Goal: Task Accomplishment & Management: Use online tool/utility

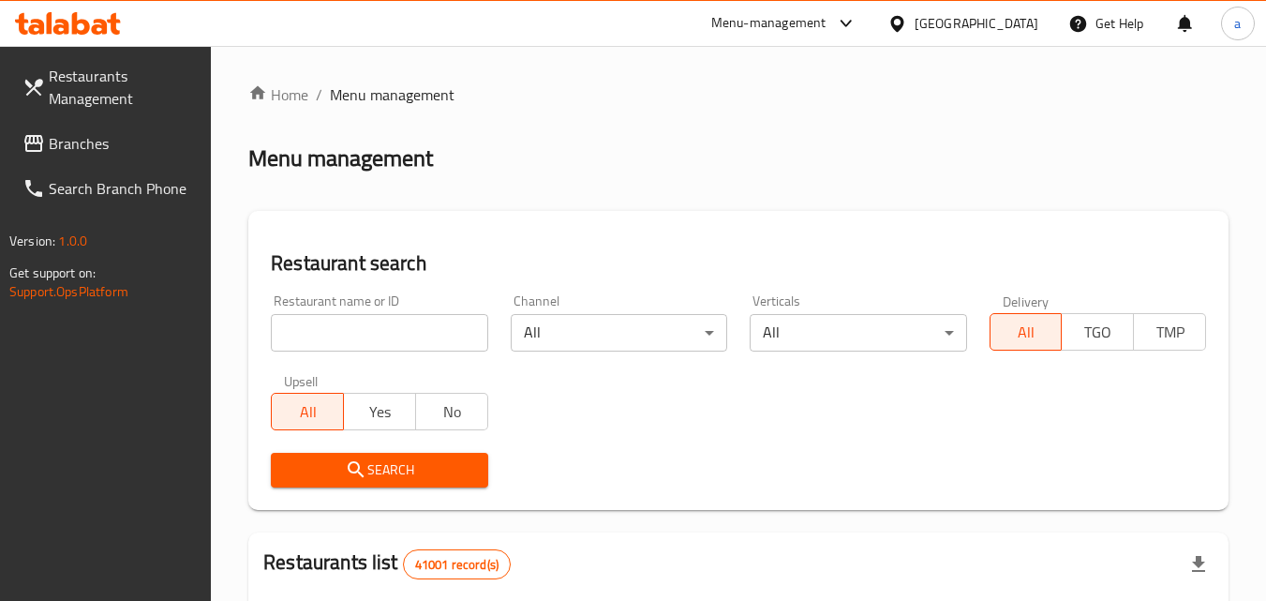
click at [77, 22] on icon at bounding box center [81, 23] width 18 height 22
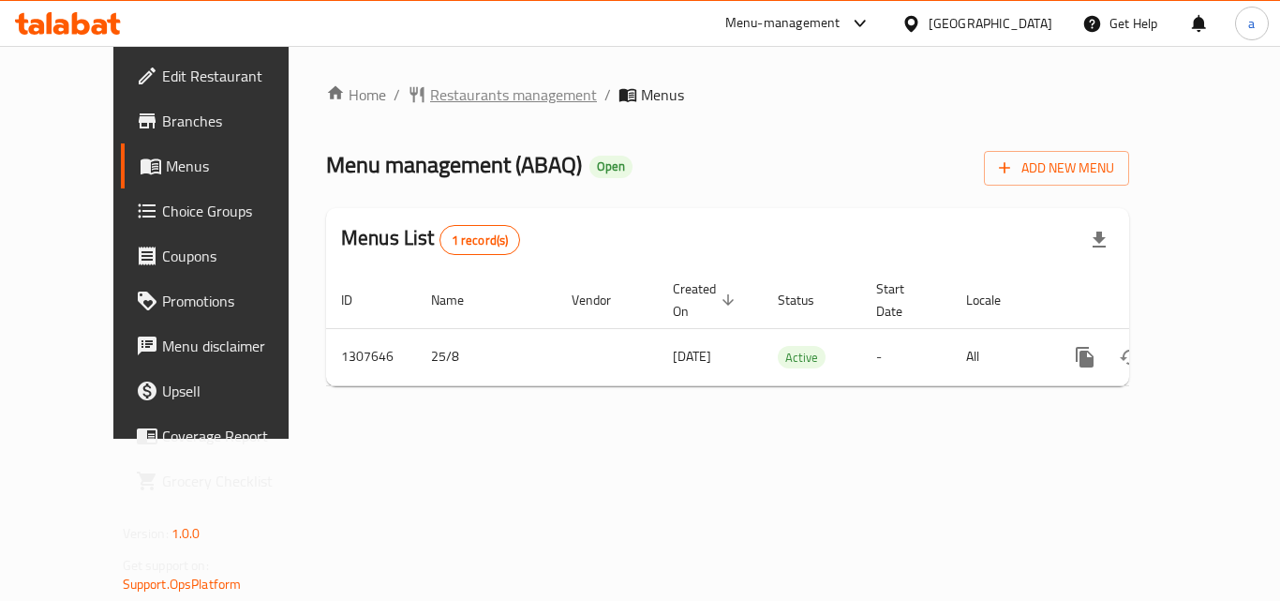
click at [456, 83] on span "Restaurants management" at bounding box center [513, 94] width 167 height 22
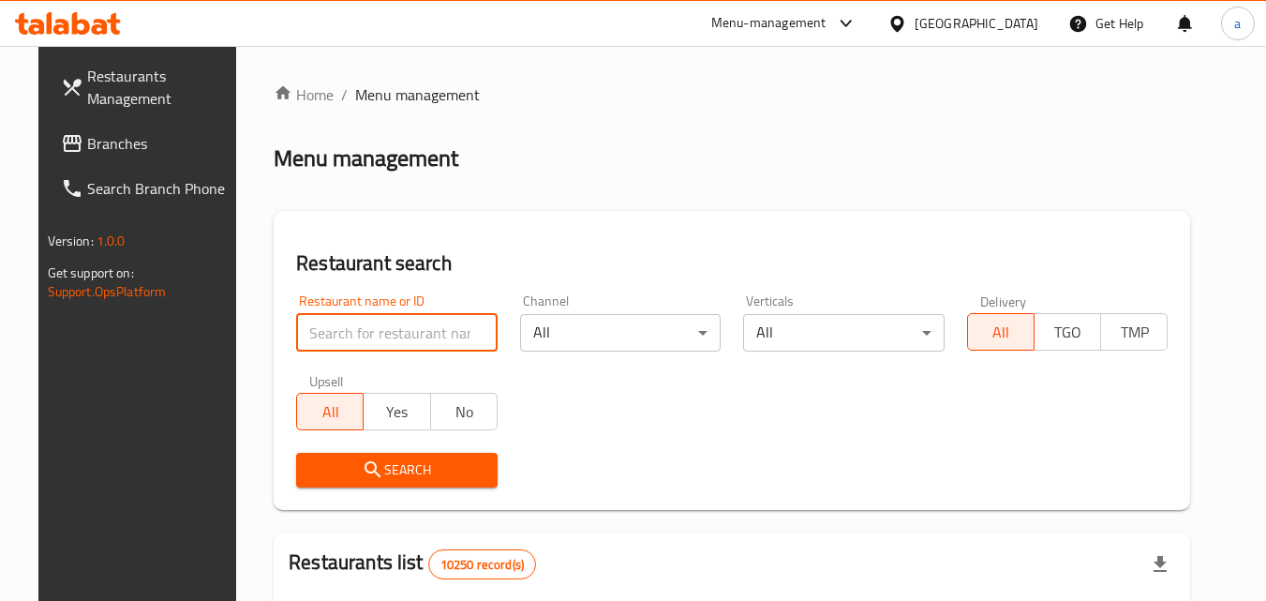
click at [394, 347] on input "search" at bounding box center [396, 332] width 201 height 37
paste input "704573"
type input "704573"
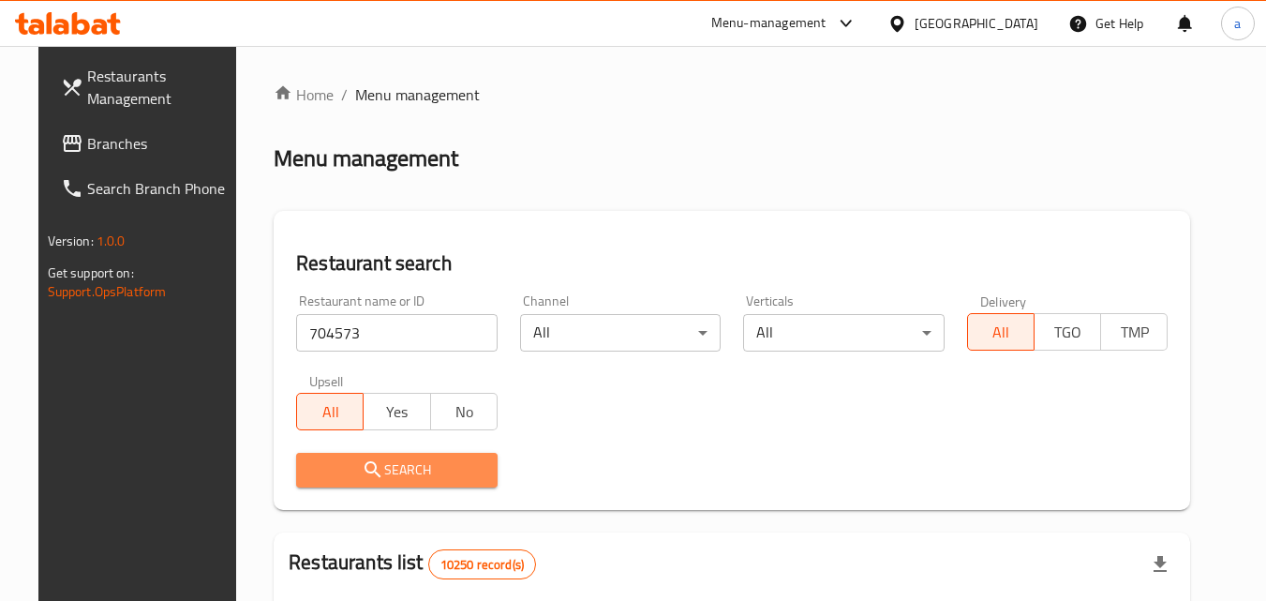
click at [362, 464] on icon "submit" at bounding box center [373, 469] width 22 height 22
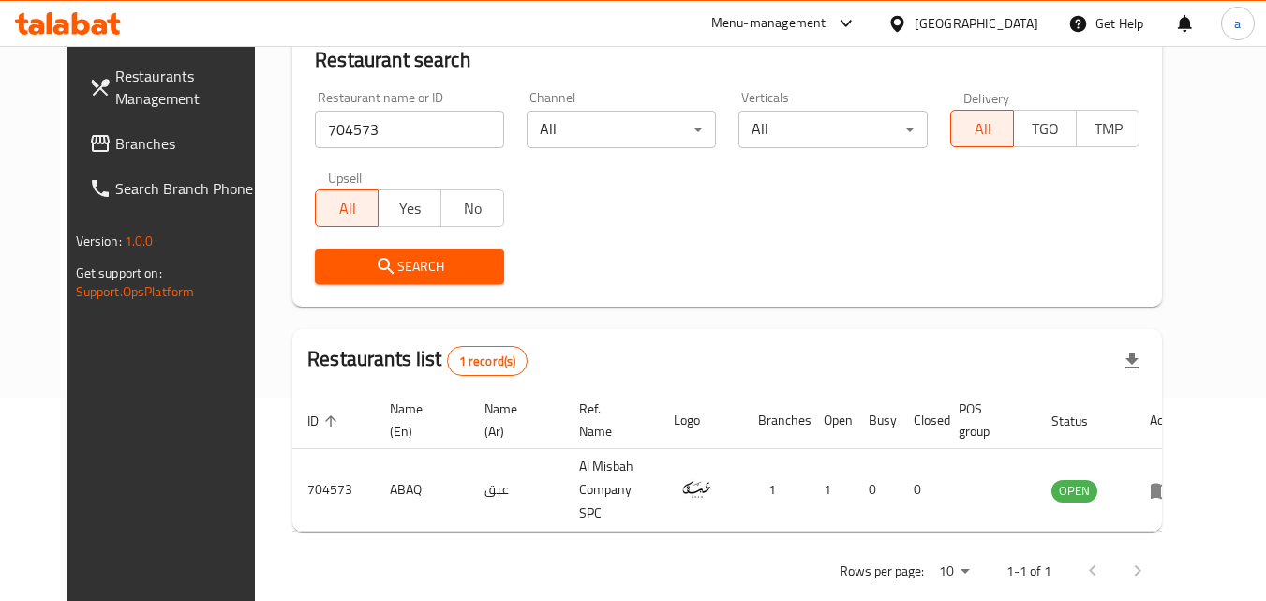
scroll to position [219, 0]
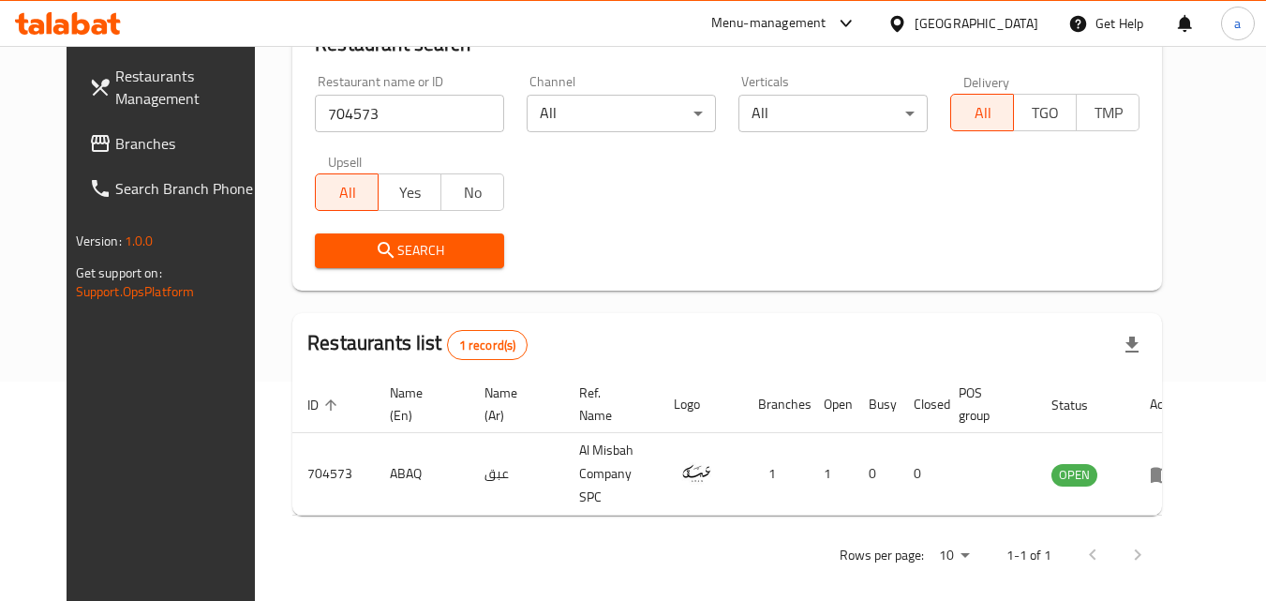
click at [1027, 35] on div "[GEOGRAPHIC_DATA]" at bounding box center [962, 23] width 181 height 45
click at [994, 36] on div "[GEOGRAPHIC_DATA]" at bounding box center [962, 23] width 181 height 45
click at [903, 26] on icon at bounding box center [896, 23] width 13 height 16
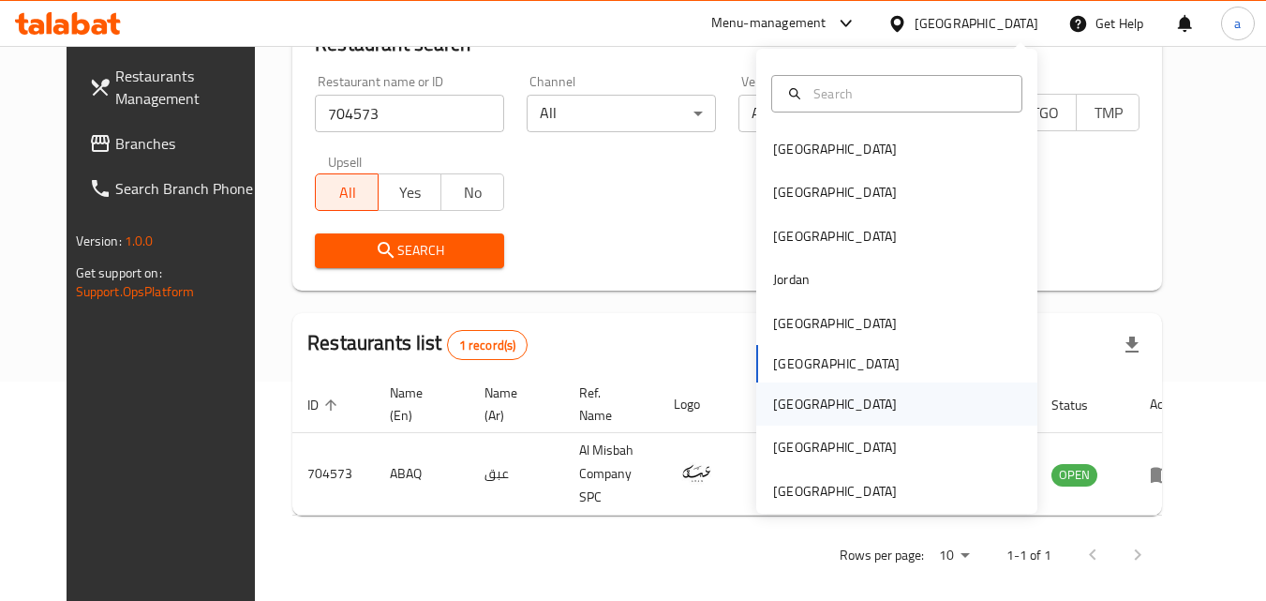
click at [838, 403] on div "Qatar" at bounding box center [896, 403] width 281 height 43
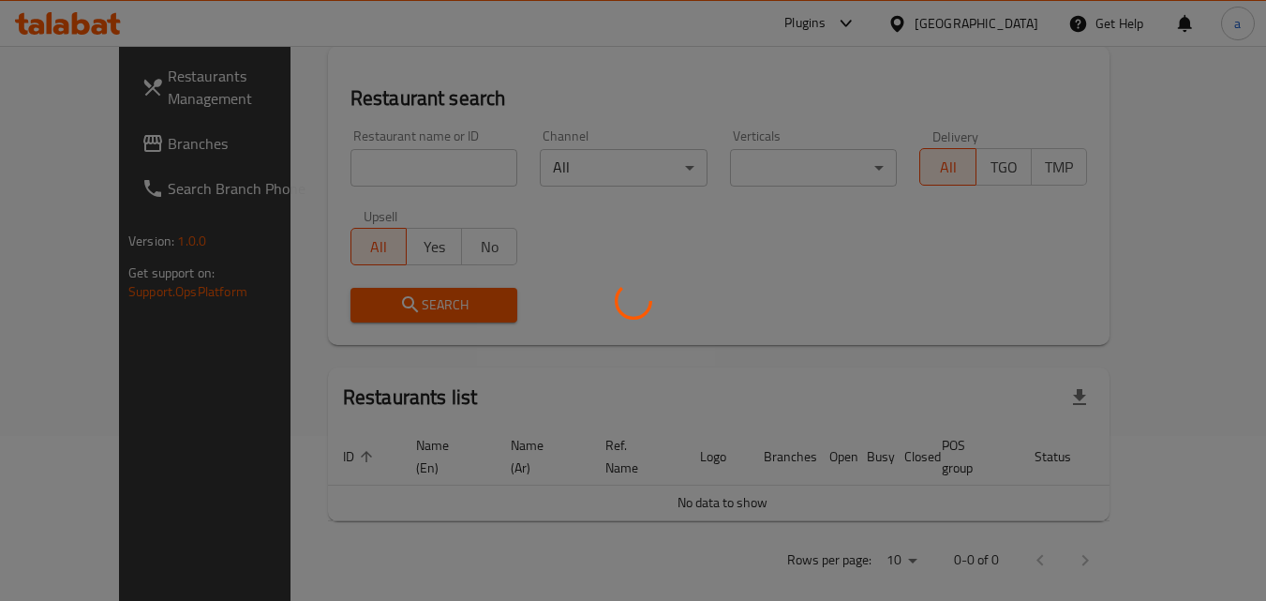
scroll to position [219, 0]
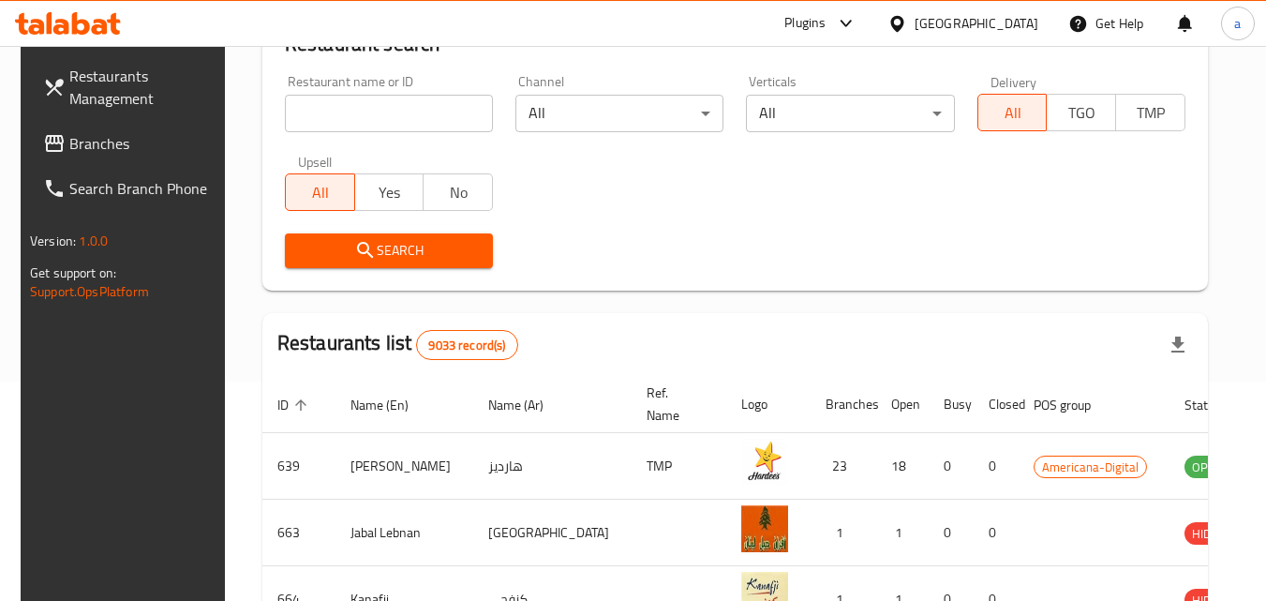
click at [88, 153] on span "Branches" at bounding box center [143, 143] width 148 height 22
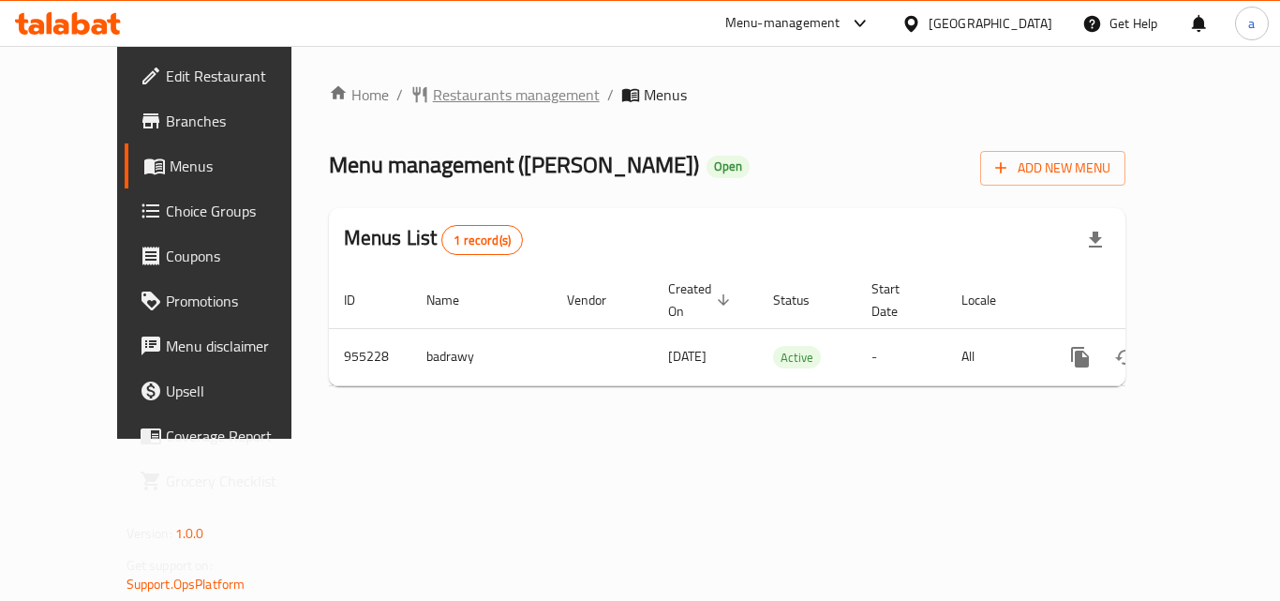
click at [440, 93] on span "Restaurants management" at bounding box center [516, 94] width 167 height 22
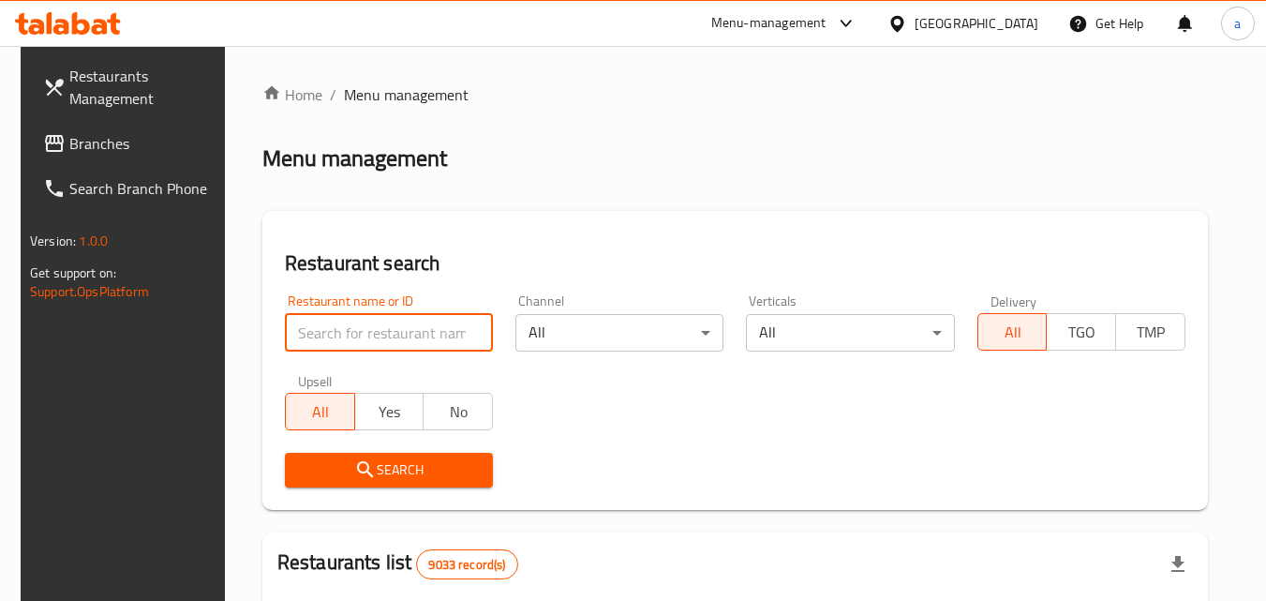
click at [398, 340] on input "search" at bounding box center [389, 332] width 208 height 37
paste input "659503"
type input "659503"
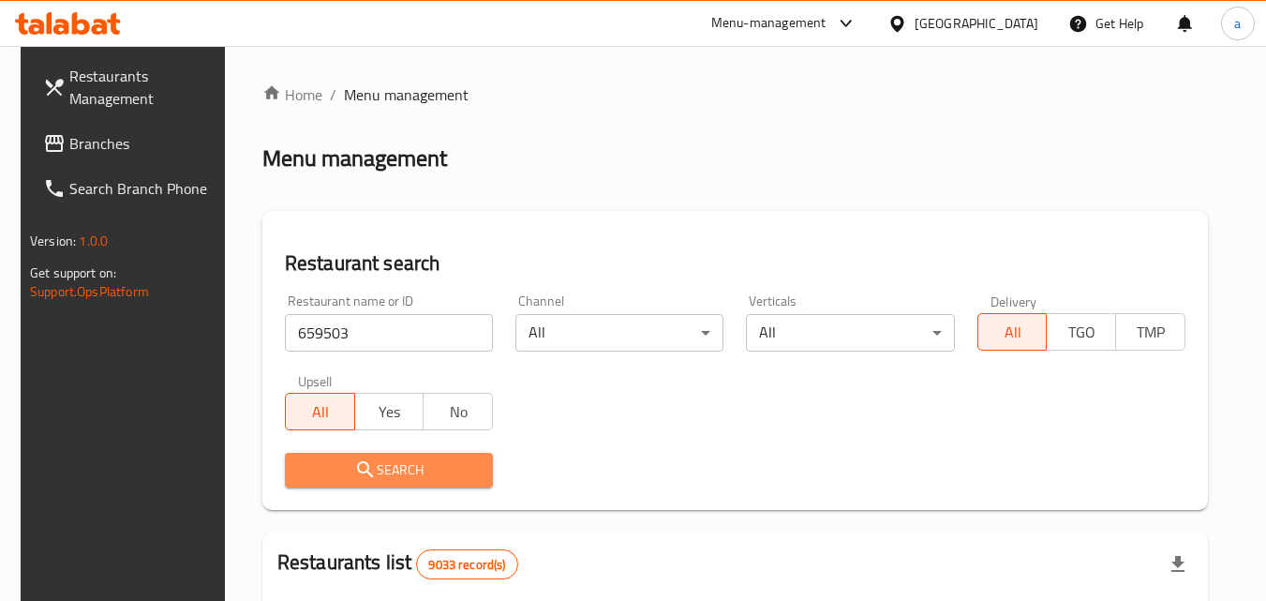
click at [377, 458] on span "Search" at bounding box center [389, 469] width 178 height 23
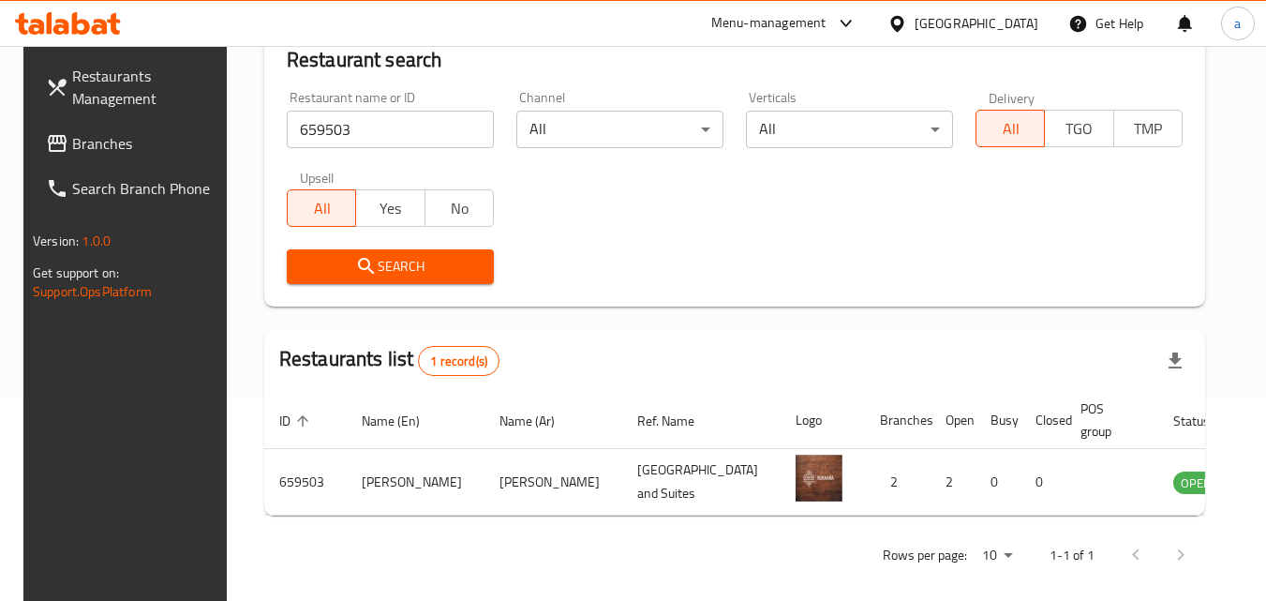
scroll to position [219, 0]
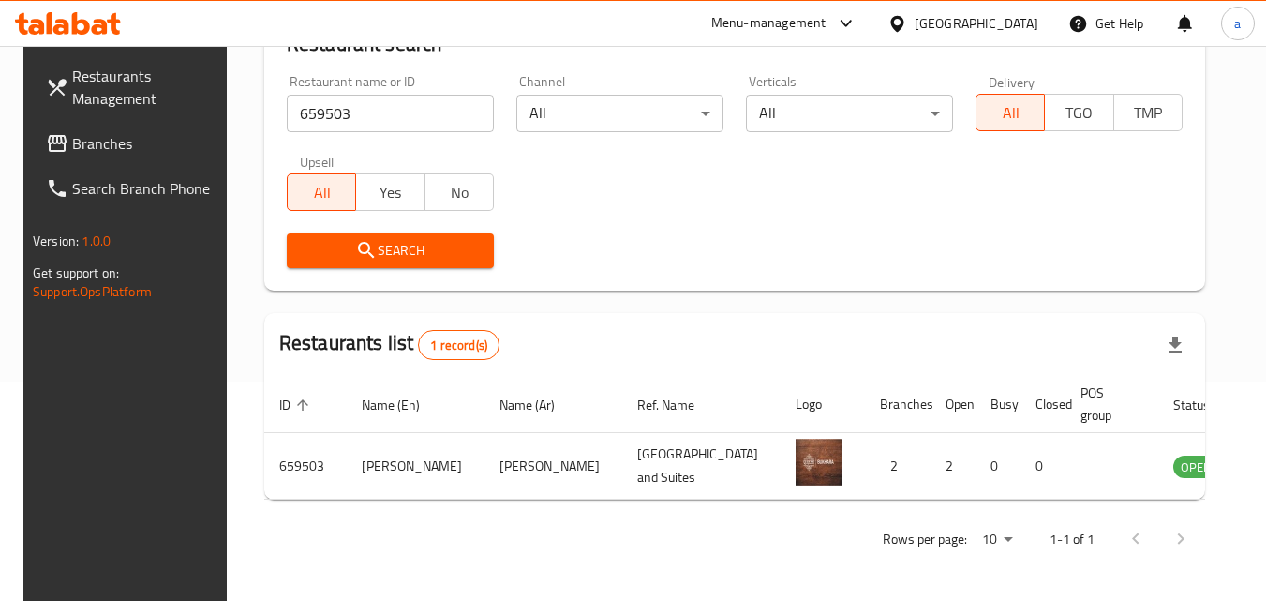
click at [903, 23] on icon at bounding box center [896, 23] width 13 height 16
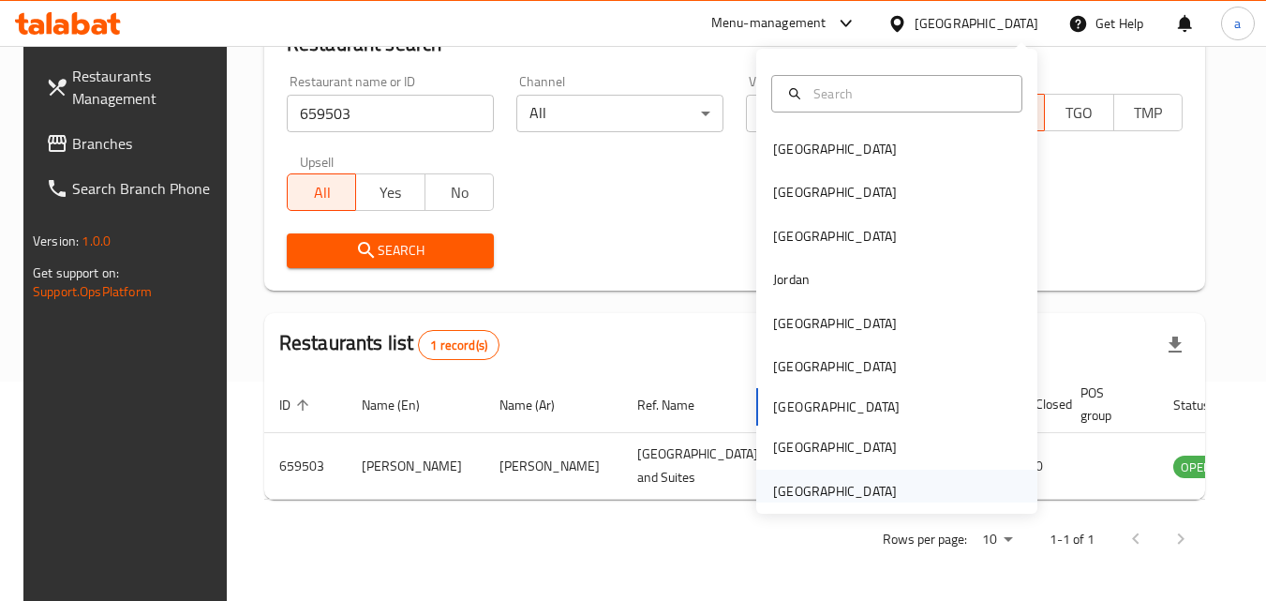
click at [883, 495] on div "[GEOGRAPHIC_DATA]" at bounding box center [835, 490] width 154 height 43
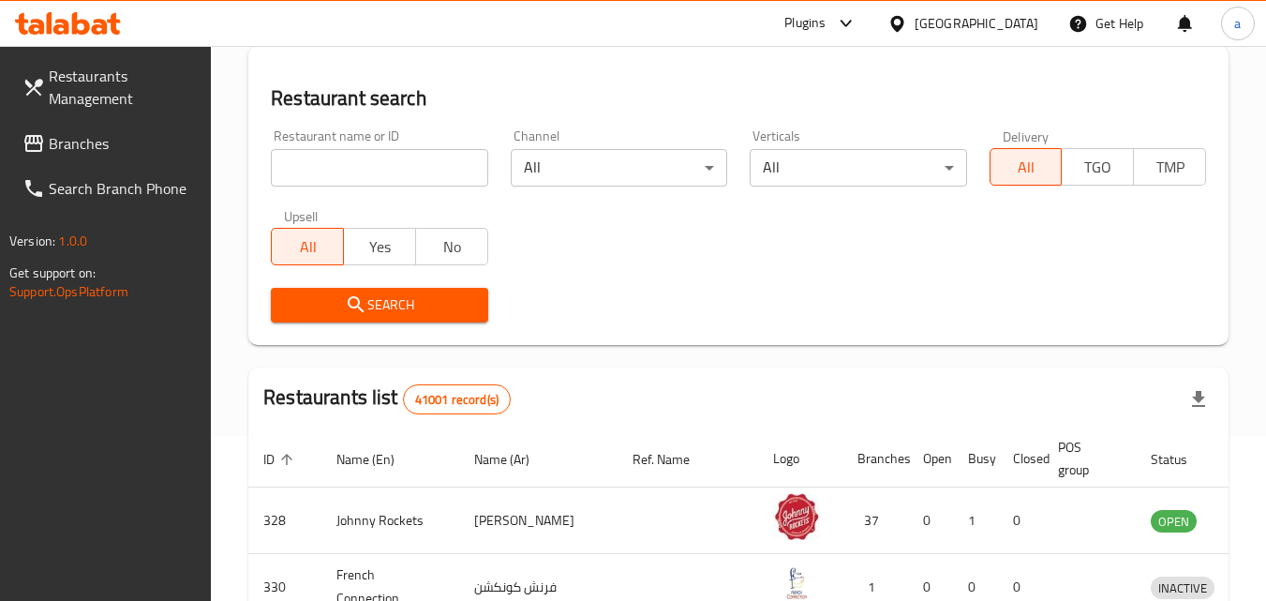
scroll to position [219, 0]
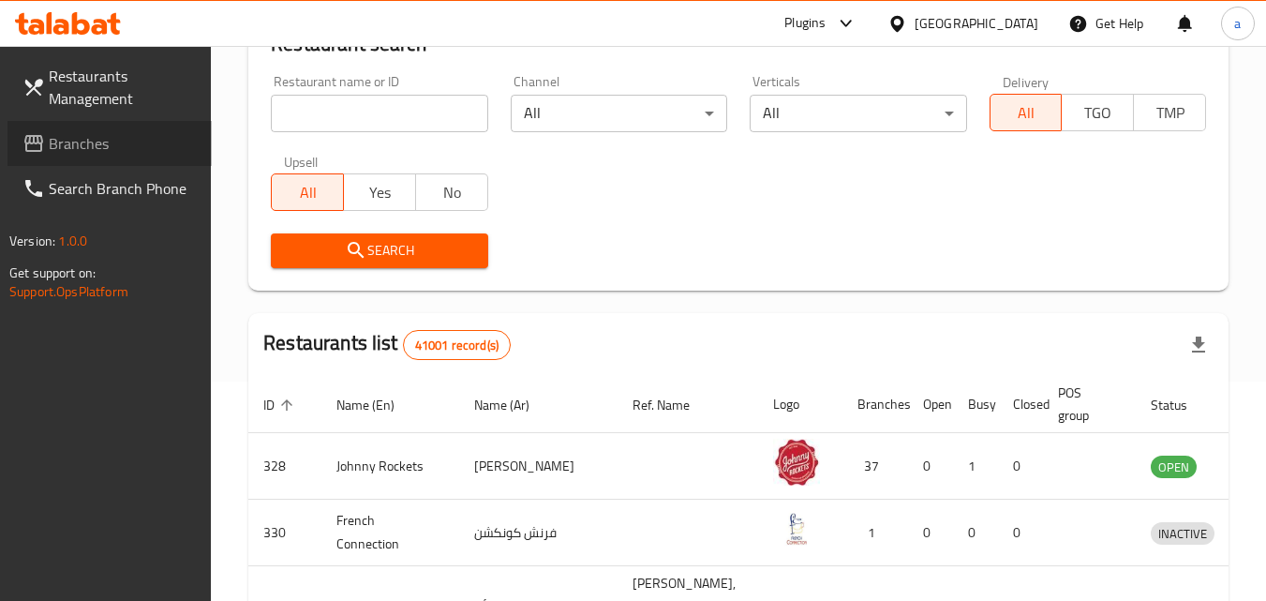
click at [77, 132] on span "Branches" at bounding box center [123, 143] width 148 height 22
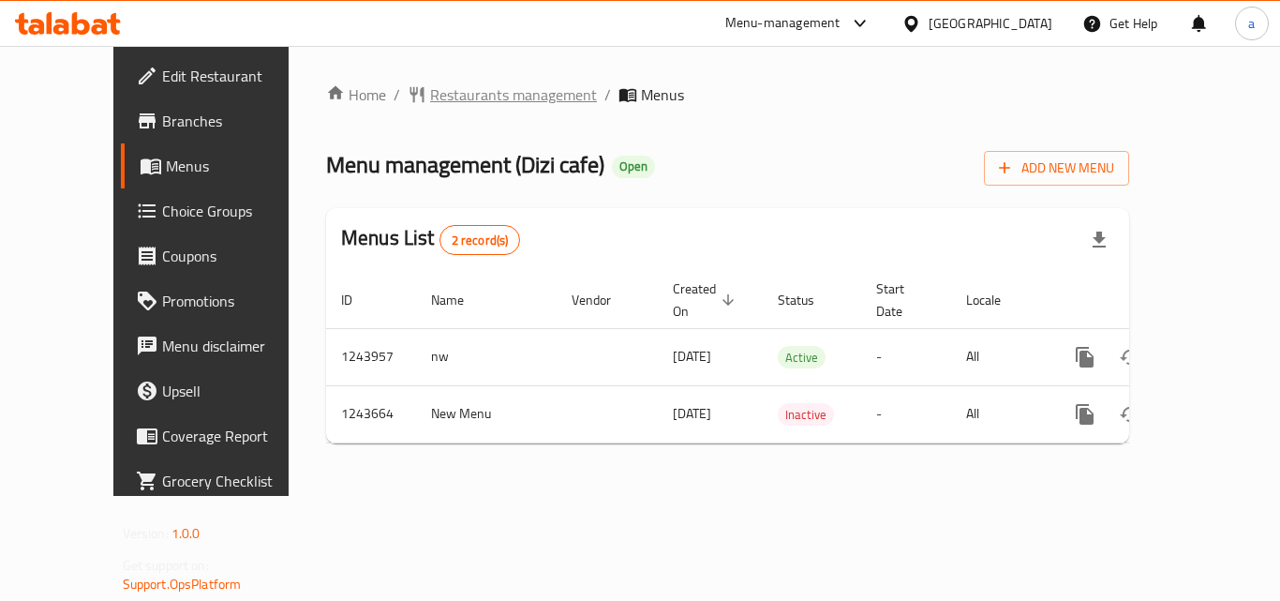
click at [434, 88] on span "Restaurants management" at bounding box center [513, 94] width 167 height 22
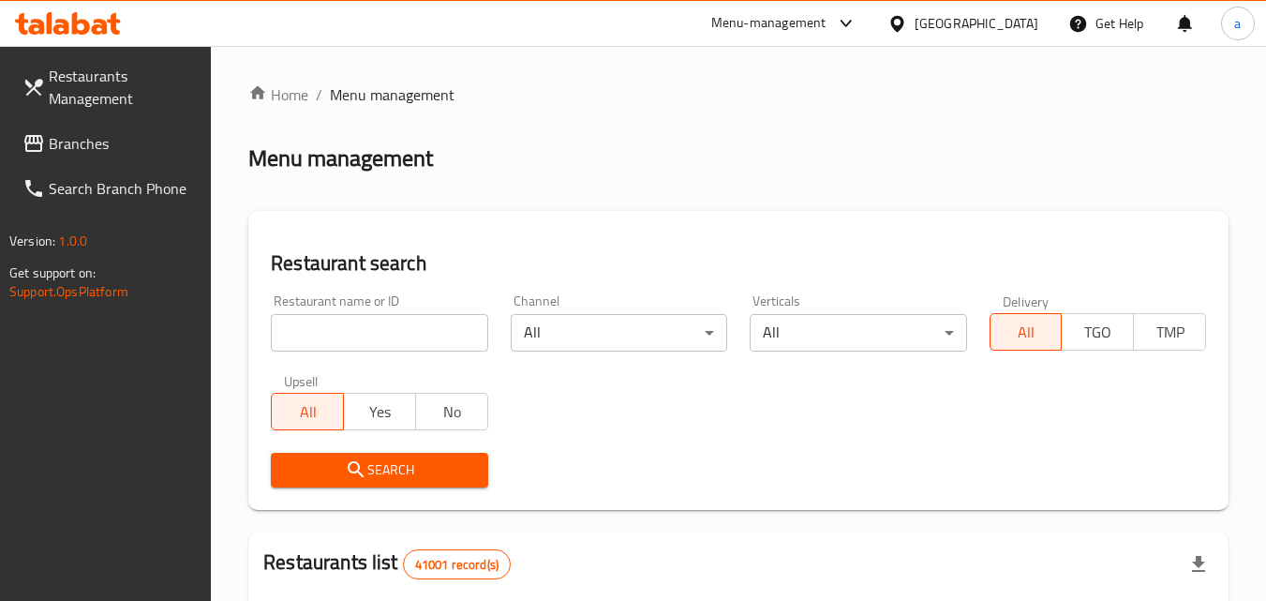
click at [404, 337] on input "search" at bounding box center [379, 332] width 216 height 37
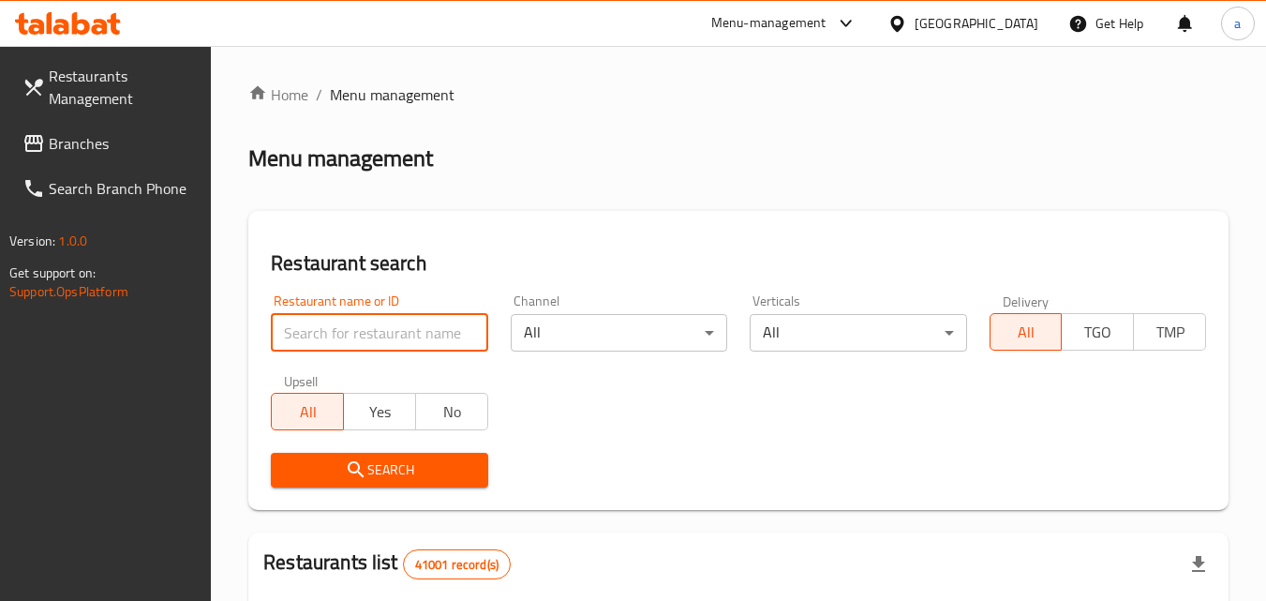
paste input "681767"
type input "681767"
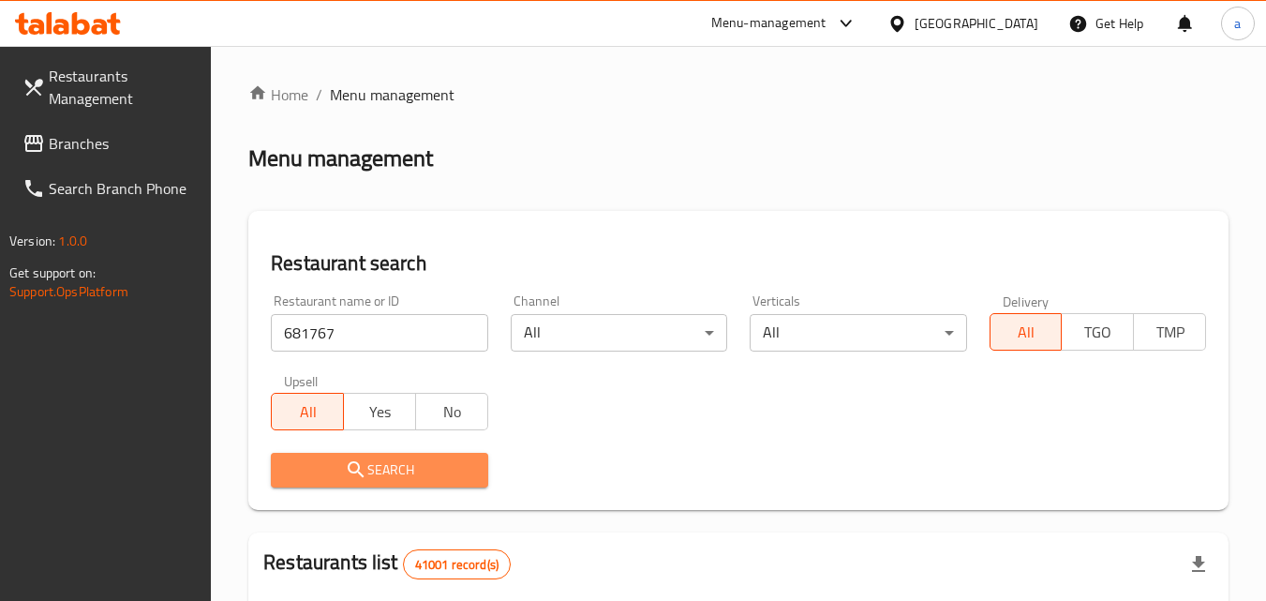
click at [400, 475] on span "Search" at bounding box center [379, 469] width 186 height 23
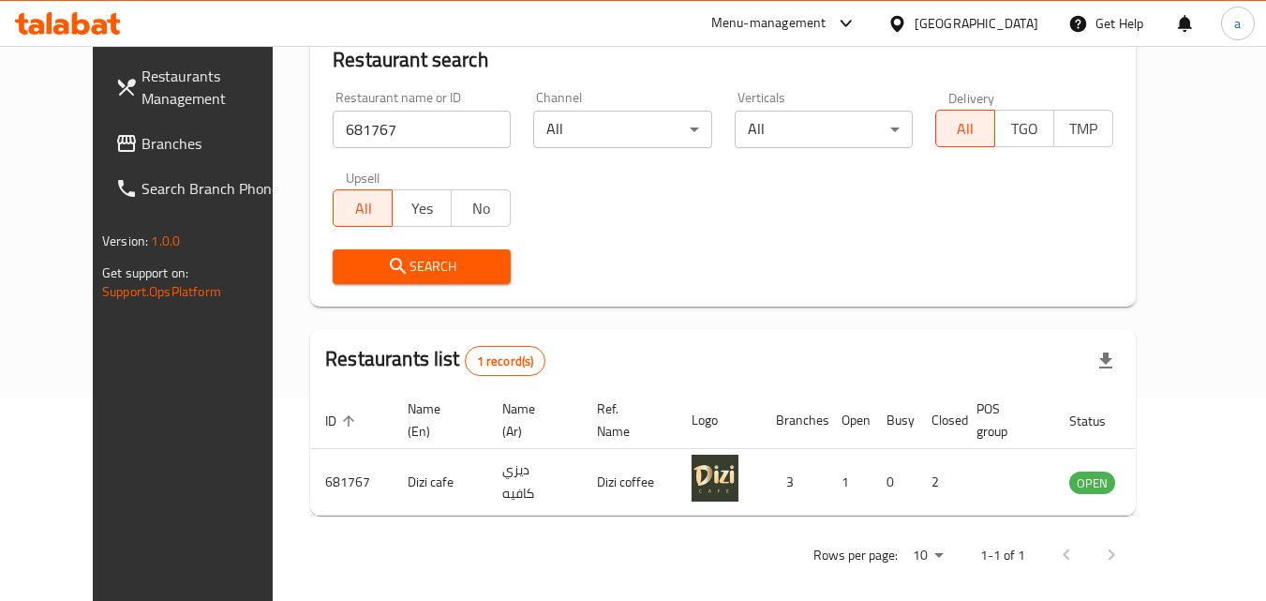
scroll to position [219, 0]
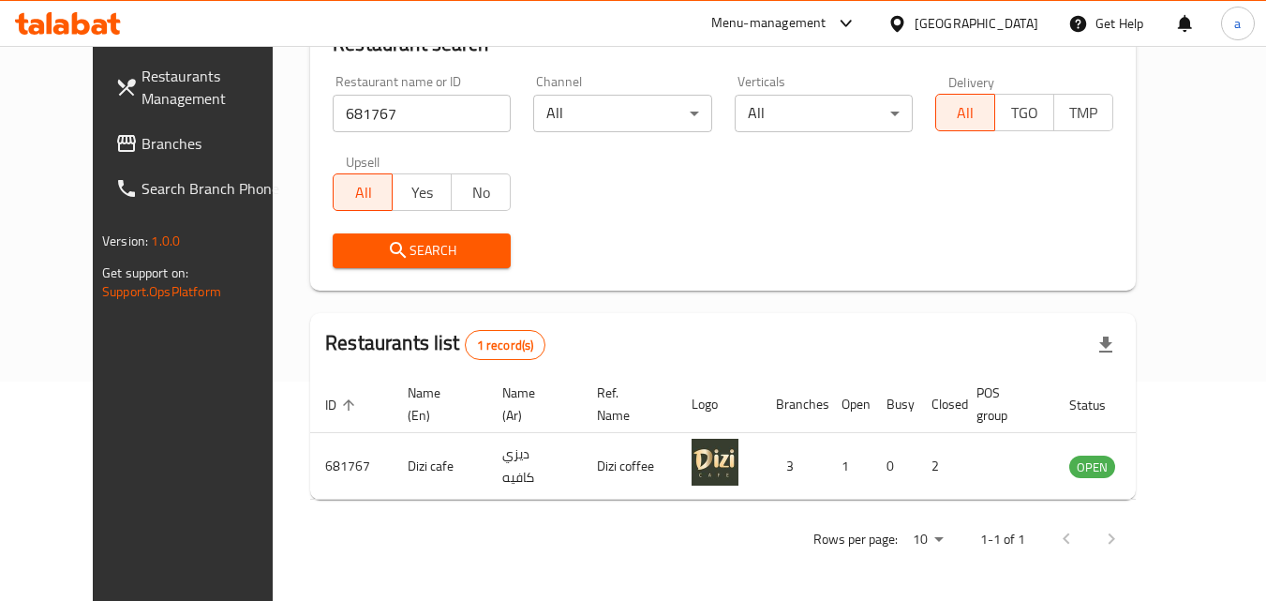
click at [141, 141] on span "Branches" at bounding box center [215, 143] width 148 height 22
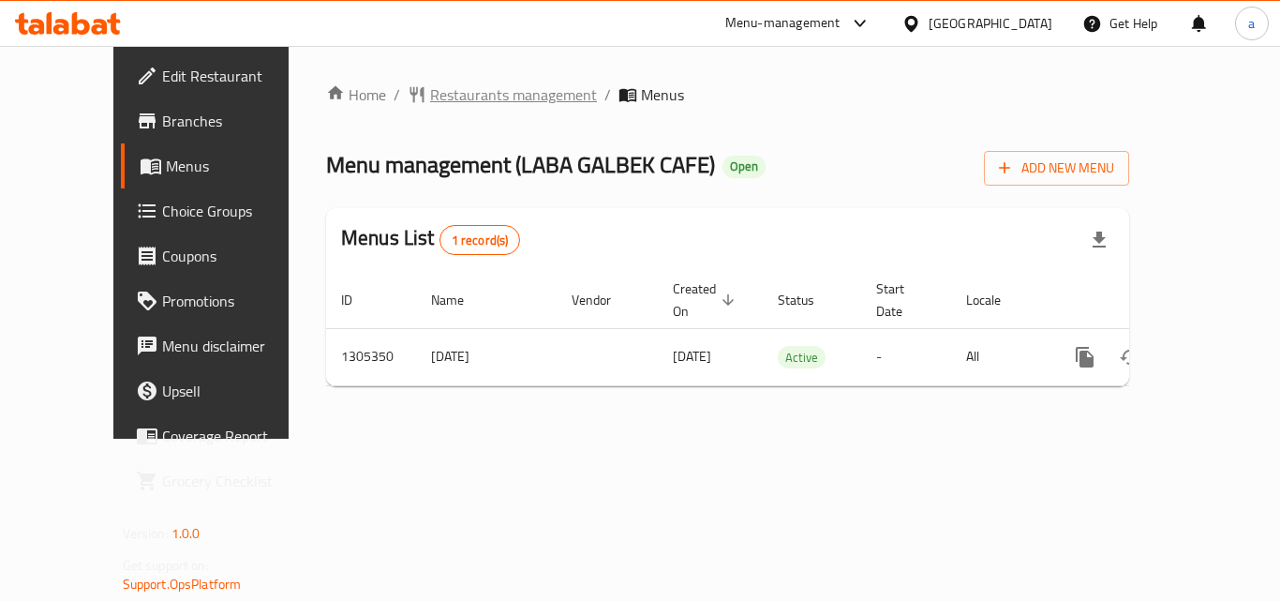
click at [441, 95] on span "Restaurants management" at bounding box center [513, 94] width 167 height 22
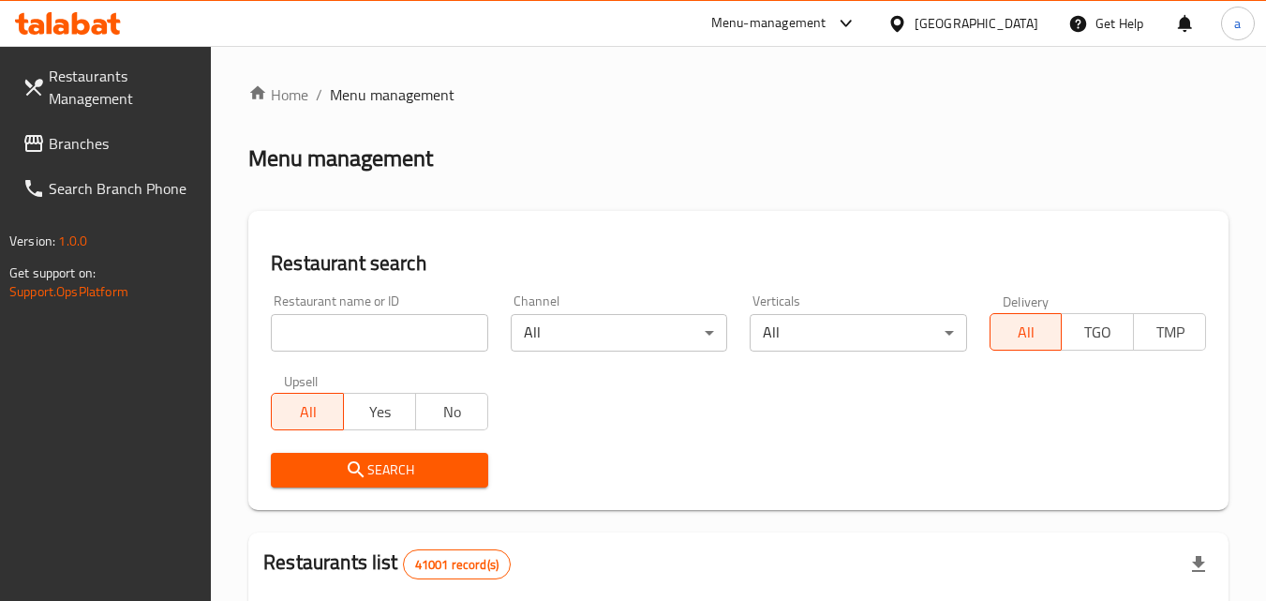
click at [411, 332] on input "search" at bounding box center [379, 332] width 216 height 37
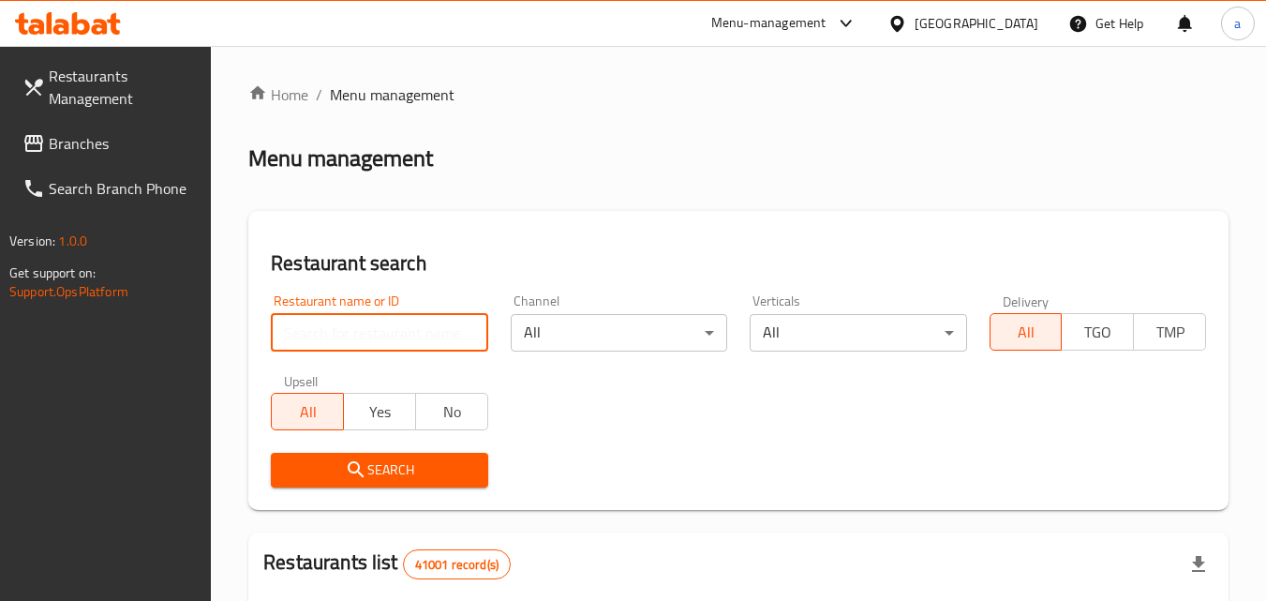
paste input "703210"
type input "703210"
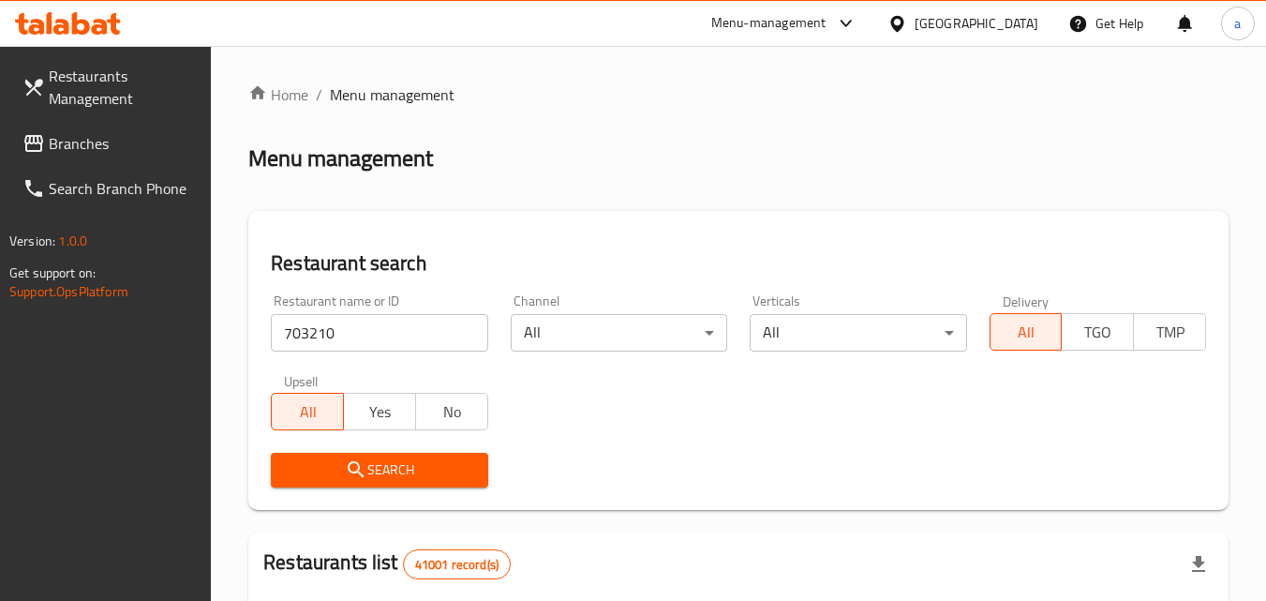
click at [438, 482] on button "Search" at bounding box center [379, 470] width 216 height 35
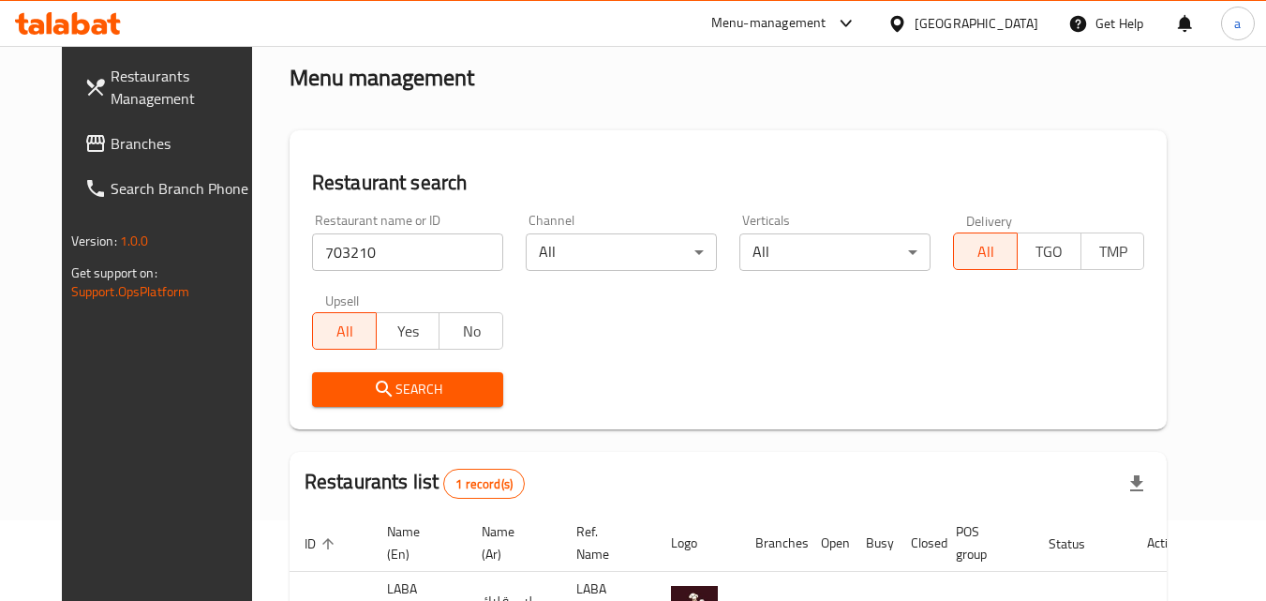
scroll to position [219, 0]
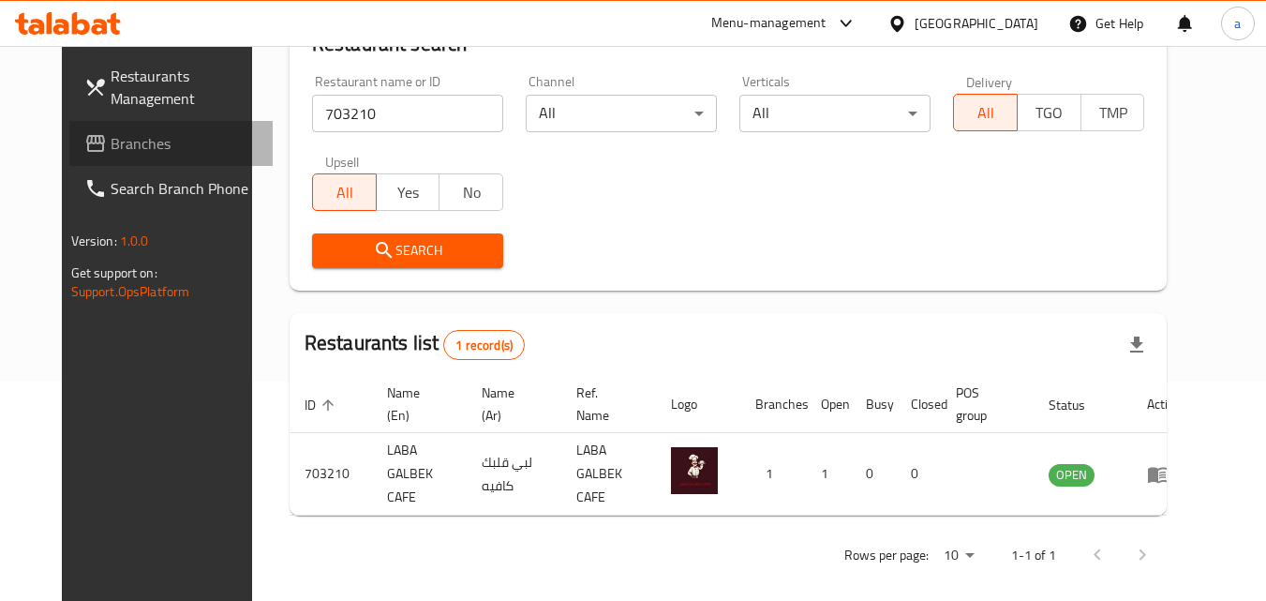
click at [111, 135] on span "Branches" at bounding box center [185, 143] width 148 height 22
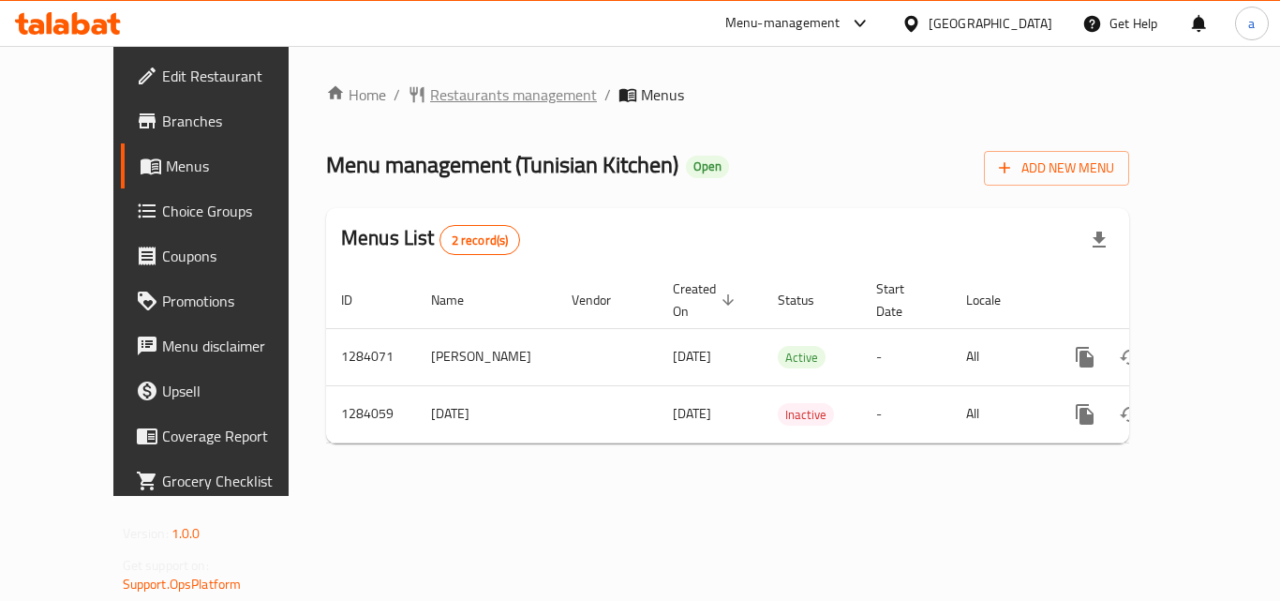
click at [460, 103] on span "Restaurants management" at bounding box center [513, 94] width 167 height 22
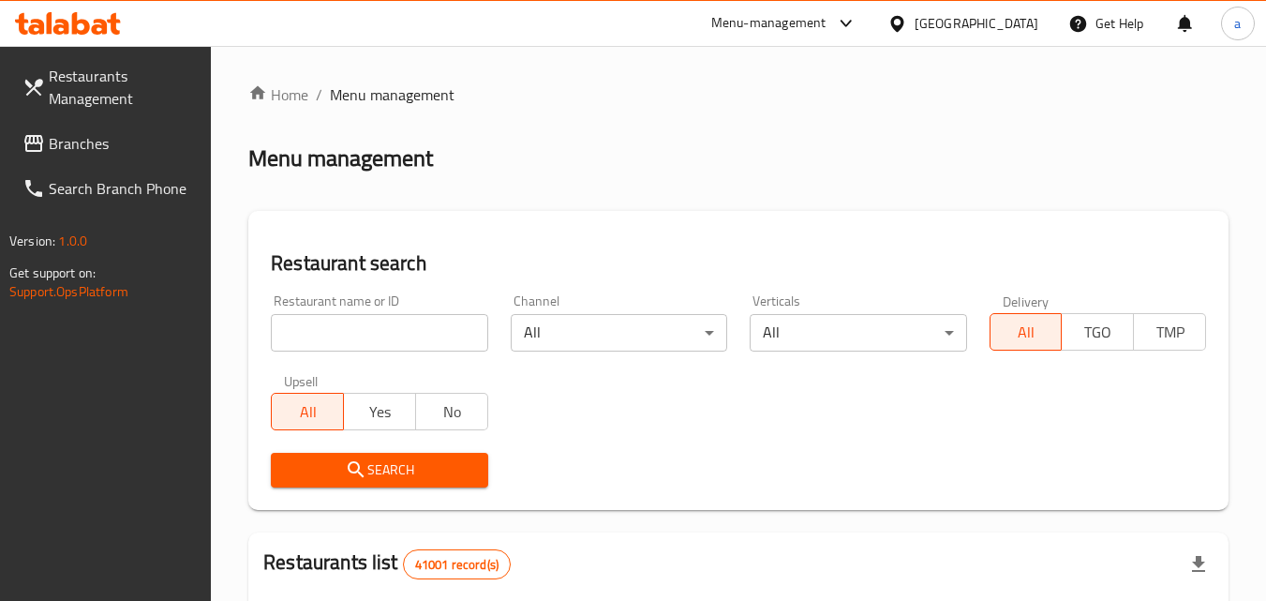
click at [336, 312] on div "Restaurant name or ID Restaurant name or ID" at bounding box center [379, 322] width 216 height 57
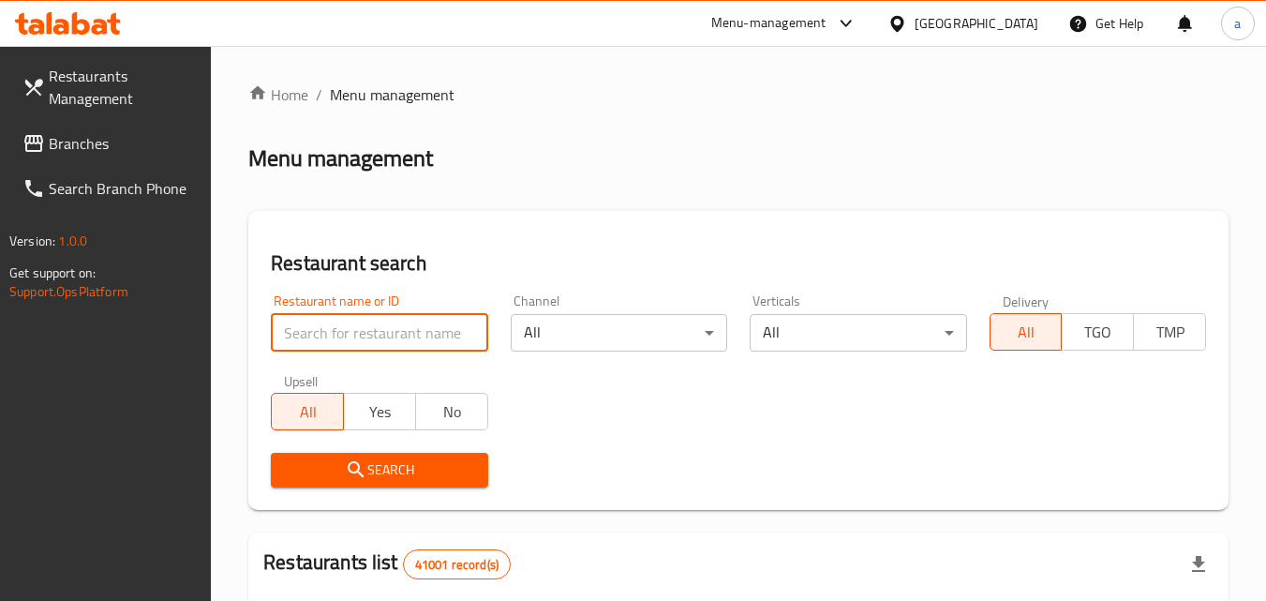
click at [340, 329] on input "search" at bounding box center [379, 332] width 216 height 37
paste input "695558"
type input "695558"
click button "Search" at bounding box center [379, 470] width 216 height 35
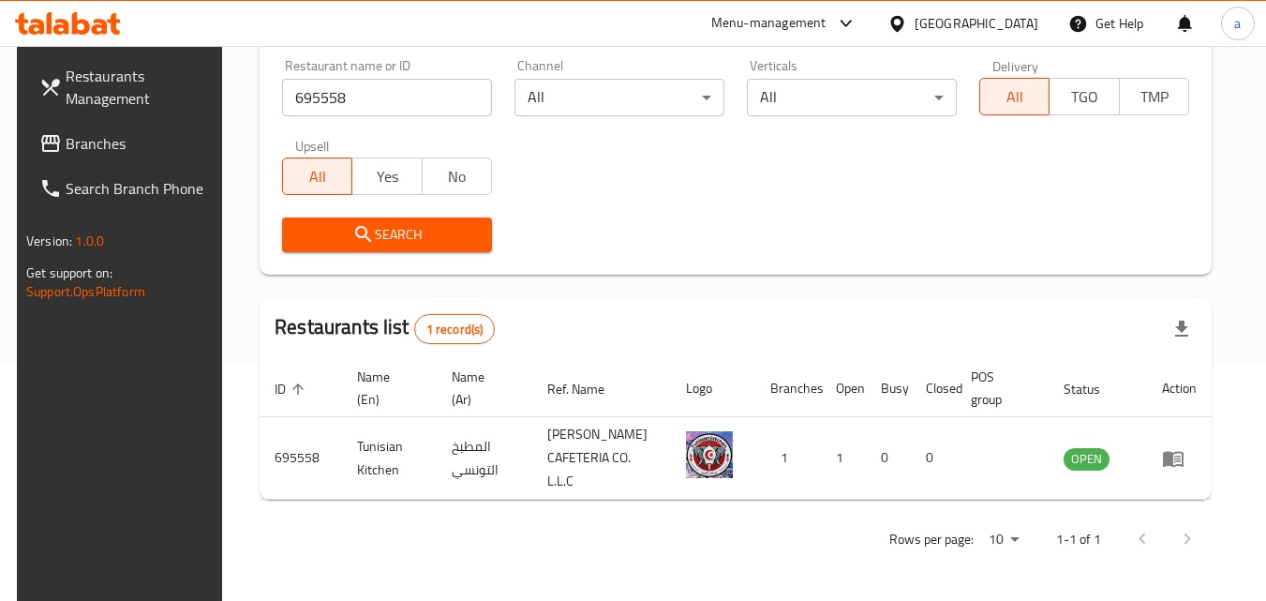
scroll to position [228, 0]
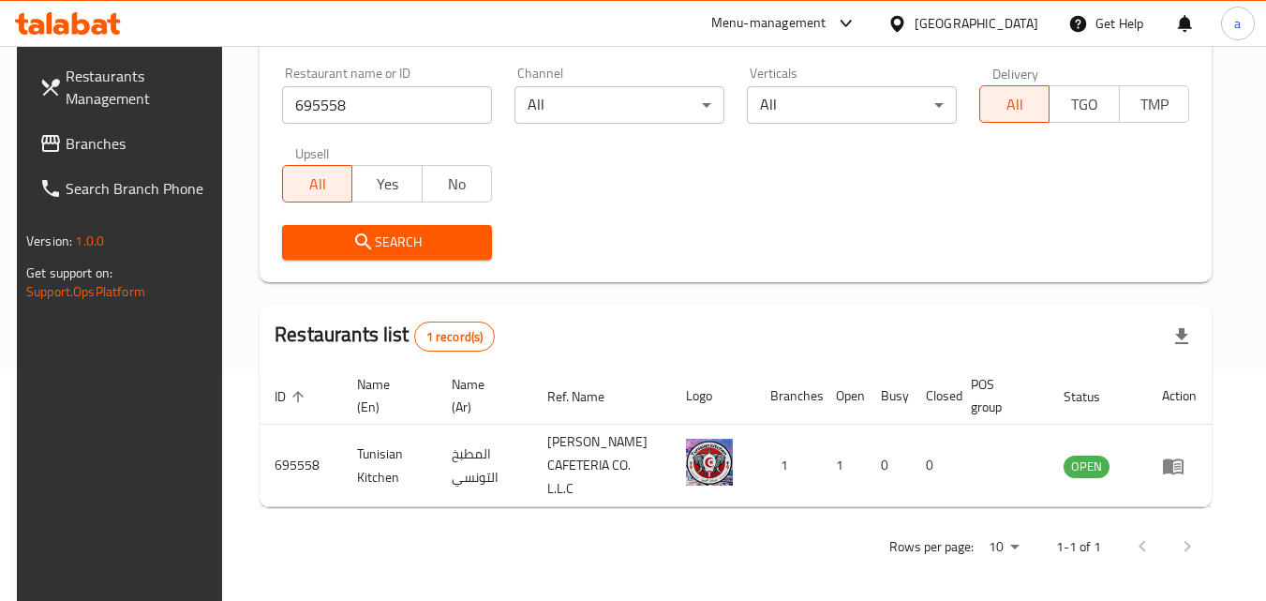
click at [66, 151] on span "Branches" at bounding box center [140, 143] width 148 height 22
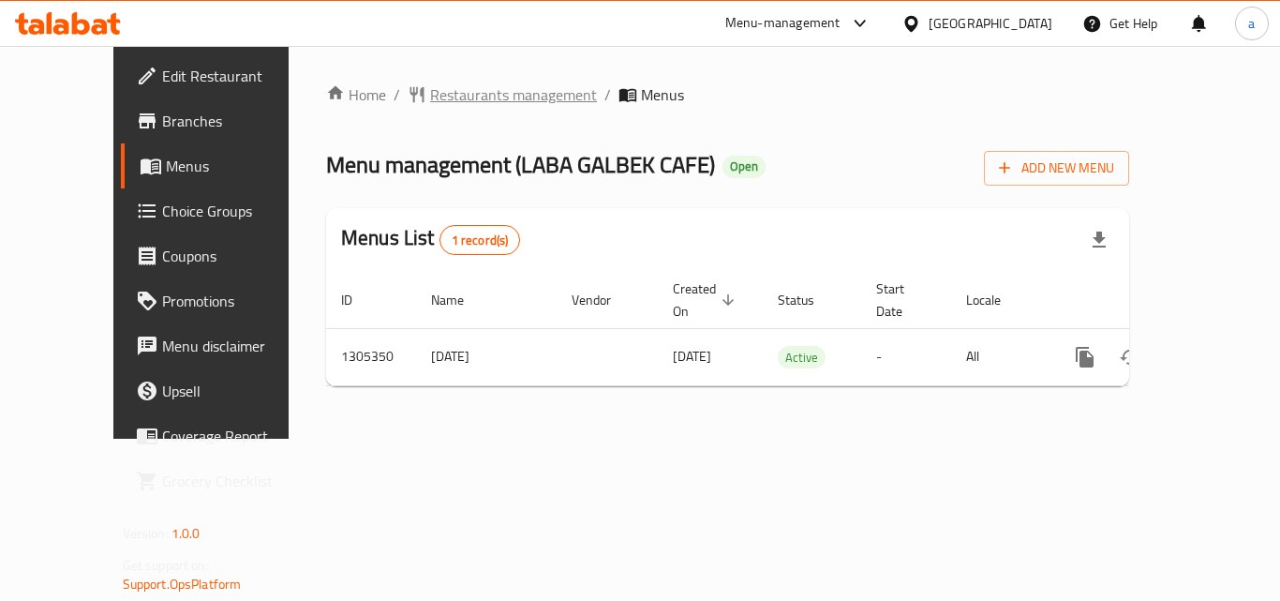
click at [430, 101] on span "Restaurants management" at bounding box center [513, 94] width 167 height 22
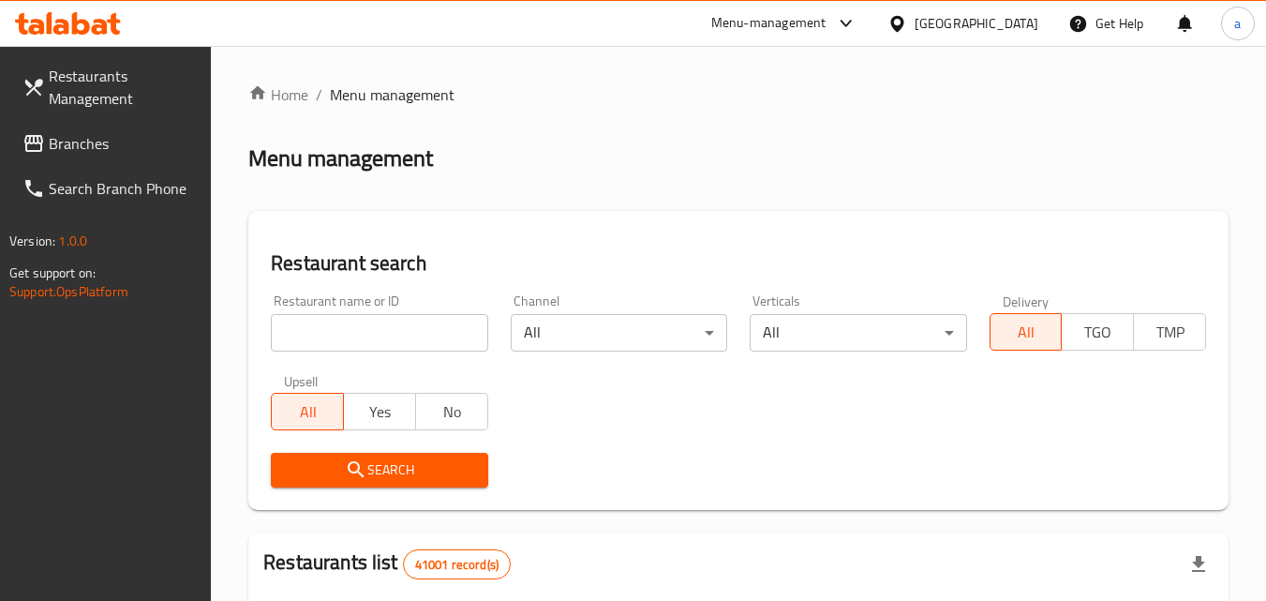
click at [349, 334] on input "search" at bounding box center [379, 332] width 216 height 37
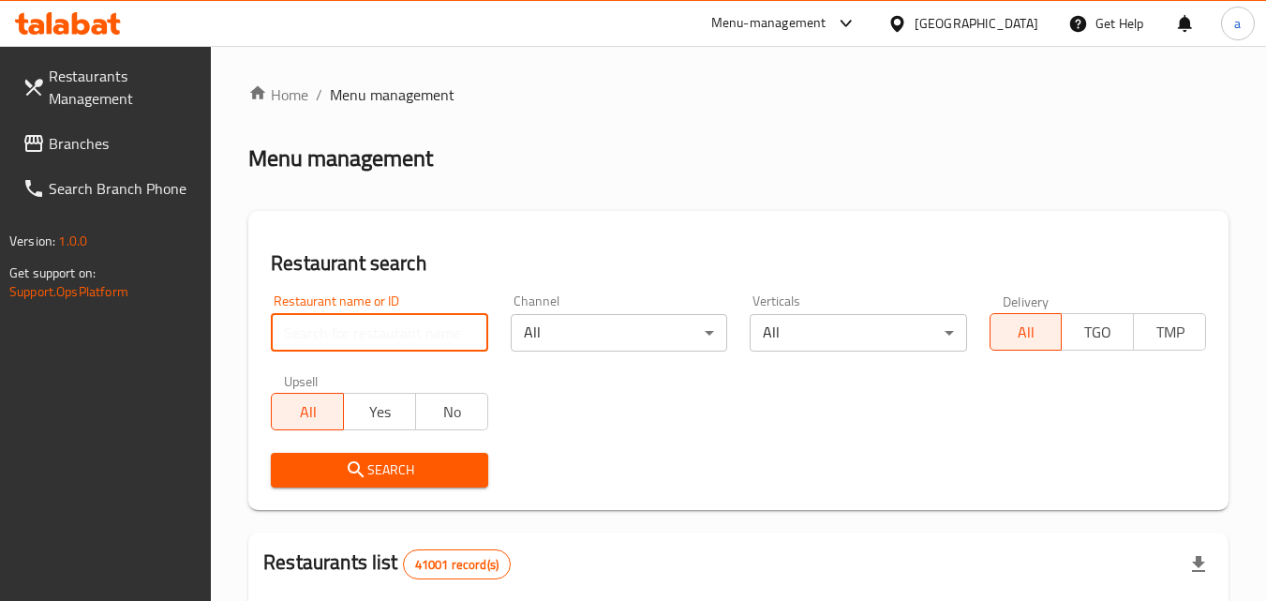
paste input "703210"
type input "703210"
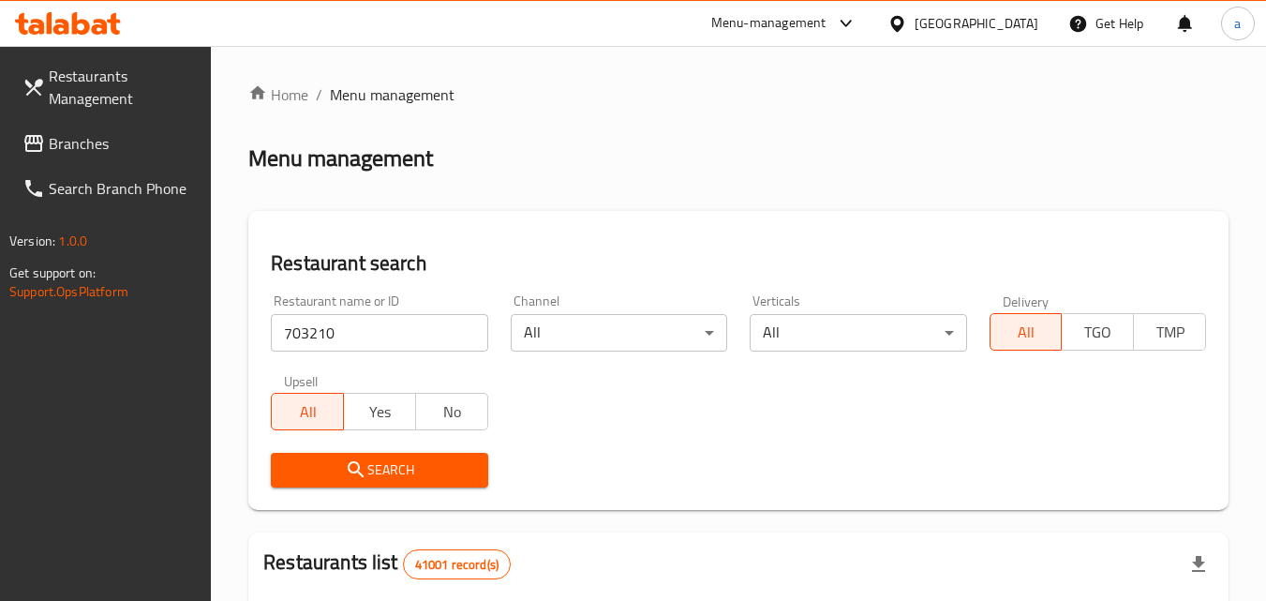
click at [349, 461] on icon "submit" at bounding box center [356, 469] width 22 height 22
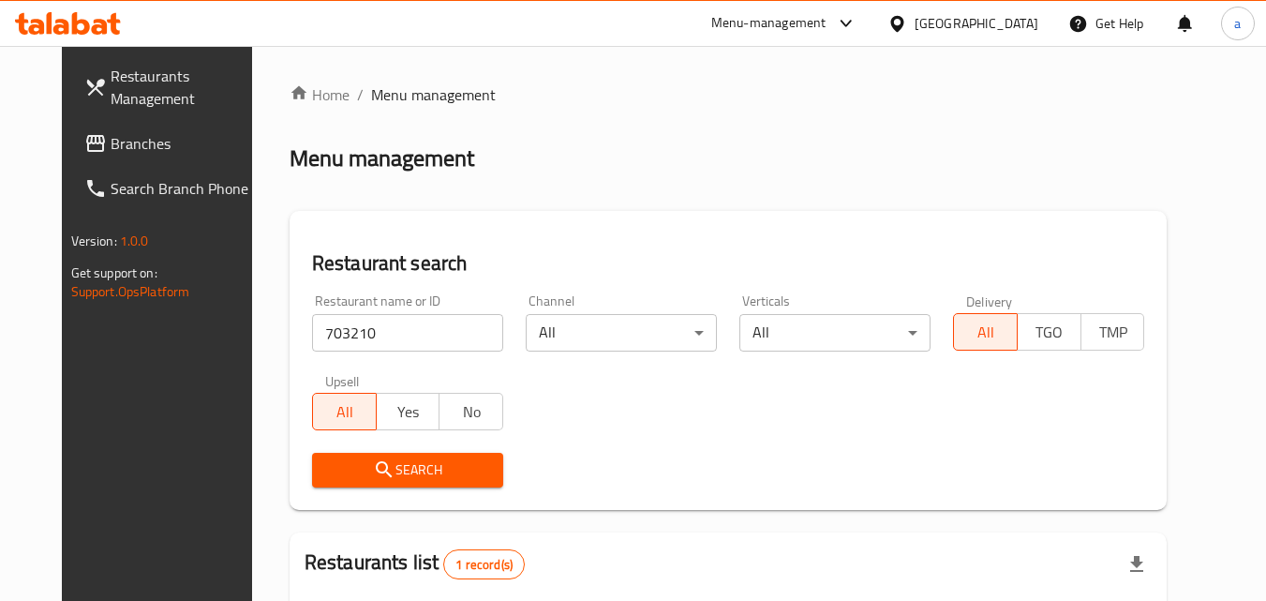
scroll to position [219, 0]
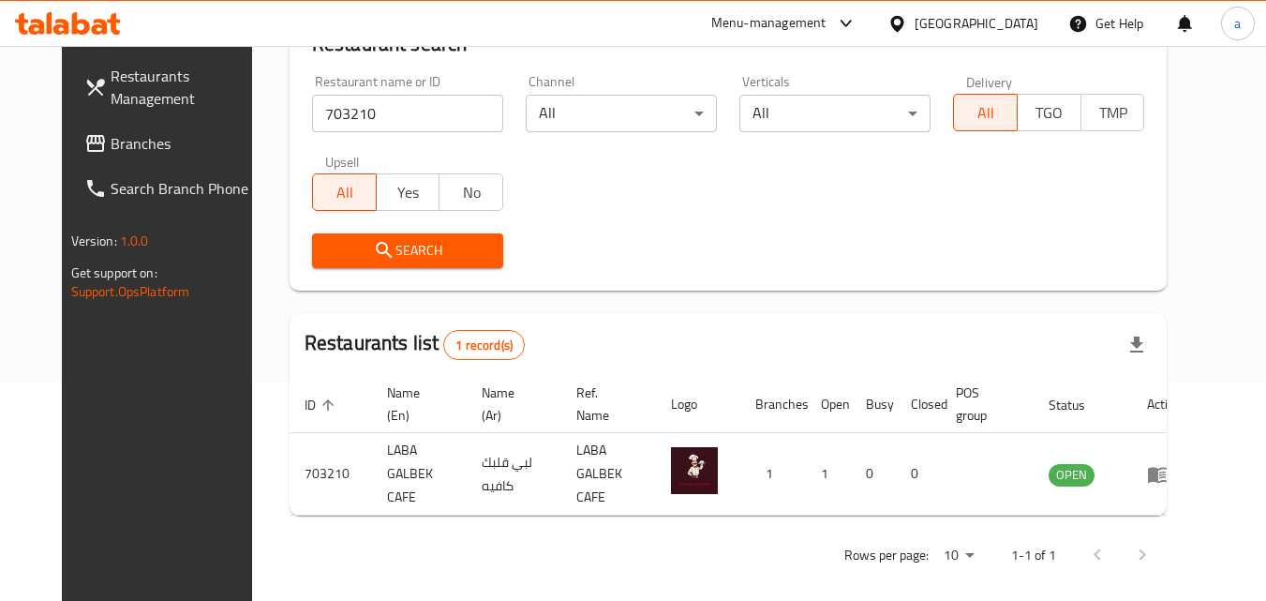
click at [964, 30] on div "[GEOGRAPHIC_DATA]" at bounding box center [976, 23] width 124 height 21
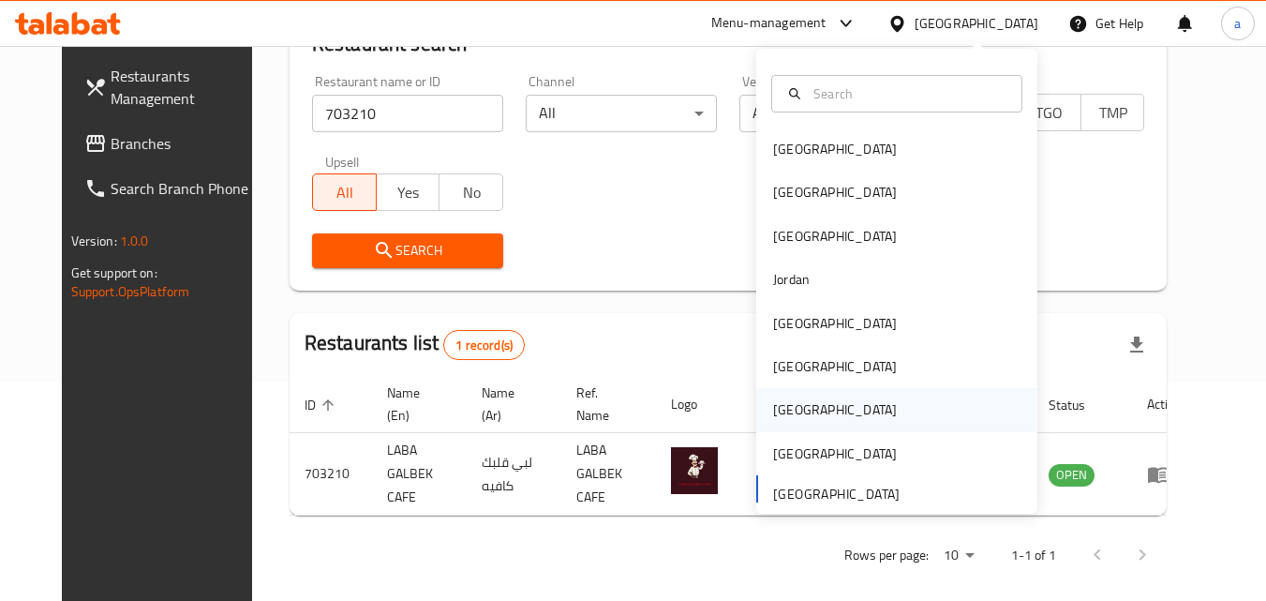
click at [822, 423] on div "[GEOGRAPHIC_DATA]" at bounding box center [896, 409] width 281 height 43
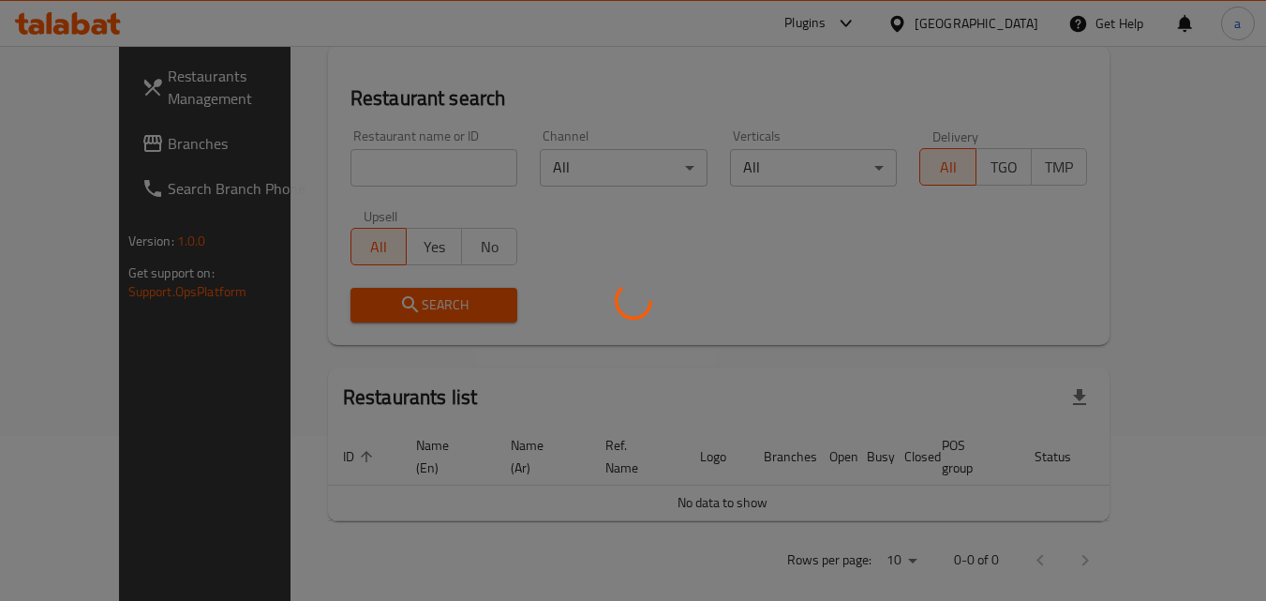
scroll to position [219, 0]
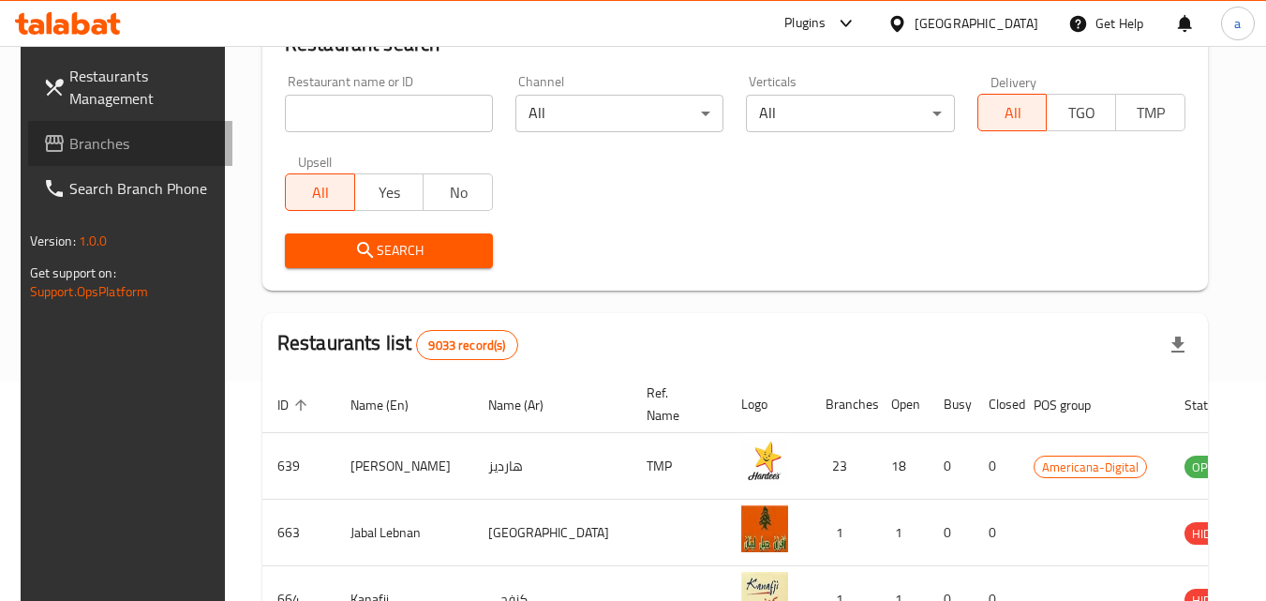
click at [82, 146] on span "Branches" at bounding box center [143, 143] width 148 height 22
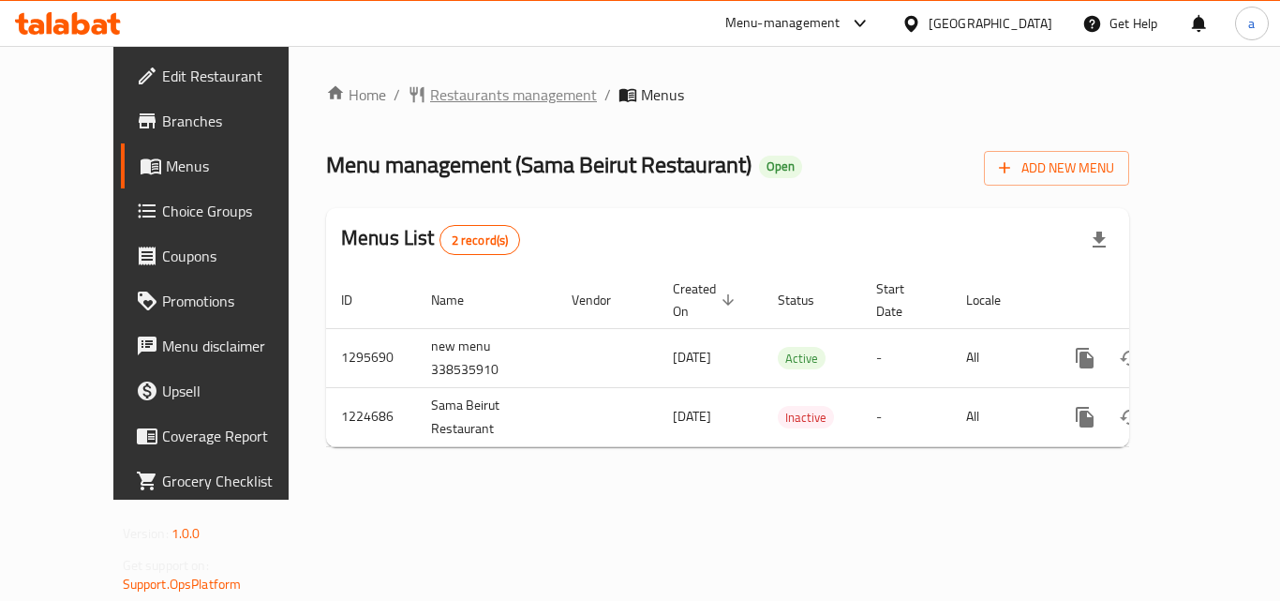
click at [437, 98] on span "Restaurants management" at bounding box center [513, 94] width 167 height 22
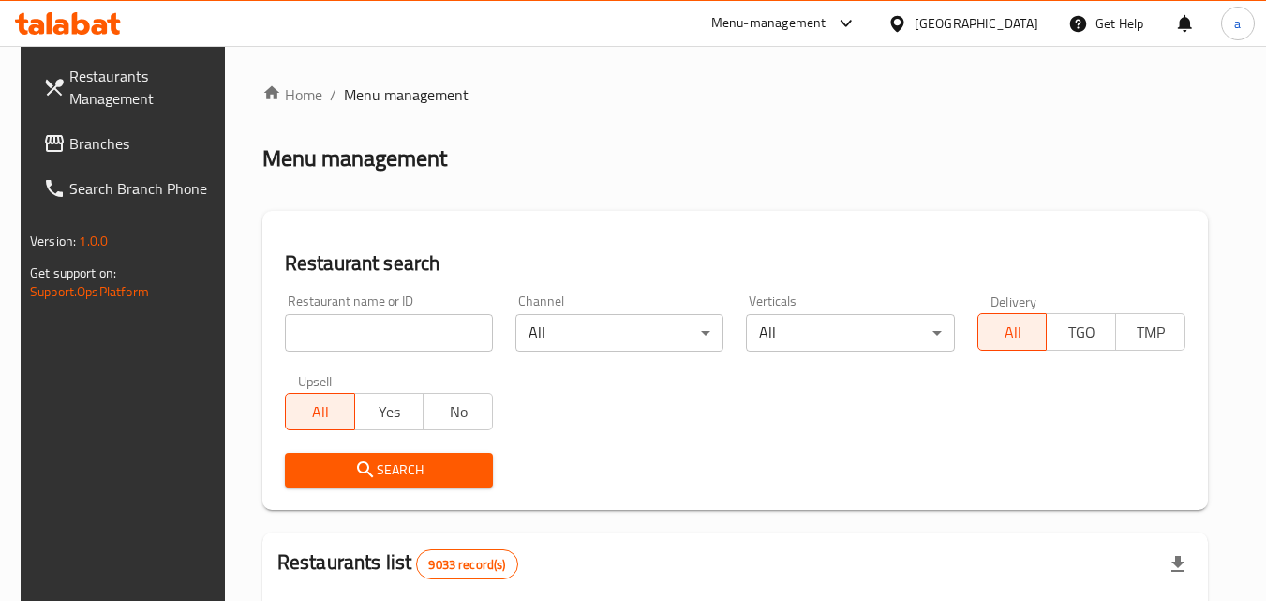
click at [375, 332] on input "search" at bounding box center [389, 332] width 208 height 37
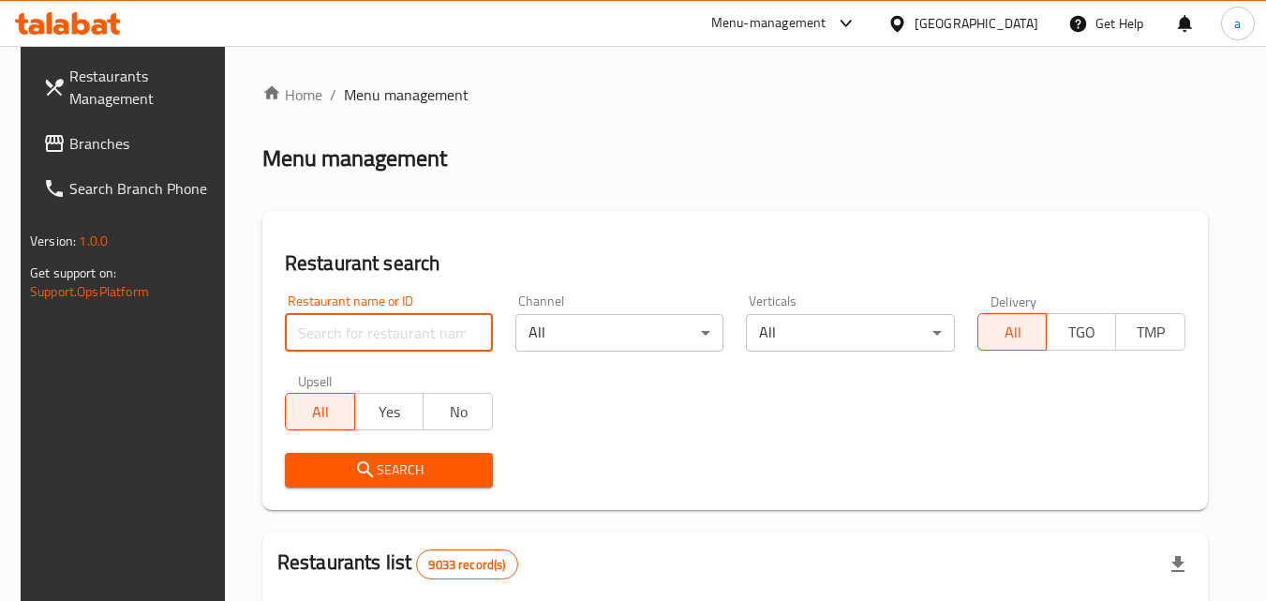
paste input "675054"
type input "675054"
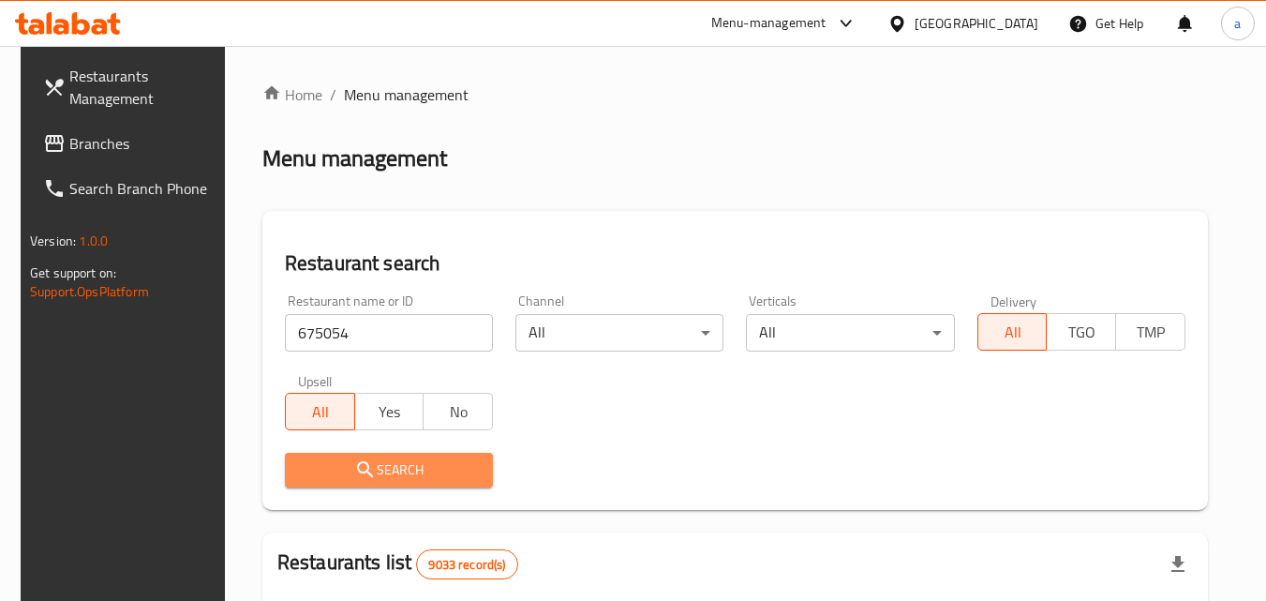
click at [391, 465] on span "Search" at bounding box center [389, 469] width 178 height 23
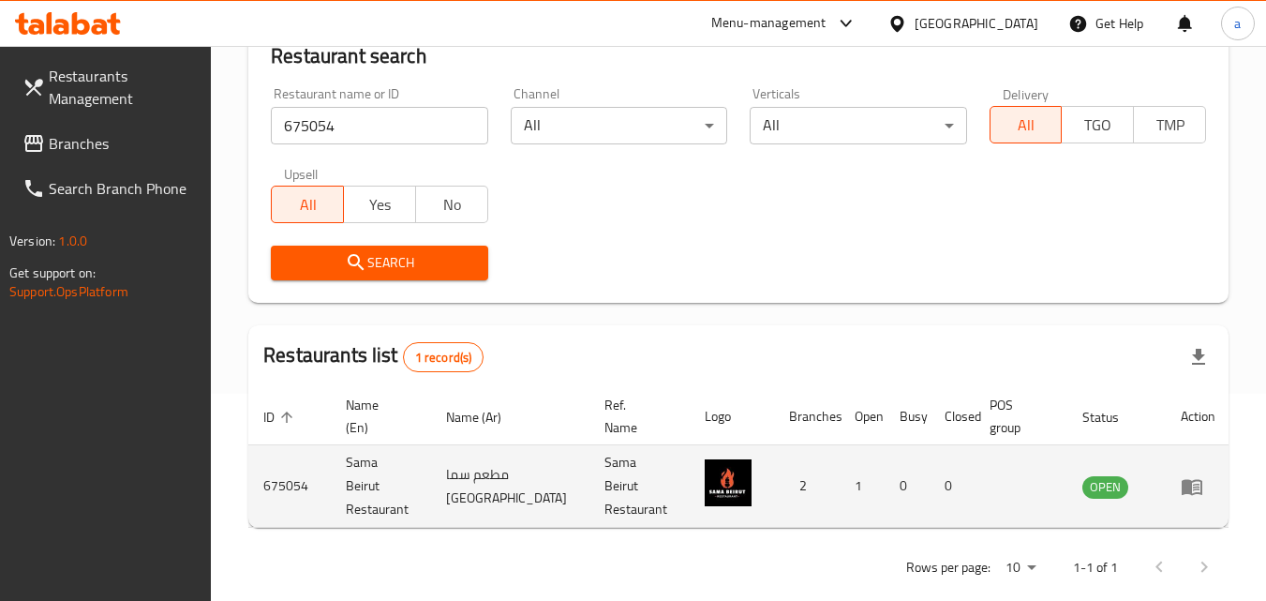
scroll to position [219, 0]
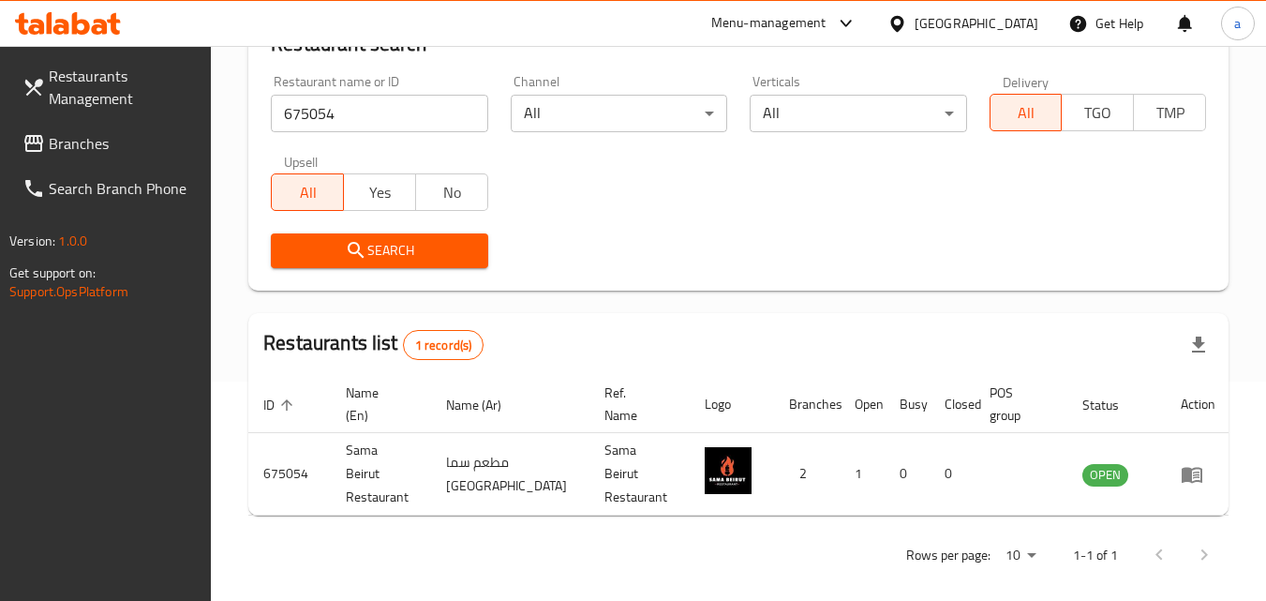
click at [1008, 14] on div "[GEOGRAPHIC_DATA]" at bounding box center [976, 23] width 124 height 21
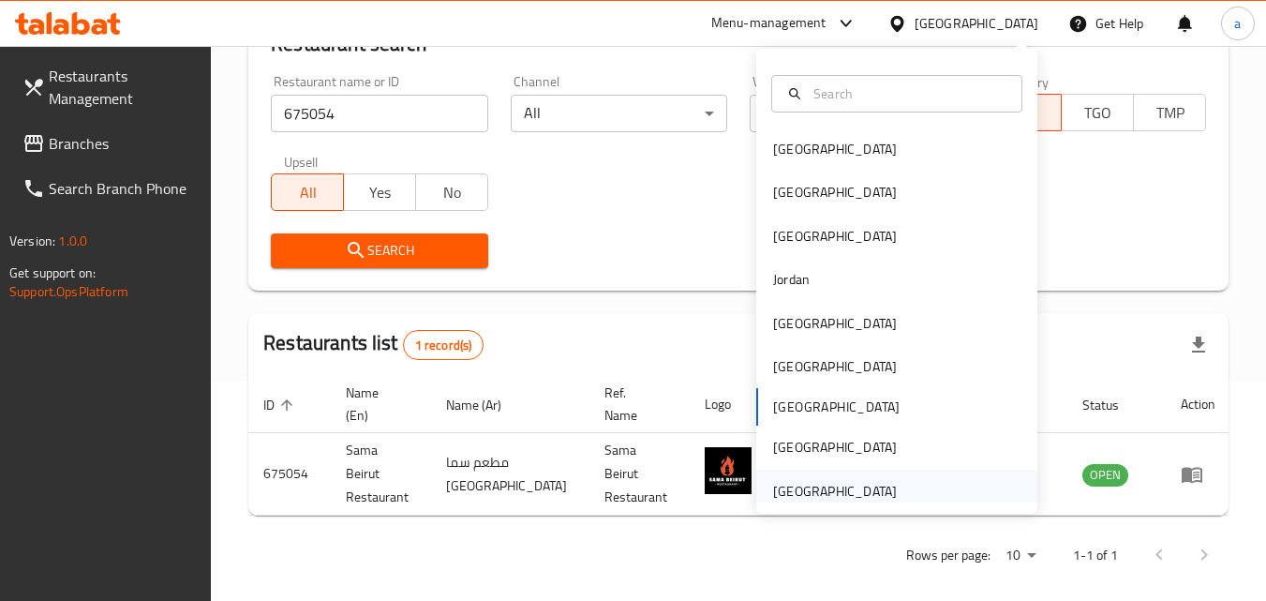
click at [930, 481] on div "[GEOGRAPHIC_DATA]" at bounding box center [896, 490] width 281 height 43
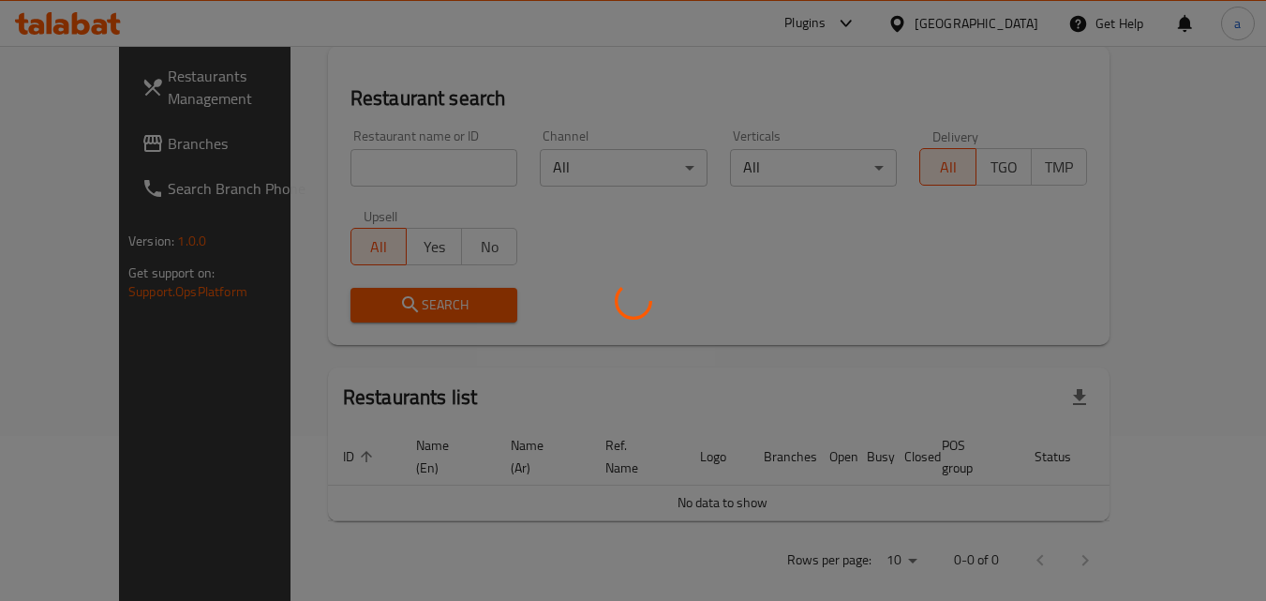
scroll to position [219, 0]
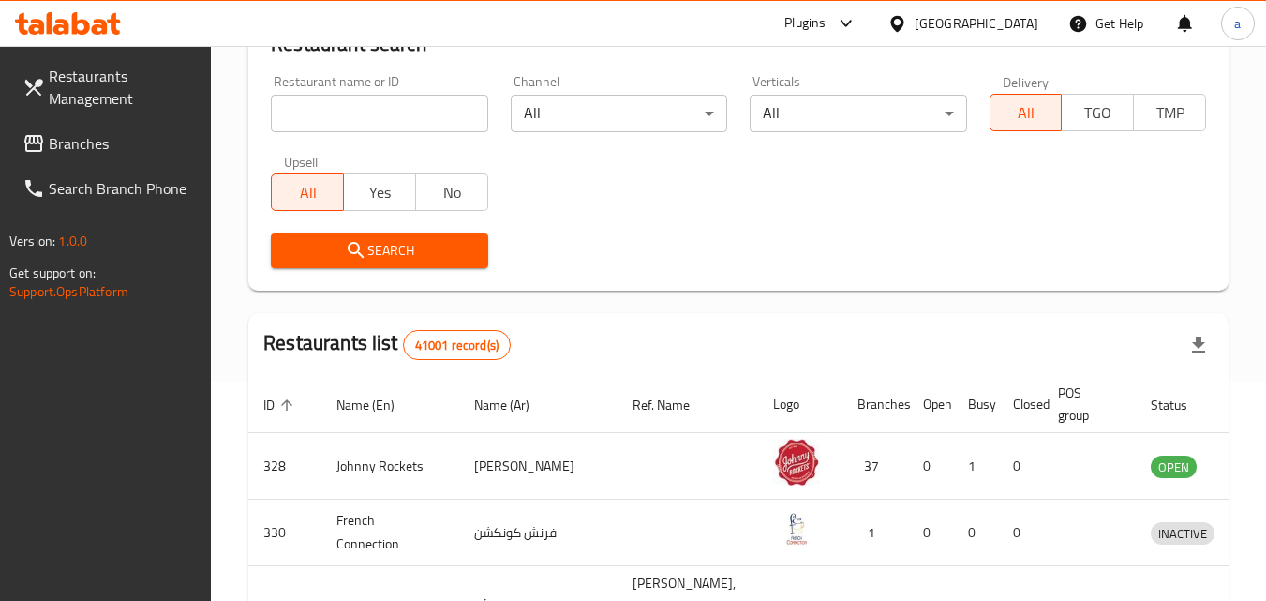
click at [88, 141] on span "Branches" at bounding box center [123, 143] width 148 height 22
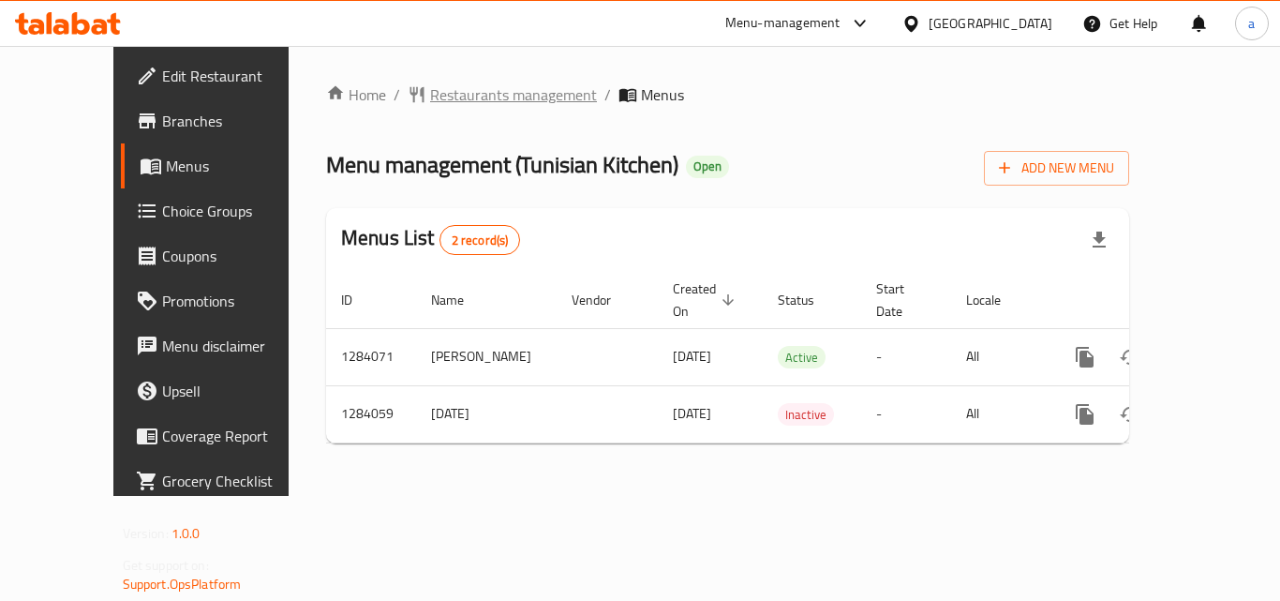
click at [475, 89] on span "Restaurants management" at bounding box center [513, 94] width 167 height 22
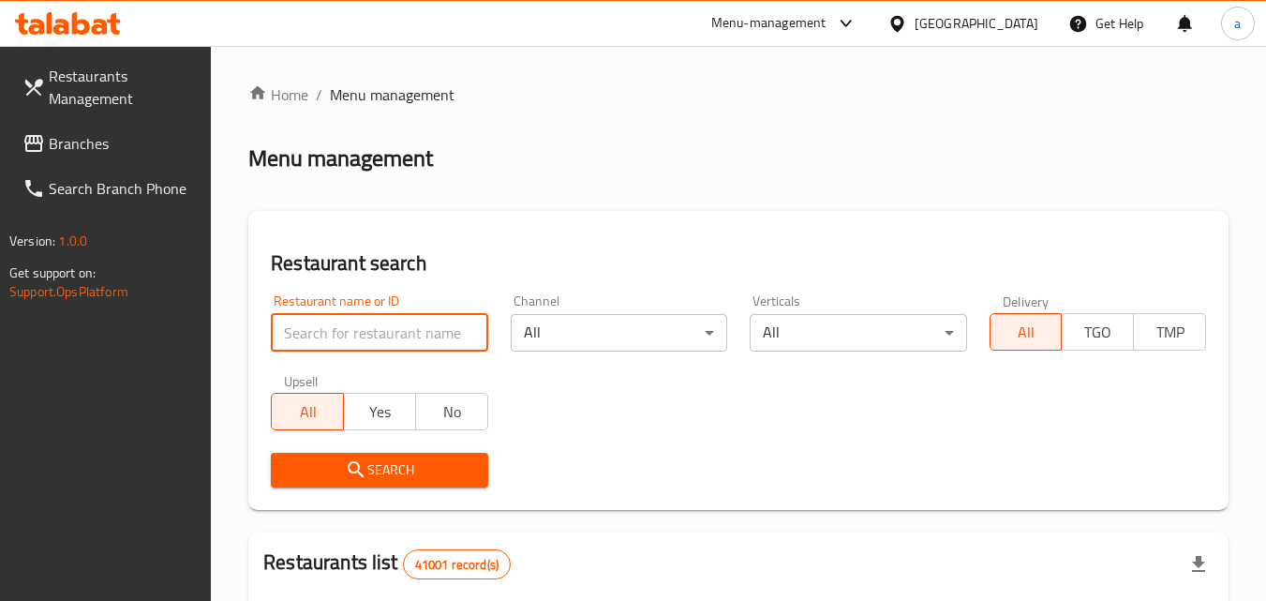
click at [311, 329] on input "search" at bounding box center [379, 332] width 216 height 37
paste input "695558"
type input "695558"
click button "Search" at bounding box center [379, 470] width 216 height 35
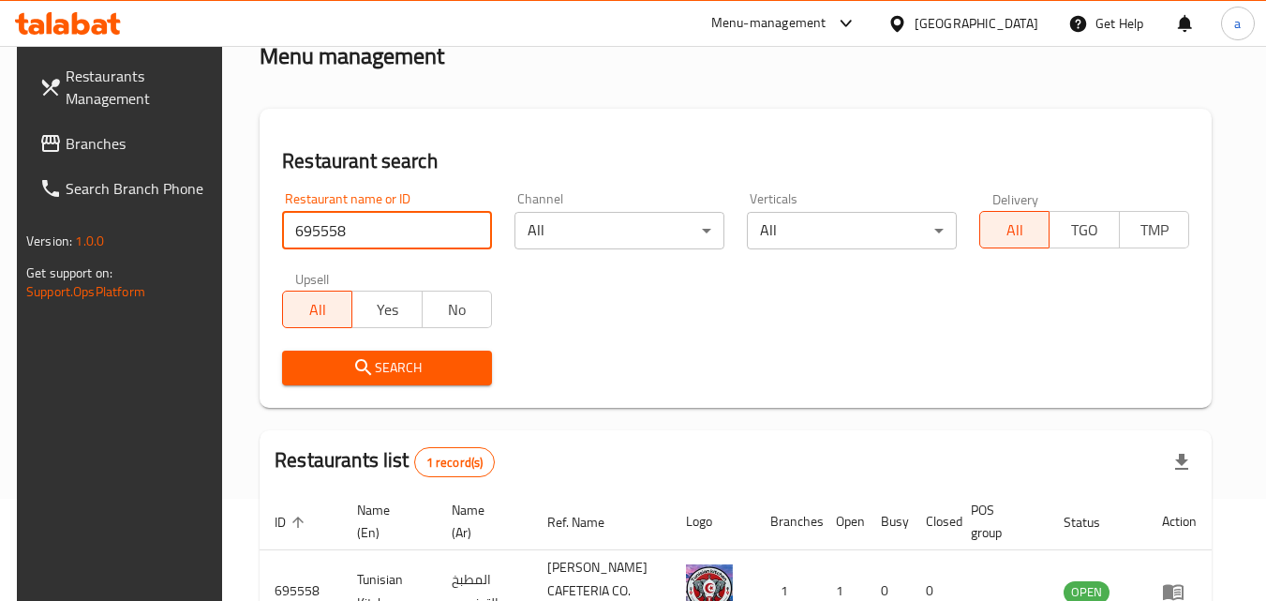
scroll to position [235, 0]
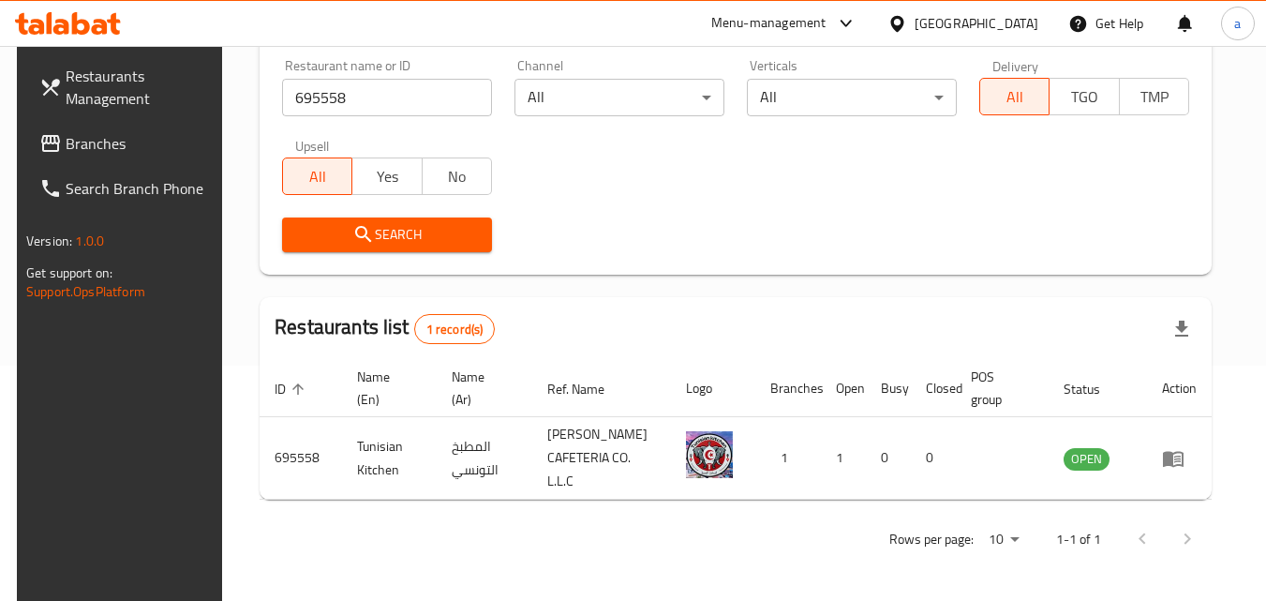
click at [954, 11] on div "[GEOGRAPHIC_DATA]" at bounding box center [962, 23] width 181 height 45
click at [964, 29] on div "[GEOGRAPHIC_DATA]" at bounding box center [976, 23] width 124 height 21
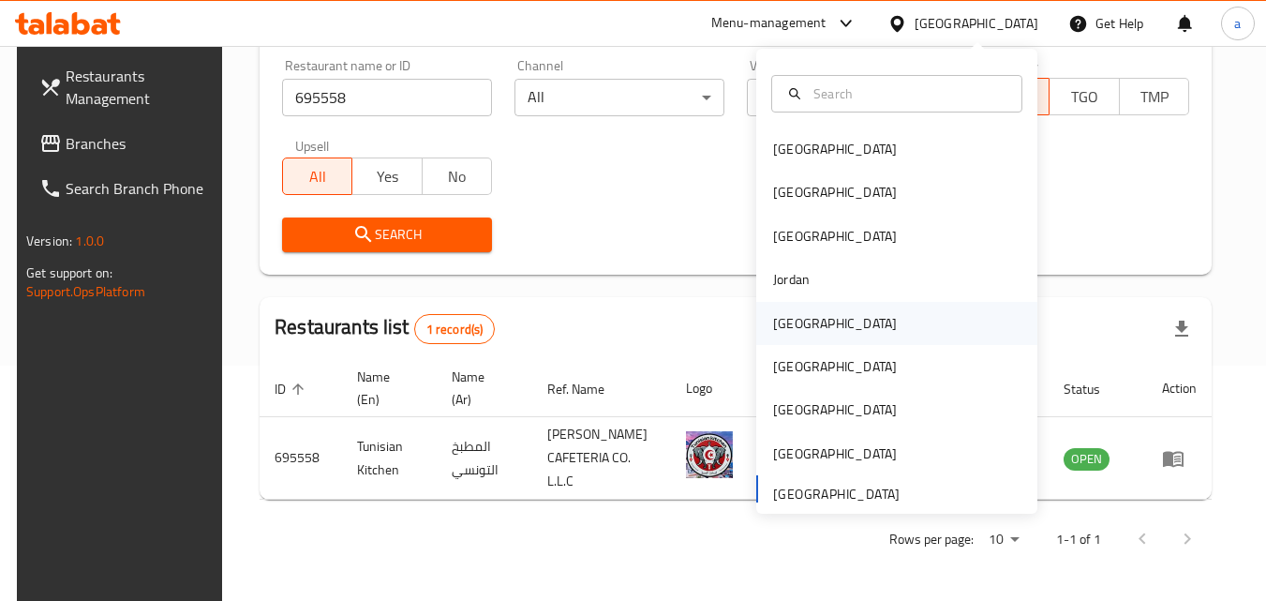
click at [851, 318] on div "[GEOGRAPHIC_DATA]" at bounding box center [896, 323] width 281 height 43
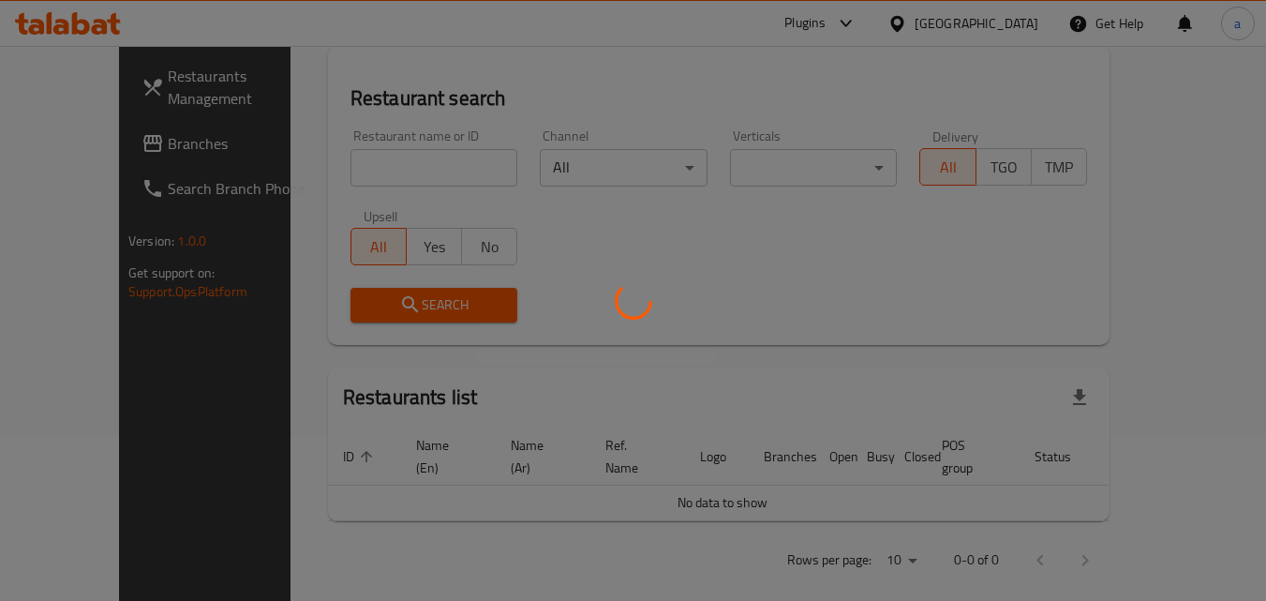
scroll to position [235, 0]
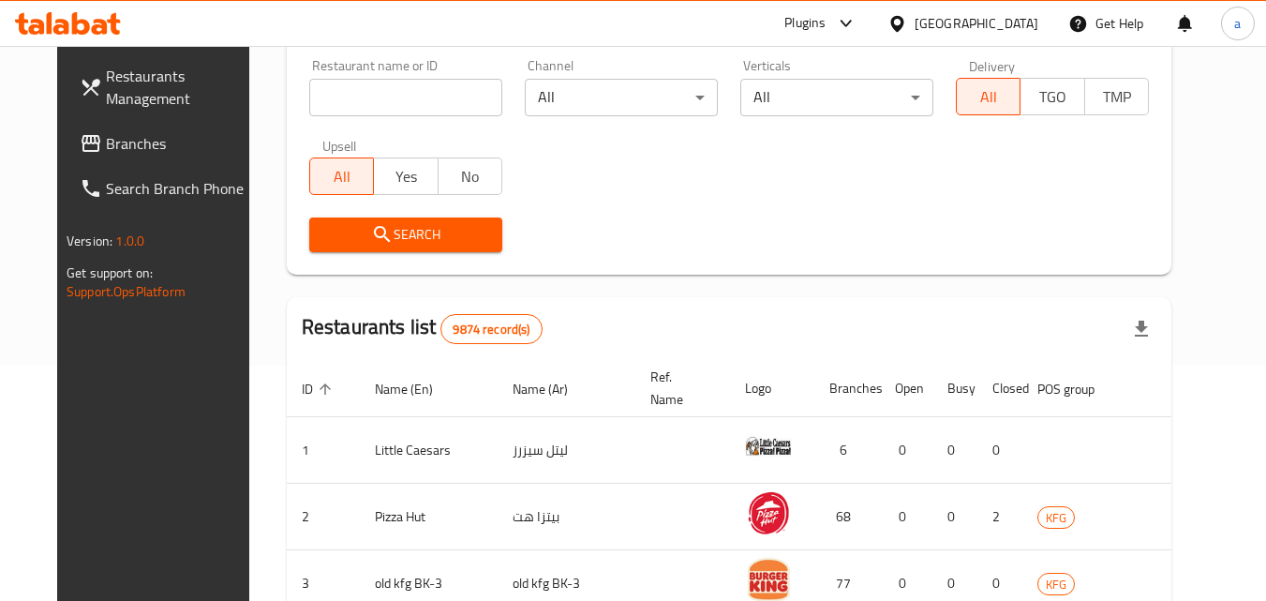
click at [106, 151] on span "Branches" at bounding box center [180, 143] width 148 height 22
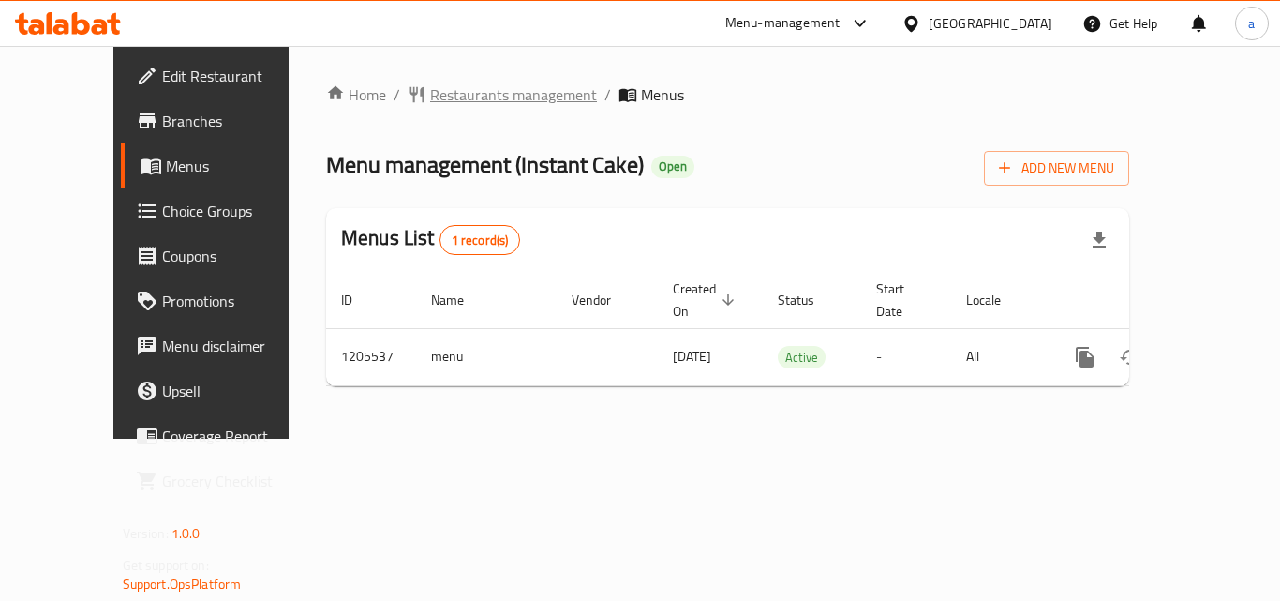
click at [471, 96] on span "Restaurants management" at bounding box center [513, 94] width 167 height 22
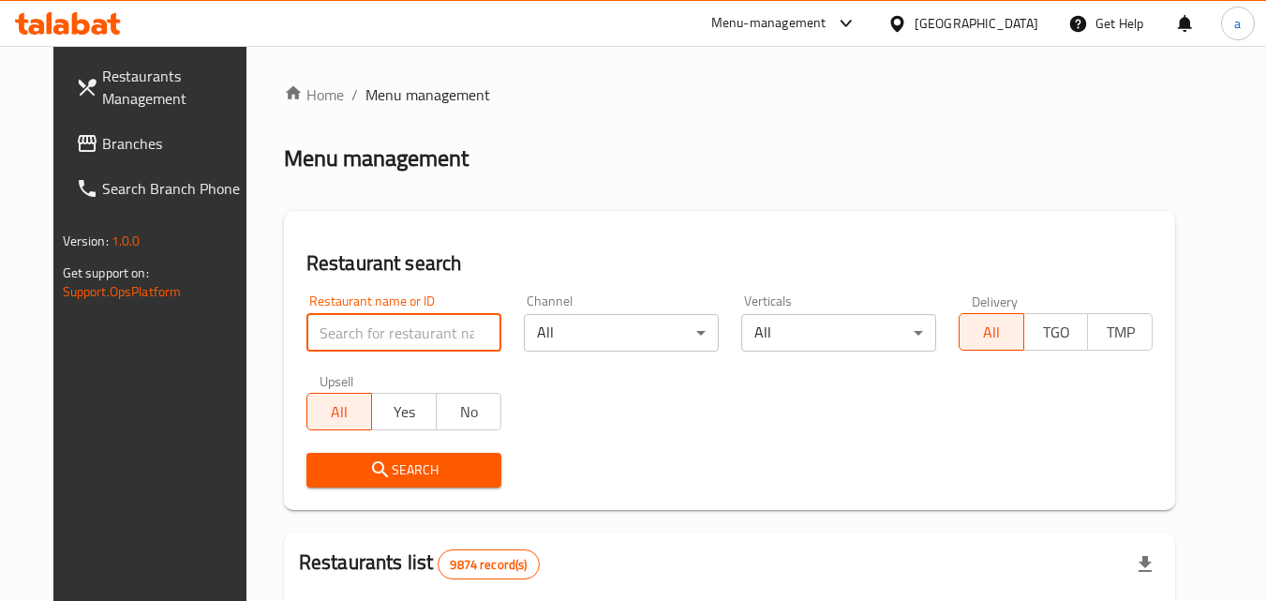
click at [385, 323] on input "search" at bounding box center [403, 332] width 195 height 37
paste input "670173"
type input "670173"
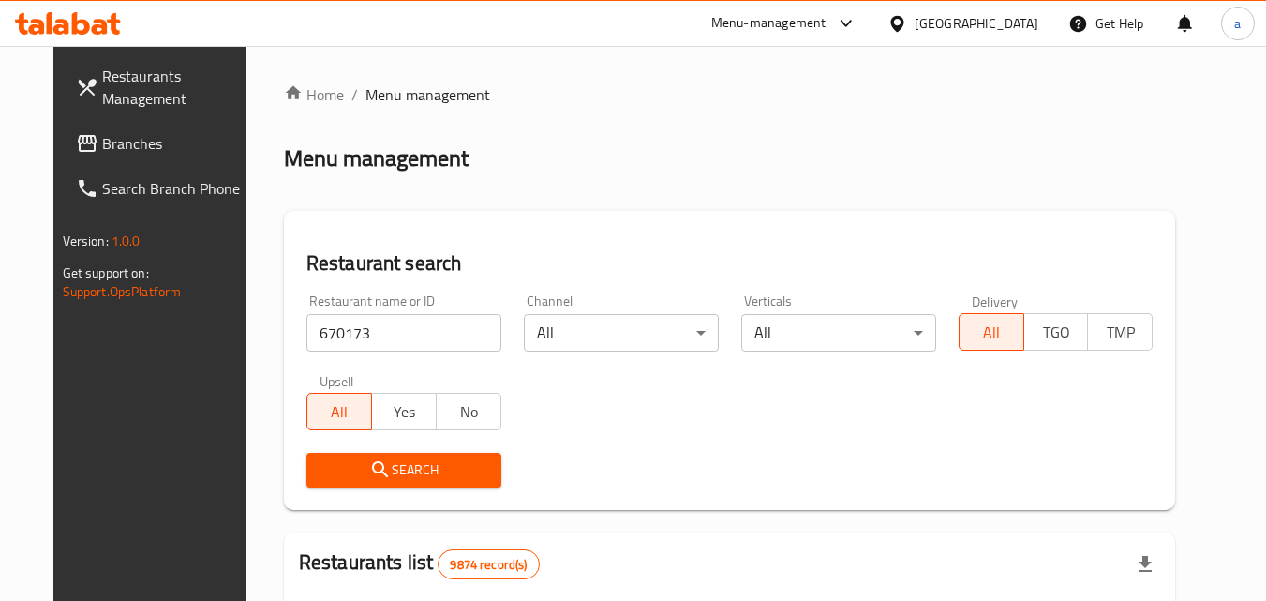
click at [454, 468] on span "Search" at bounding box center [403, 469] width 165 height 23
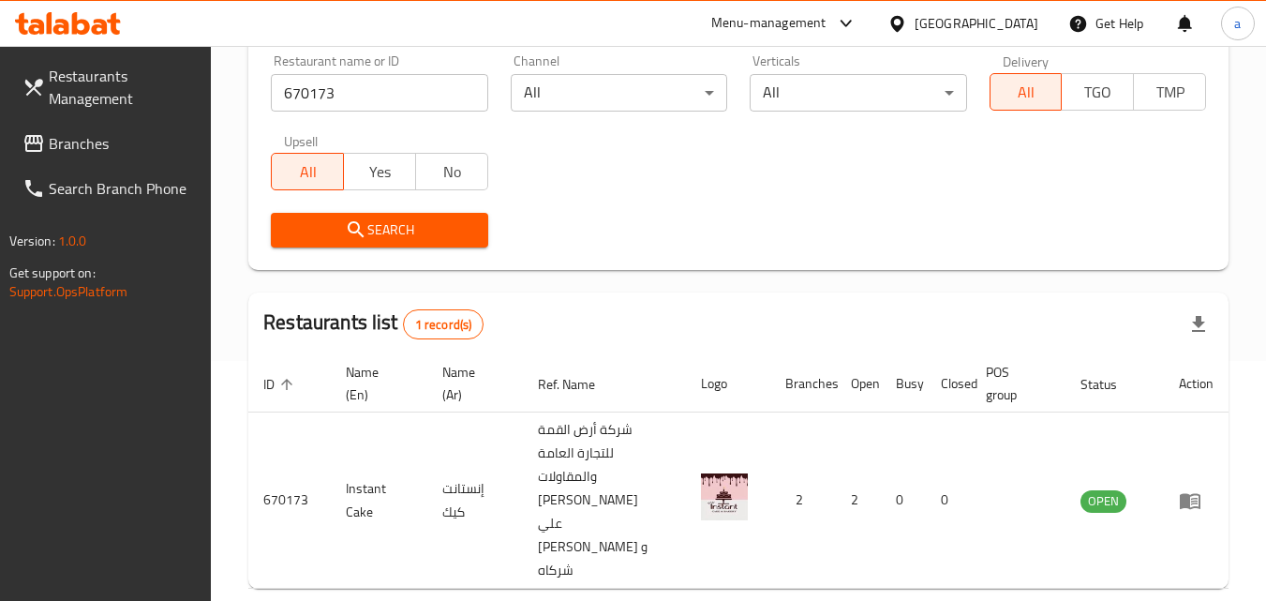
scroll to position [282, 0]
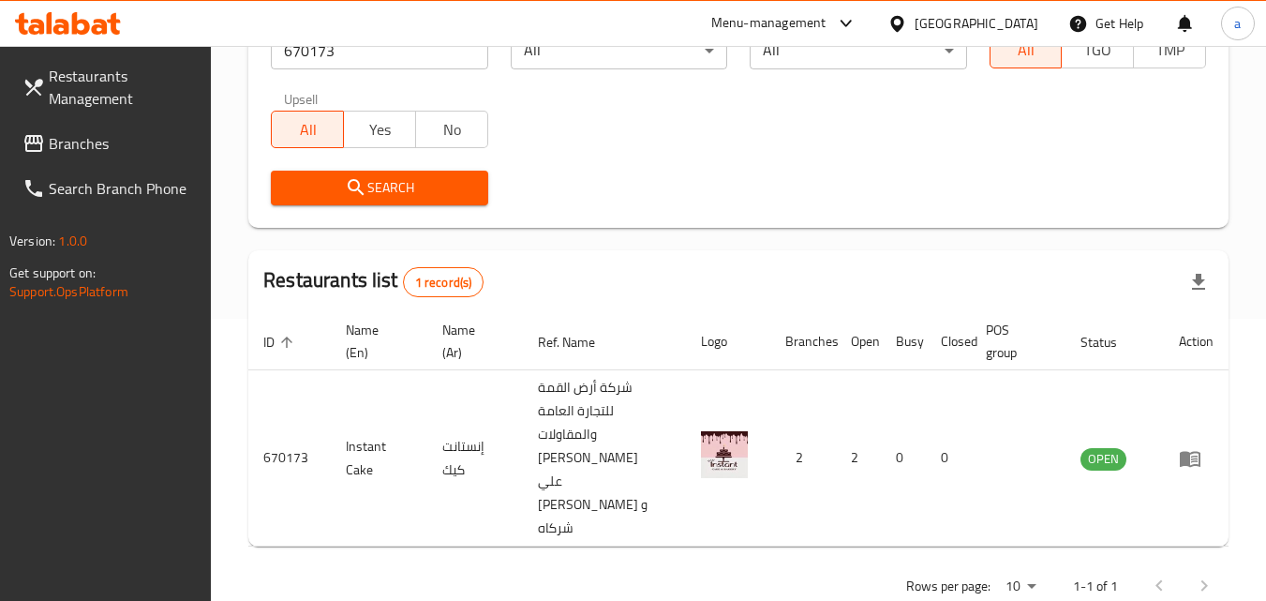
click at [1009, 19] on div "[GEOGRAPHIC_DATA]" at bounding box center [976, 23] width 124 height 21
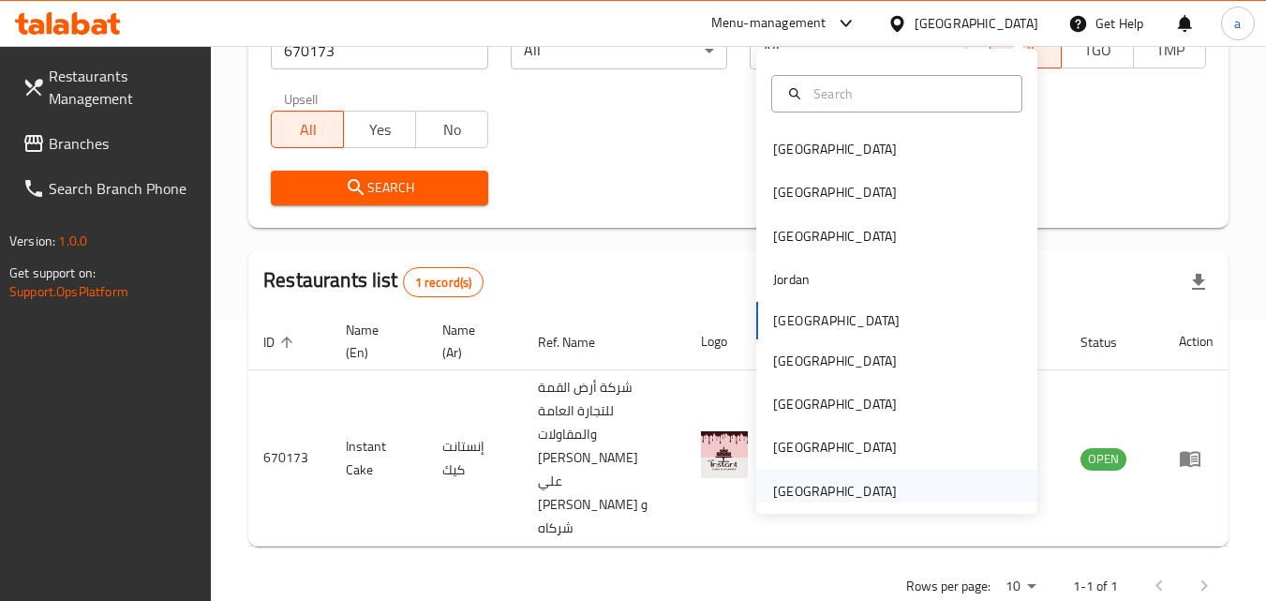
click at [799, 478] on div "[GEOGRAPHIC_DATA]" at bounding box center [835, 490] width 154 height 43
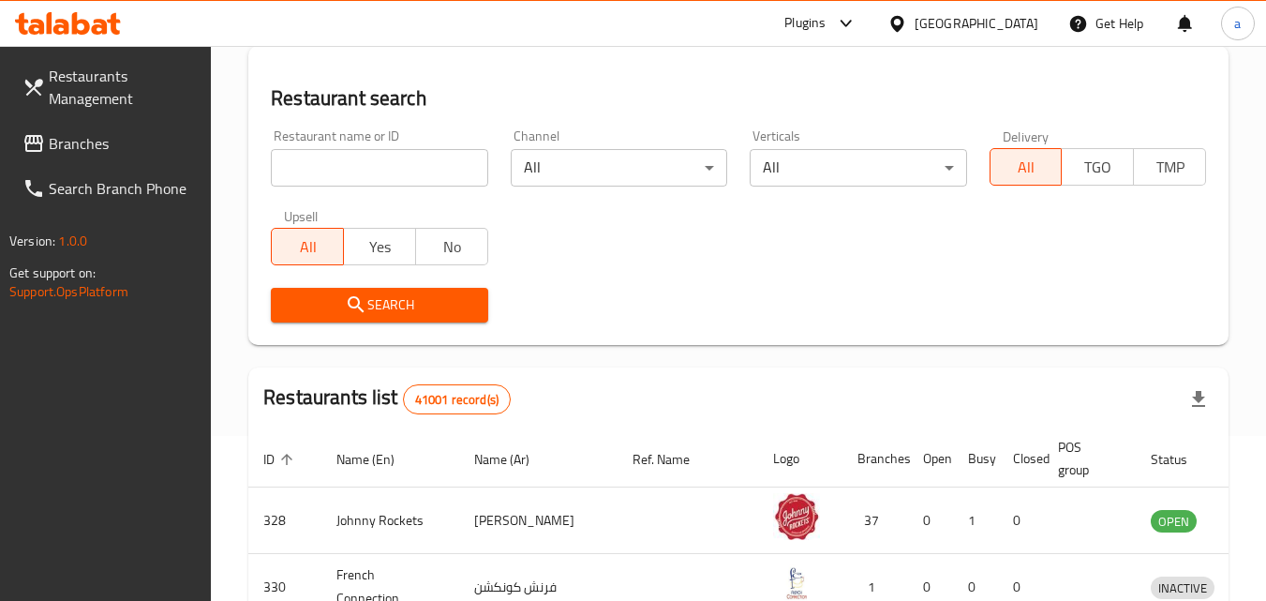
scroll to position [282, 0]
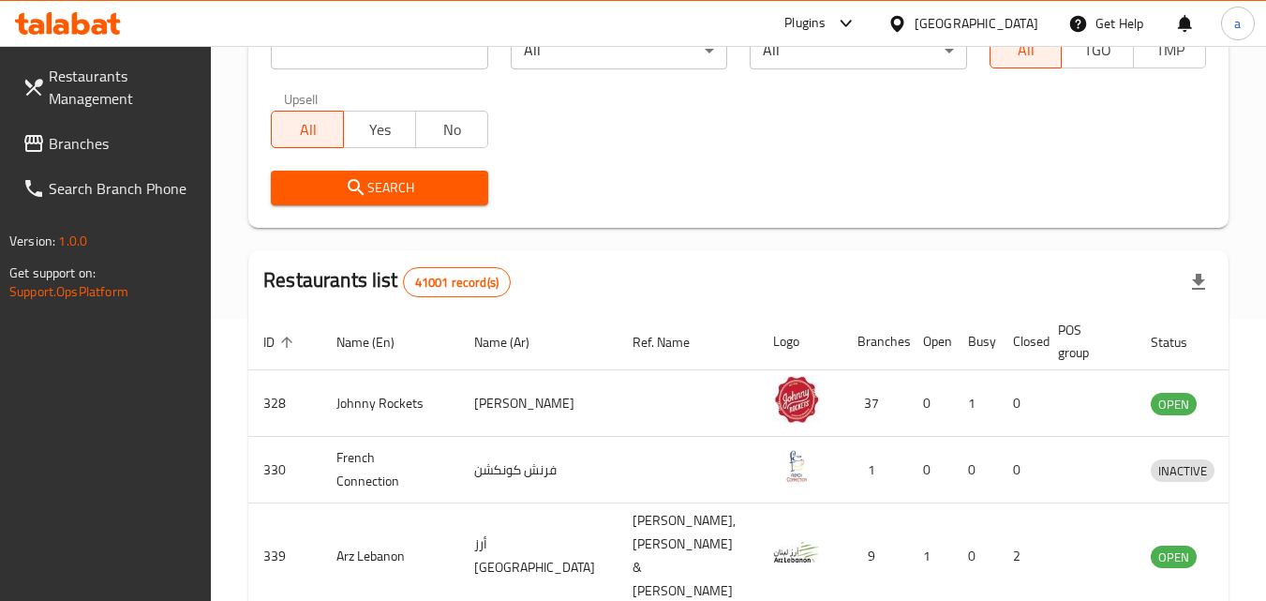
click at [122, 143] on span "Branches" at bounding box center [123, 143] width 148 height 22
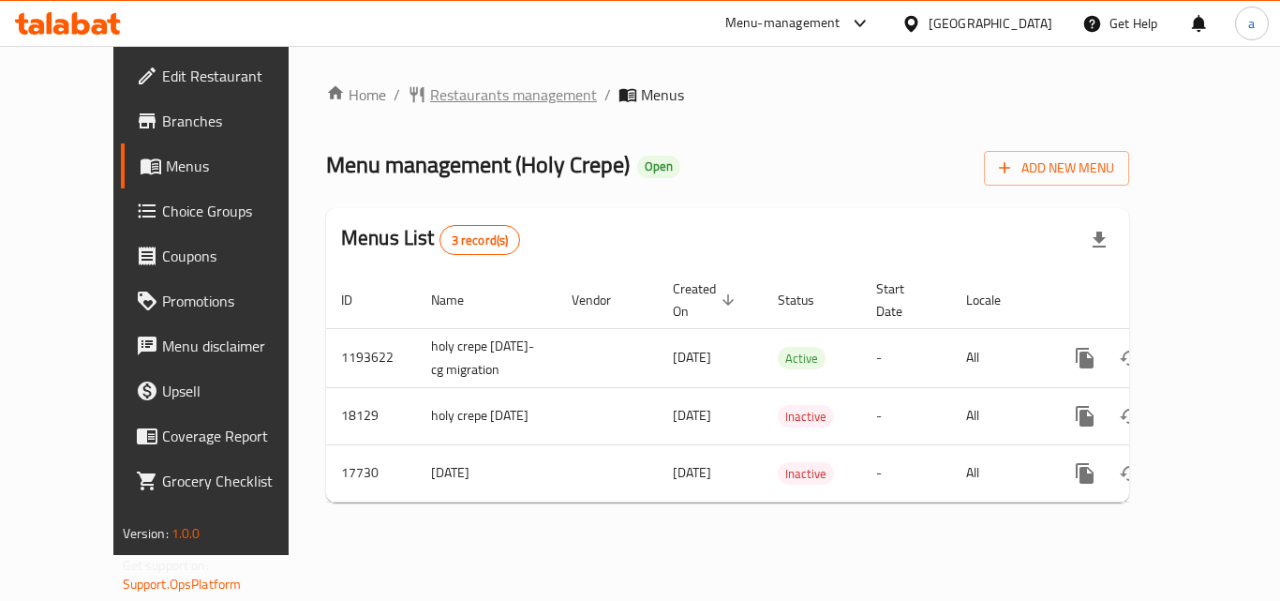
click at [470, 94] on span "Restaurants management" at bounding box center [513, 94] width 167 height 22
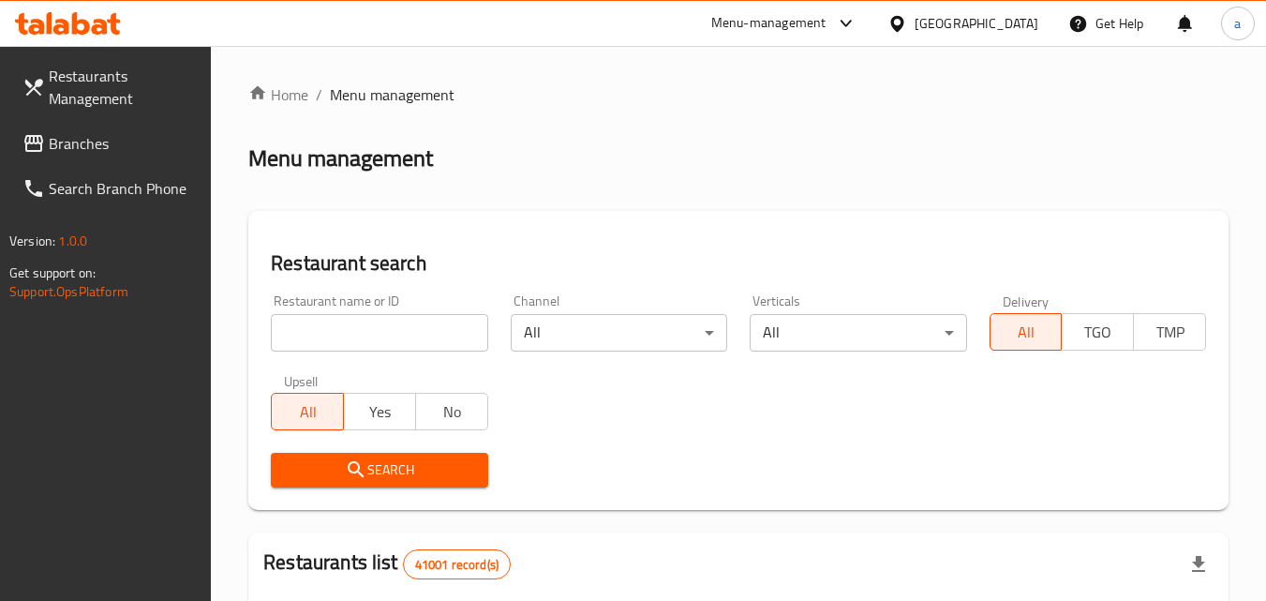
click at [413, 326] on input "search" at bounding box center [379, 332] width 216 height 37
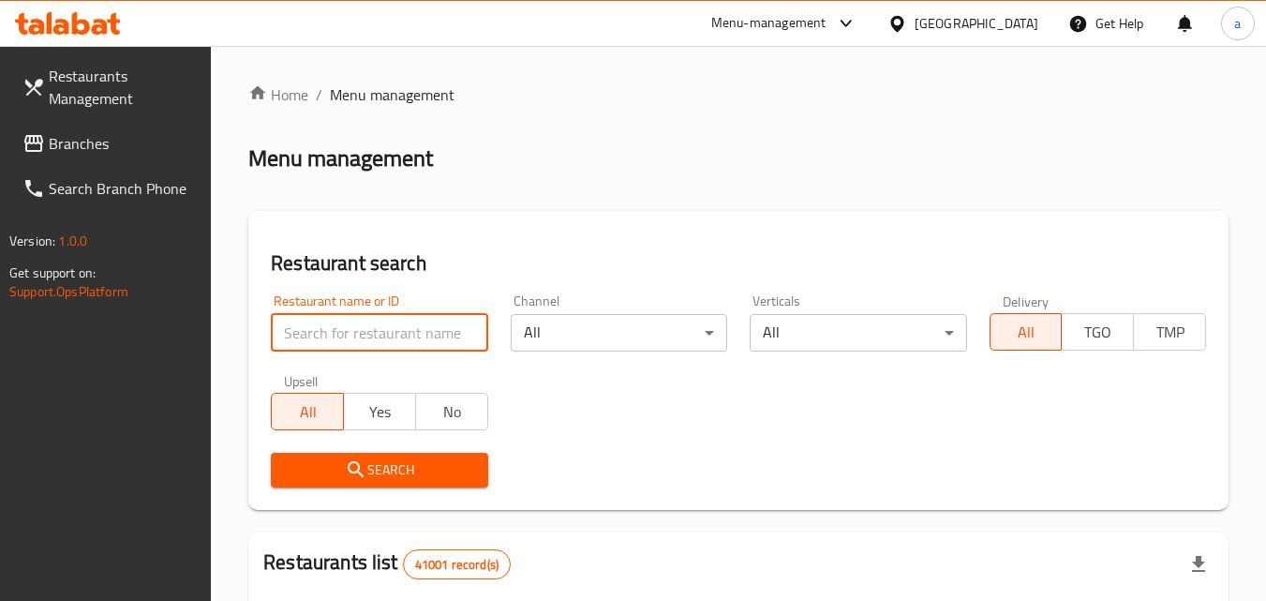
paste input "9780"
type input "9780"
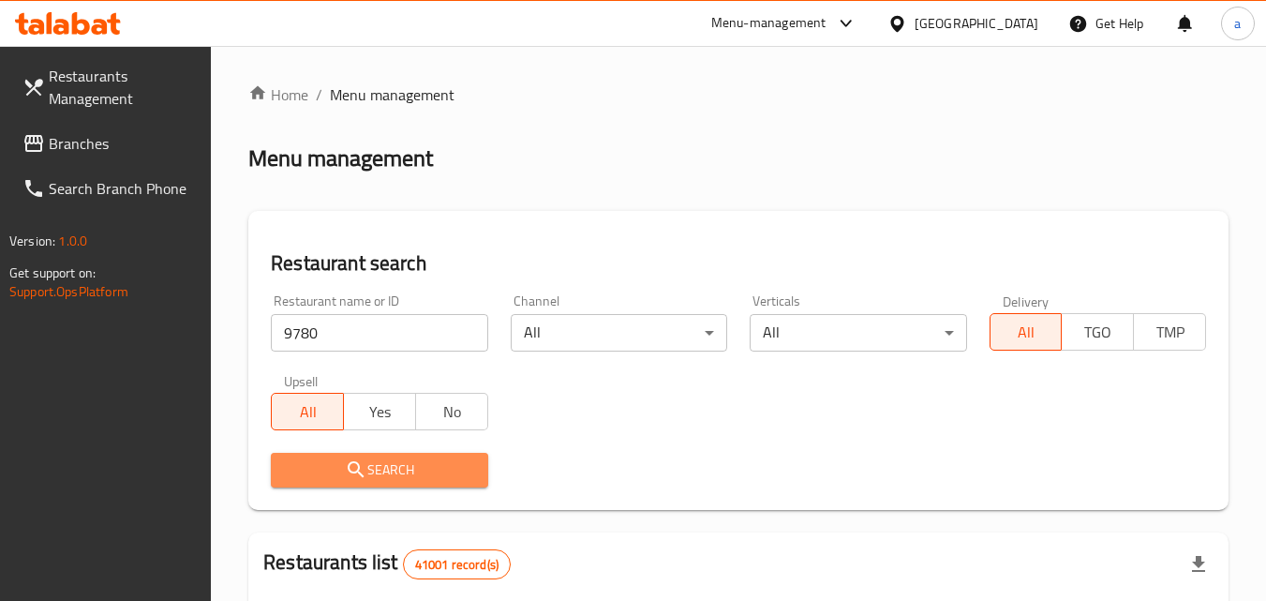
click at [460, 468] on span "Search" at bounding box center [379, 469] width 186 height 23
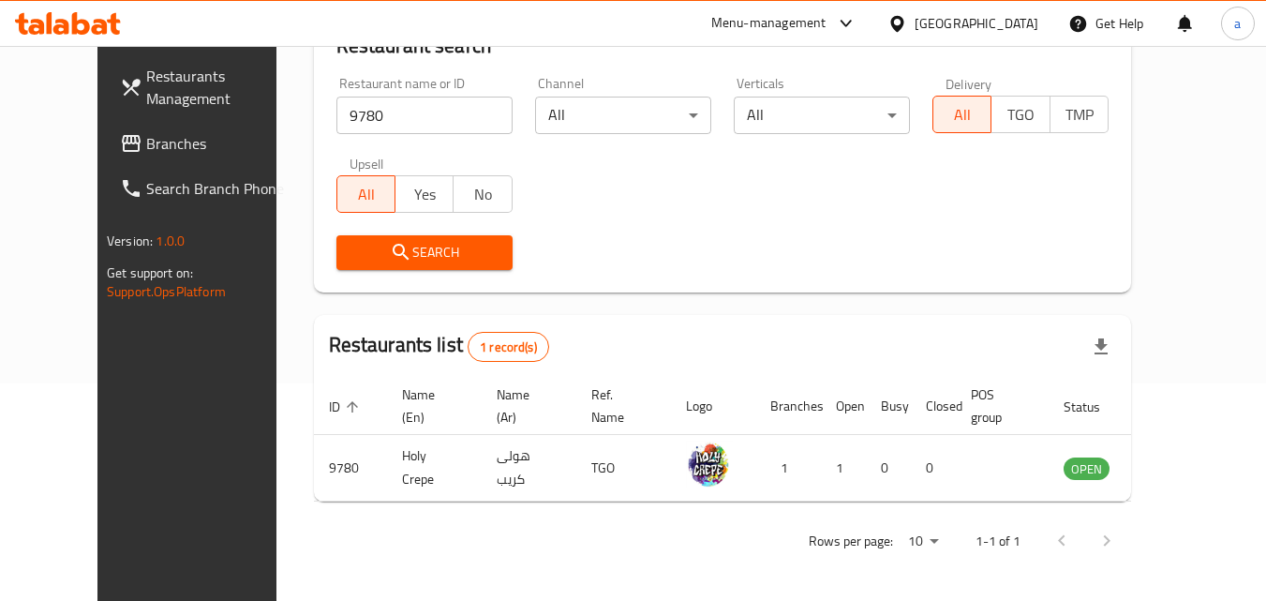
scroll to position [219, 0]
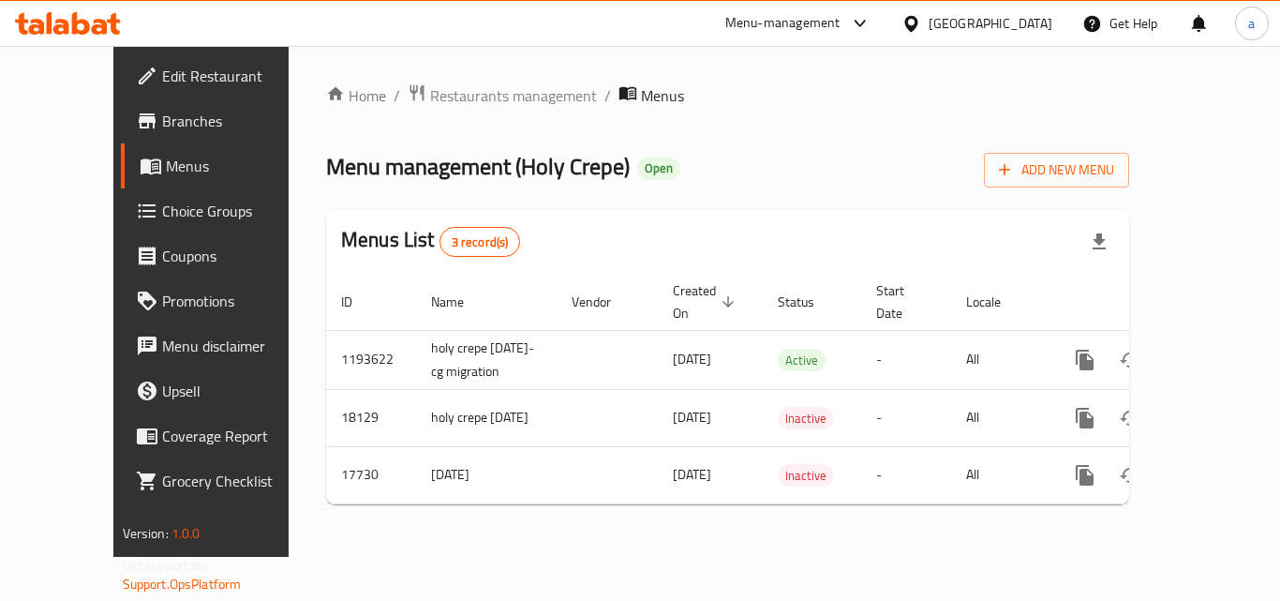
click at [162, 122] on span "Branches" at bounding box center [237, 121] width 150 height 22
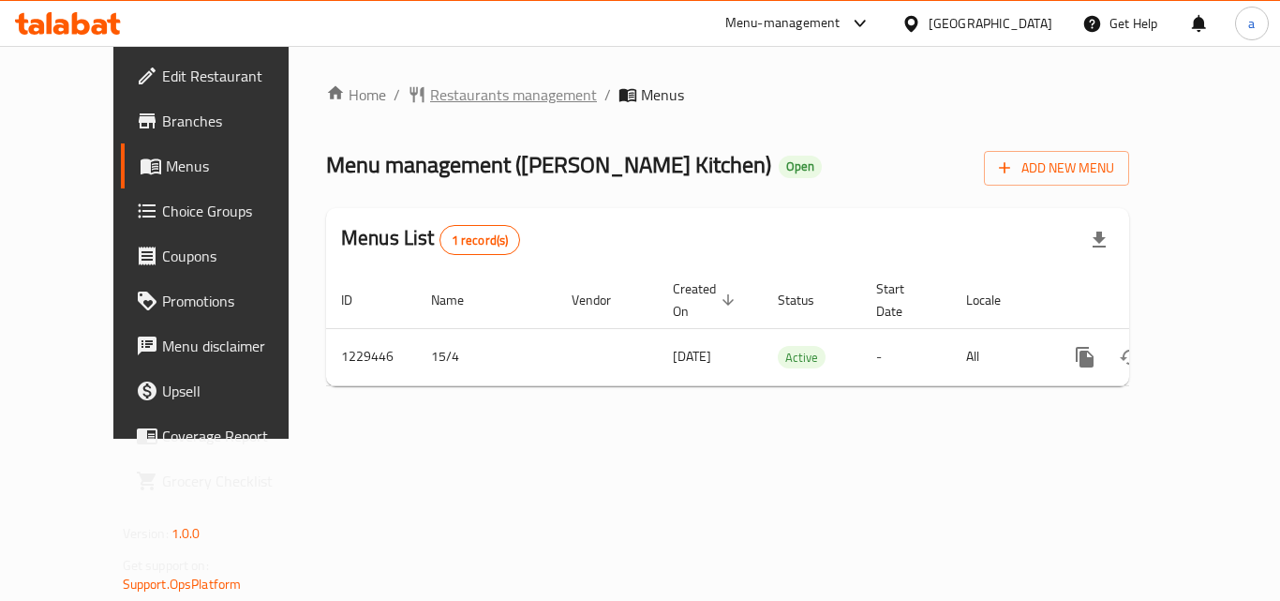
click at [430, 95] on span "Restaurants management" at bounding box center [513, 94] width 167 height 22
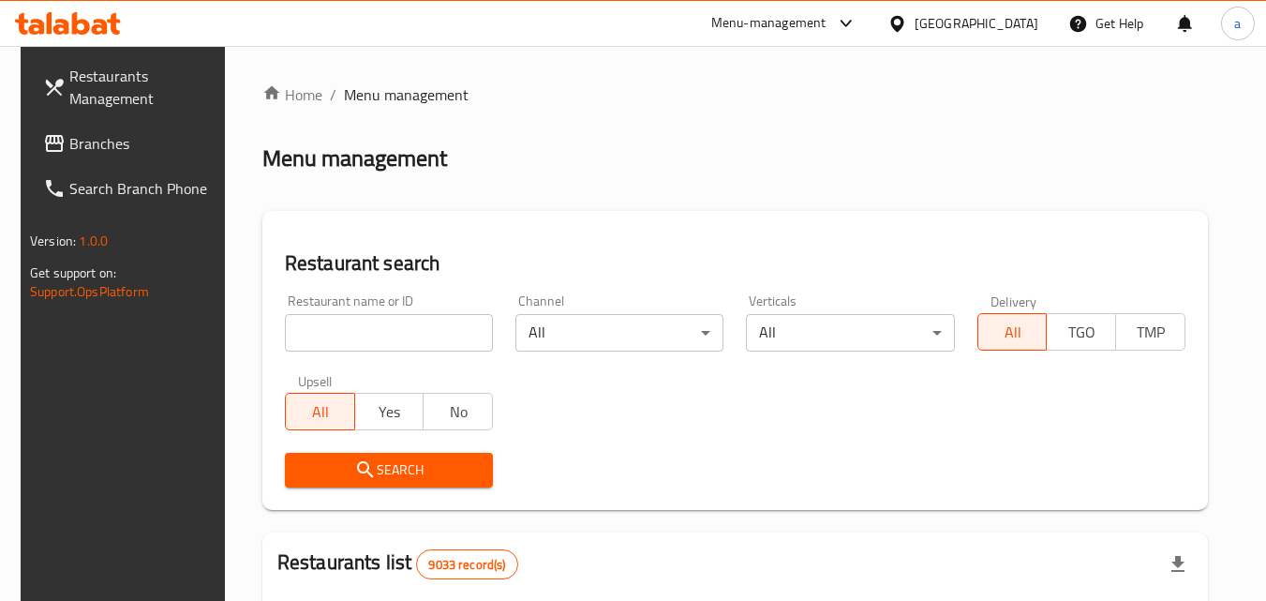
click at [393, 333] on input "search" at bounding box center [389, 332] width 208 height 37
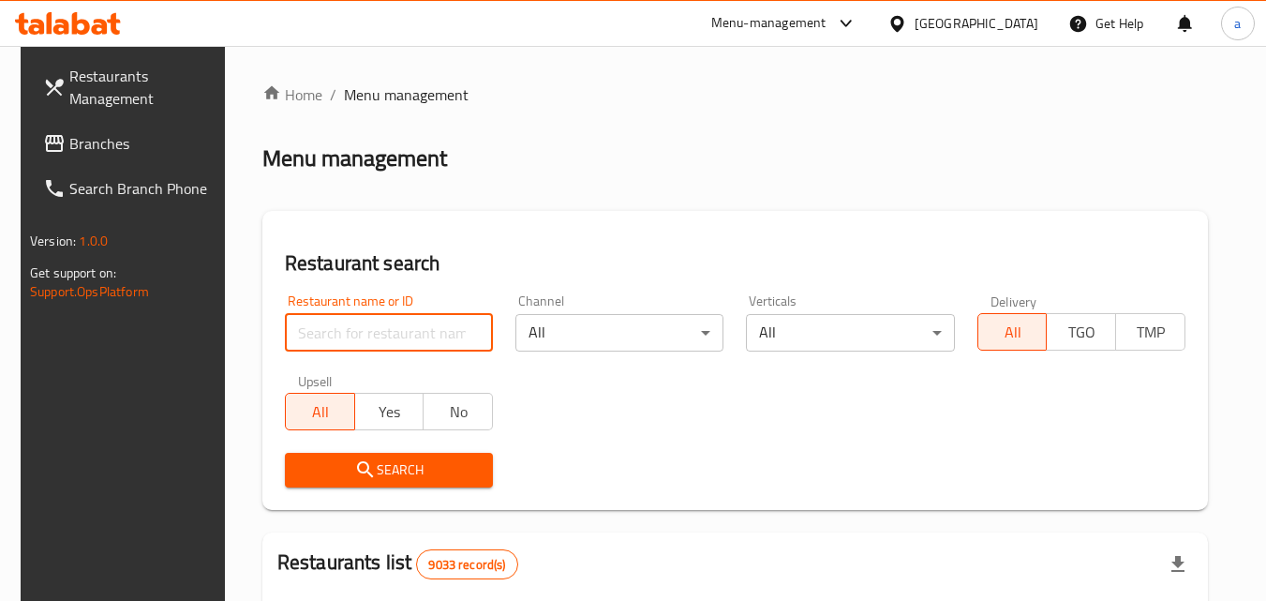
paste input "676695"
type input "676695"
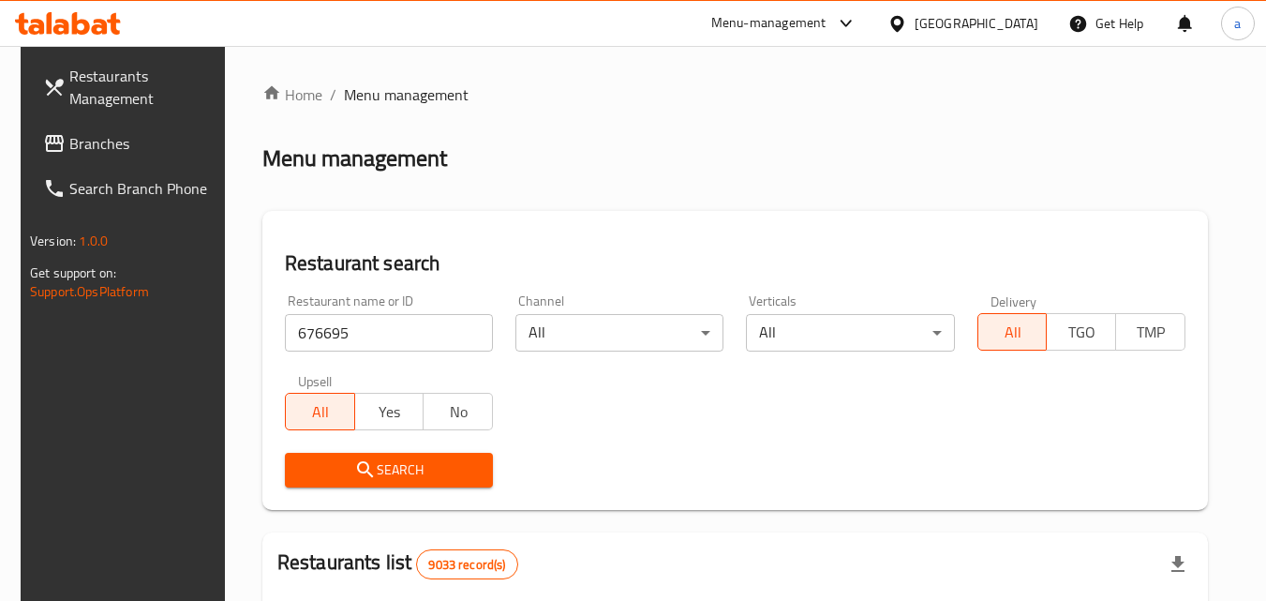
click at [390, 466] on span "Search" at bounding box center [389, 469] width 178 height 23
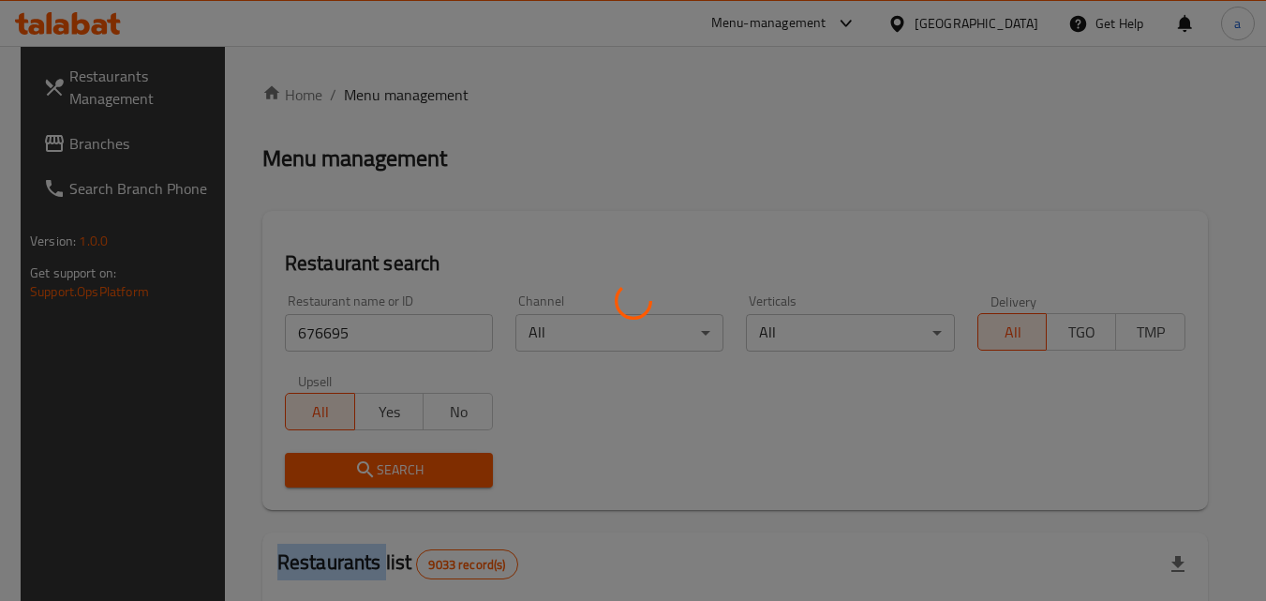
click at [390, 466] on div at bounding box center [633, 300] width 1266 height 601
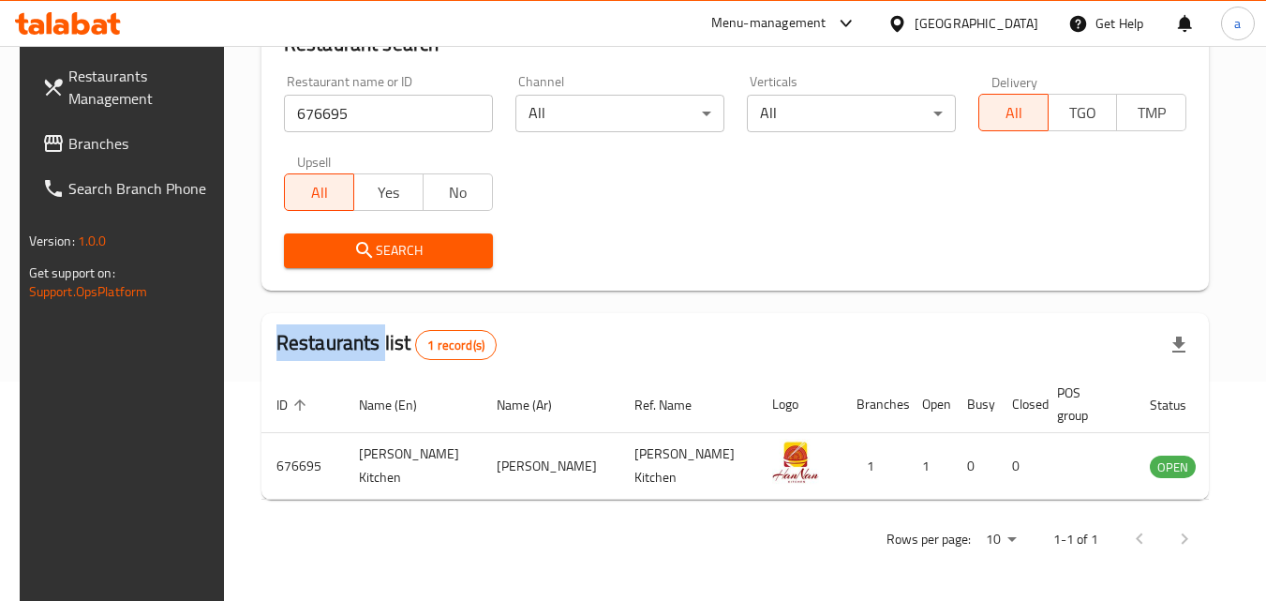
scroll to position [219, 0]
click at [1025, 22] on div "Qatar" at bounding box center [976, 23] width 124 height 21
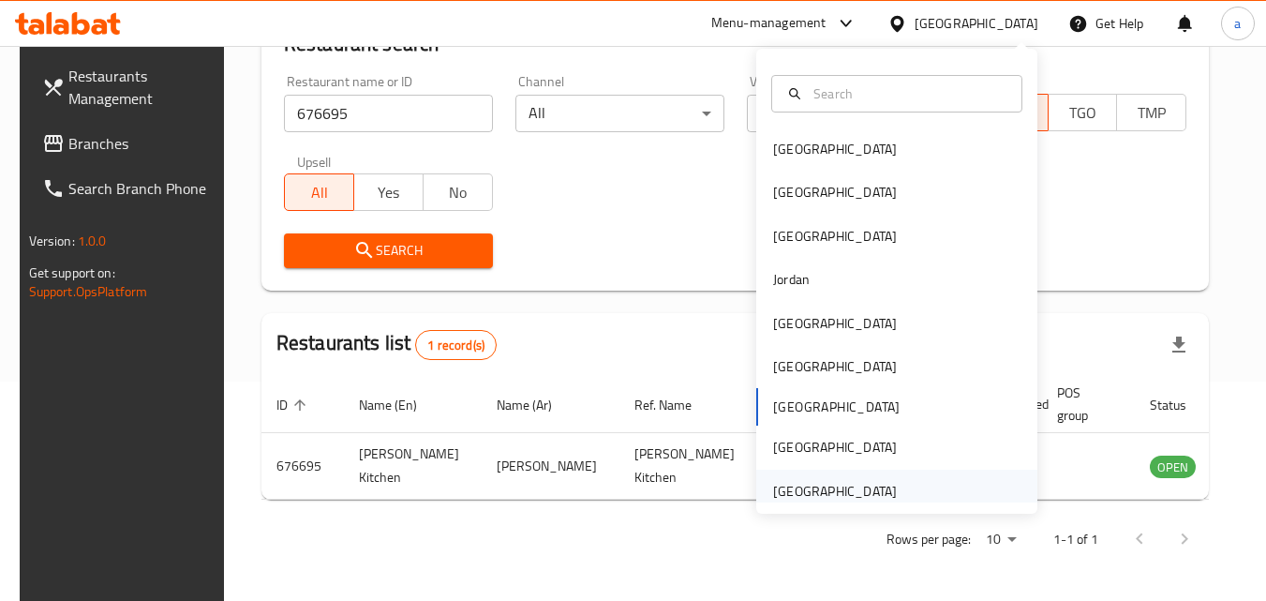
click at [941, 487] on div "[GEOGRAPHIC_DATA]" at bounding box center [896, 490] width 281 height 43
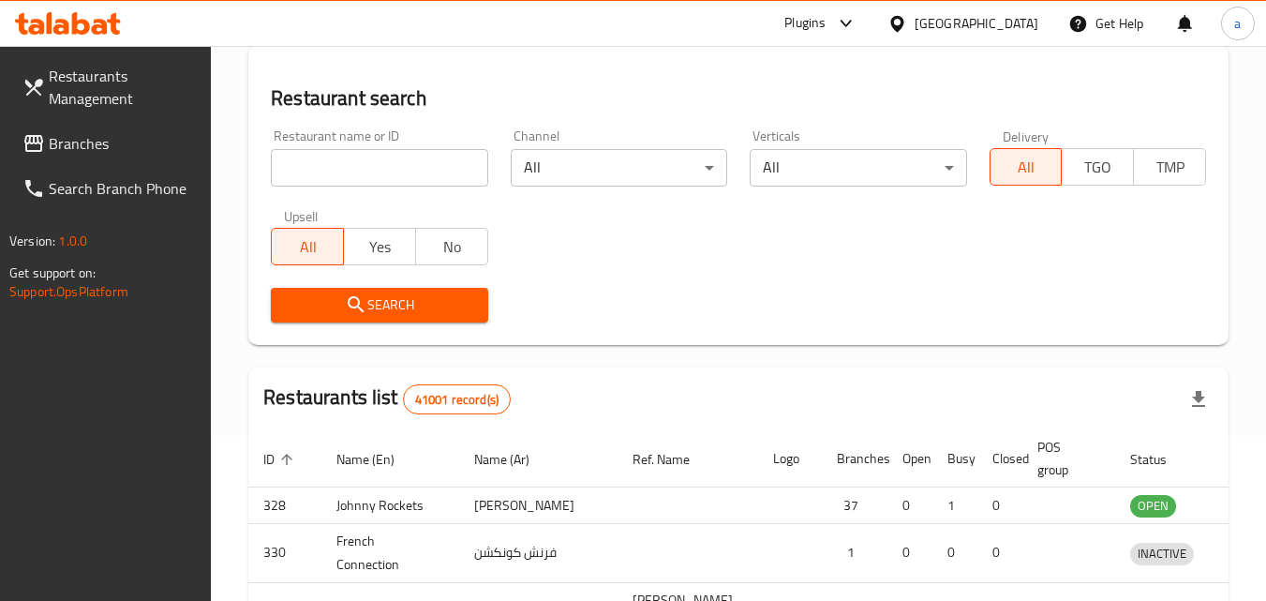
scroll to position [219, 0]
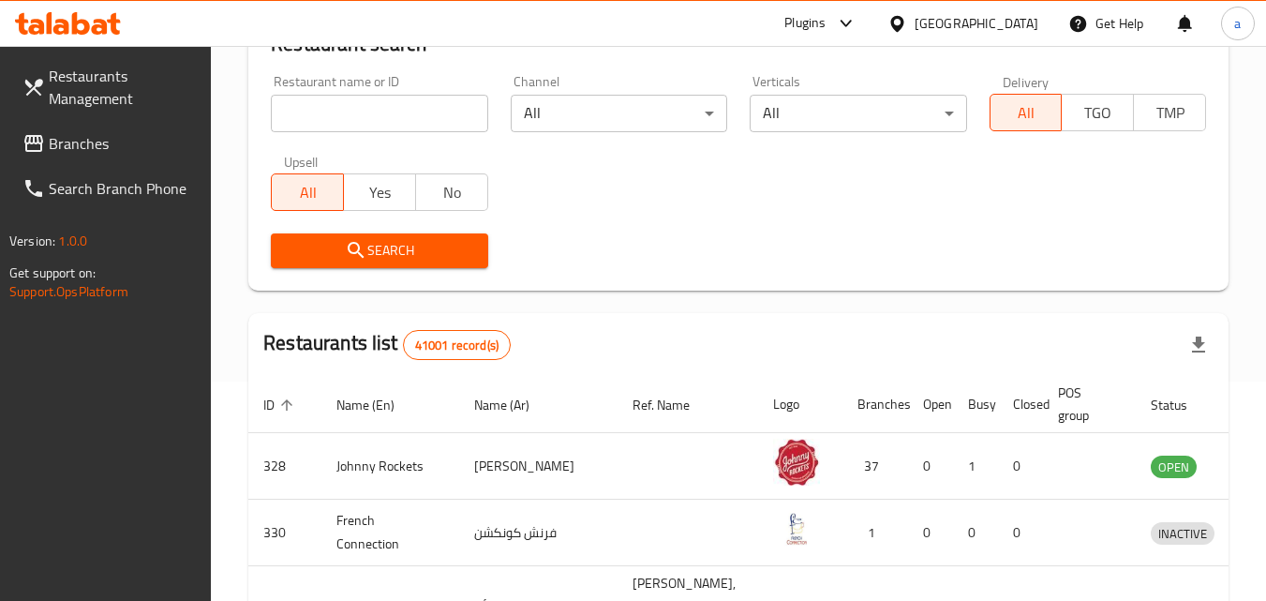
click at [337, 123] on input "search" at bounding box center [379, 113] width 216 height 37
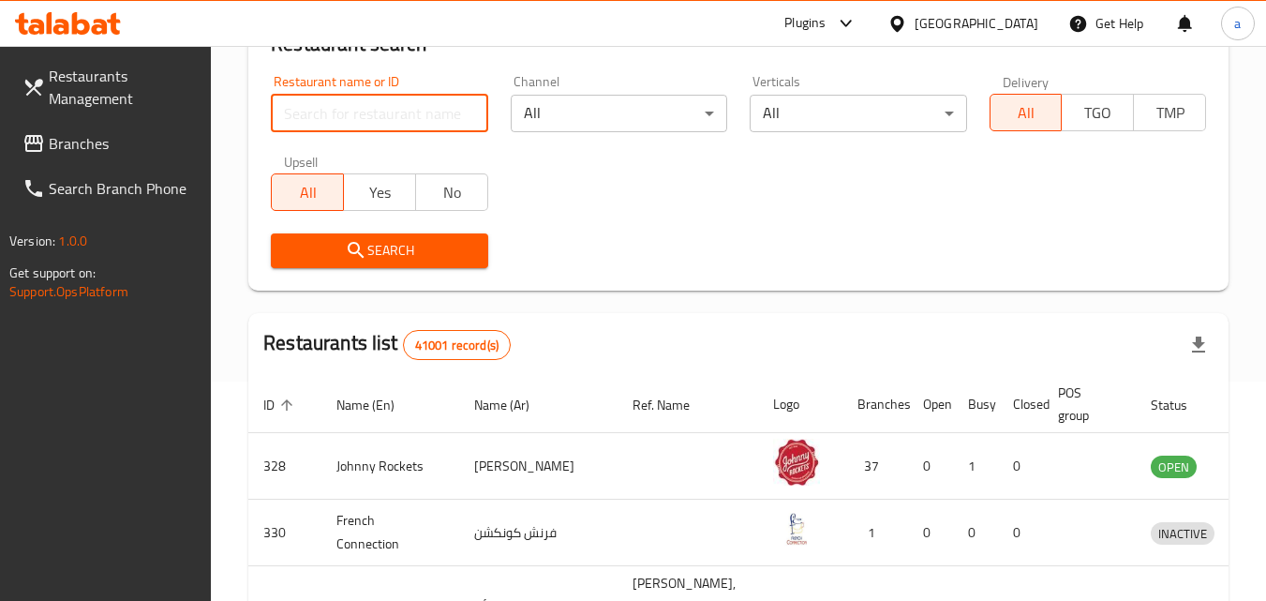
paste input "774231"
type input "774231"
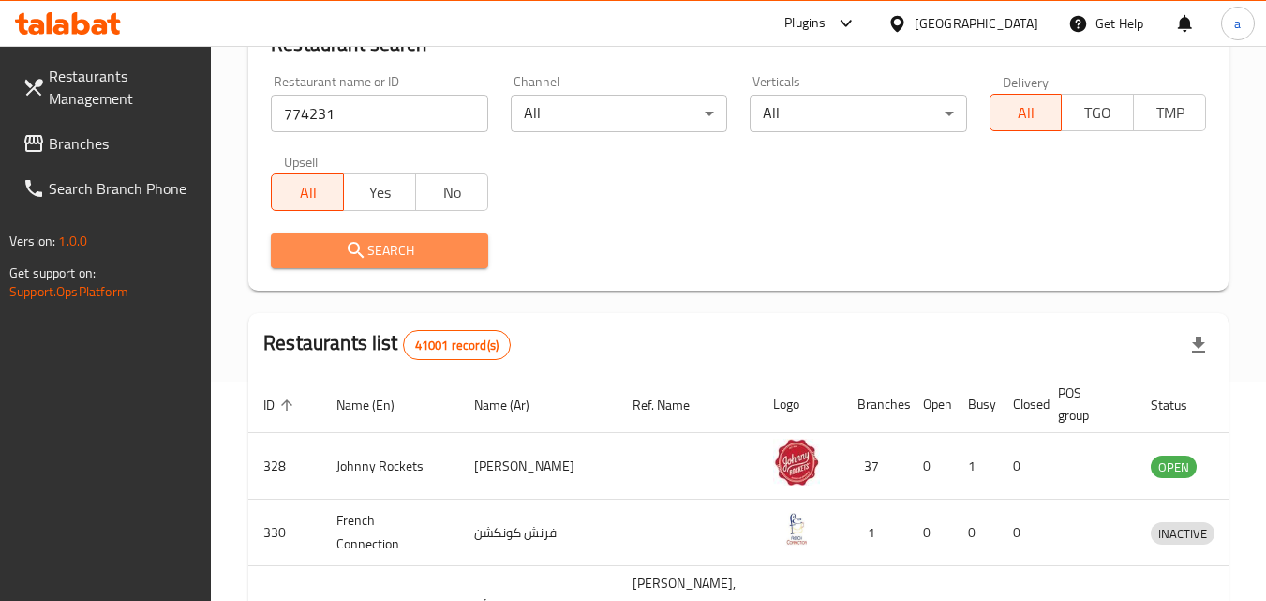
click at [348, 245] on icon "submit" at bounding box center [356, 250] width 22 height 22
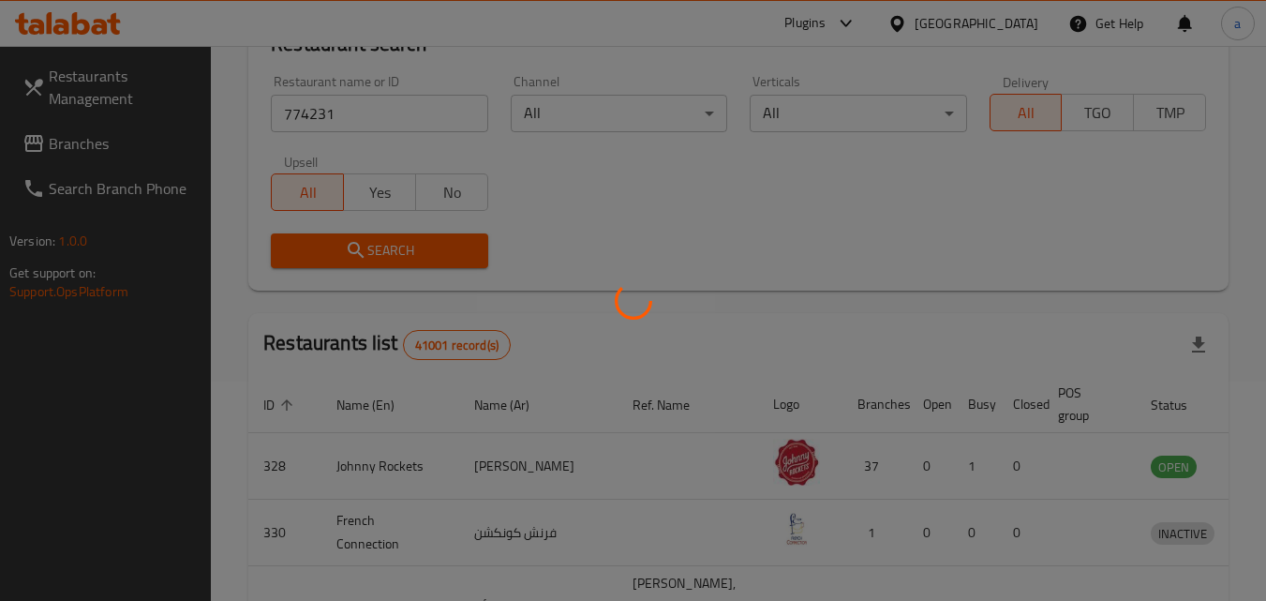
scroll to position [165, 0]
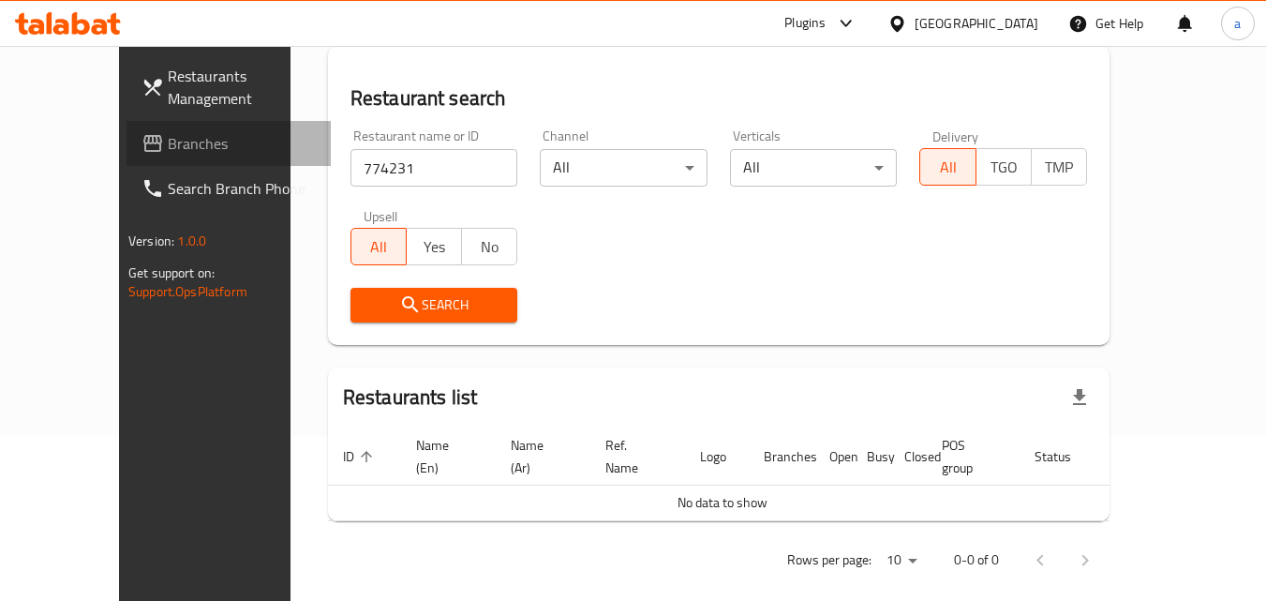
click at [168, 144] on span "Branches" at bounding box center [242, 143] width 148 height 22
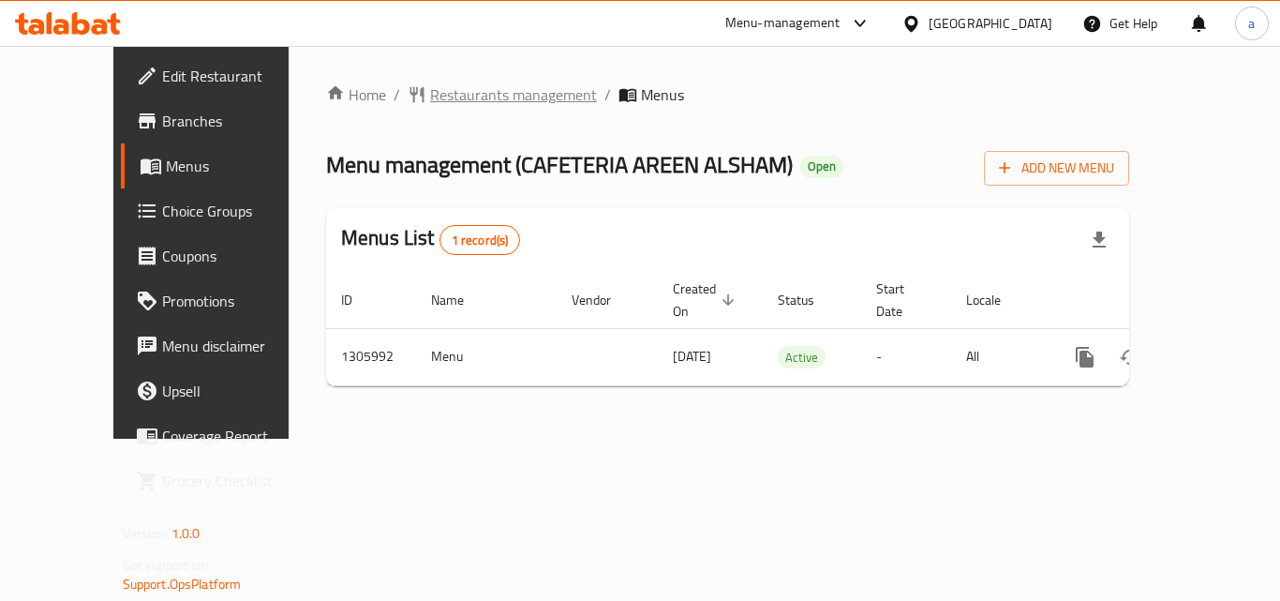
click at [449, 100] on span "Restaurants management" at bounding box center [513, 94] width 167 height 22
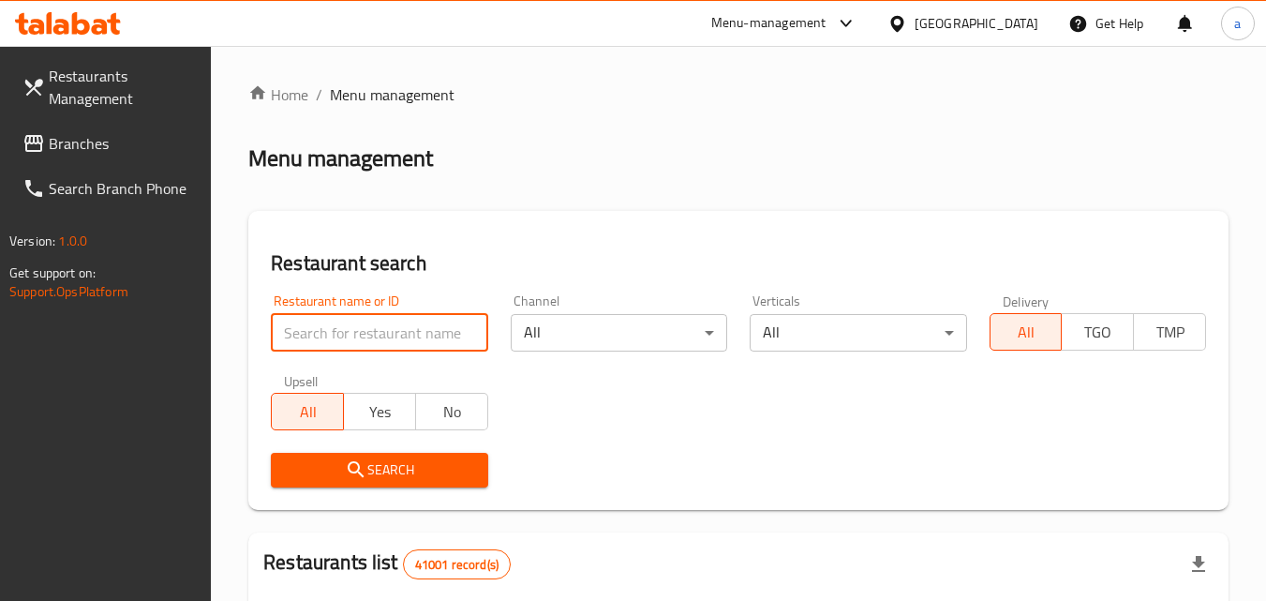
click at [384, 333] on input "search" at bounding box center [379, 332] width 216 height 37
paste input "703899"
type input "703899"
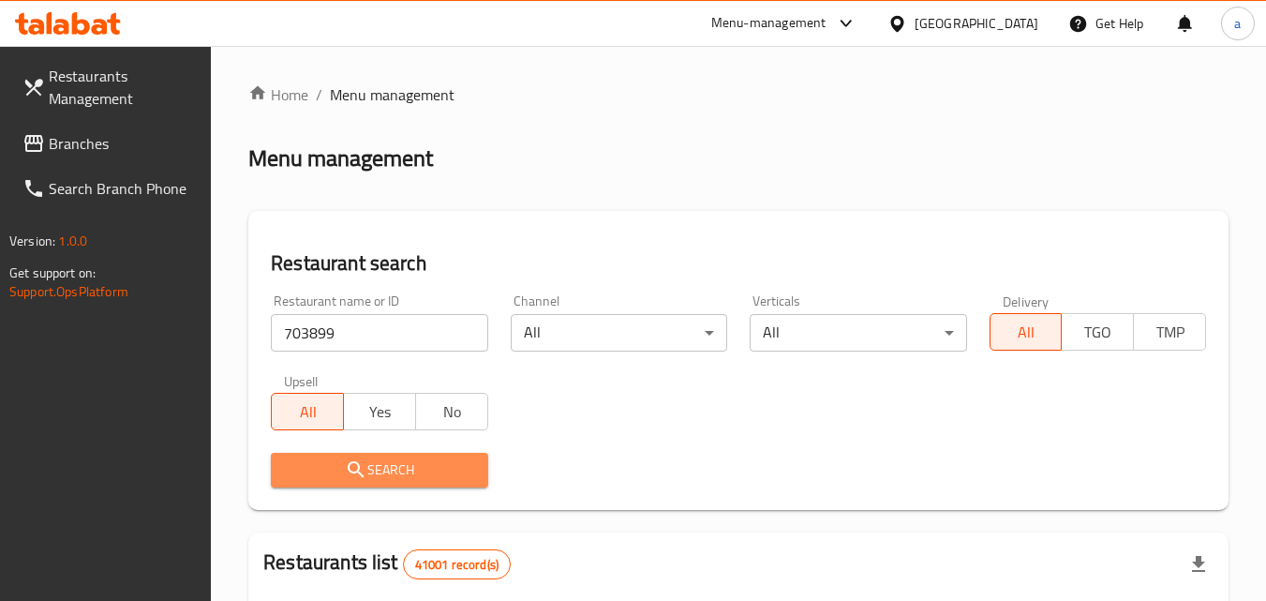
click at [380, 474] on span "Search" at bounding box center [379, 469] width 186 height 23
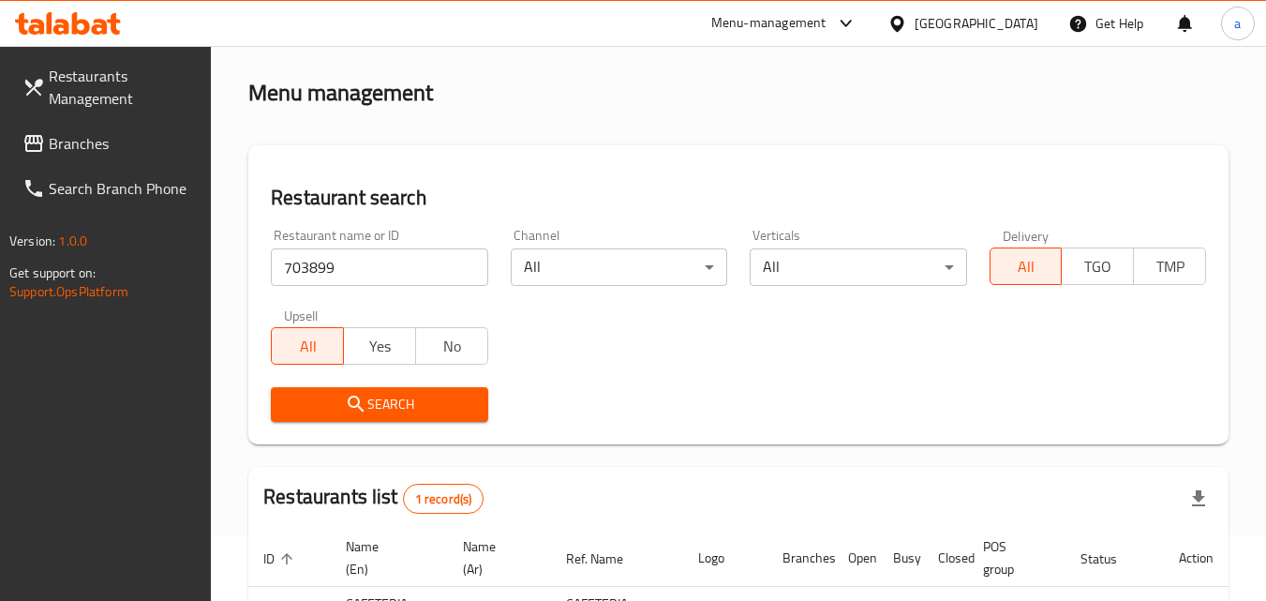
scroll to position [235, 0]
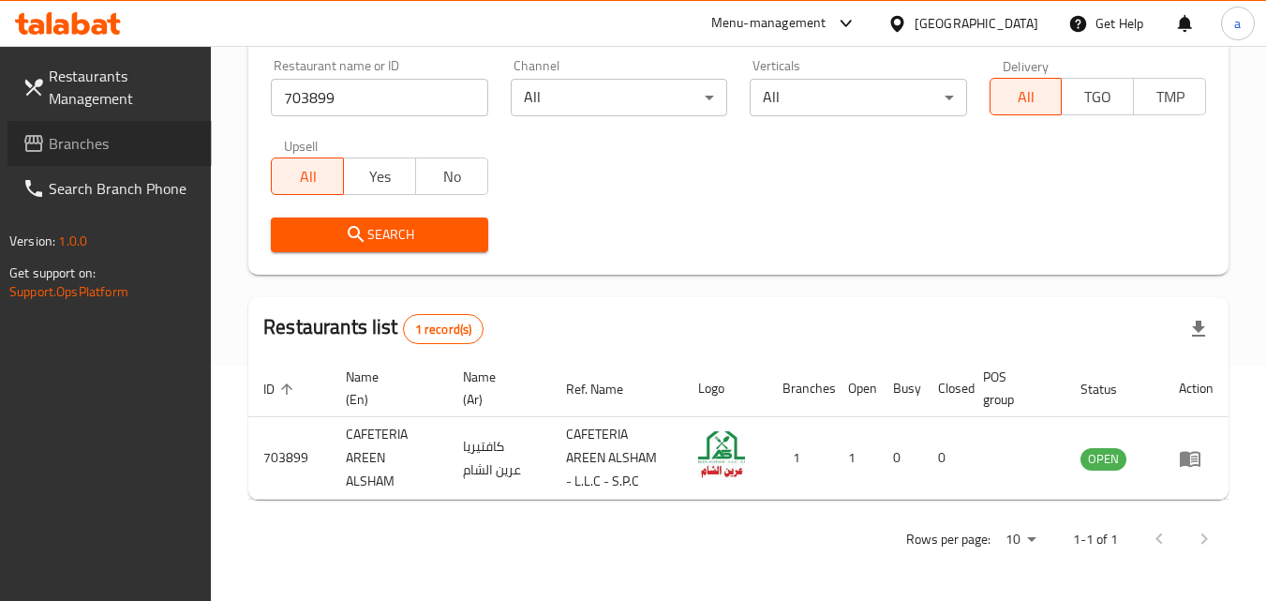
click at [104, 144] on span "Branches" at bounding box center [123, 143] width 148 height 22
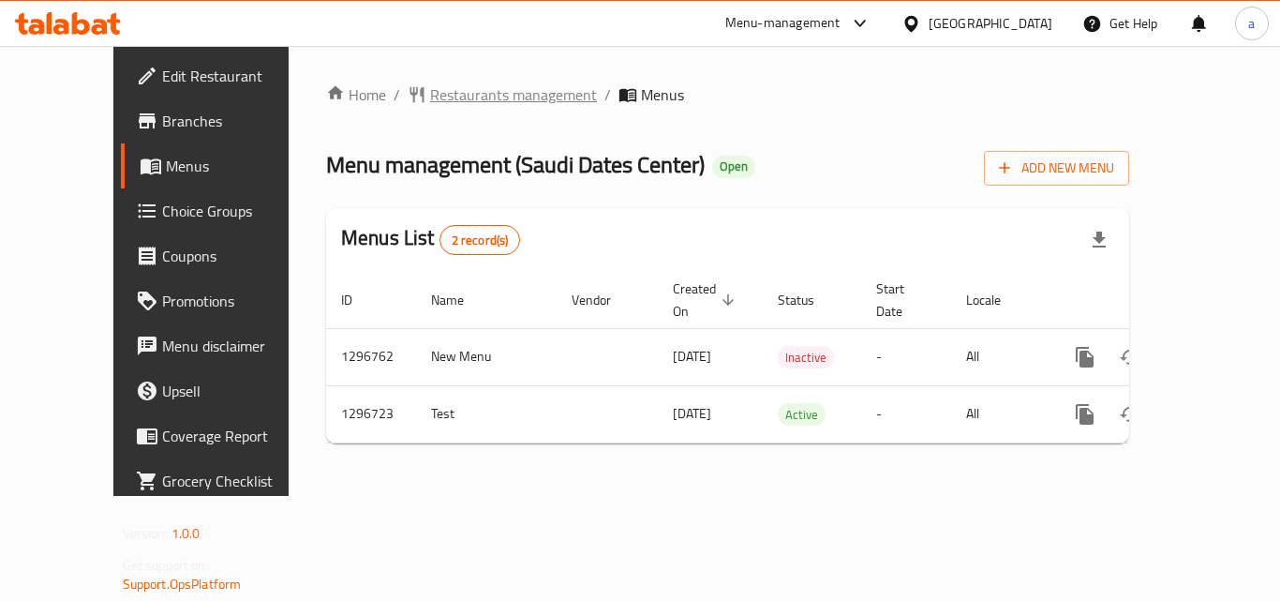
click at [430, 95] on span "Restaurants management" at bounding box center [513, 94] width 167 height 22
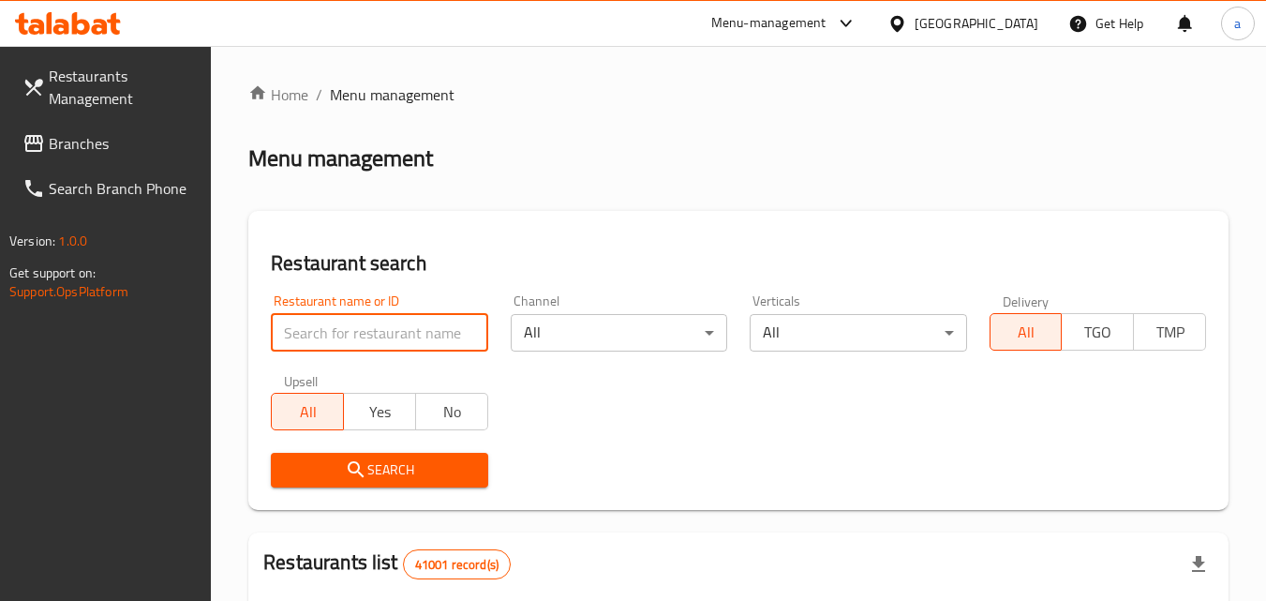
click at [376, 335] on input "search" at bounding box center [379, 332] width 216 height 37
paste input "700165"
type input "700165"
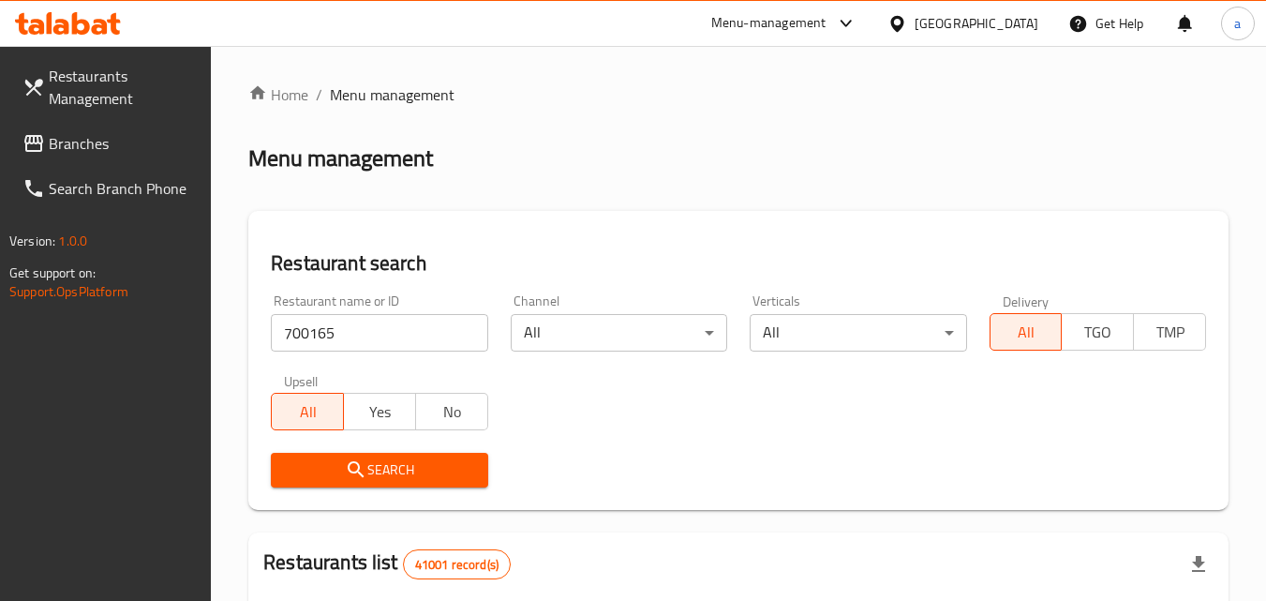
click at [357, 467] on icon "submit" at bounding box center [356, 469] width 22 height 22
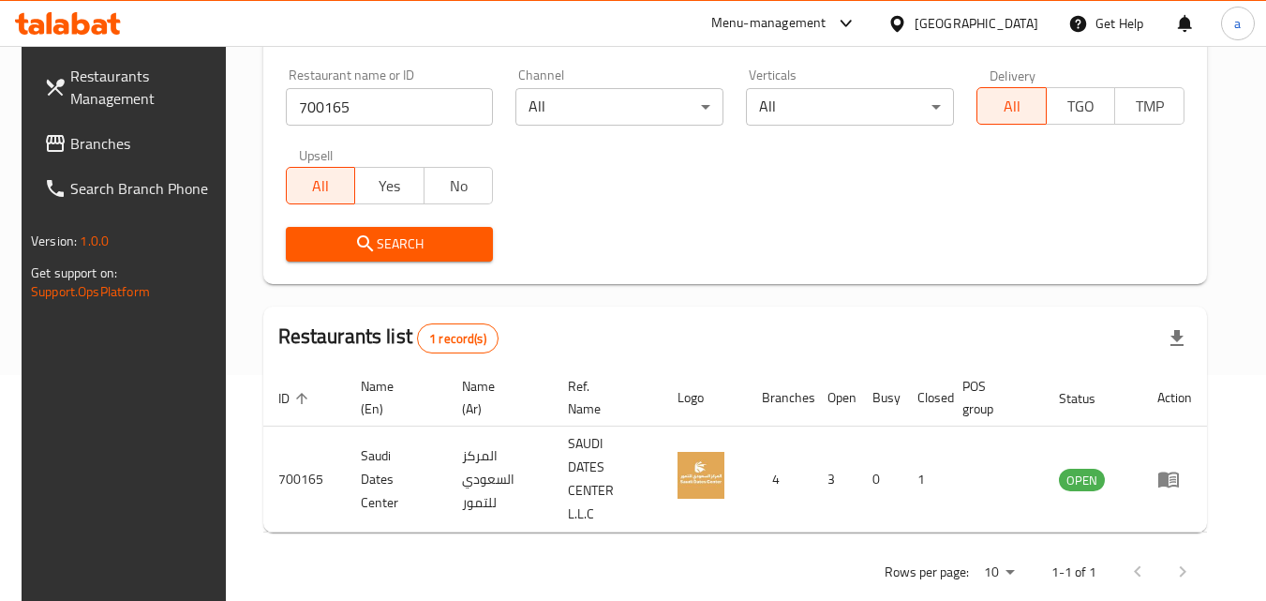
scroll to position [235, 0]
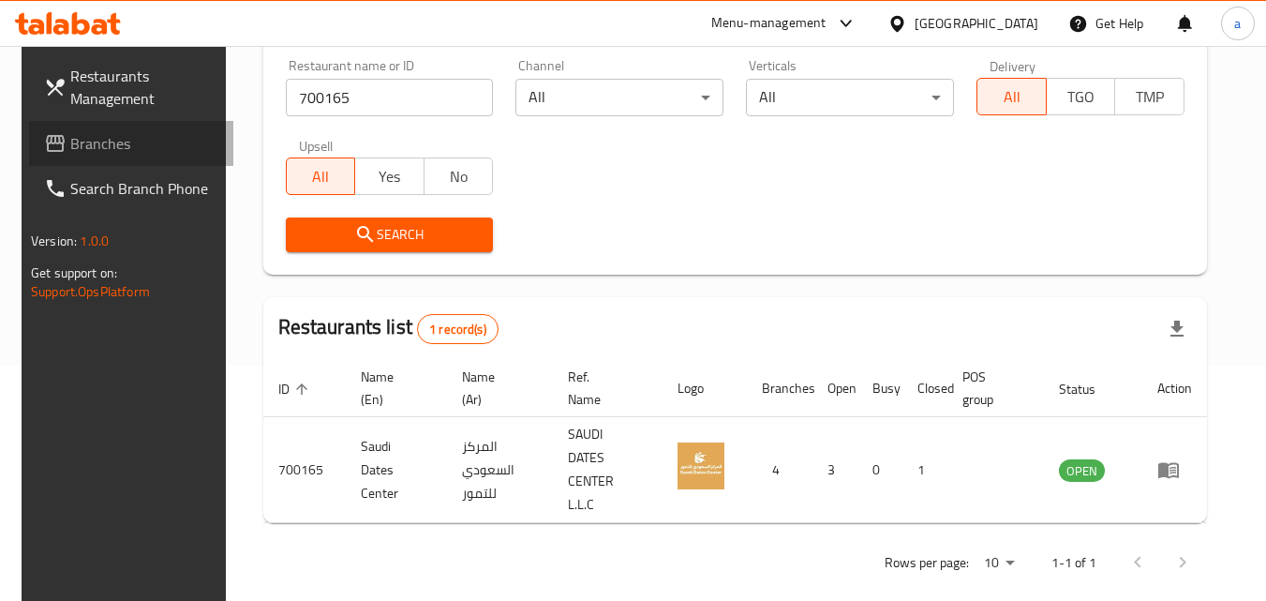
click at [128, 134] on span "Branches" at bounding box center [144, 143] width 148 height 22
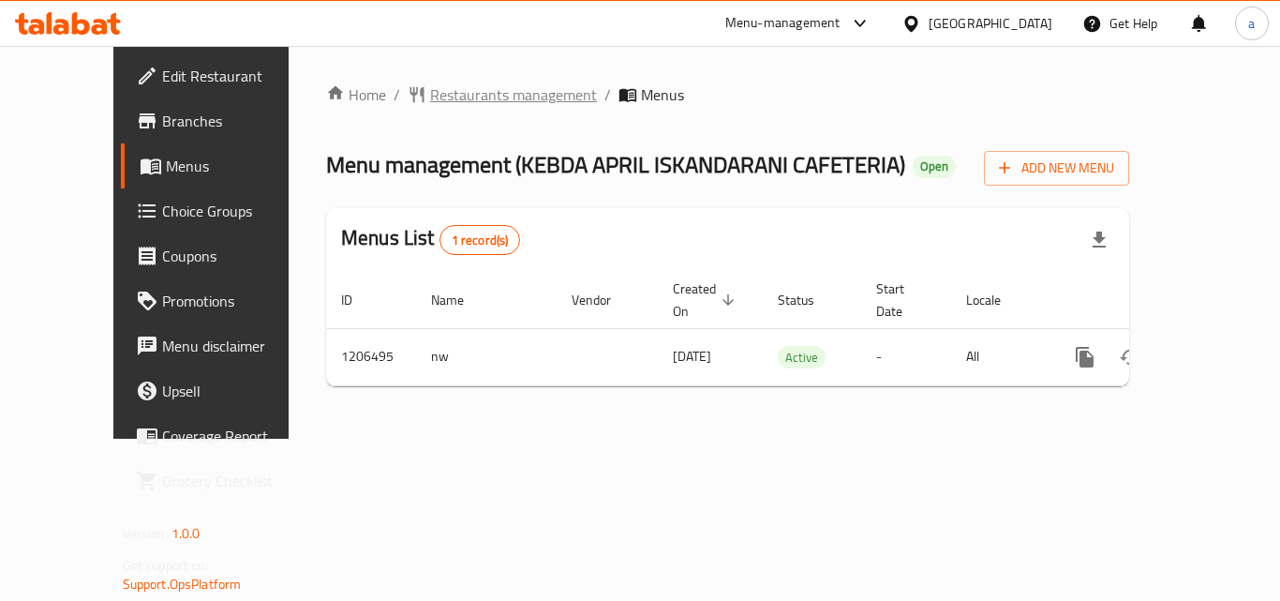
click at [469, 96] on span "Restaurants management" at bounding box center [513, 94] width 167 height 22
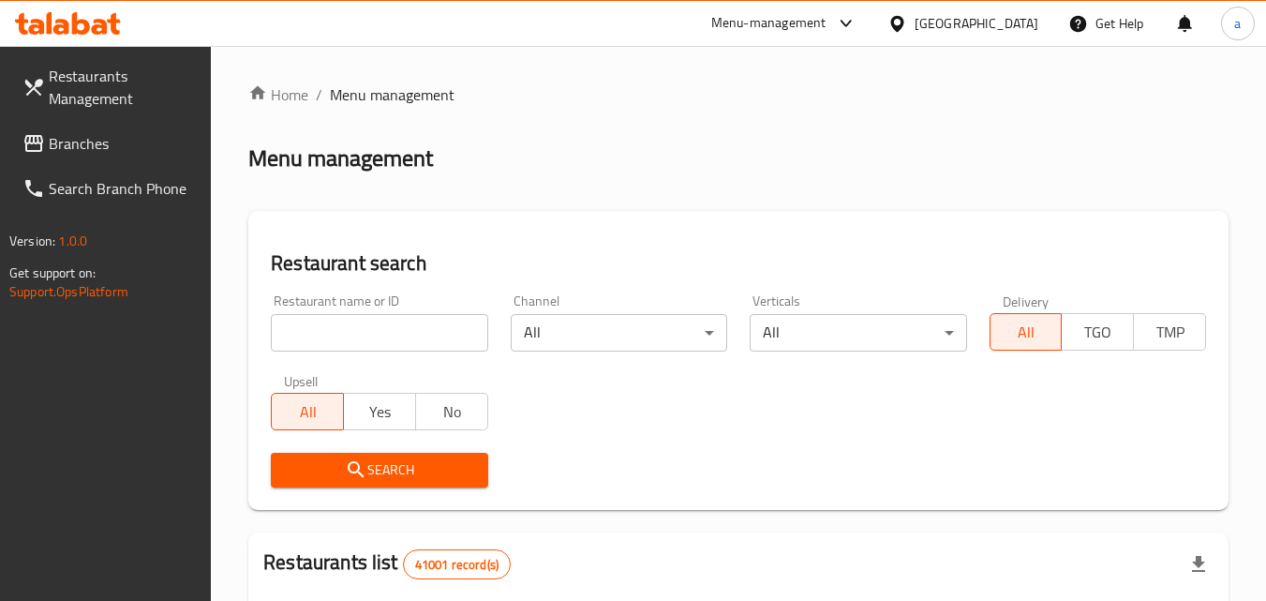
click at [418, 337] on input "search" at bounding box center [379, 332] width 216 height 37
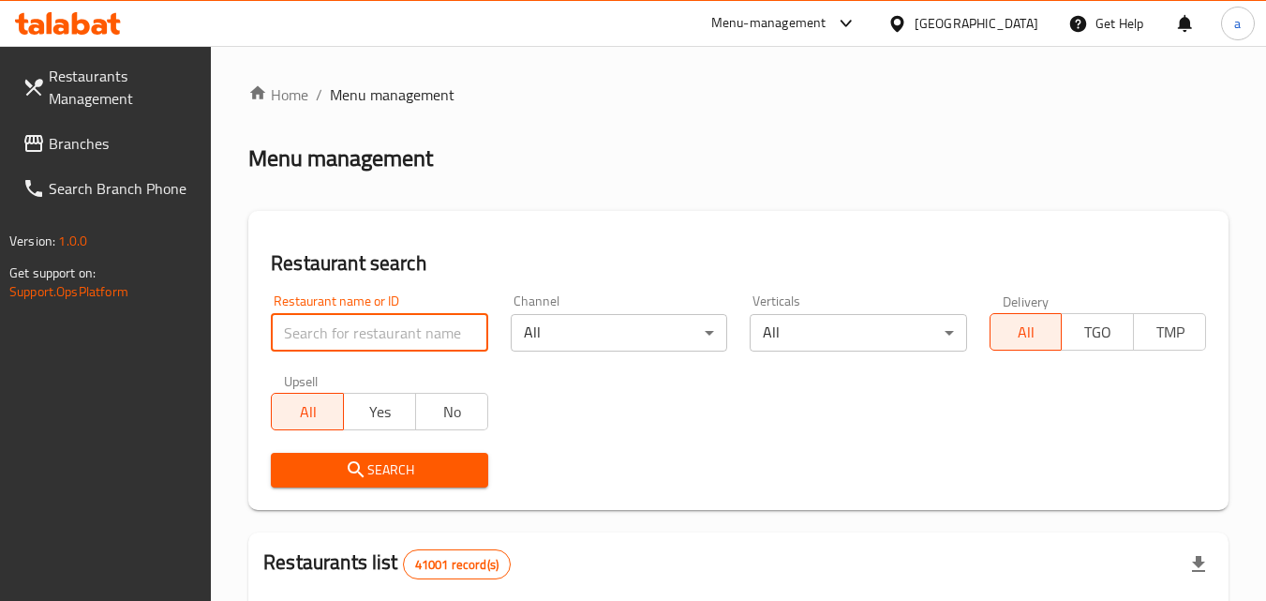
paste input "670412"
type input "670412"
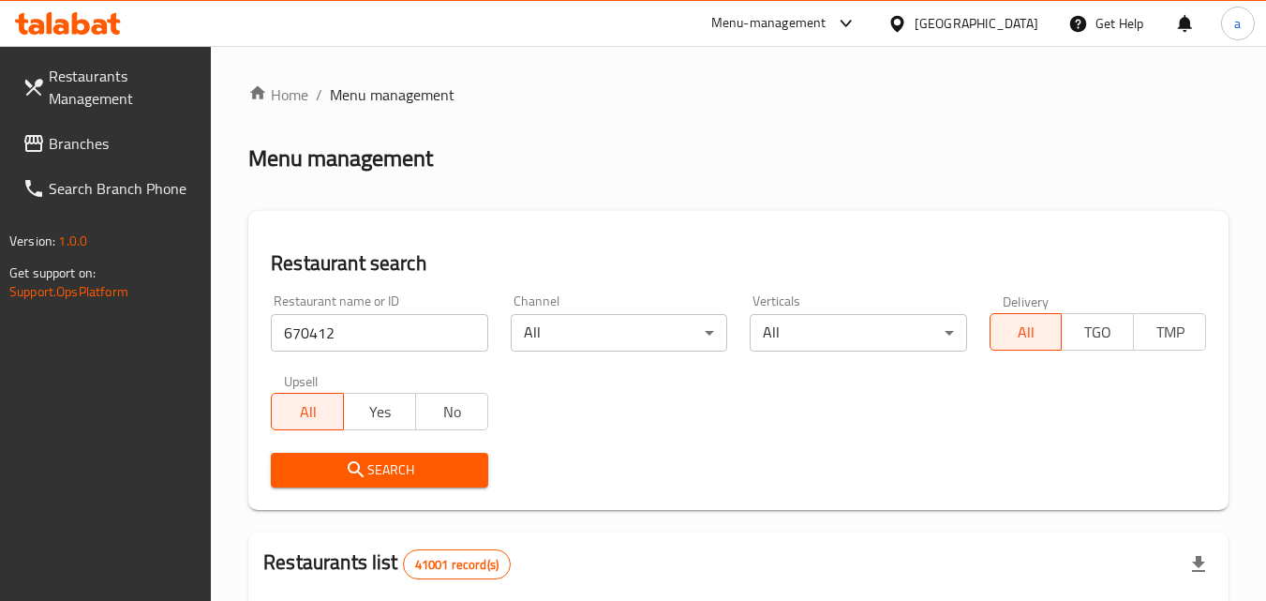
click at [435, 476] on span "Search" at bounding box center [379, 469] width 186 height 23
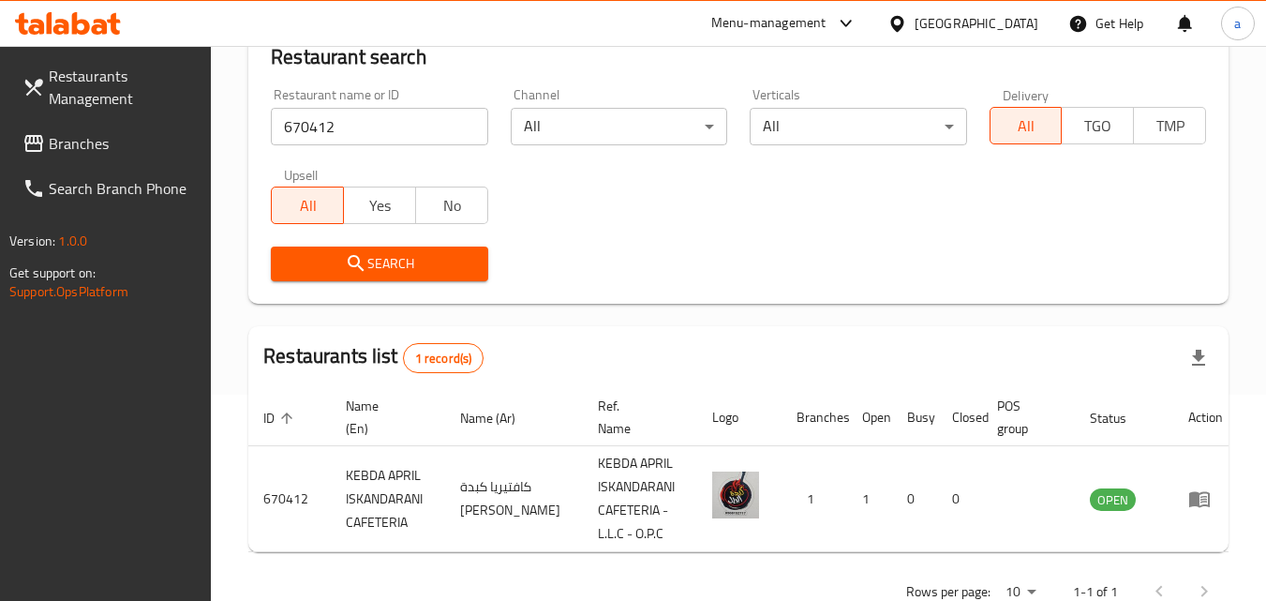
scroll to position [259, 0]
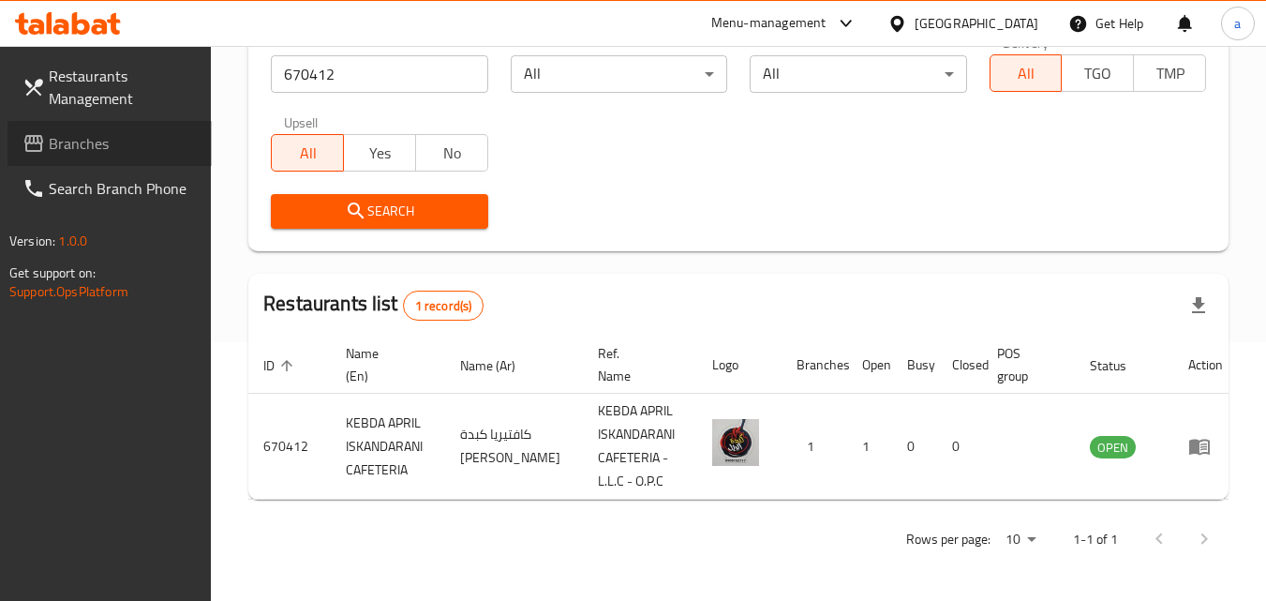
click at [50, 150] on span "Branches" at bounding box center [123, 143] width 148 height 22
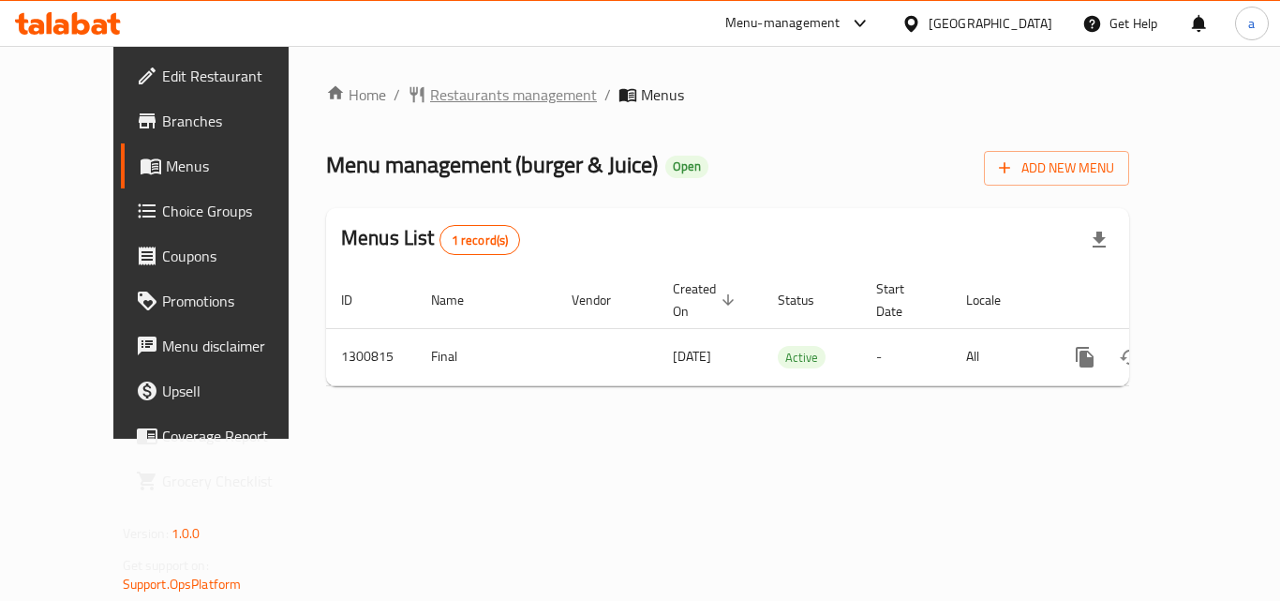
click at [436, 103] on span "Restaurants management" at bounding box center [513, 94] width 167 height 22
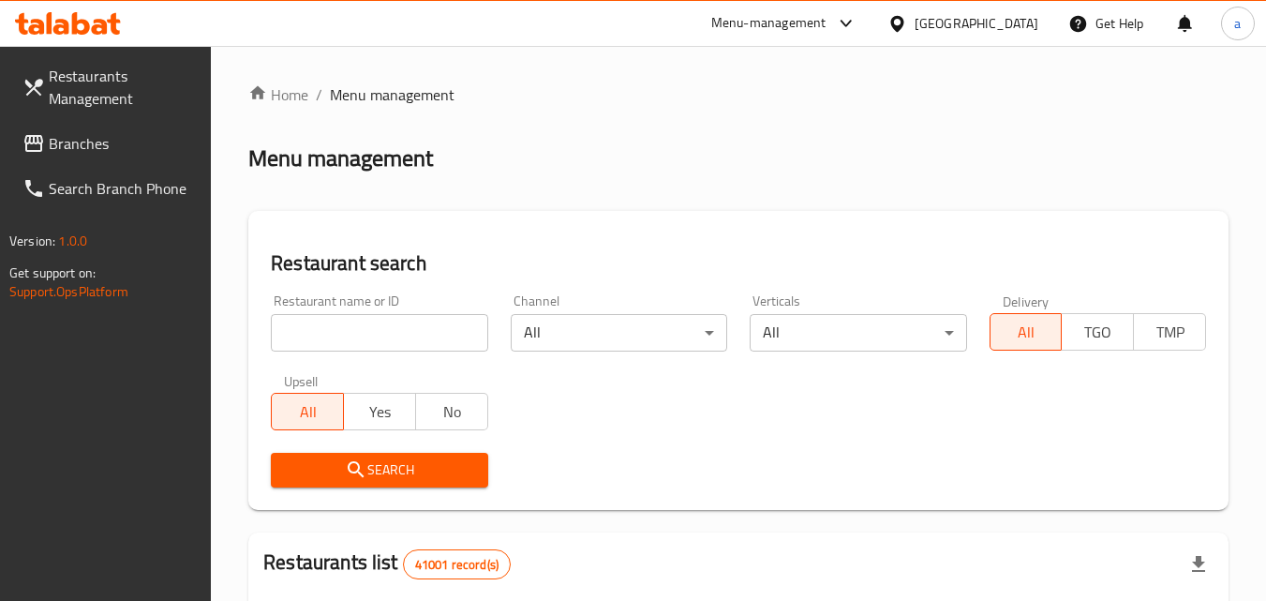
click at [362, 320] on input "search" at bounding box center [379, 332] width 216 height 37
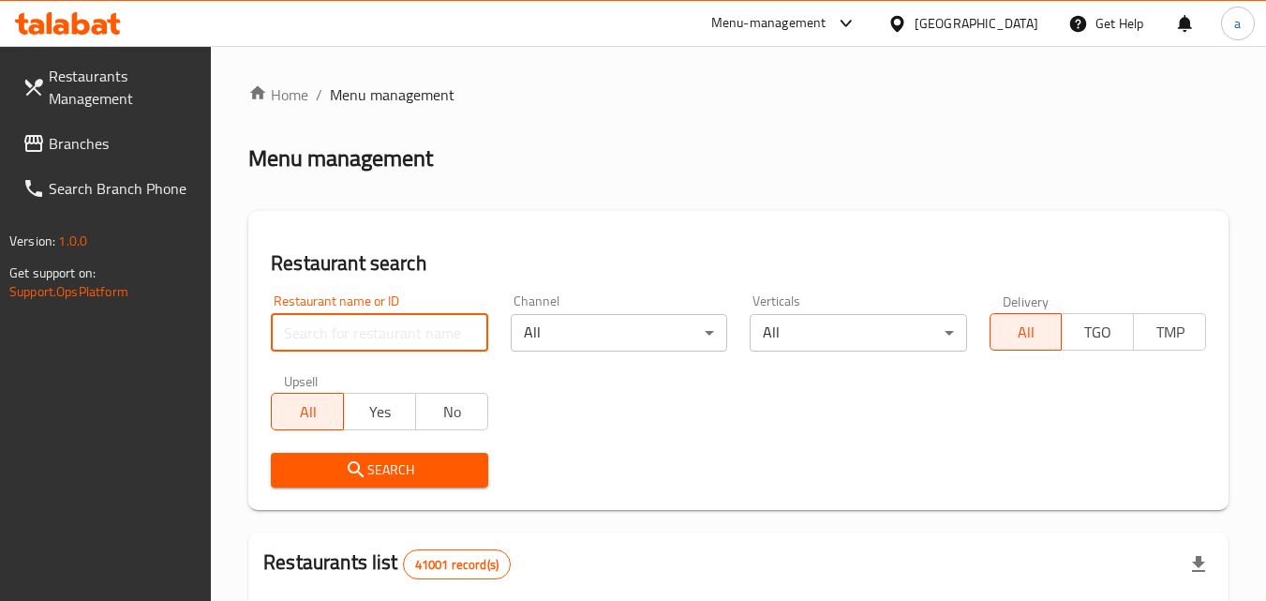
paste input "701659"
type input "701659"
click button "Search" at bounding box center [379, 470] width 216 height 35
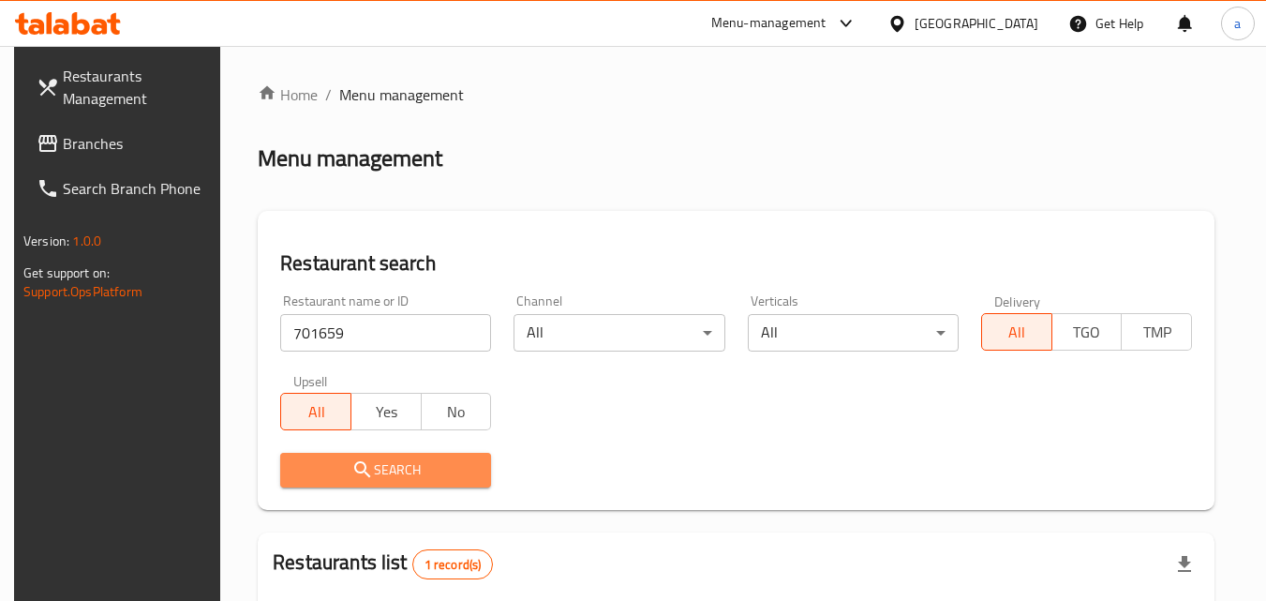
click at [375, 460] on span "Search" at bounding box center [385, 469] width 181 height 23
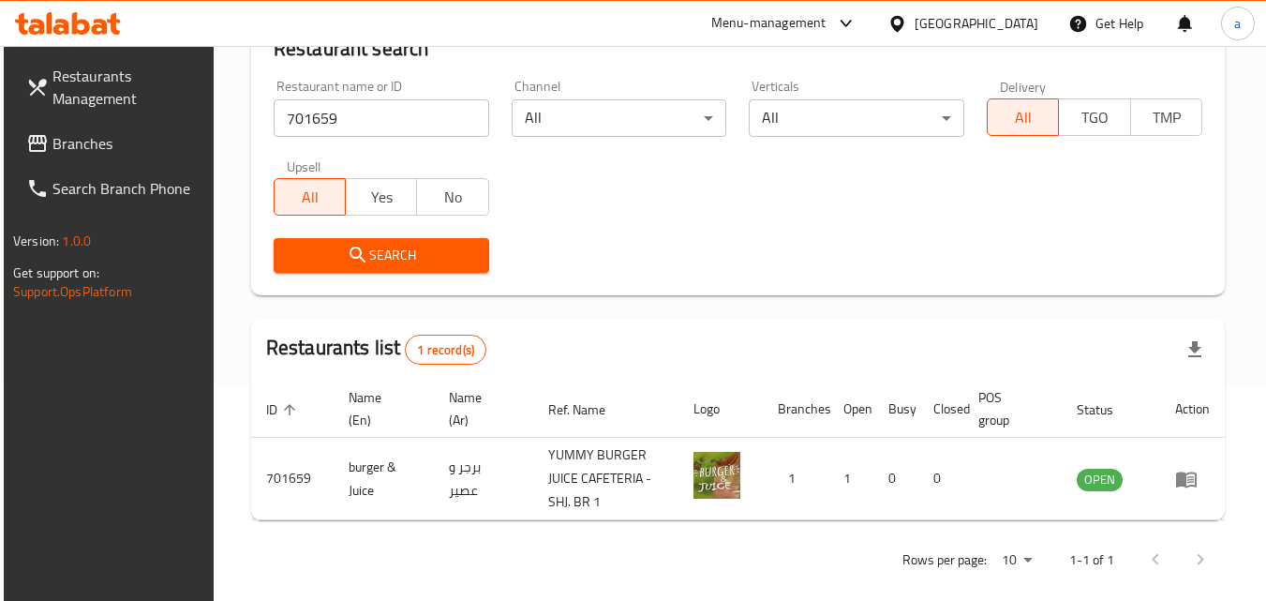
scroll to position [235, 0]
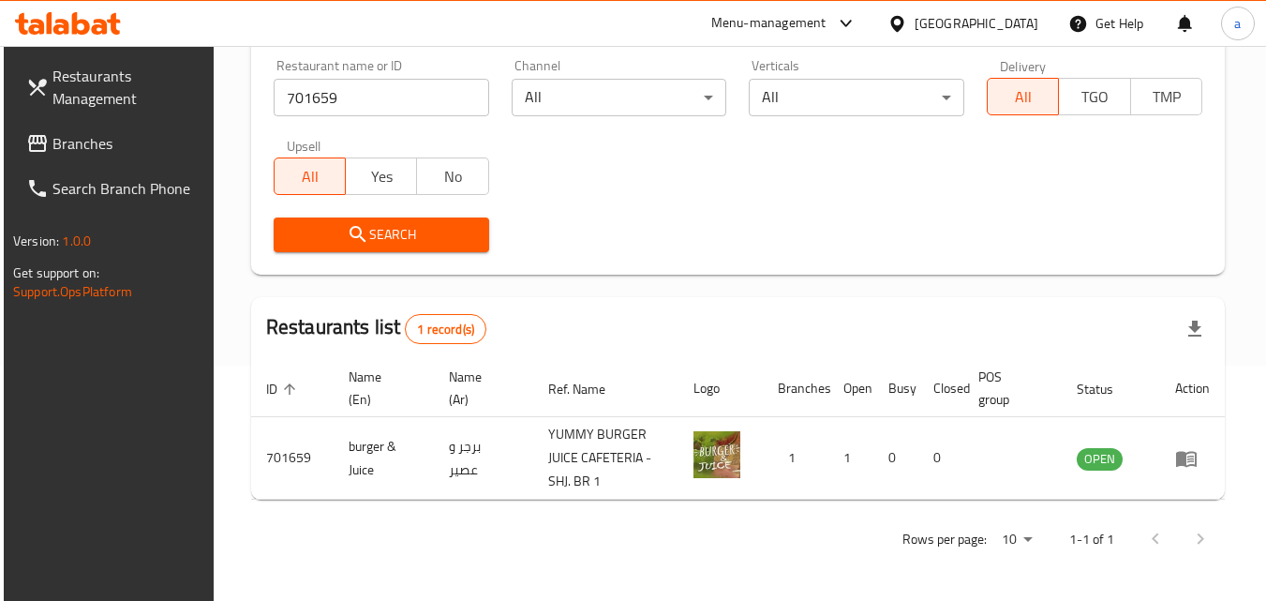
click at [26, 142] on icon at bounding box center [37, 143] width 22 height 22
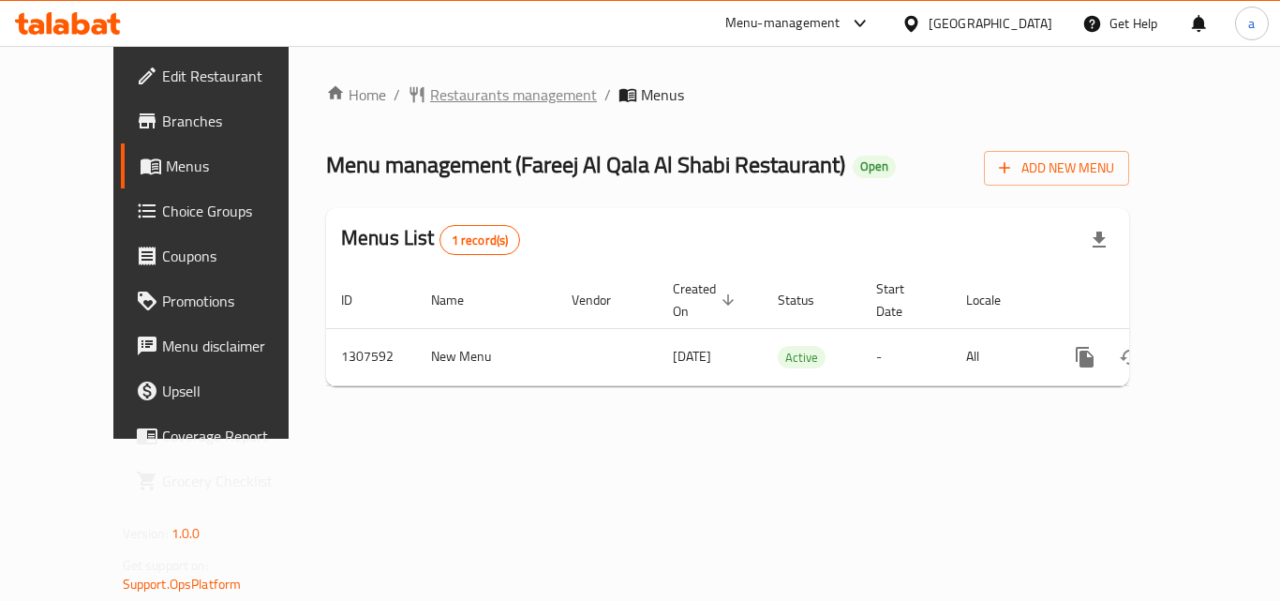
click at [466, 105] on span "Restaurants management" at bounding box center [513, 94] width 167 height 22
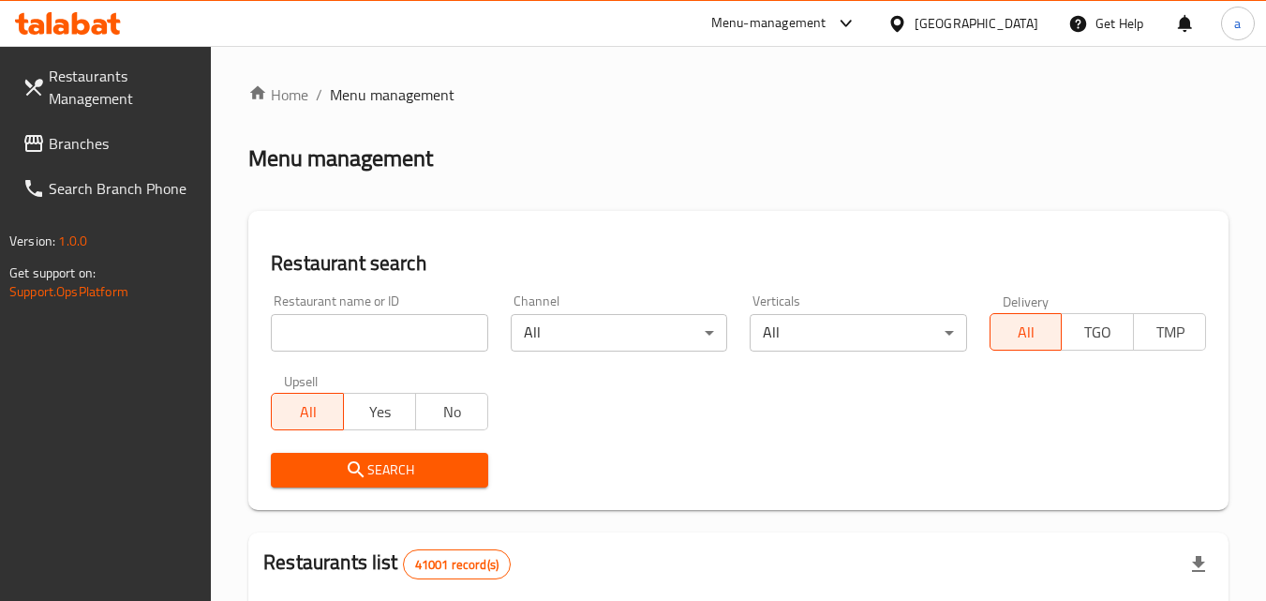
click at [413, 330] on input "search" at bounding box center [379, 332] width 216 height 37
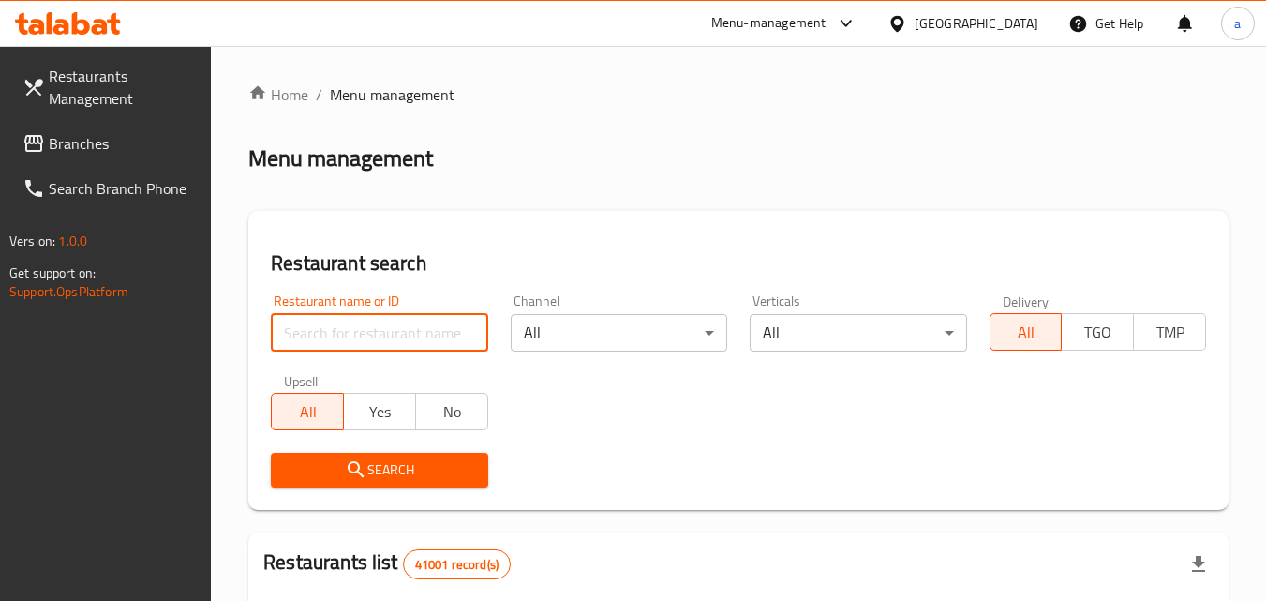
paste input "704308"
type input "704308"
click button "Search" at bounding box center [379, 470] width 216 height 35
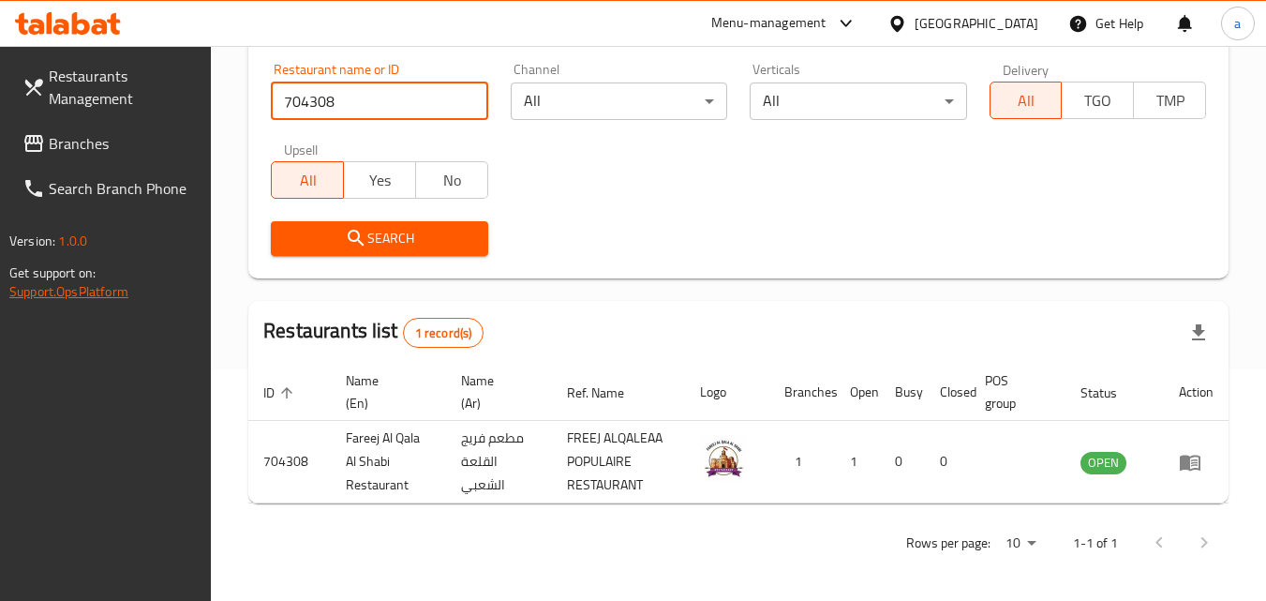
scroll to position [235, 0]
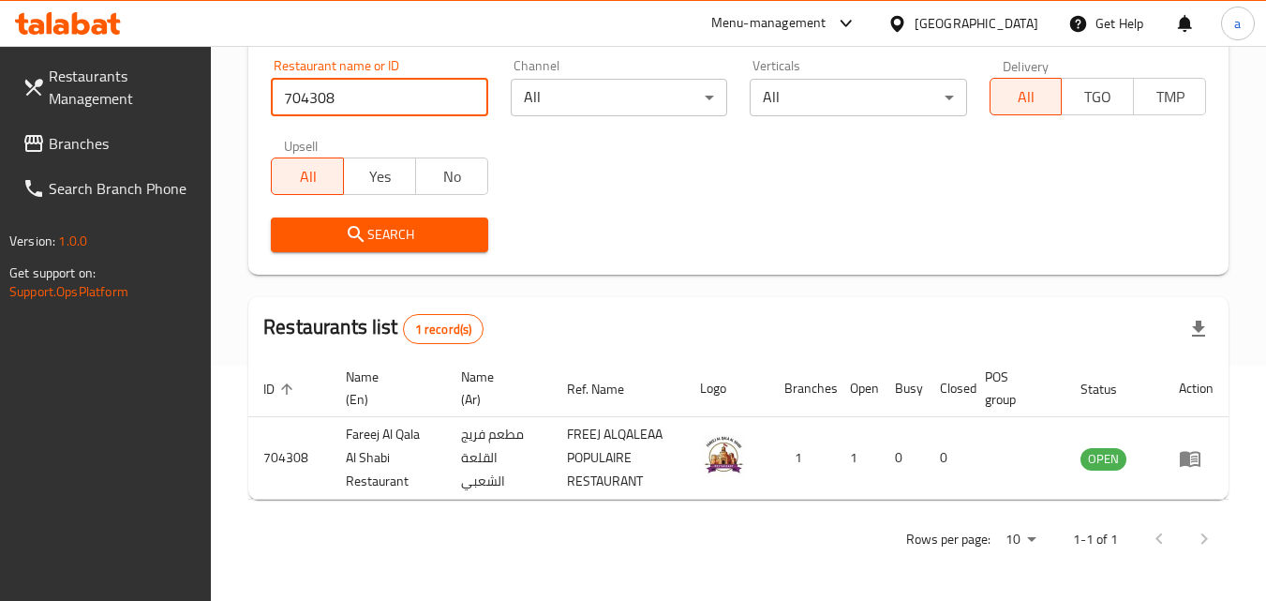
click at [949, 18] on div "[GEOGRAPHIC_DATA]" at bounding box center [976, 23] width 124 height 21
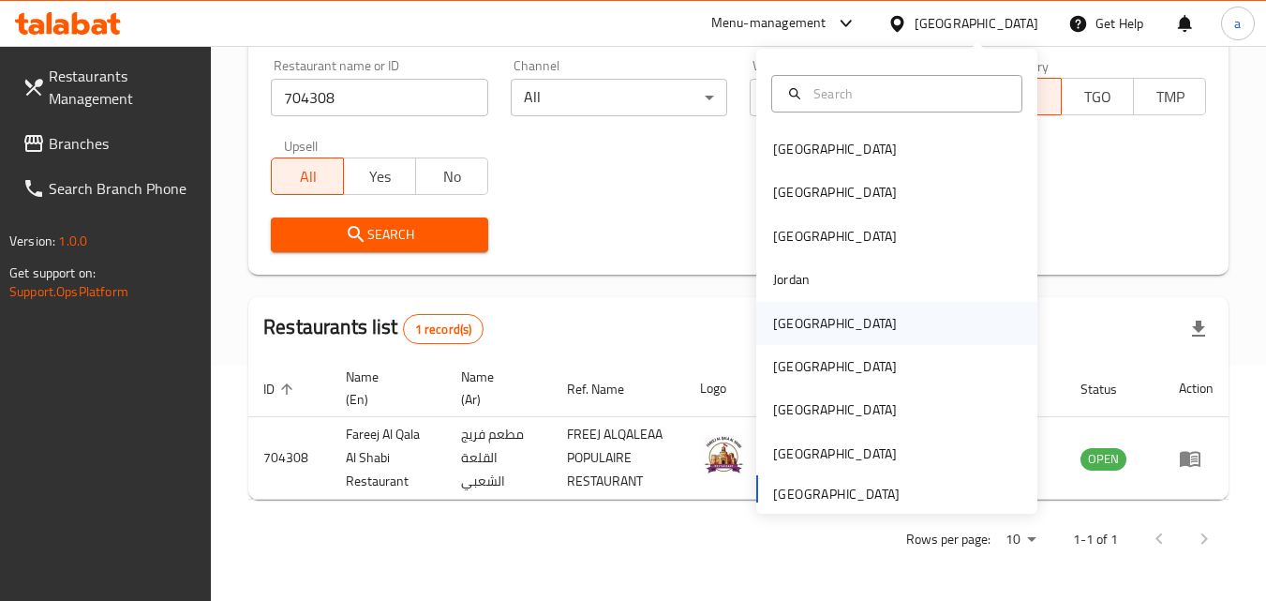
click at [876, 336] on div "[GEOGRAPHIC_DATA]" at bounding box center [896, 323] width 281 height 43
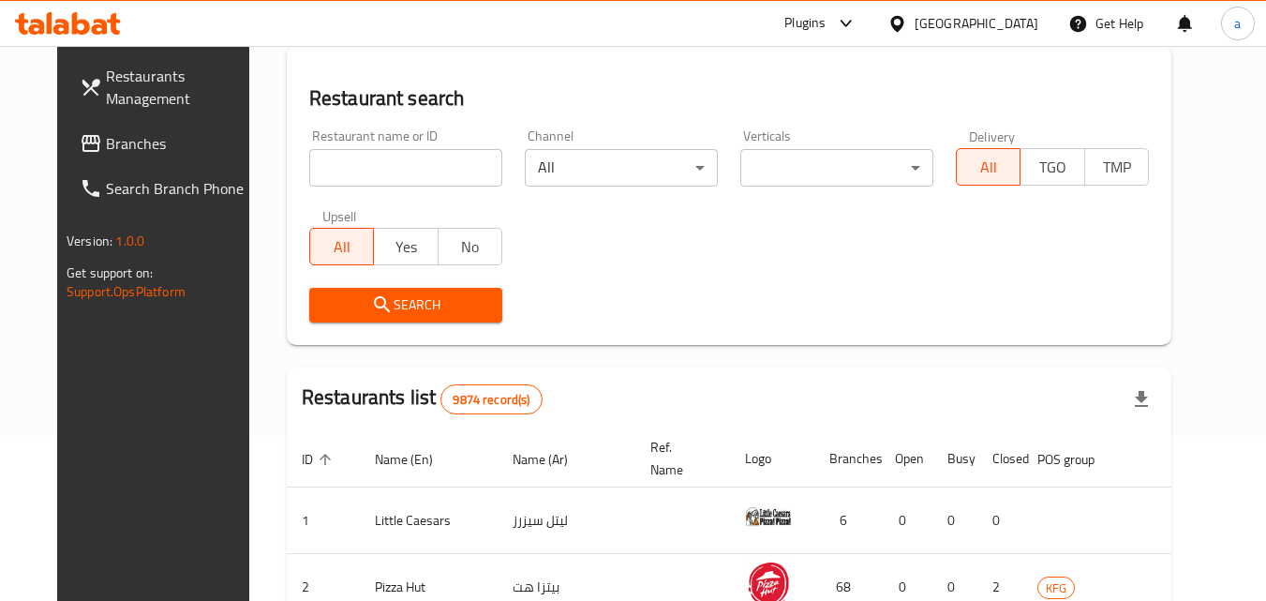
scroll to position [235, 0]
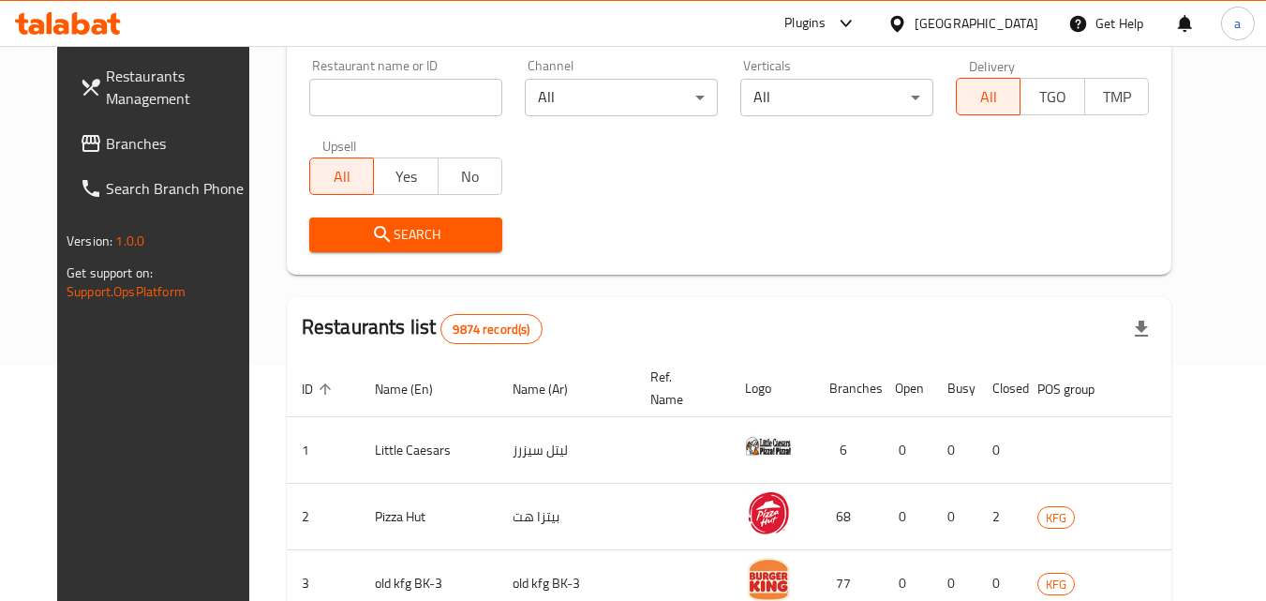
click at [106, 147] on span "Branches" at bounding box center [180, 143] width 148 height 22
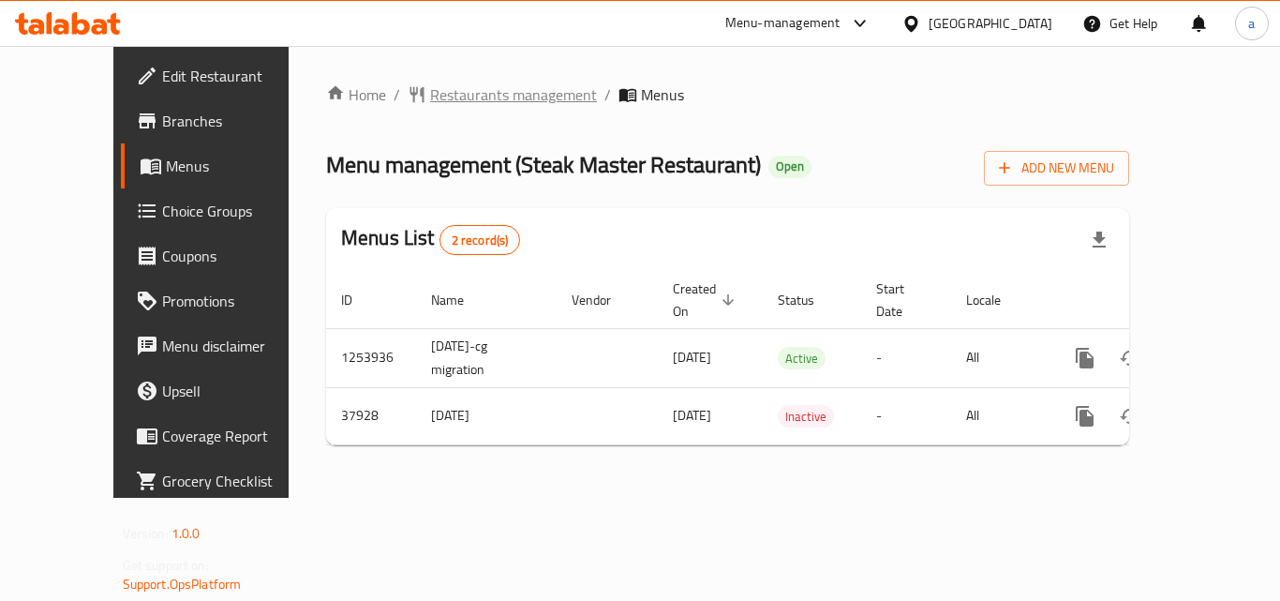
click at [482, 96] on span "Restaurants management" at bounding box center [513, 94] width 167 height 22
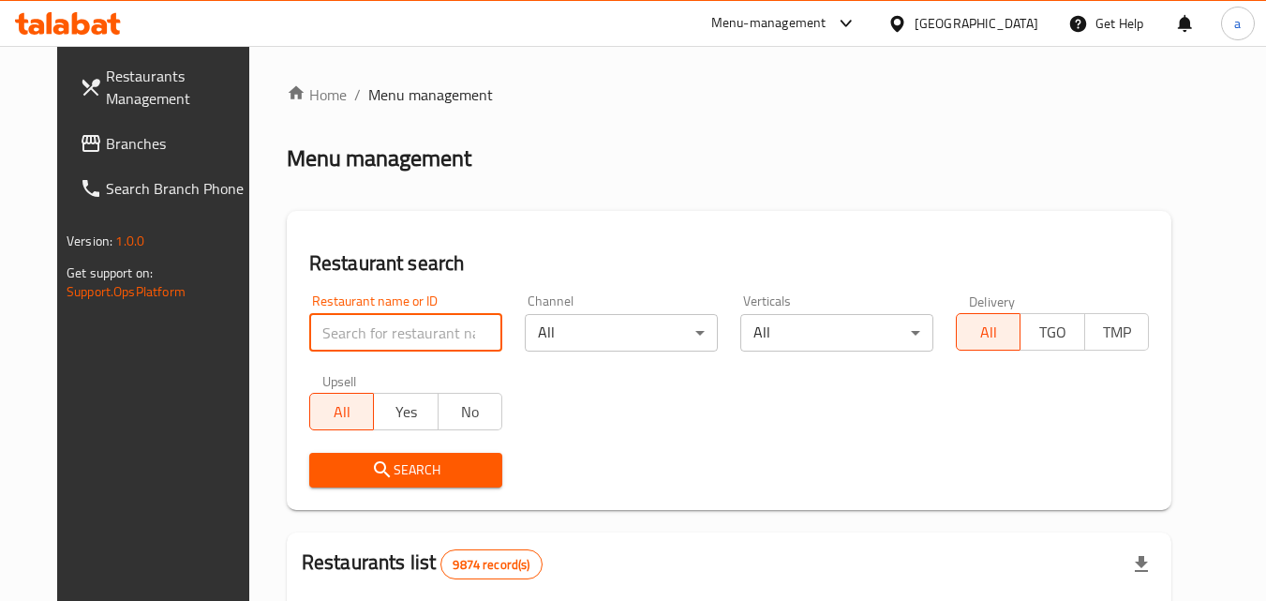
click at [426, 349] on input "search" at bounding box center [405, 332] width 193 height 37
paste input "19706"
type input "19706"
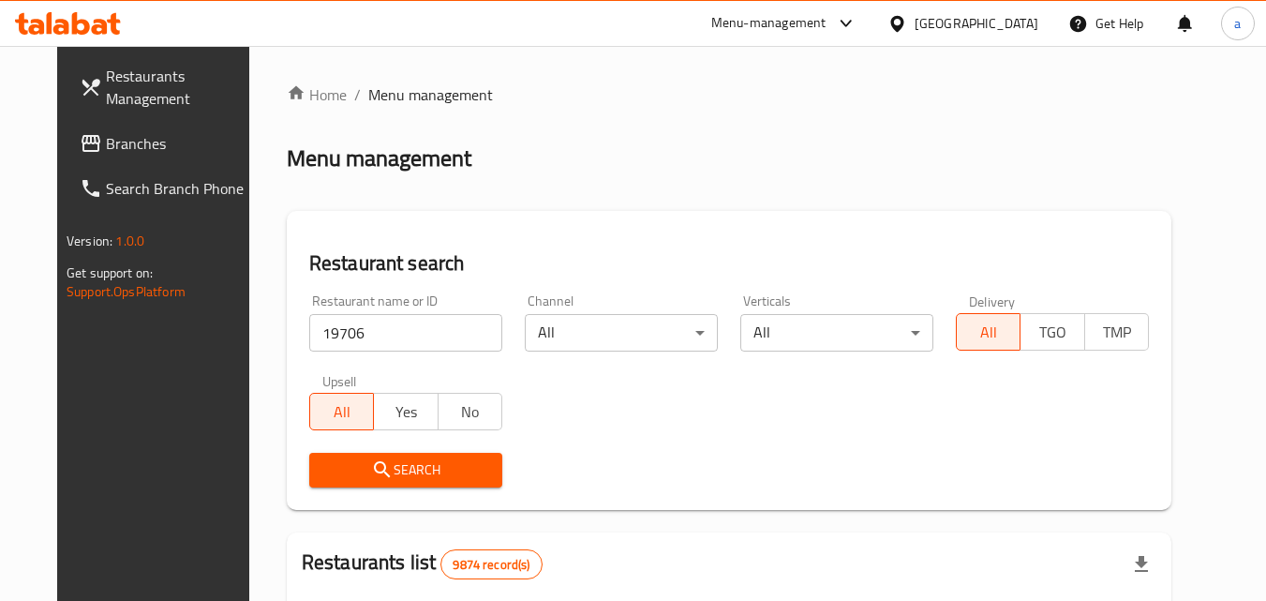
click at [436, 469] on span "Search" at bounding box center [405, 469] width 163 height 23
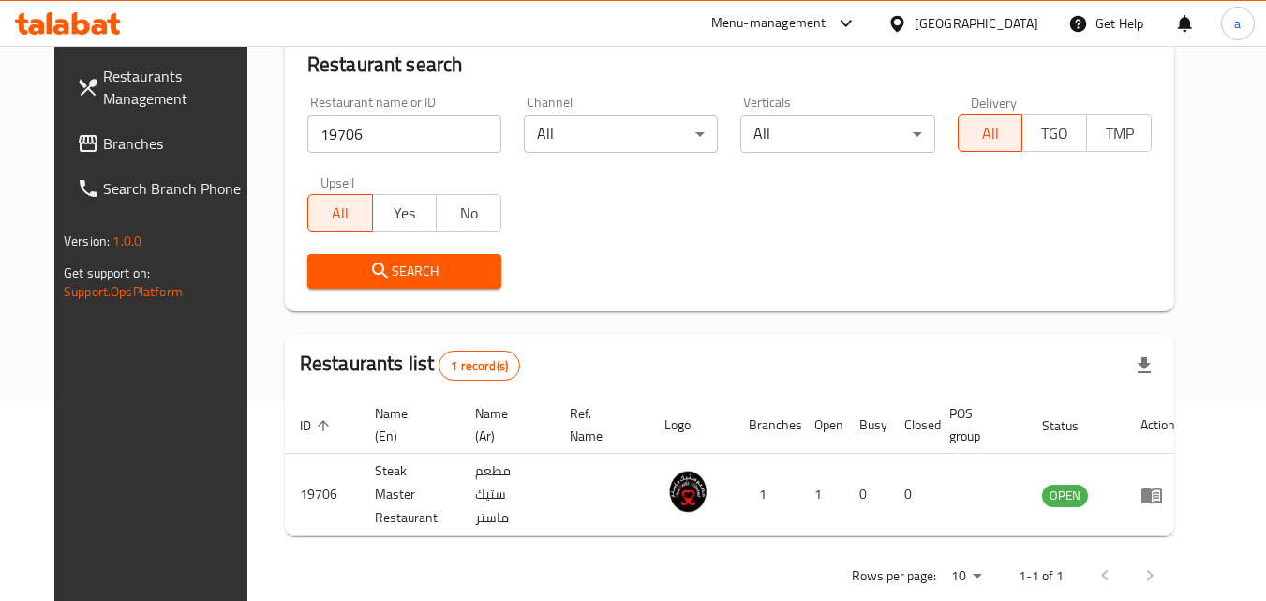
scroll to position [219, 0]
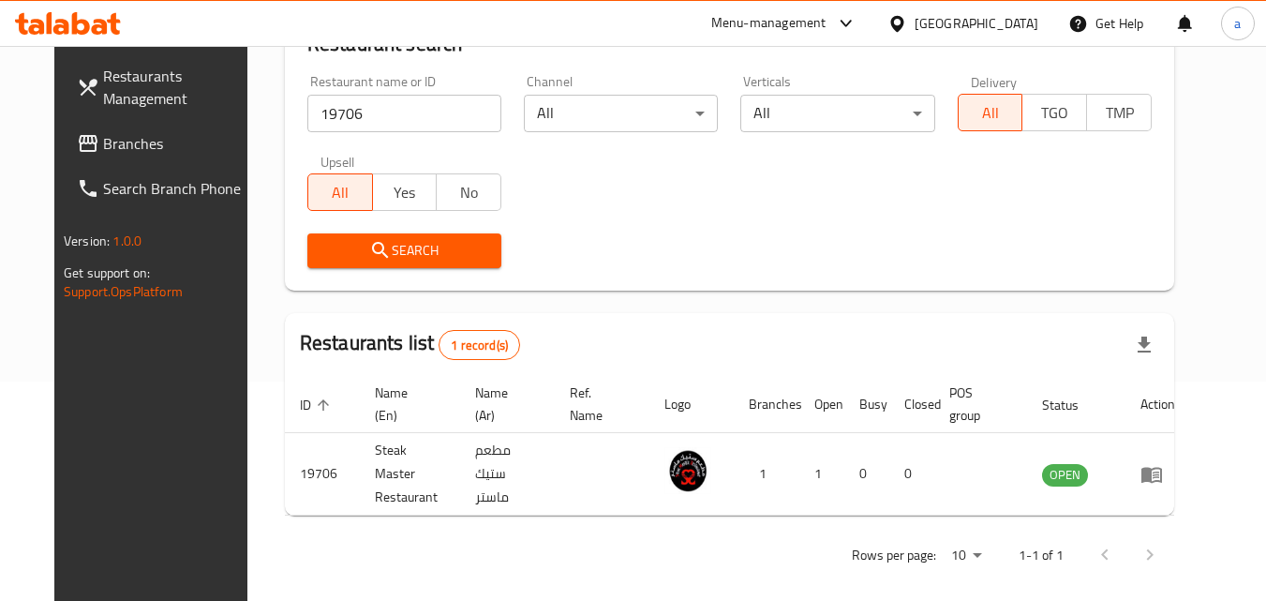
click at [1005, 20] on div "[GEOGRAPHIC_DATA]" at bounding box center [976, 23] width 124 height 21
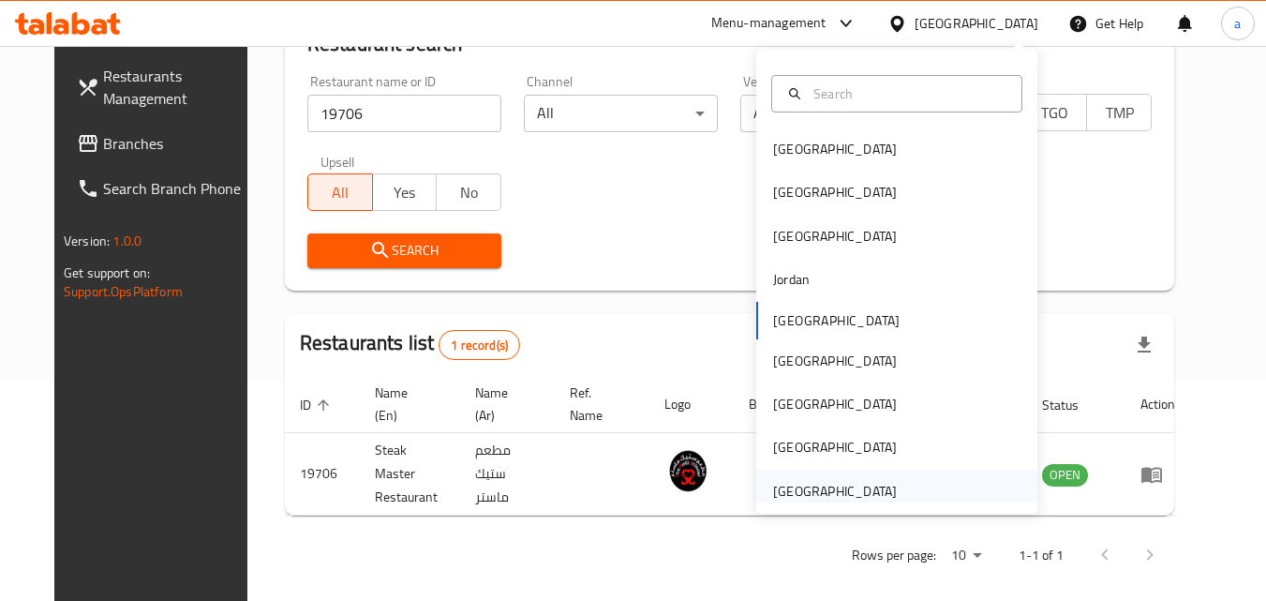
click at [920, 487] on div "[GEOGRAPHIC_DATA]" at bounding box center [896, 490] width 281 height 43
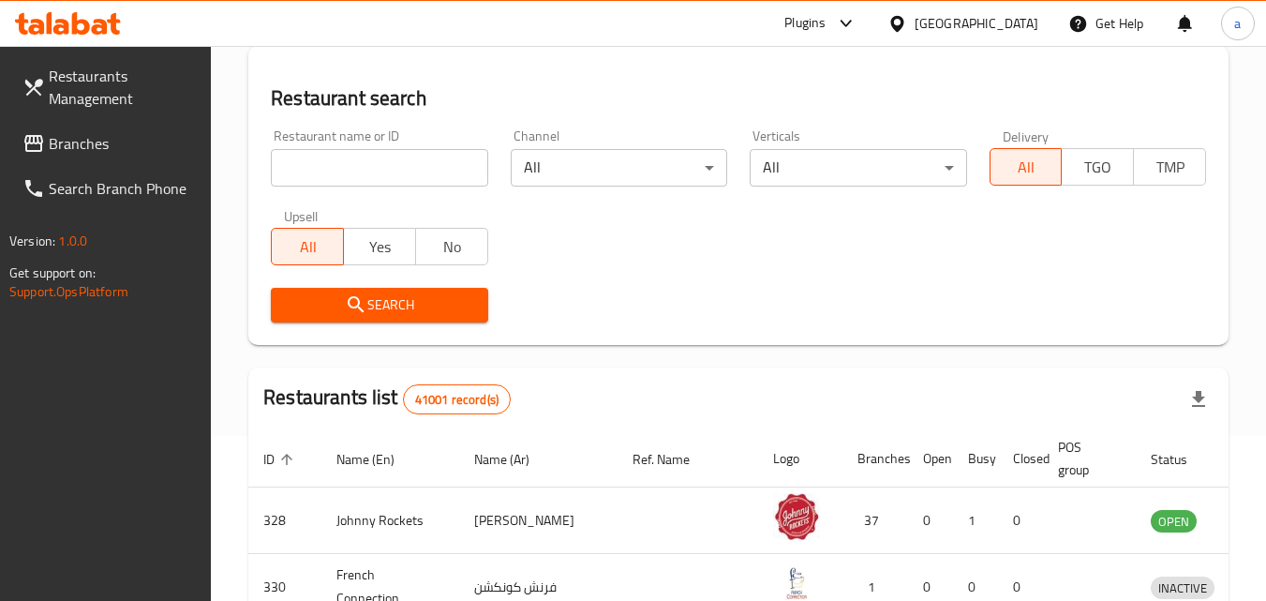
scroll to position [219, 0]
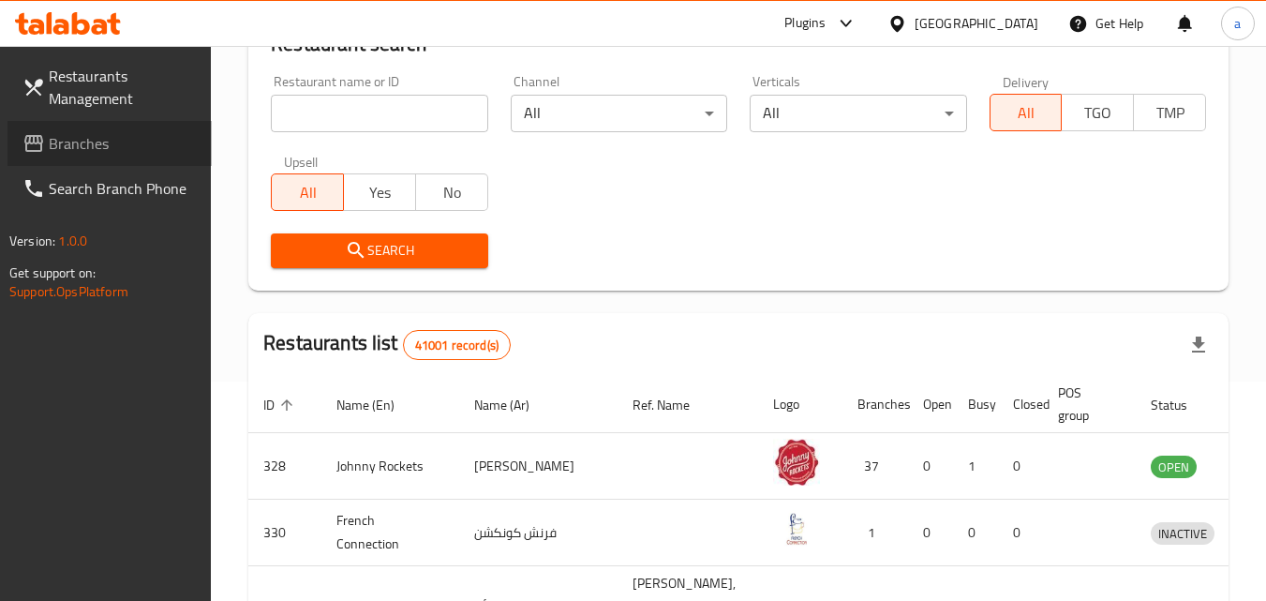
click at [81, 150] on span "Branches" at bounding box center [123, 143] width 148 height 22
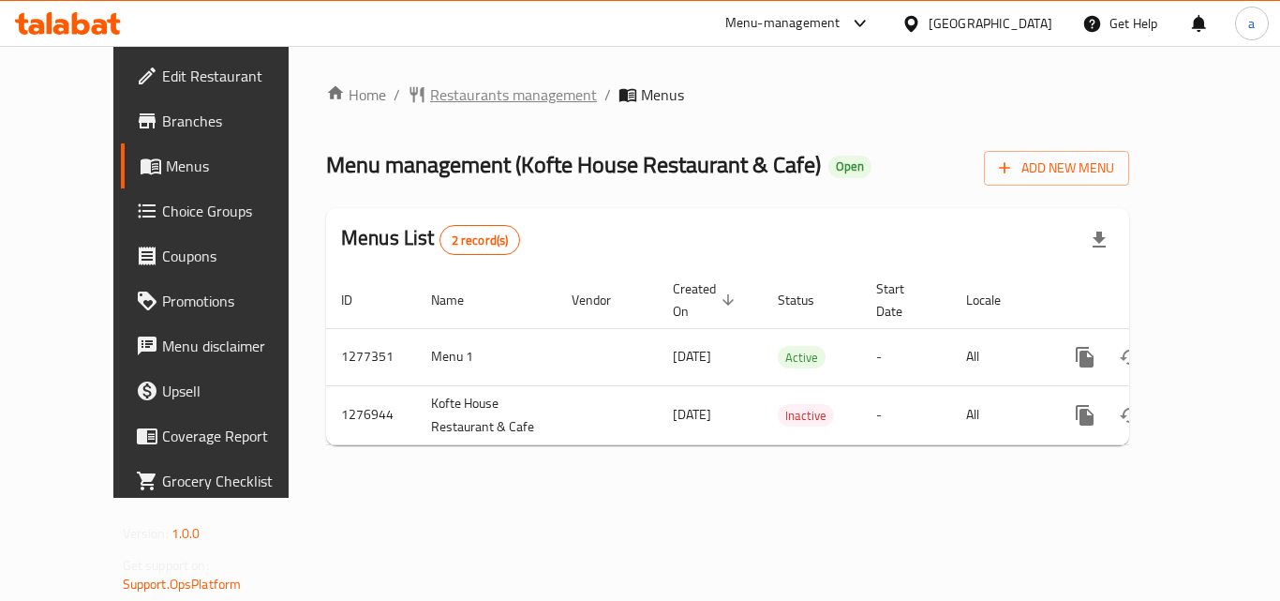
click at [458, 94] on span "Restaurants management" at bounding box center [513, 94] width 167 height 22
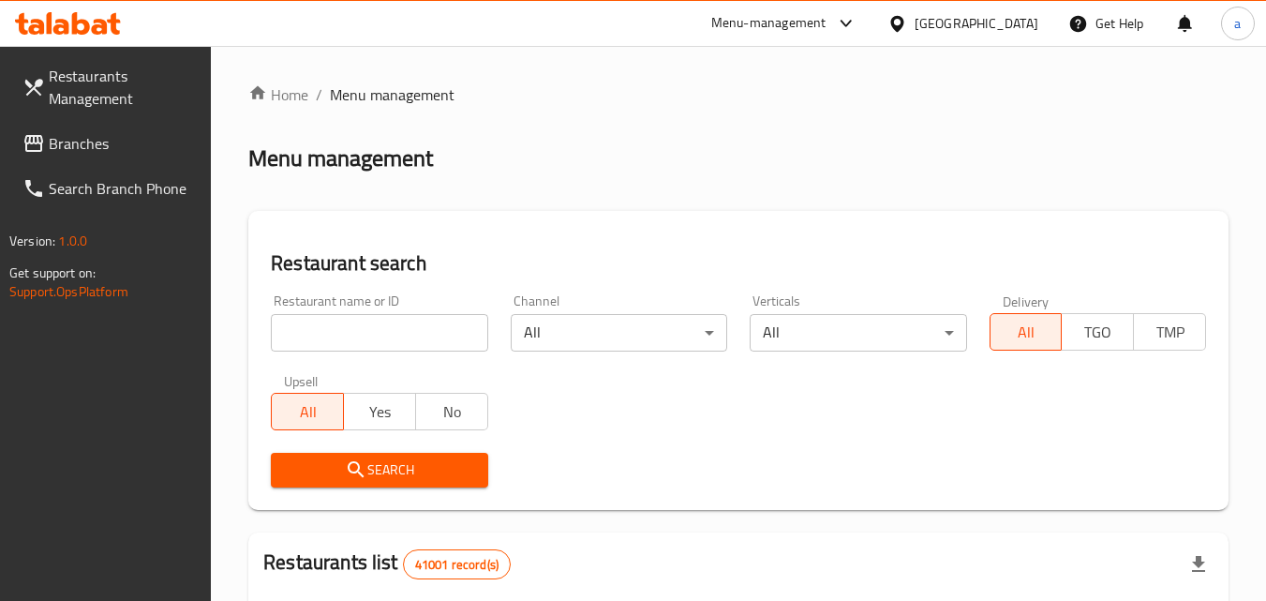
click at [358, 328] on input "search" at bounding box center [379, 332] width 216 height 37
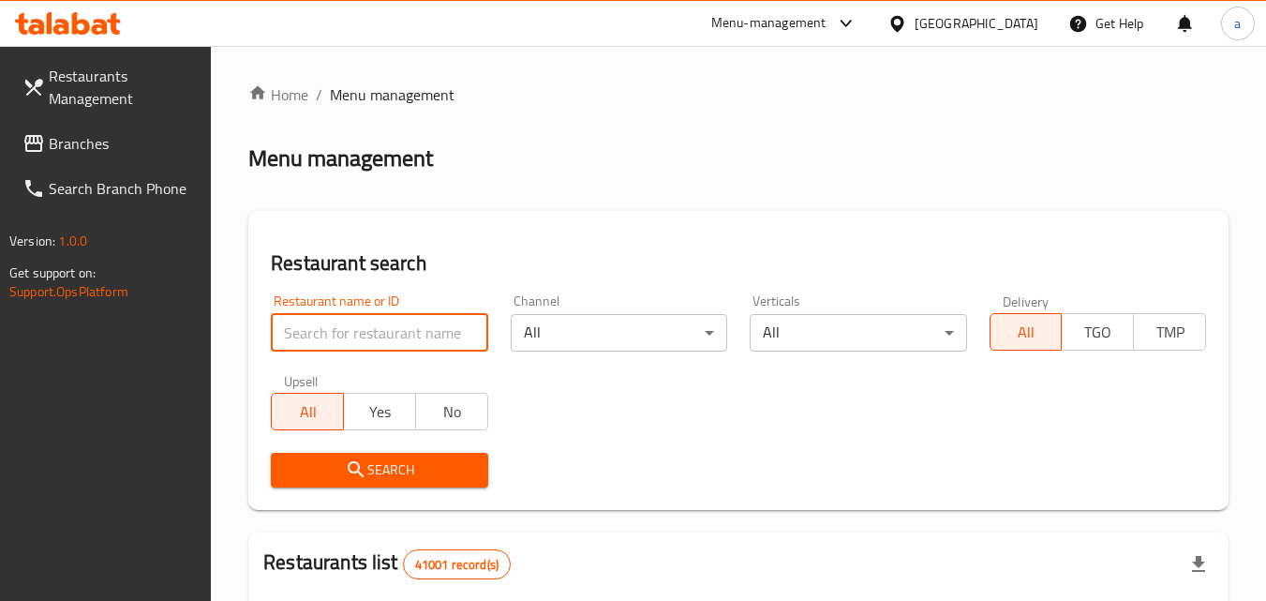
paste input "692191"
type input "692191"
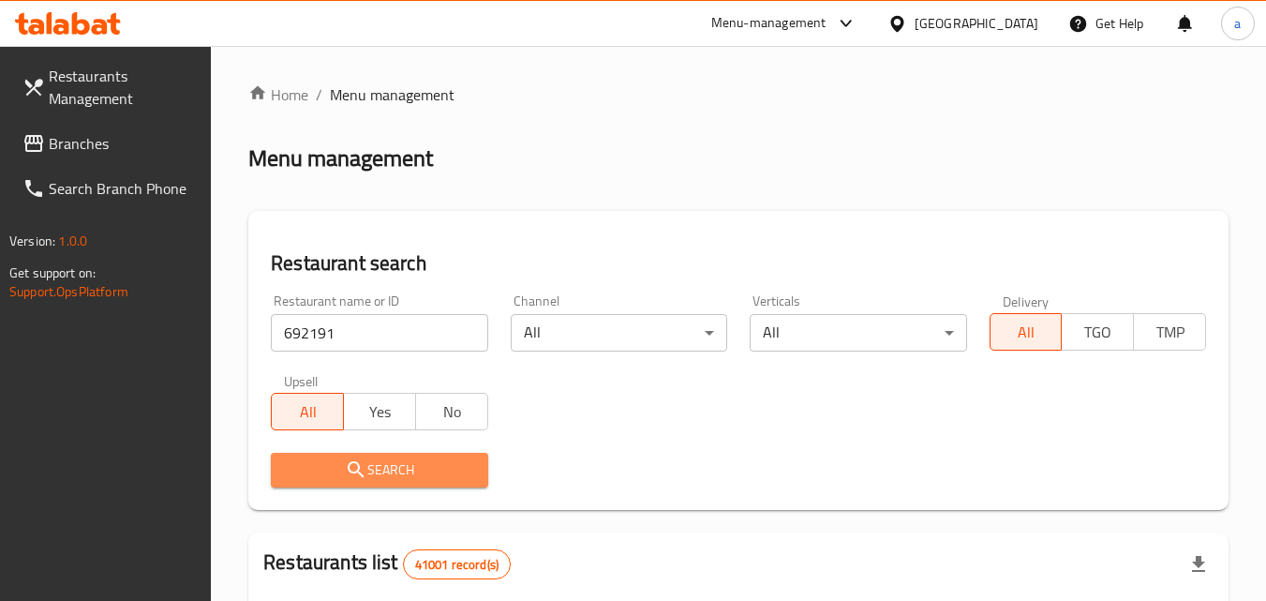
click at [396, 486] on button "Search" at bounding box center [379, 470] width 216 height 35
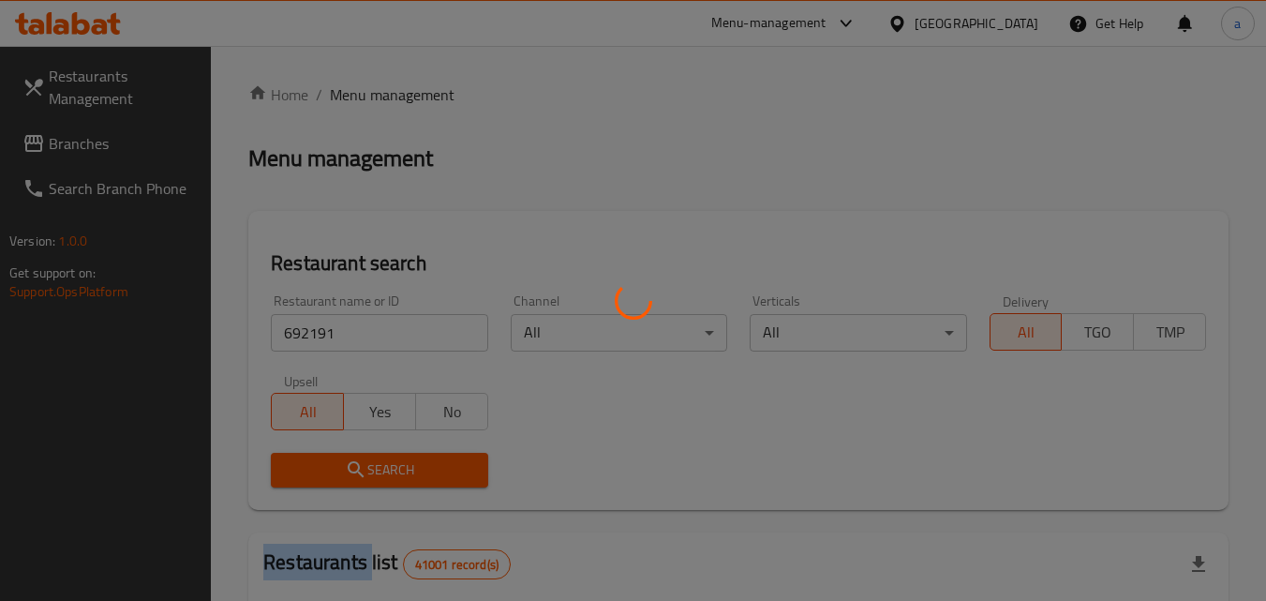
click at [396, 485] on div at bounding box center [633, 300] width 1266 height 601
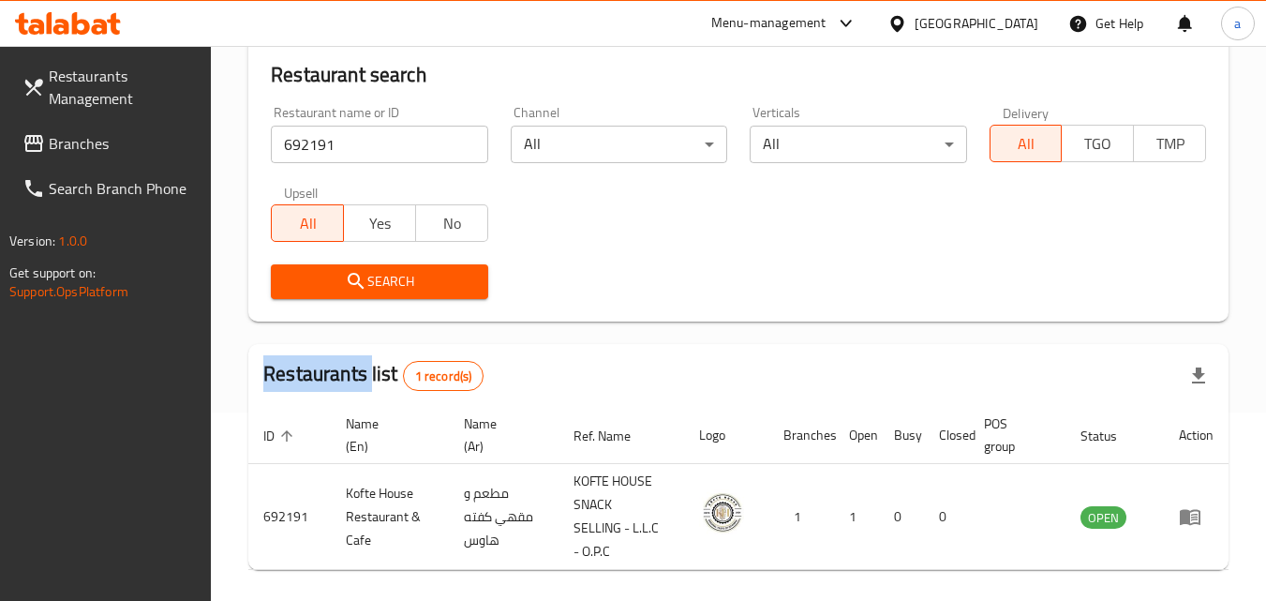
scroll to position [259, 0]
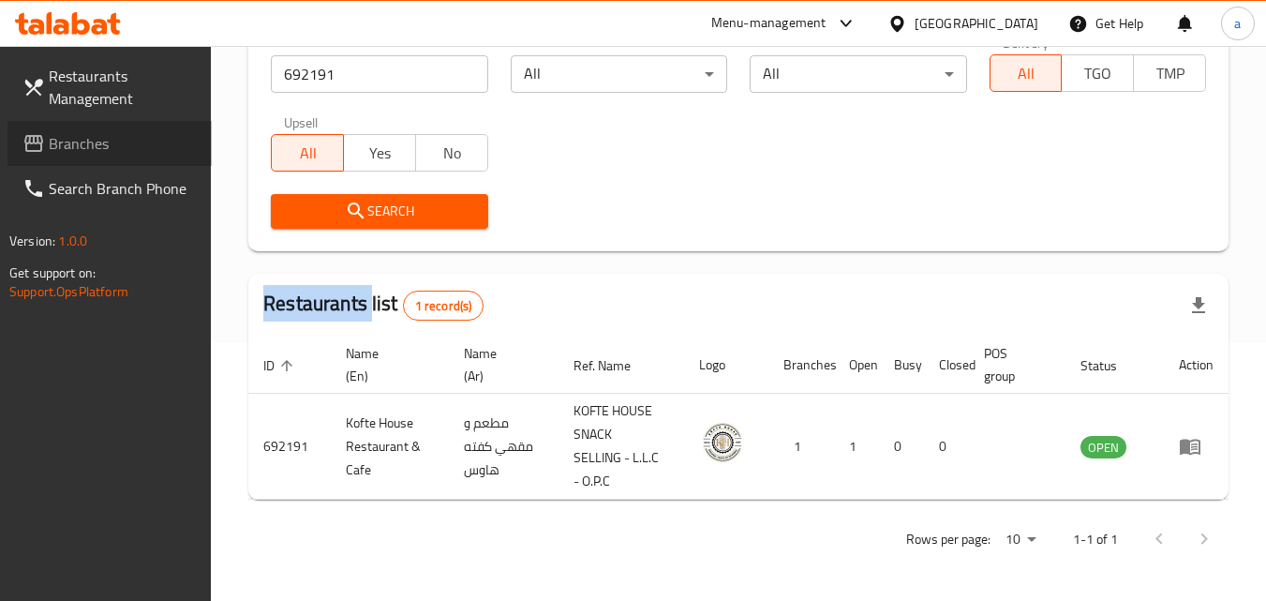
click at [65, 144] on span "Branches" at bounding box center [123, 143] width 148 height 22
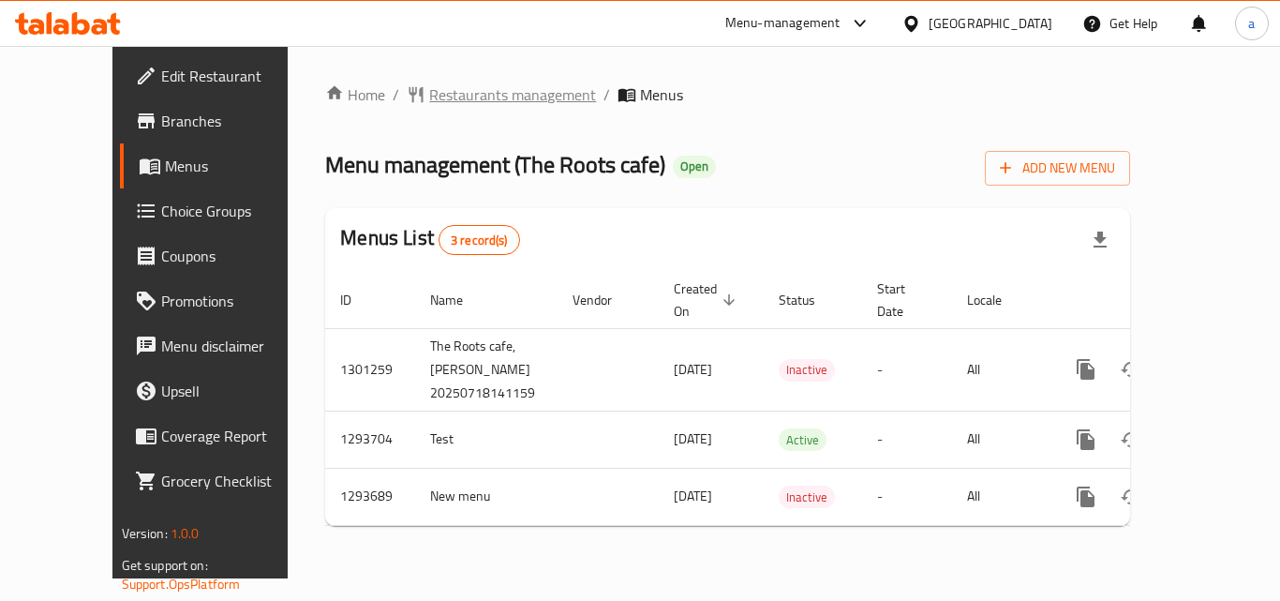
click at [429, 102] on span "Restaurants management" at bounding box center [512, 94] width 167 height 22
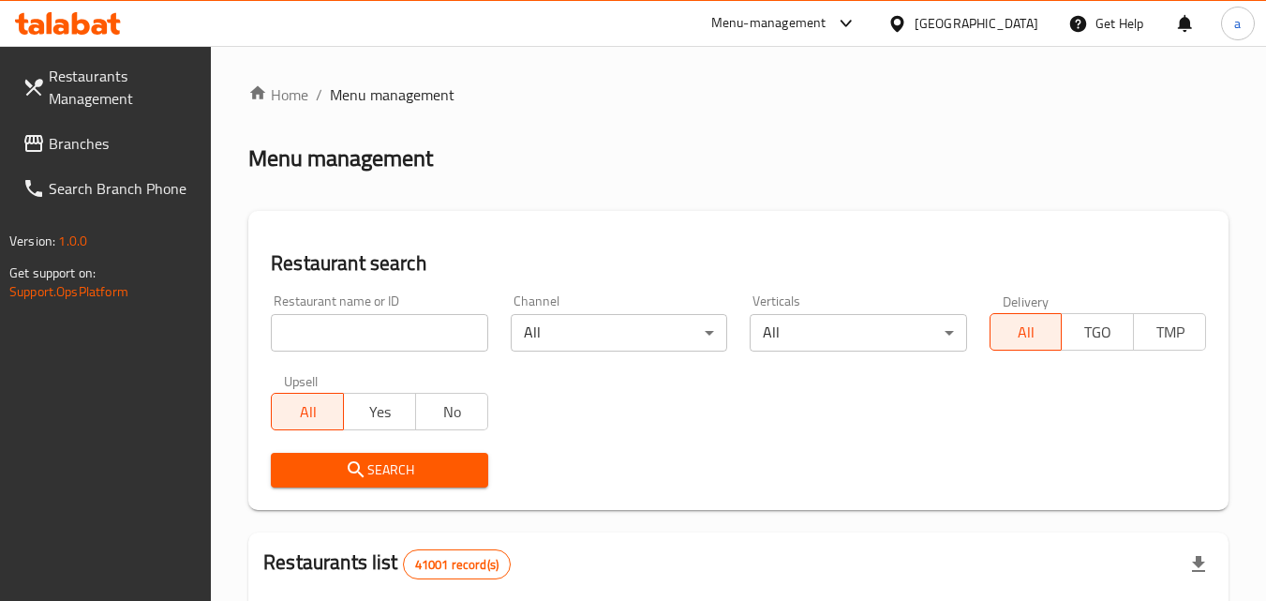
click at [376, 337] on input "search" at bounding box center [379, 332] width 216 height 37
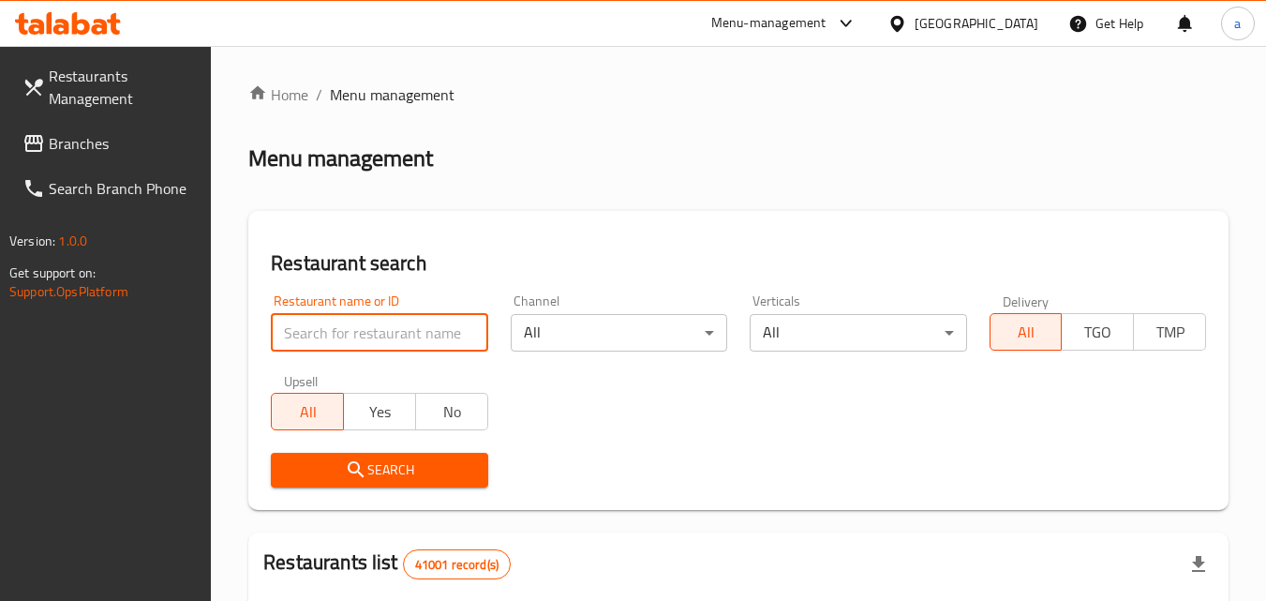
paste input "699635"
type input "699635"
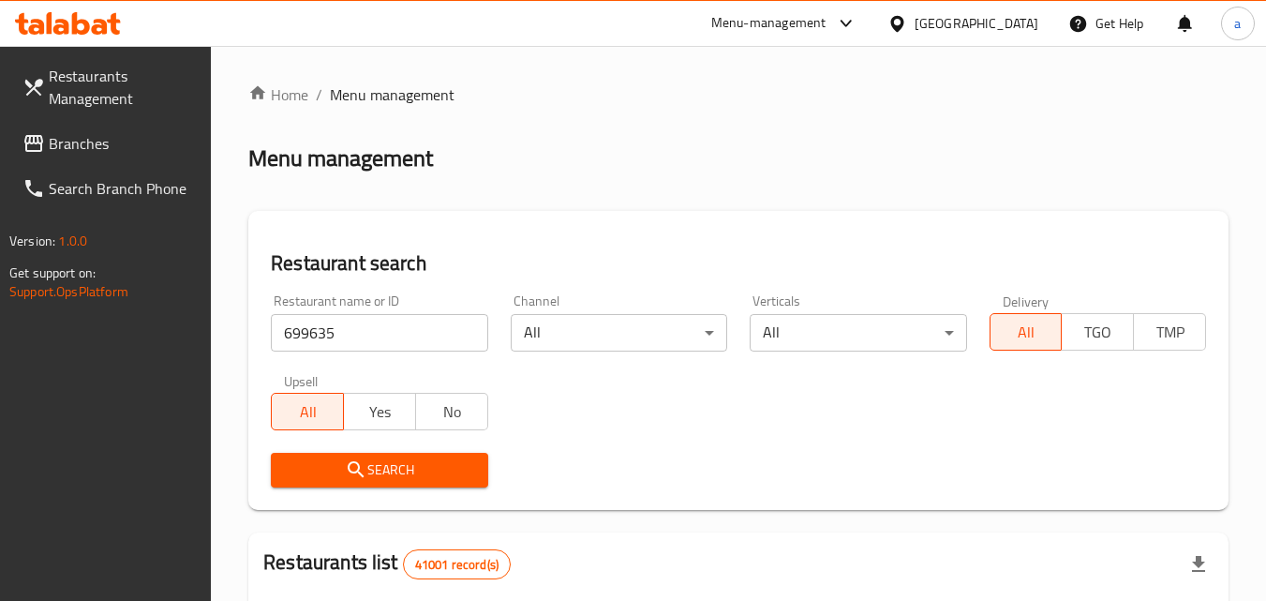
click at [338, 480] on span "Search" at bounding box center [379, 469] width 186 height 23
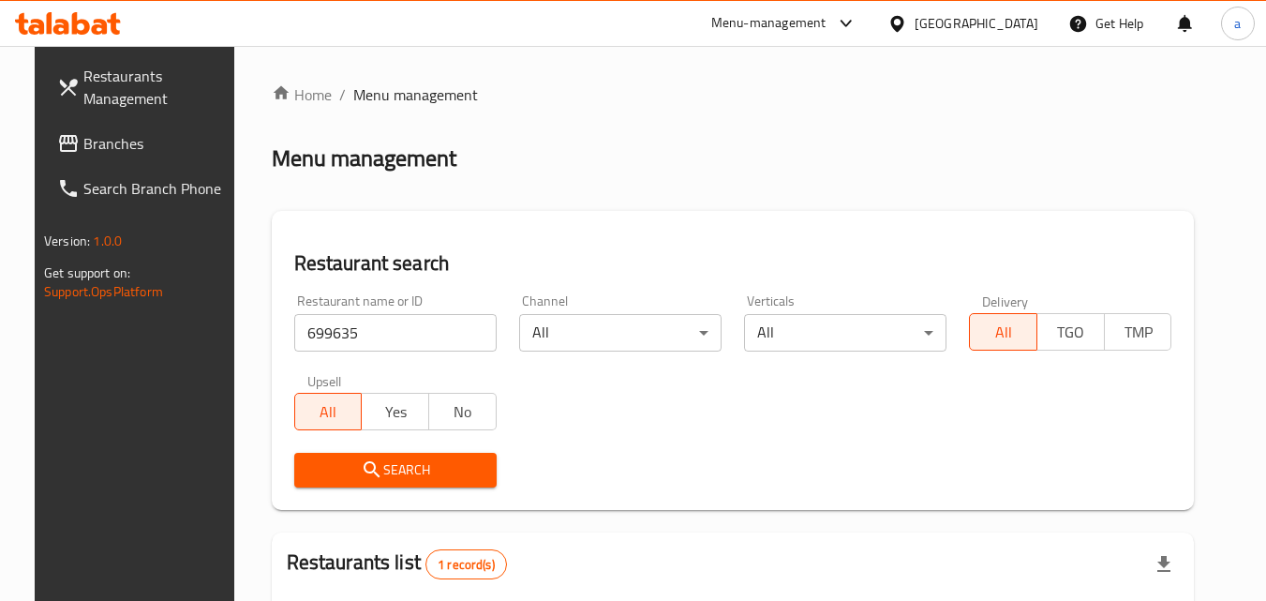
scroll to position [235, 0]
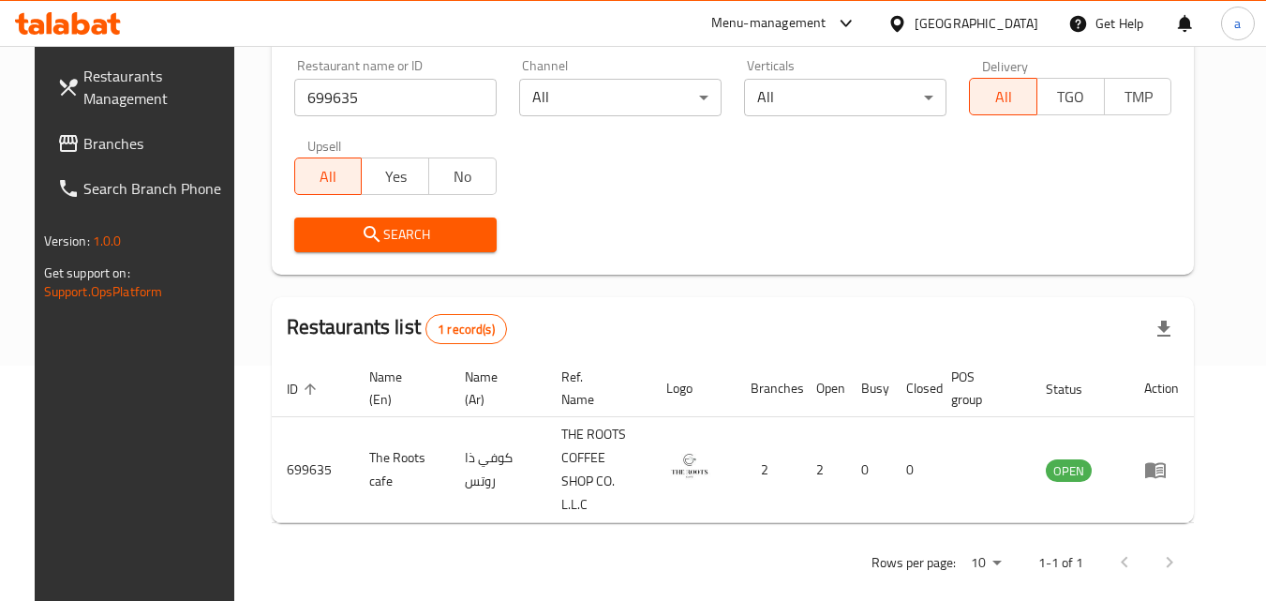
click at [954, 22] on div "[GEOGRAPHIC_DATA]" at bounding box center [976, 23] width 124 height 21
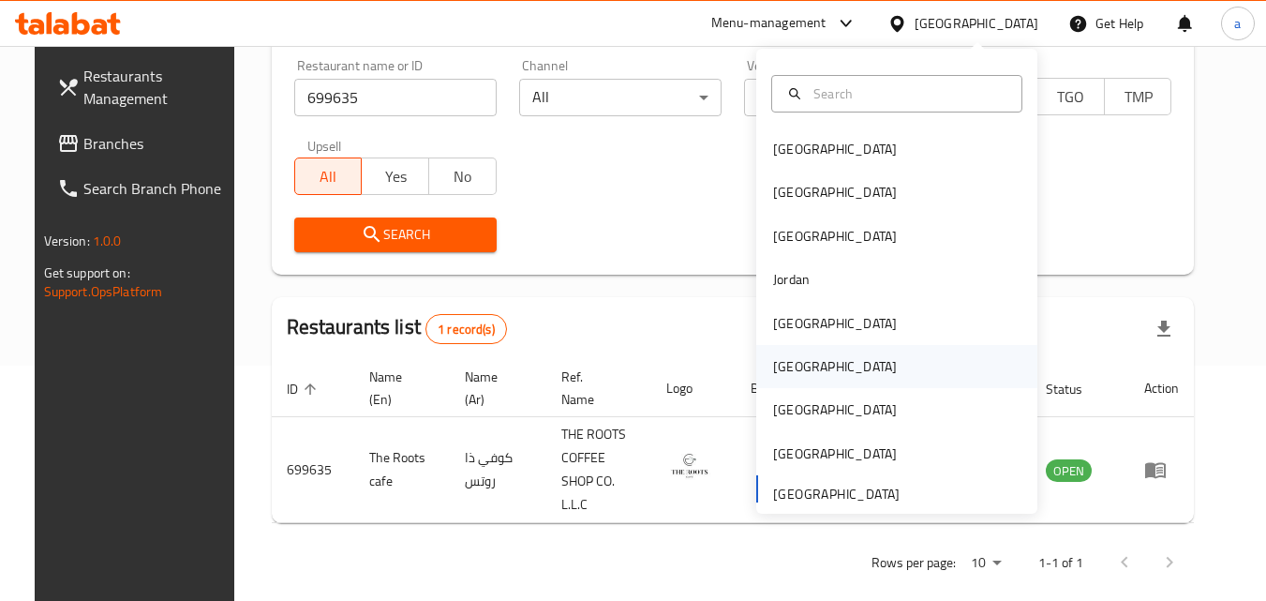
click at [842, 380] on div "[GEOGRAPHIC_DATA]" at bounding box center [896, 366] width 281 height 43
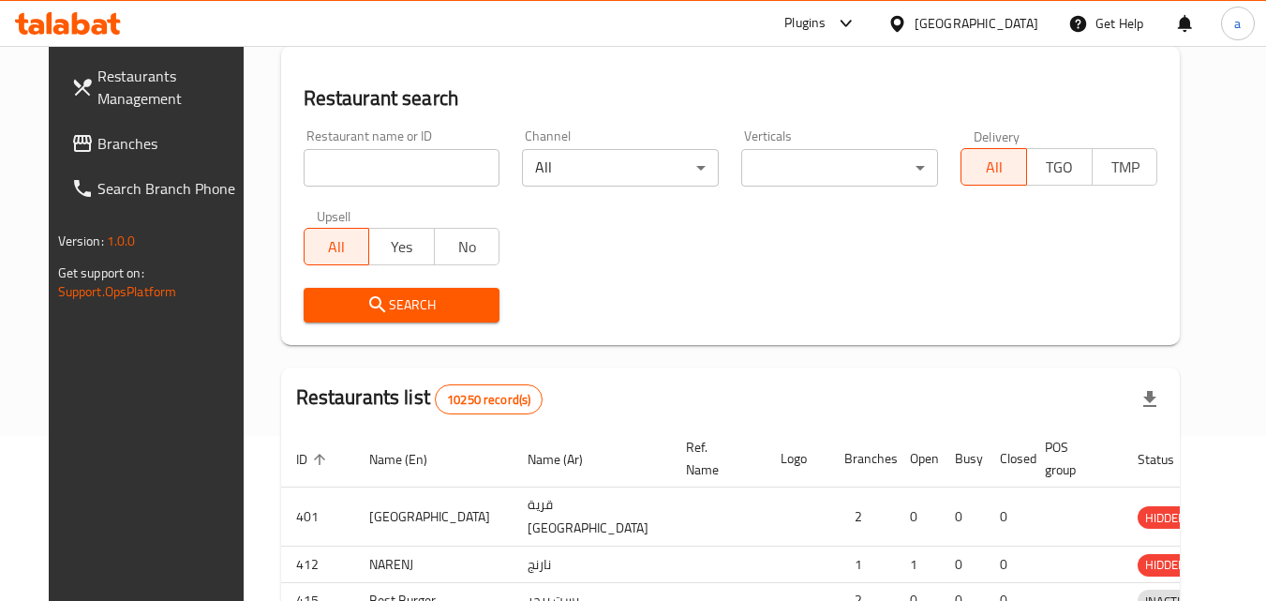
scroll to position [235, 0]
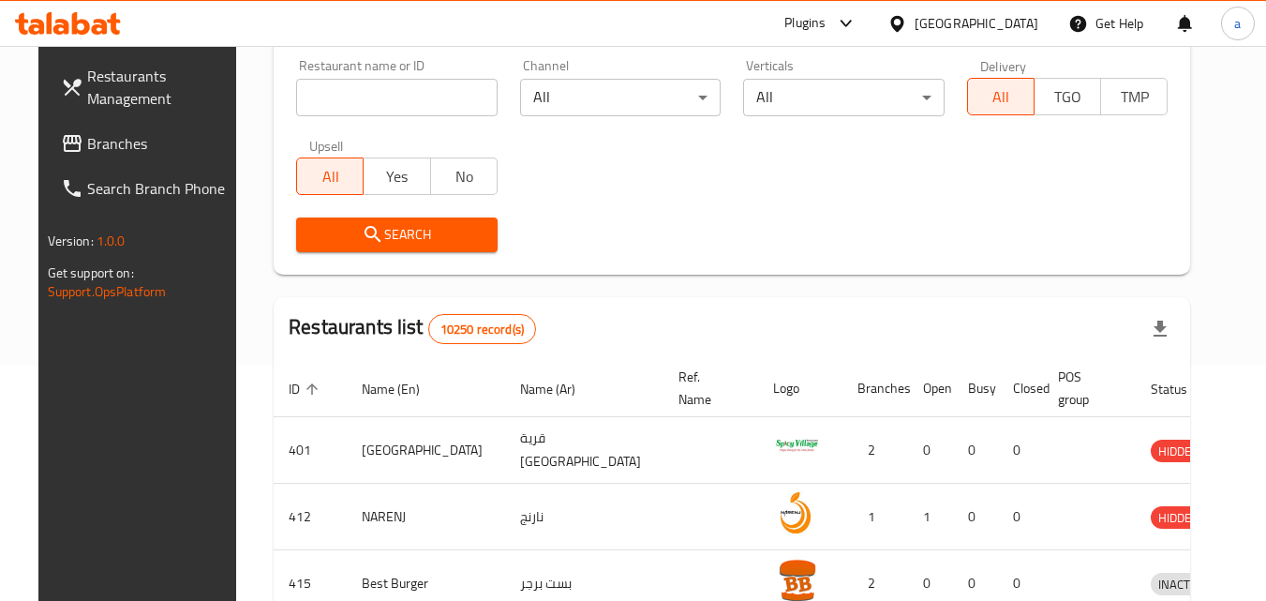
click at [125, 152] on span "Branches" at bounding box center [161, 143] width 148 height 22
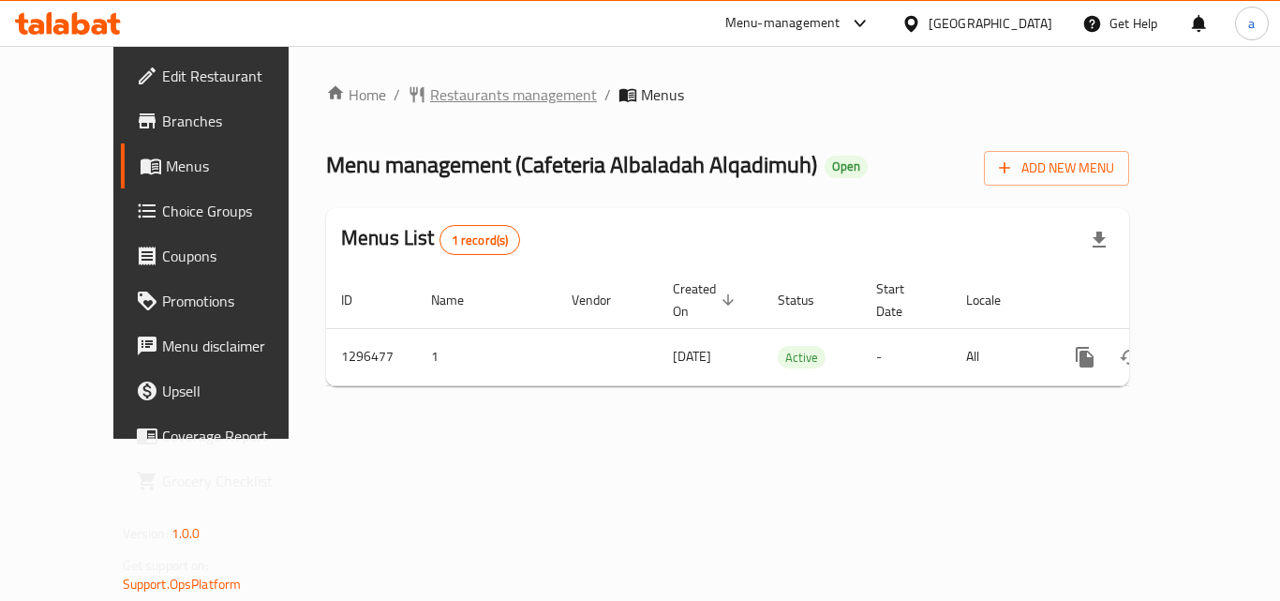
click at [450, 101] on span "Restaurants management" at bounding box center [513, 94] width 167 height 22
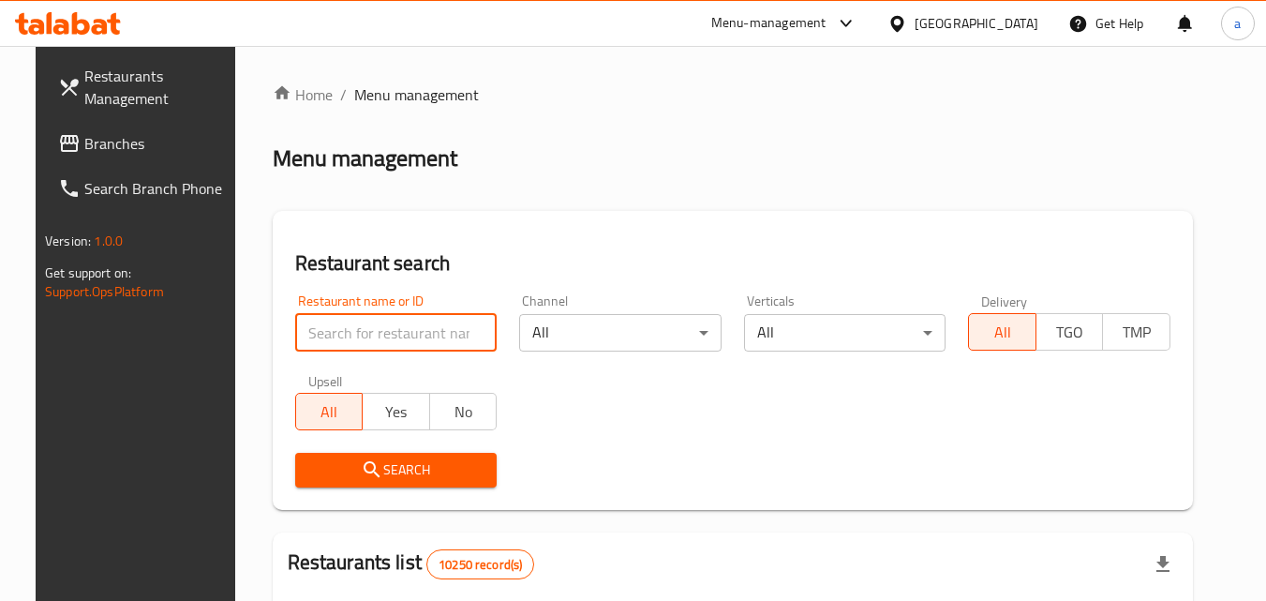
click at [427, 334] on input "search" at bounding box center [396, 332] width 202 height 37
paste input "700008"
type input "700008"
click button "Search" at bounding box center [396, 470] width 202 height 35
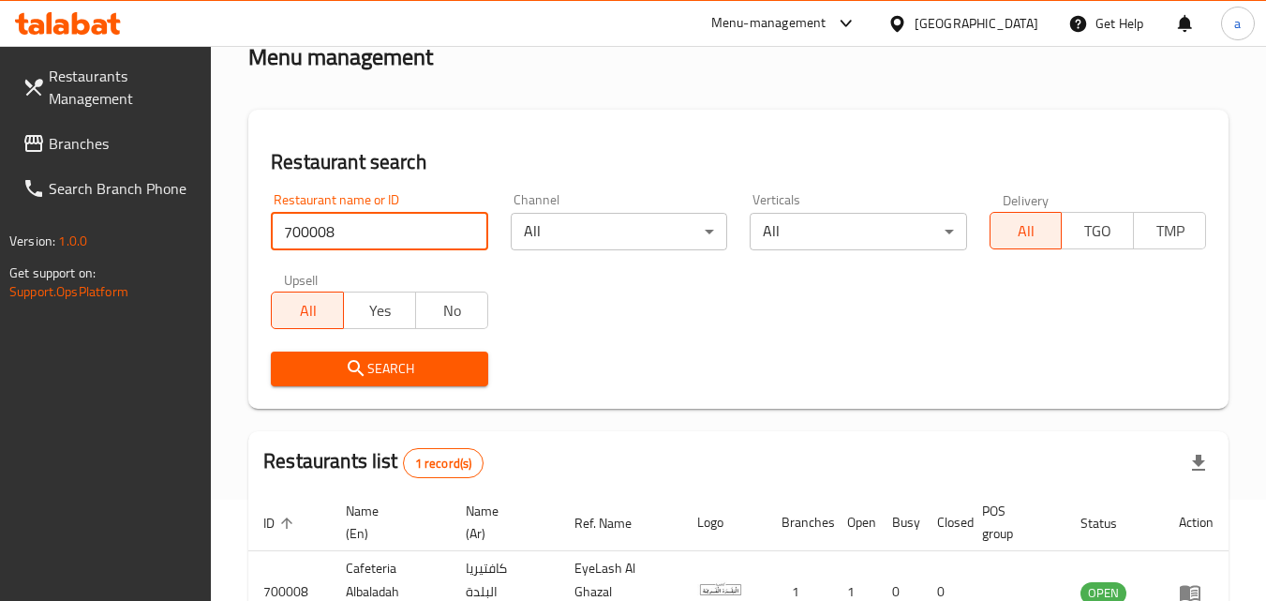
scroll to position [235, 0]
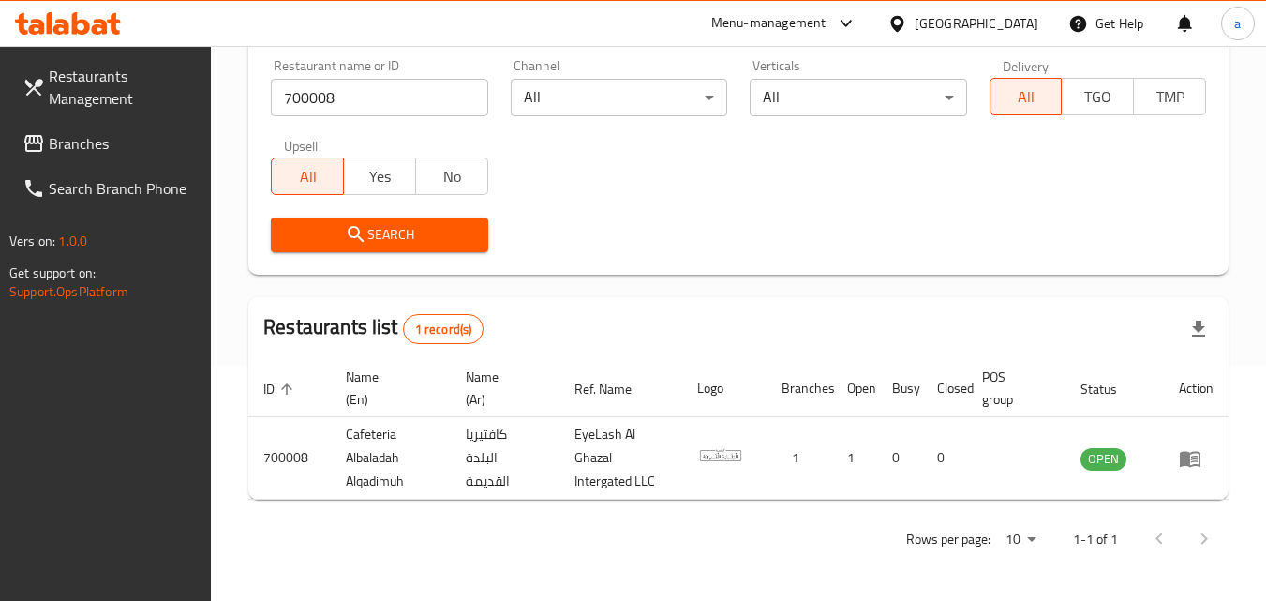
drag, startPoint x: 1009, startPoint y: 40, endPoint x: 1007, endPoint y: 22, distance: 17.9
click at [1009, 36] on div "[GEOGRAPHIC_DATA]" at bounding box center [962, 23] width 181 height 45
click at [1007, 22] on div "[GEOGRAPHIC_DATA]" at bounding box center [976, 23] width 124 height 21
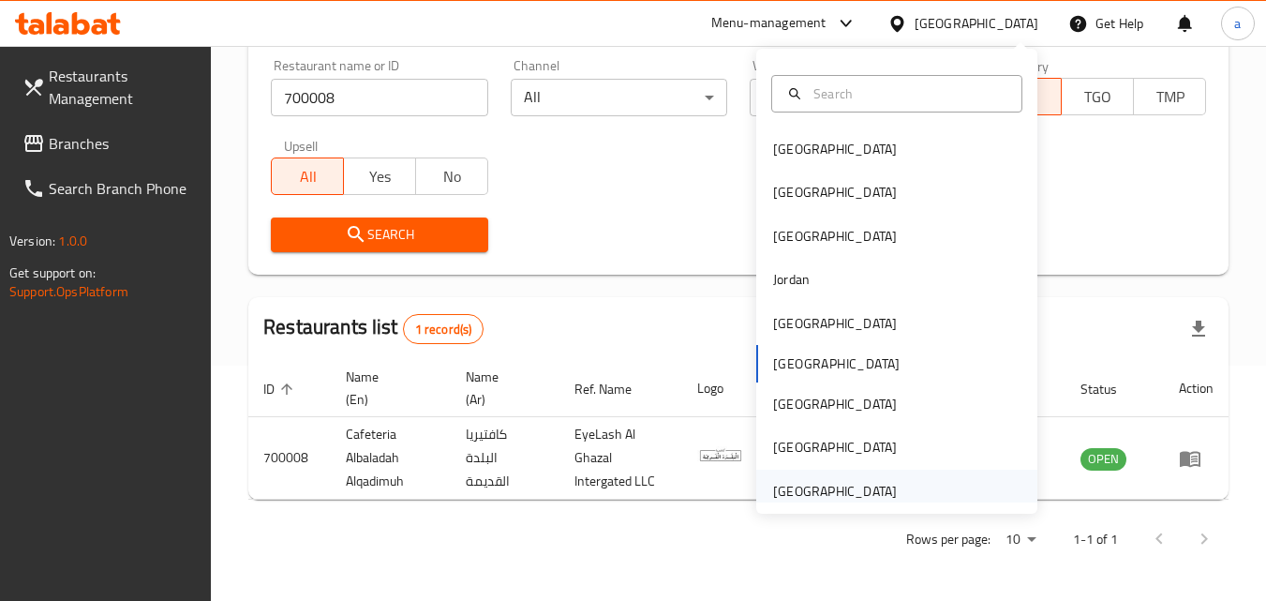
click at [892, 488] on div "[GEOGRAPHIC_DATA]" at bounding box center [835, 490] width 154 height 43
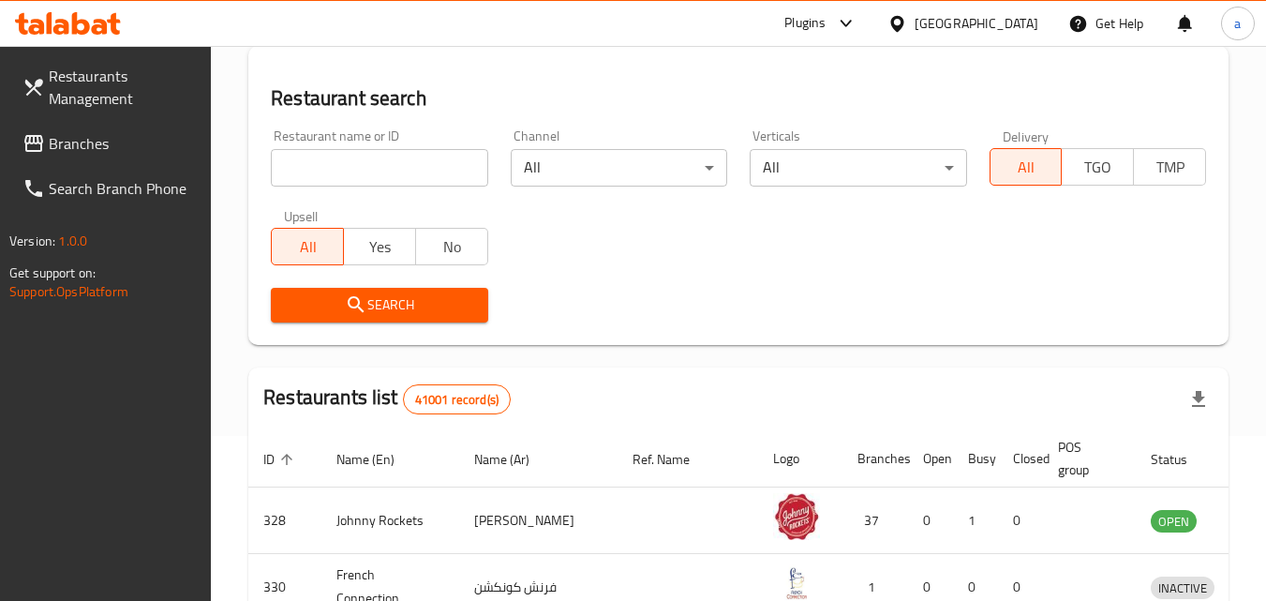
scroll to position [235, 0]
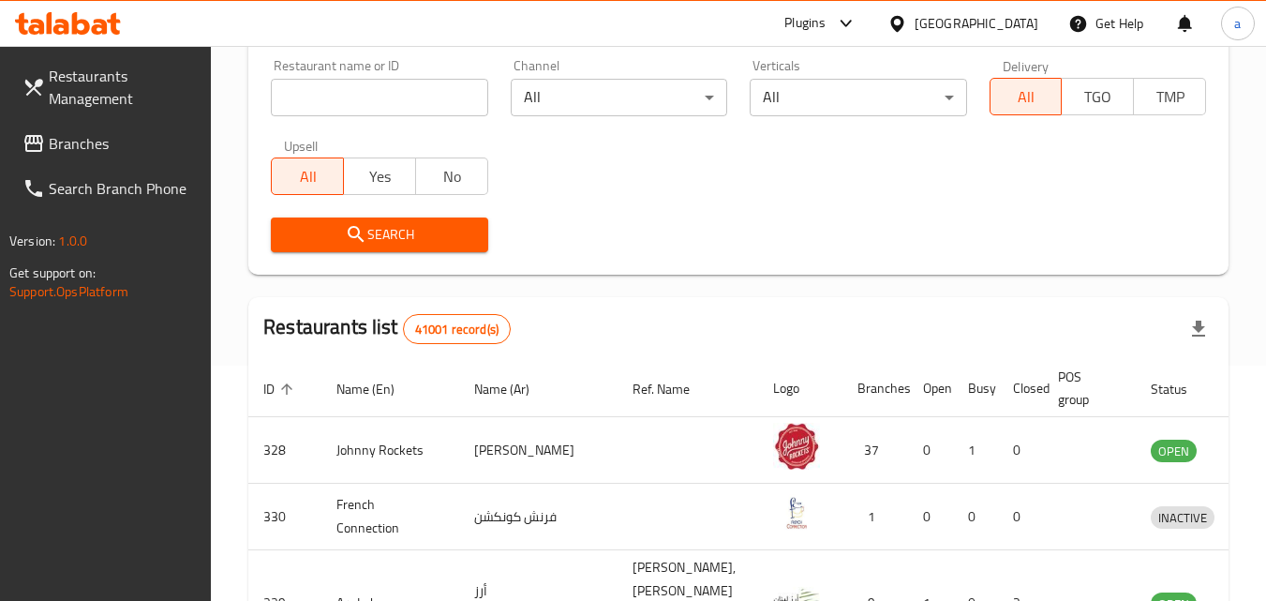
click at [141, 145] on span "Branches" at bounding box center [123, 143] width 148 height 22
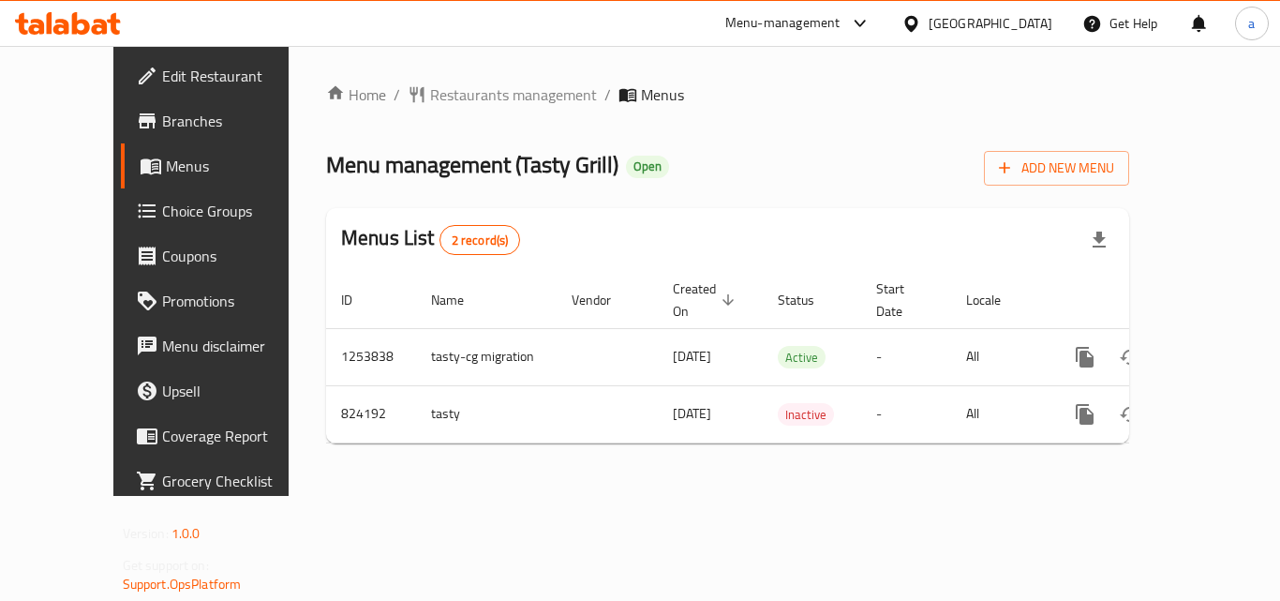
click at [430, 96] on span "Restaurants management" at bounding box center [513, 94] width 167 height 22
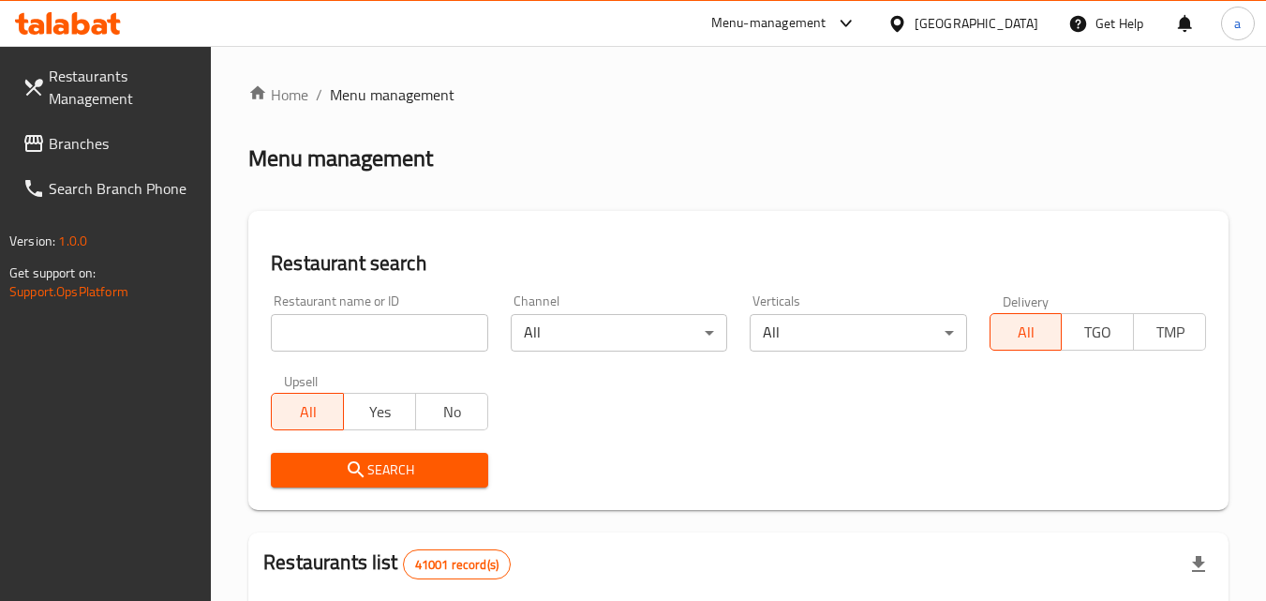
click at [360, 334] on input "search" at bounding box center [379, 332] width 216 height 37
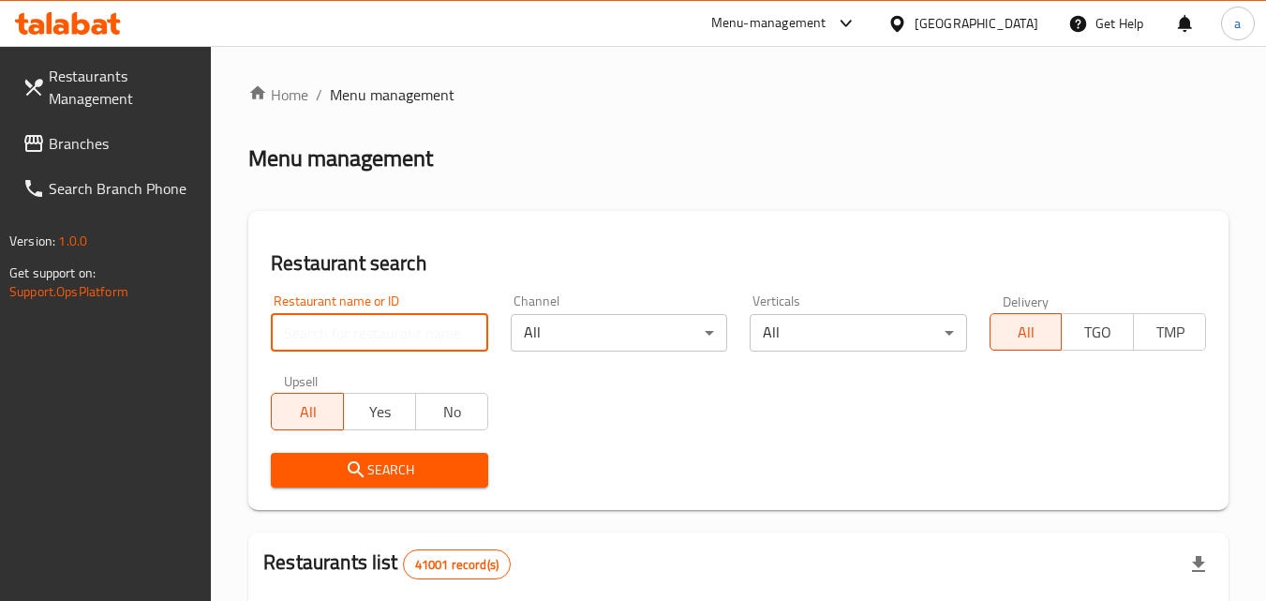
paste input "655310"
type input "655310"
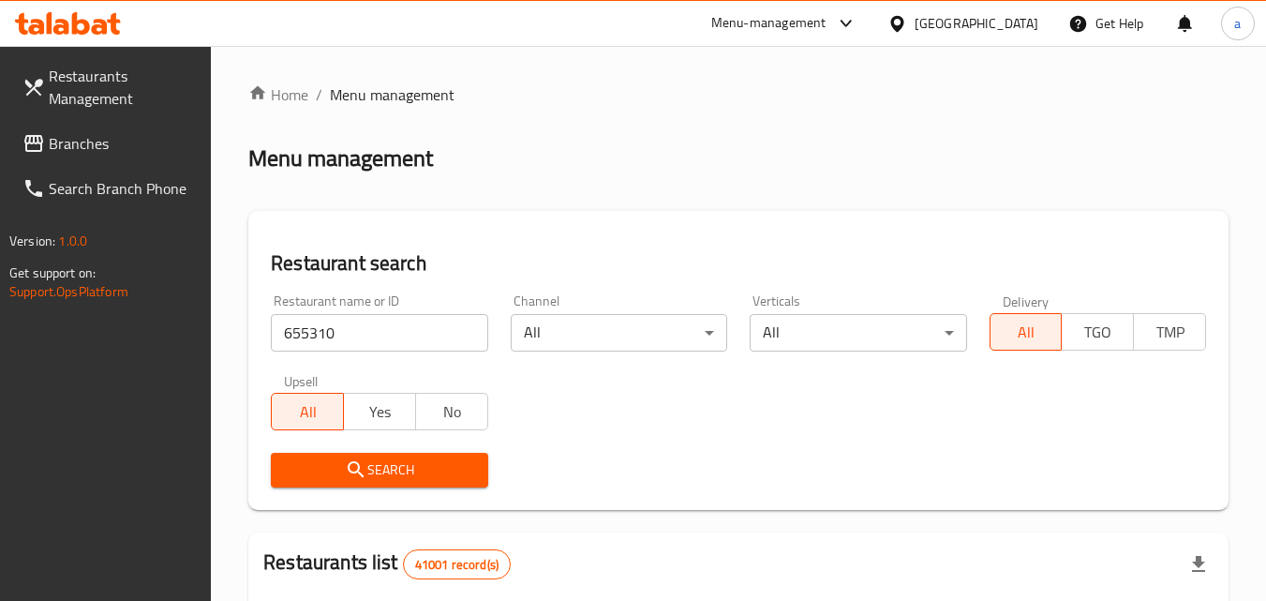
click at [346, 465] on icon "submit" at bounding box center [356, 469] width 22 height 22
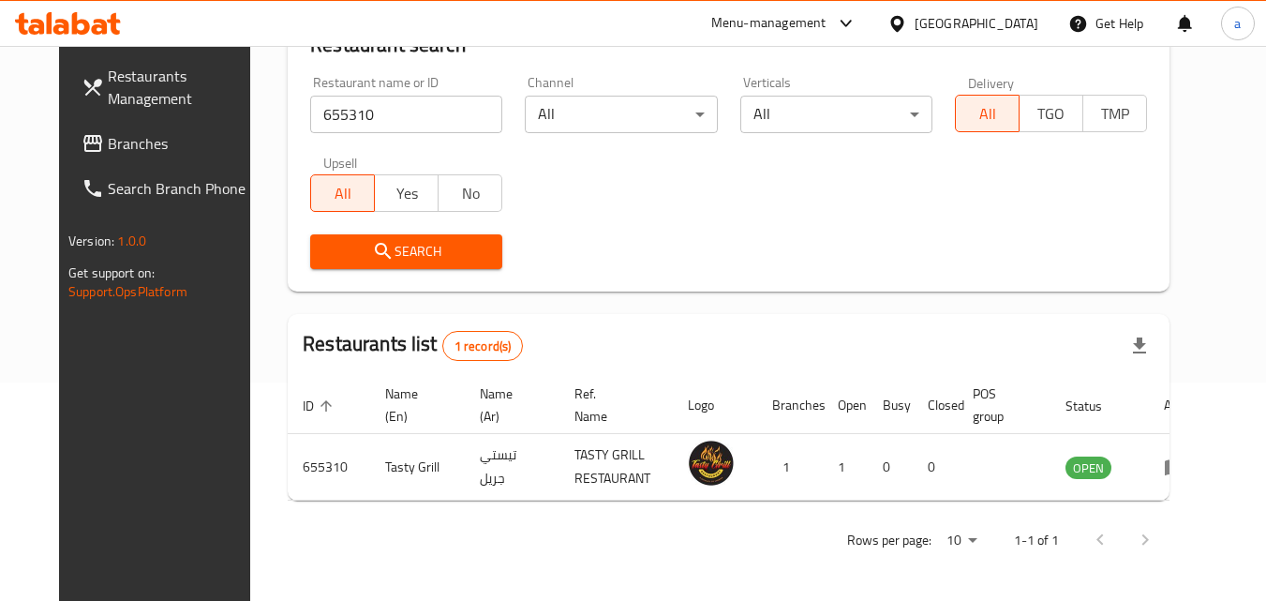
scroll to position [219, 0]
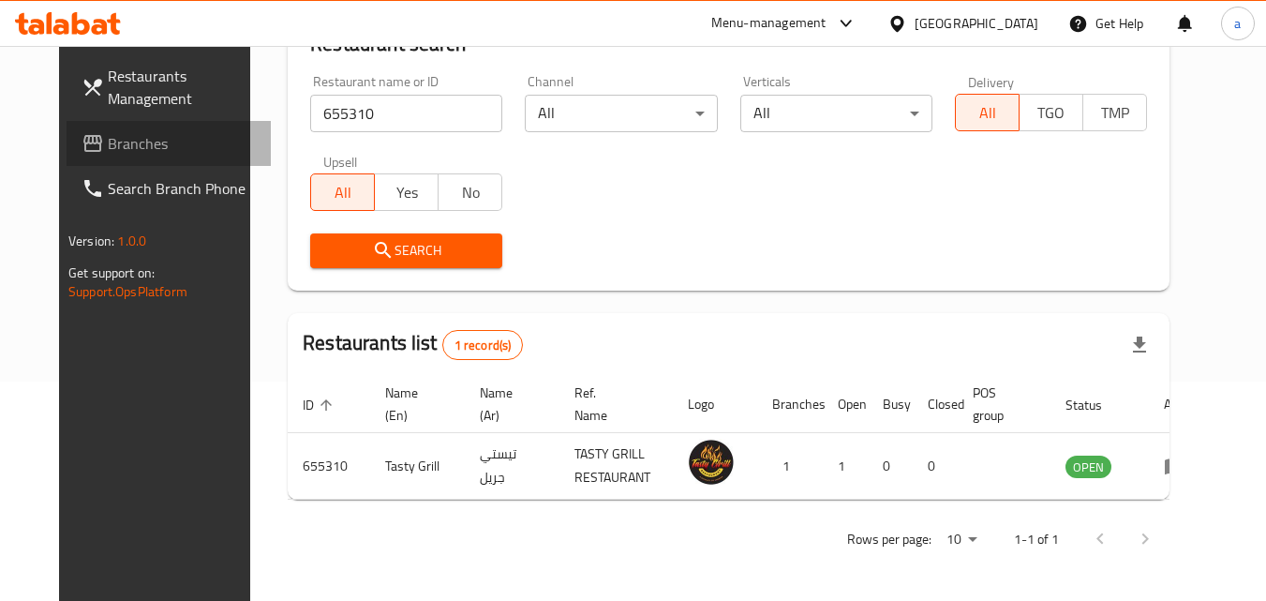
click at [135, 147] on span "Branches" at bounding box center [182, 143] width 148 height 22
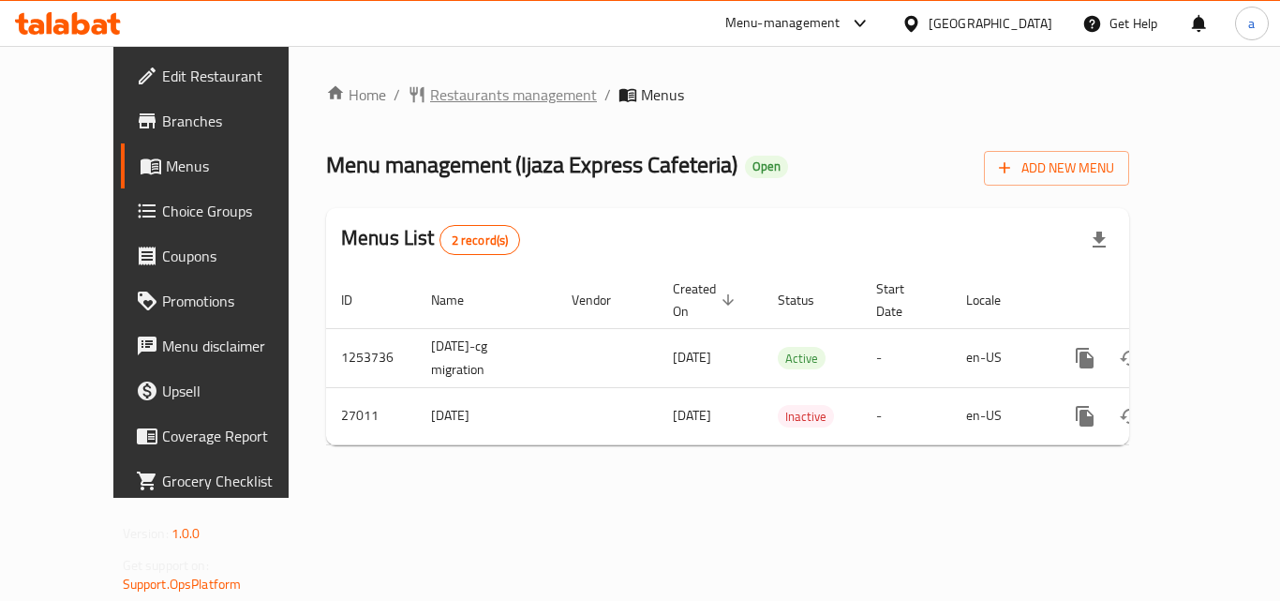
click at [430, 93] on span "Restaurants management" at bounding box center [513, 94] width 167 height 22
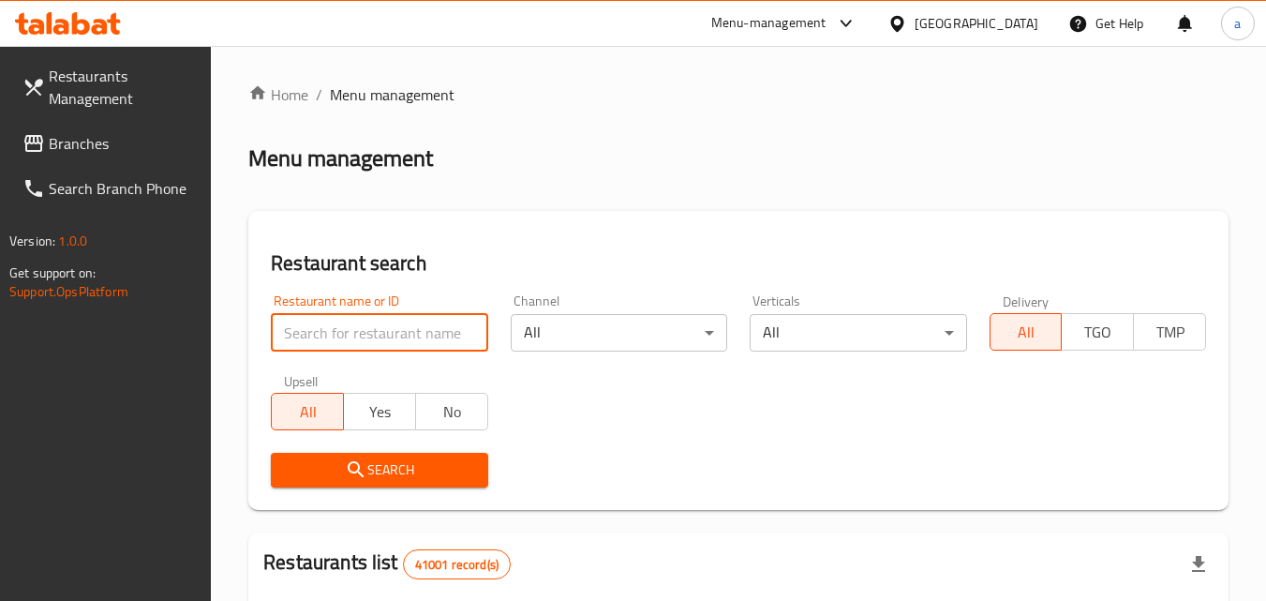
click at [363, 331] on input "search" at bounding box center [379, 332] width 216 height 37
paste input "14042"
type input "14042"
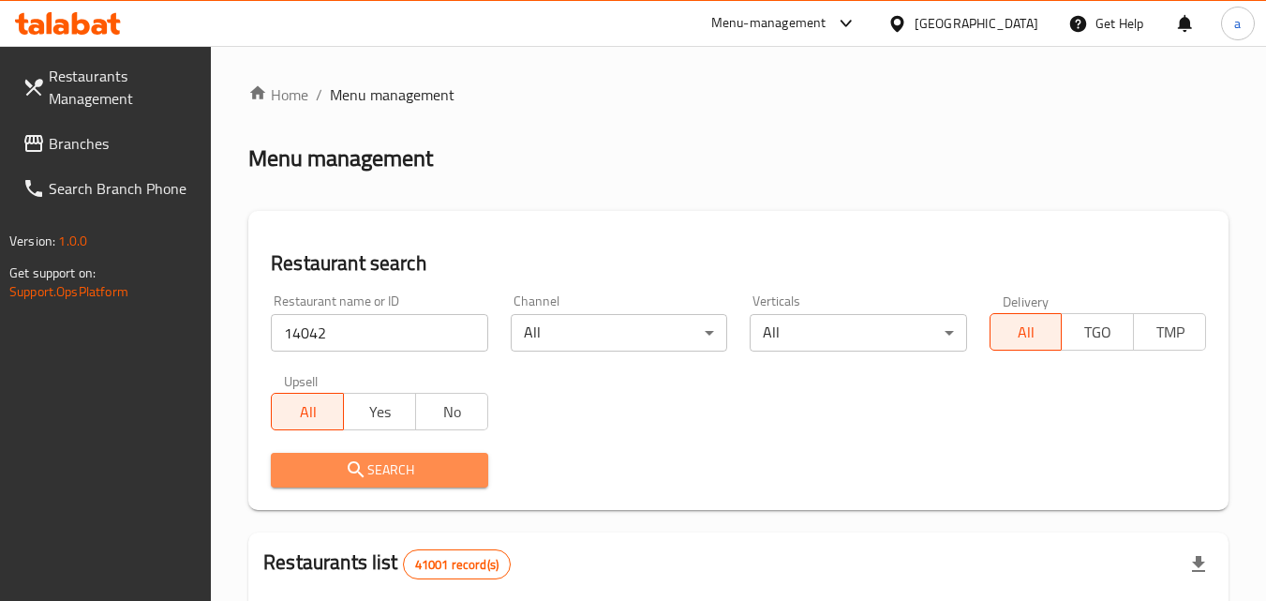
click at [385, 465] on span "Search" at bounding box center [379, 469] width 186 height 23
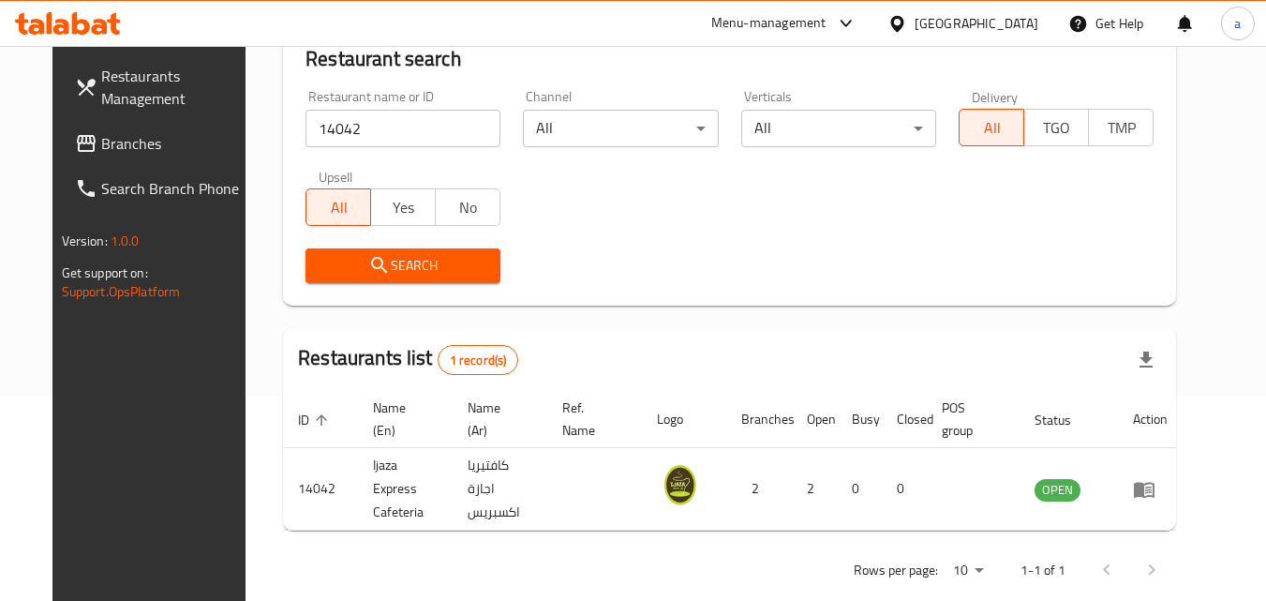
scroll to position [219, 0]
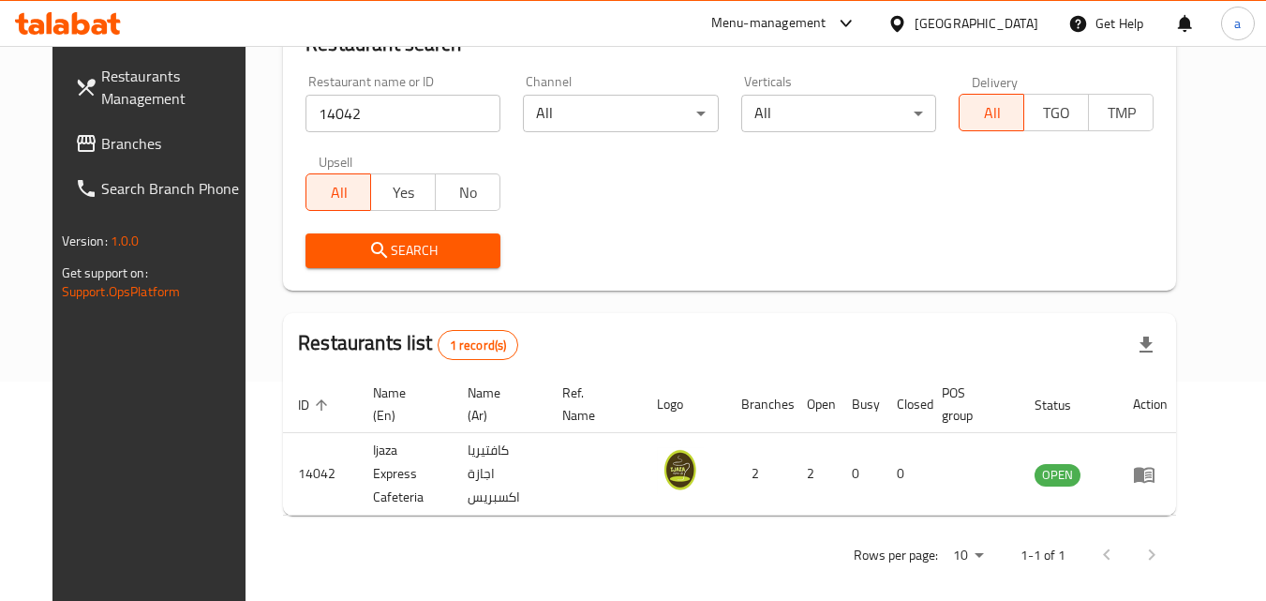
click at [105, 137] on span "Branches" at bounding box center [175, 143] width 148 height 22
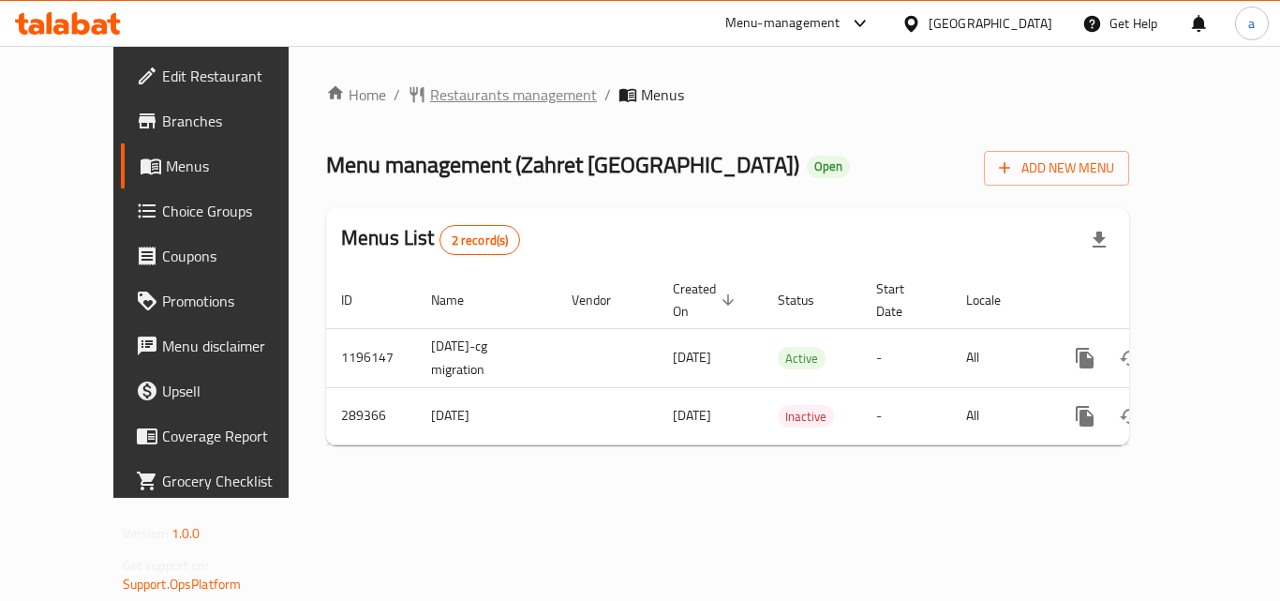
click at [464, 89] on span "Restaurants management" at bounding box center [513, 94] width 167 height 22
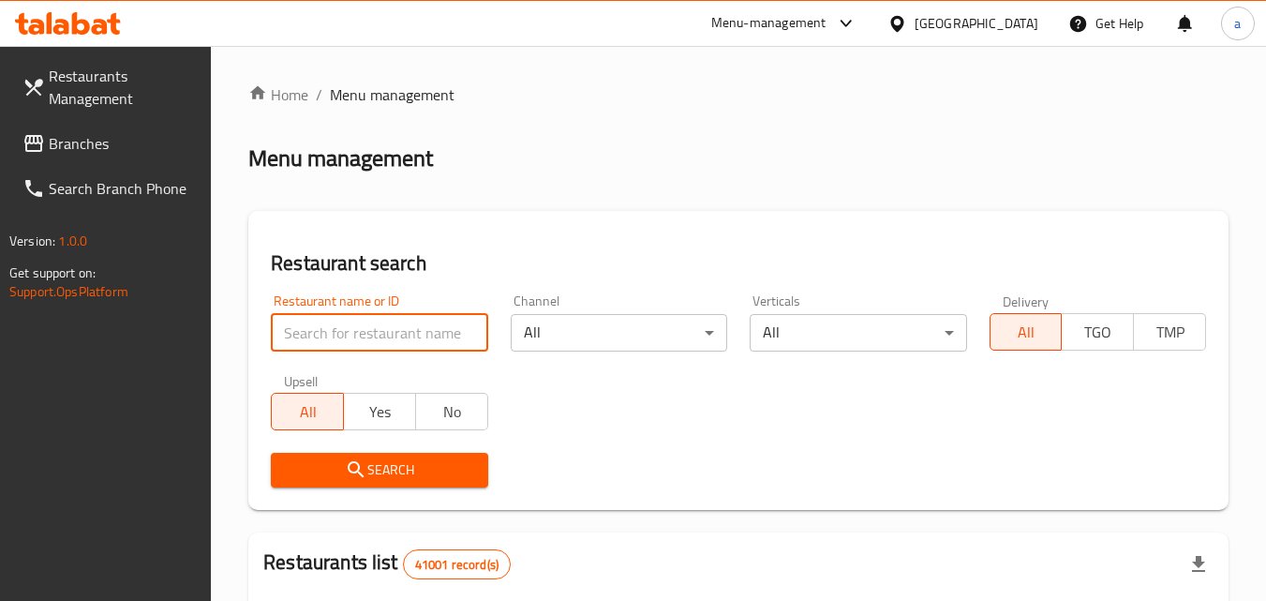
click at [337, 321] on input "search" at bounding box center [379, 332] width 216 height 37
paste input "628397"
type input "628397"
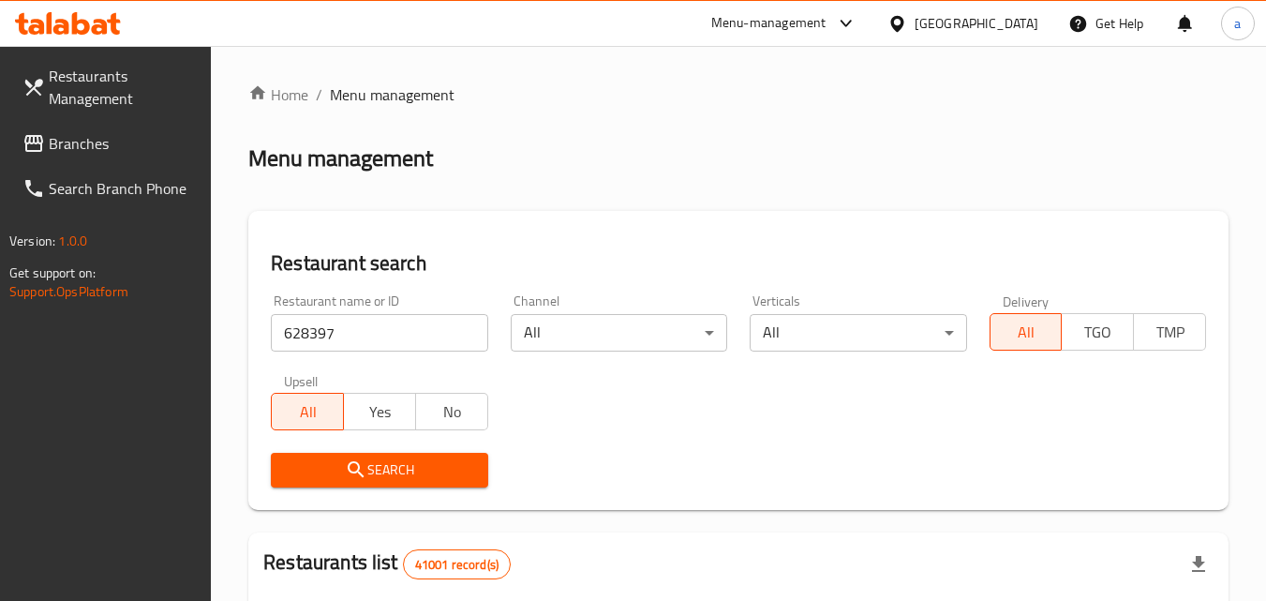
click at [384, 465] on span "Search" at bounding box center [379, 469] width 186 height 23
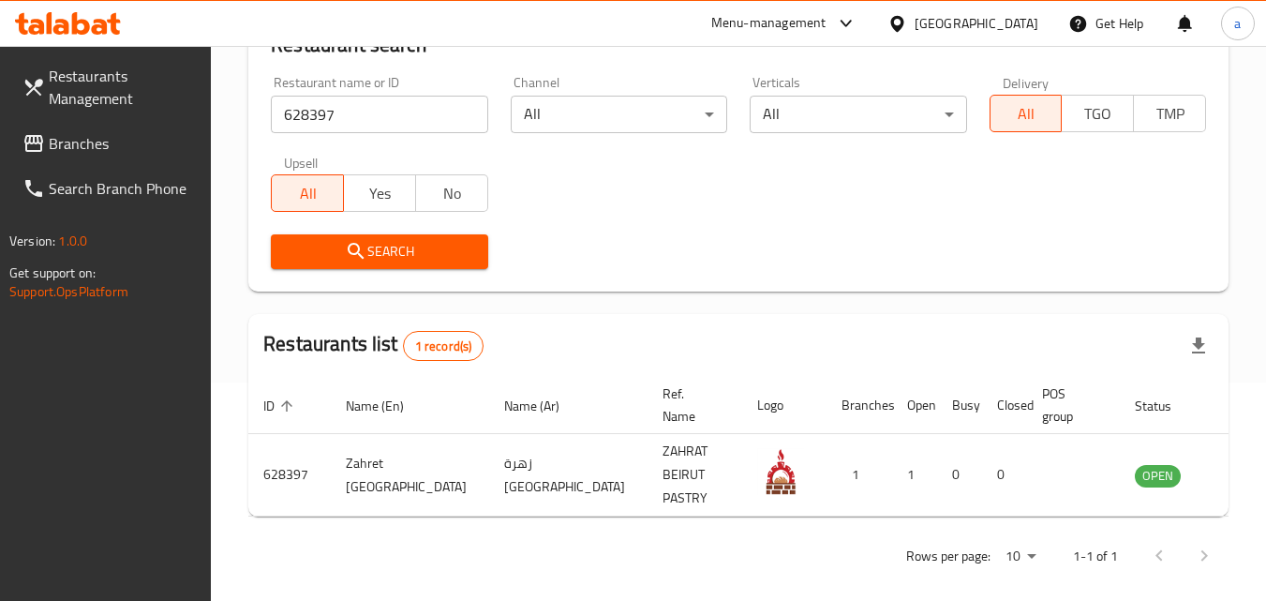
scroll to position [219, 0]
click at [107, 141] on span "Branches" at bounding box center [123, 143] width 148 height 22
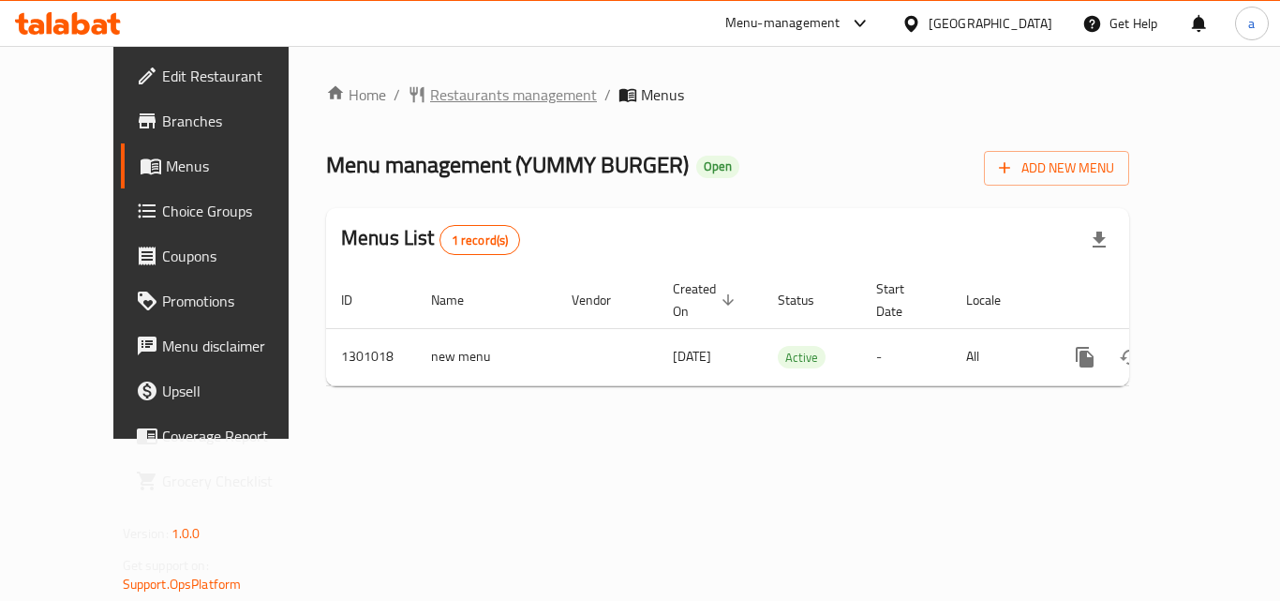
click at [481, 91] on span "Restaurants management" at bounding box center [513, 94] width 167 height 22
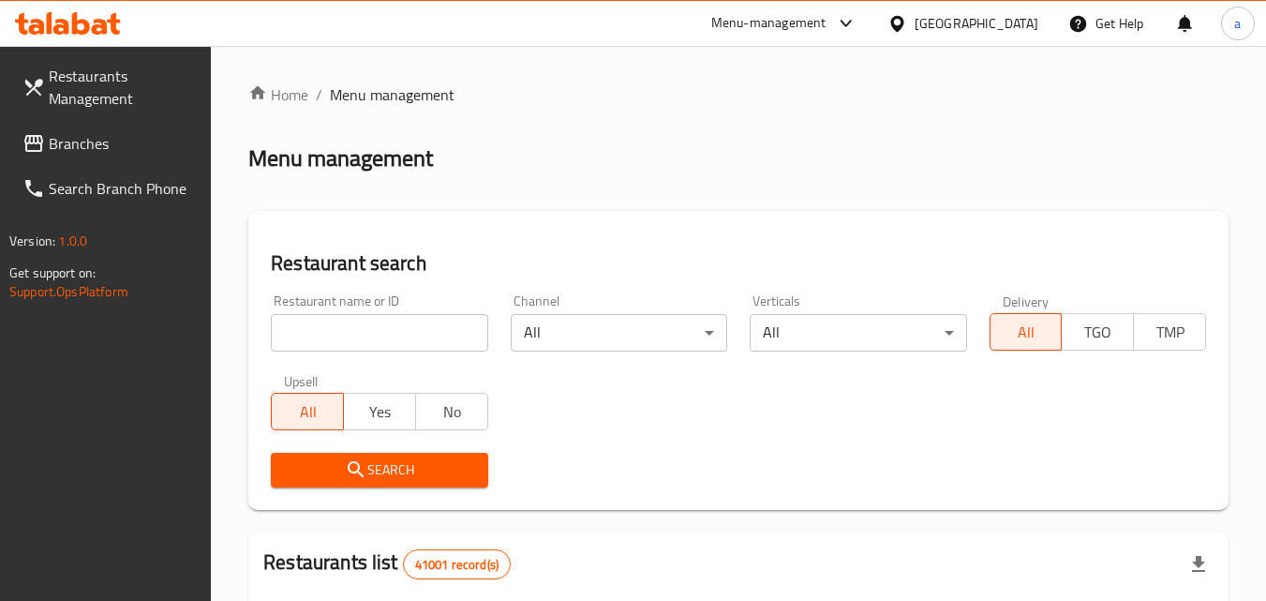
click at [402, 332] on div at bounding box center [633, 300] width 1266 height 601
click at [402, 332] on input "search" at bounding box center [379, 332] width 216 height 37
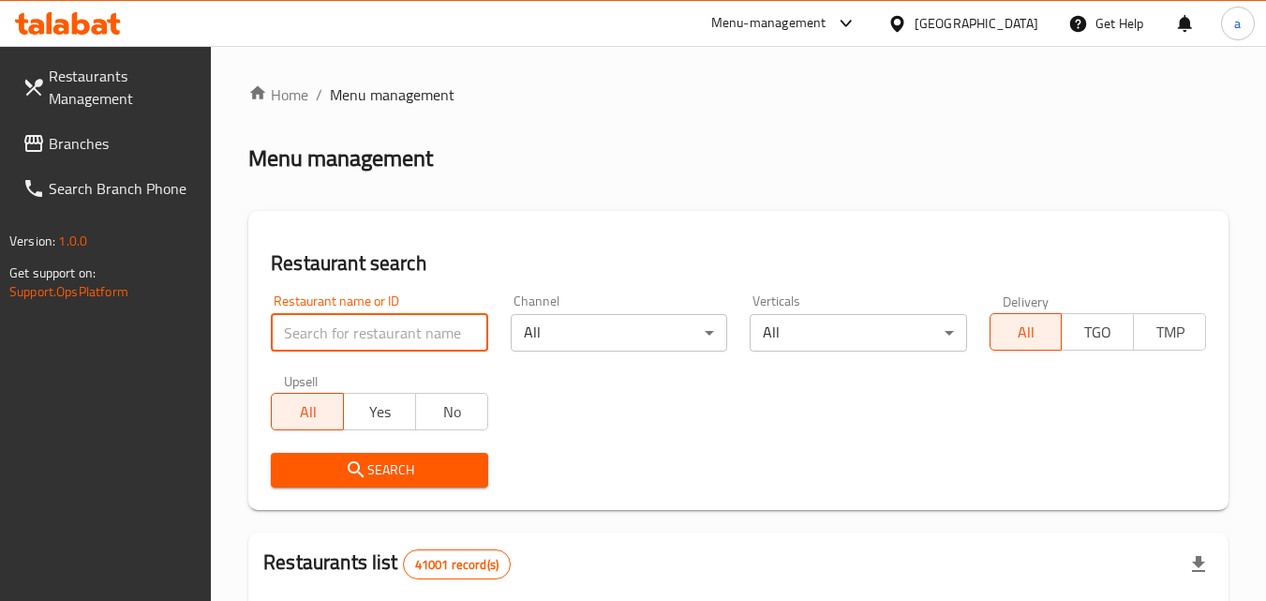
paste input "701470"
type input "701470"
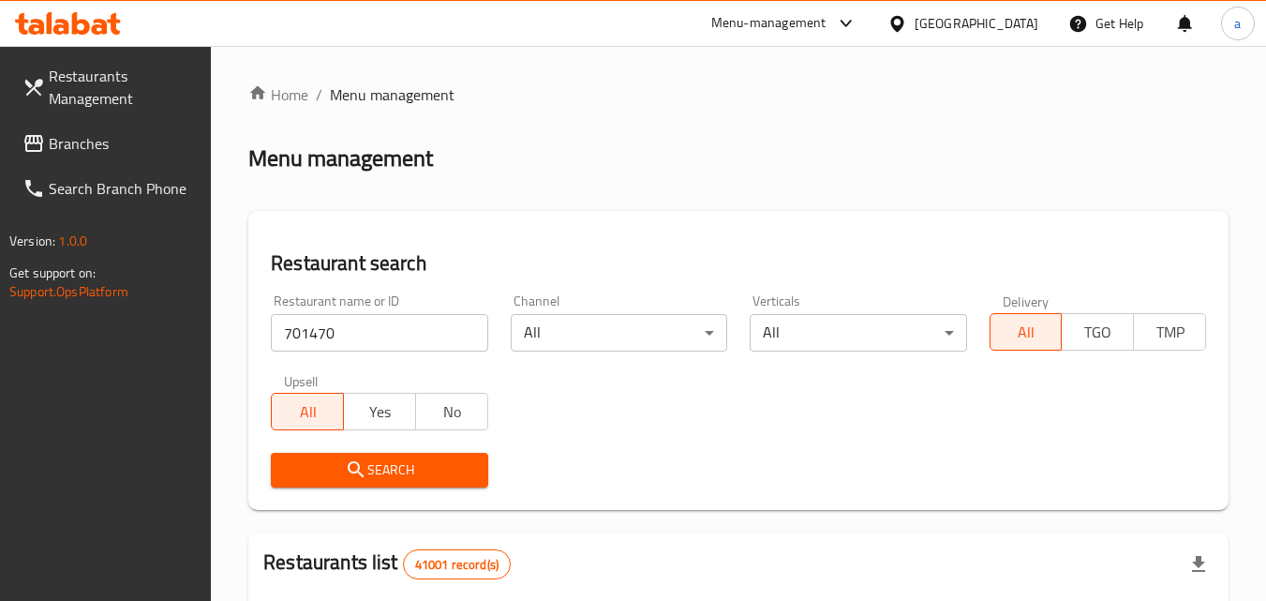
click at [361, 456] on button "Search" at bounding box center [379, 470] width 216 height 35
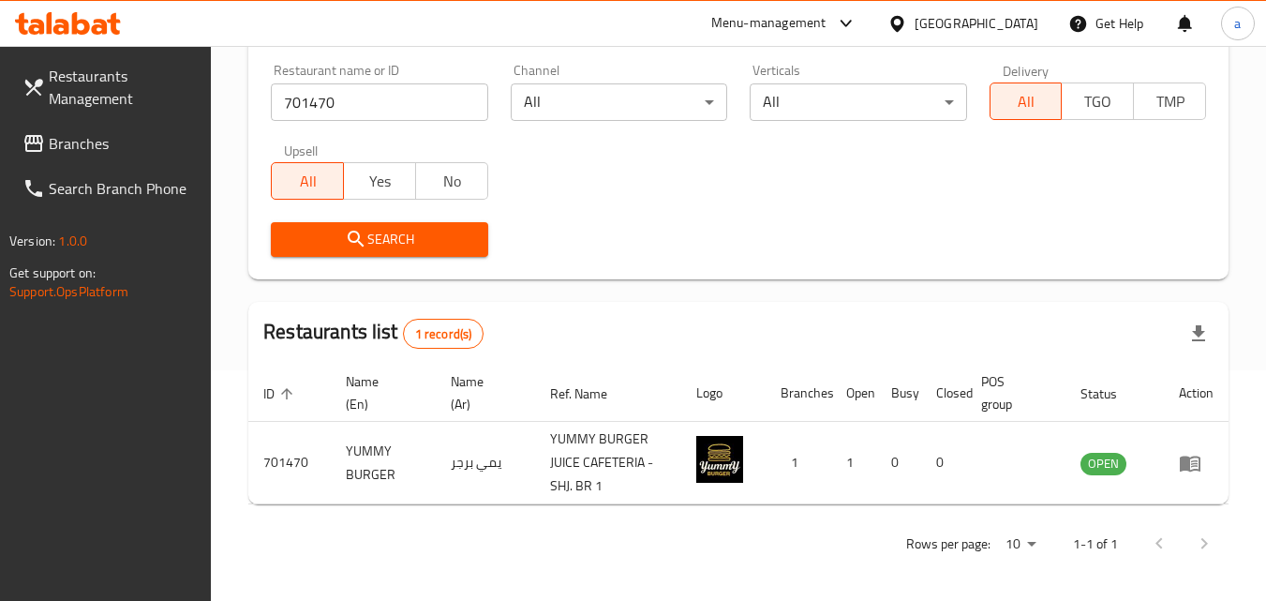
scroll to position [235, 0]
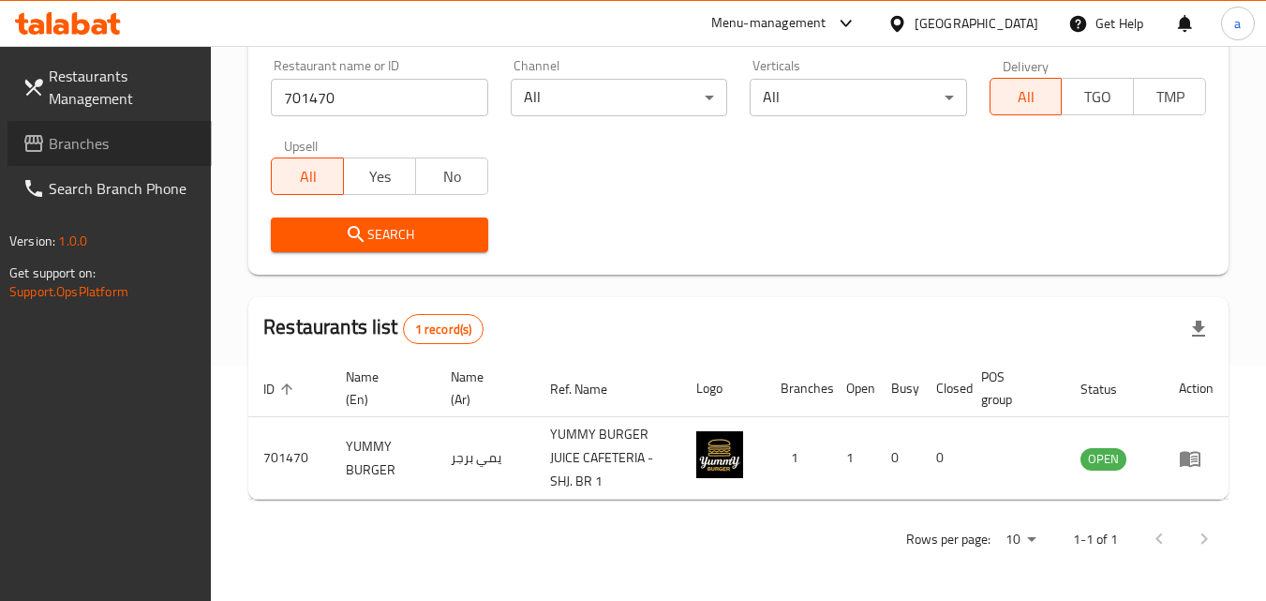
click at [116, 136] on span "Branches" at bounding box center [123, 143] width 148 height 22
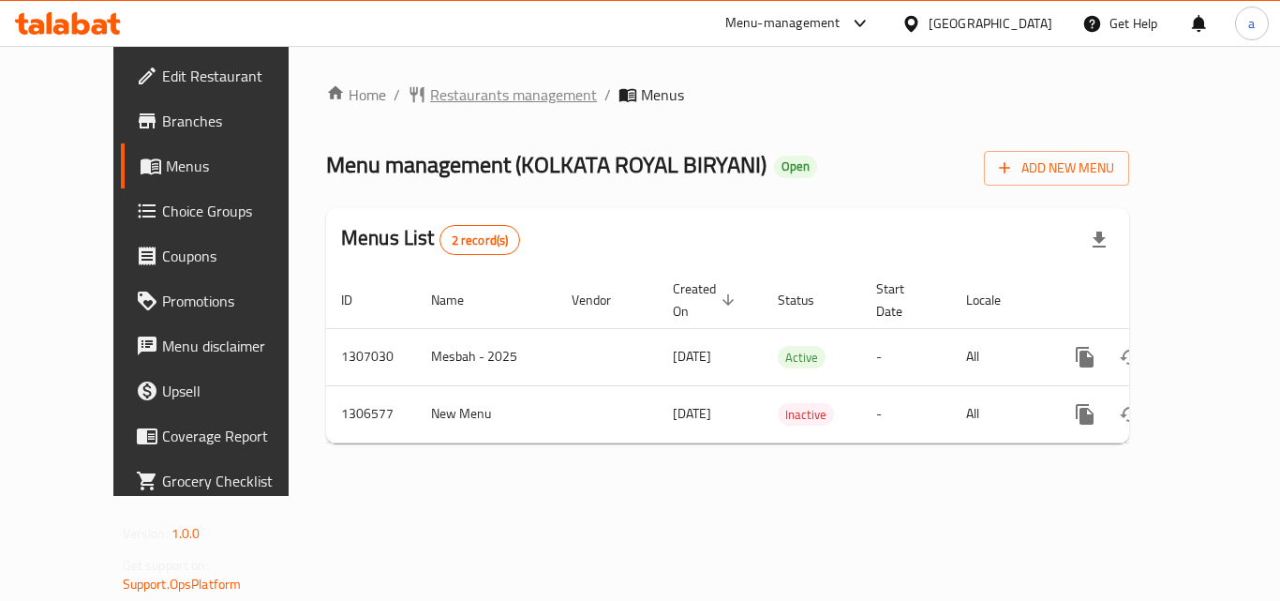
click at [458, 91] on span "Restaurants management" at bounding box center [513, 94] width 167 height 22
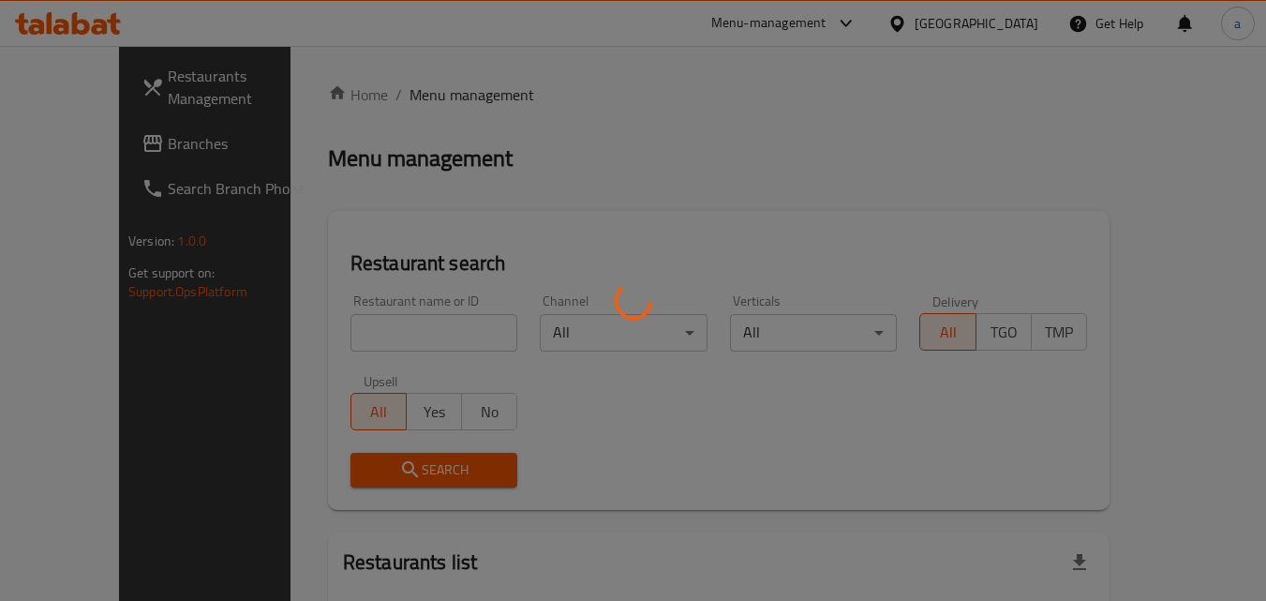
click at [359, 323] on div at bounding box center [633, 300] width 1266 height 601
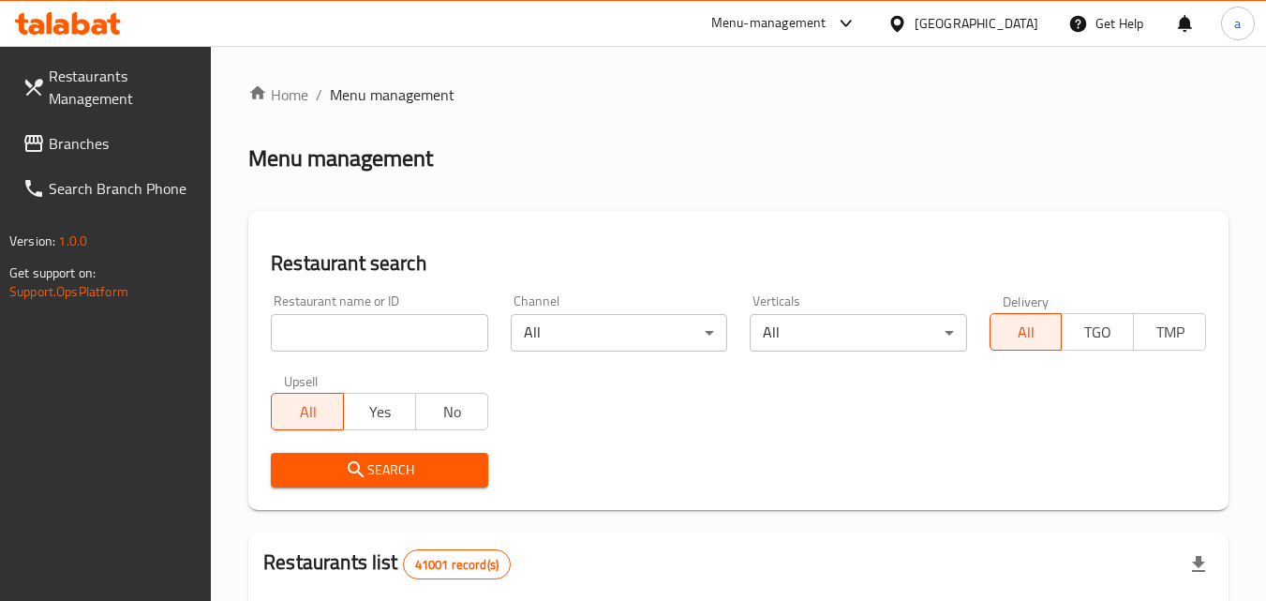
click at [359, 323] on input "search" at bounding box center [379, 332] width 216 height 37
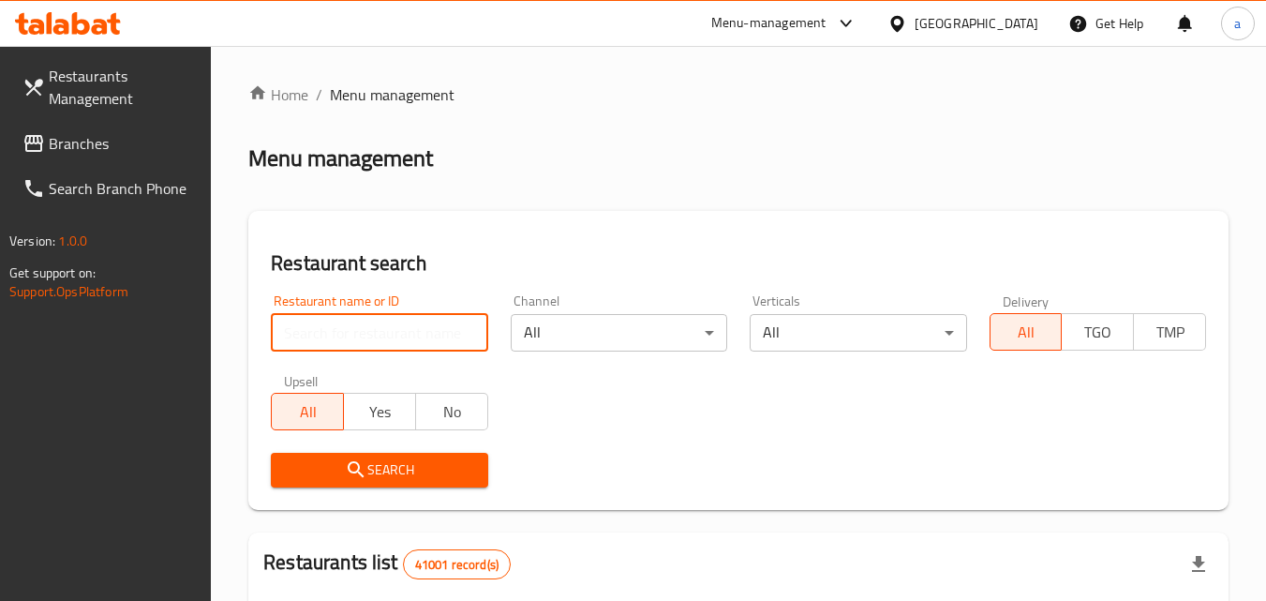
paste input "704157"
type input "704157"
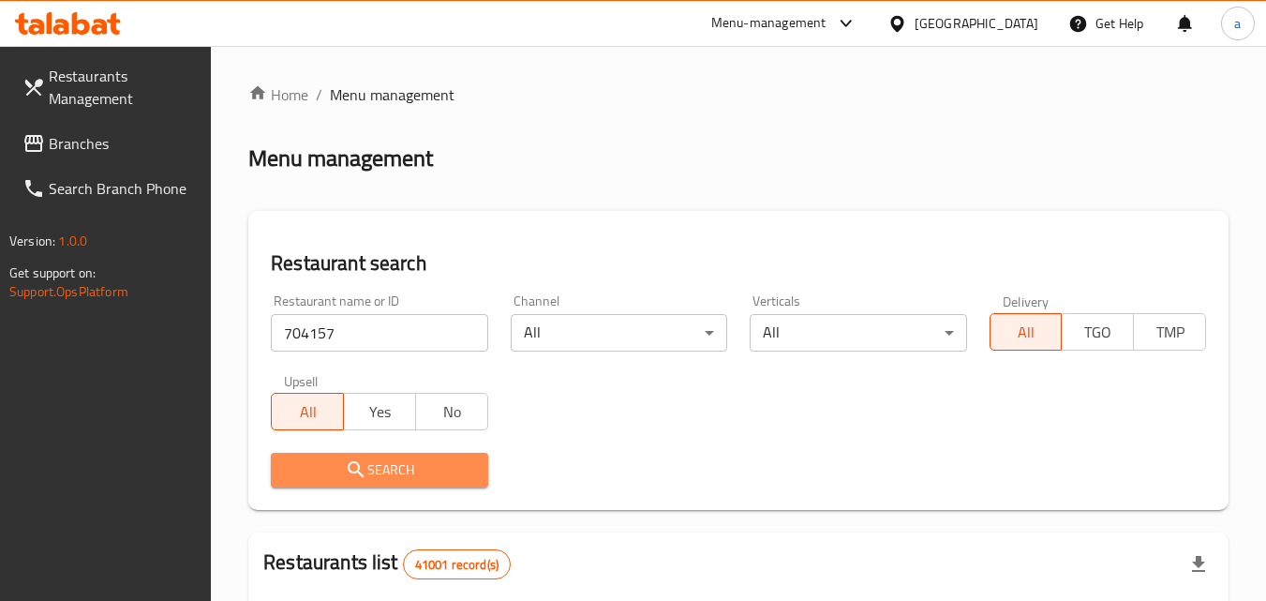
click at [344, 475] on span "Search" at bounding box center [379, 469] width 186 height 23
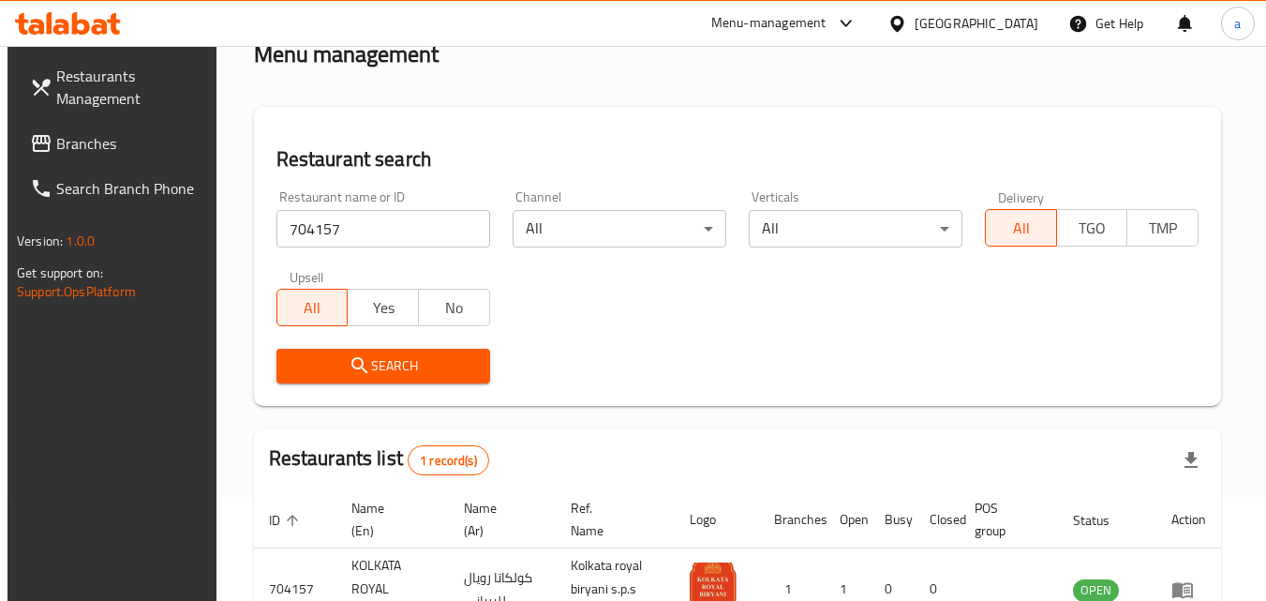
scroll to position [235, 0]
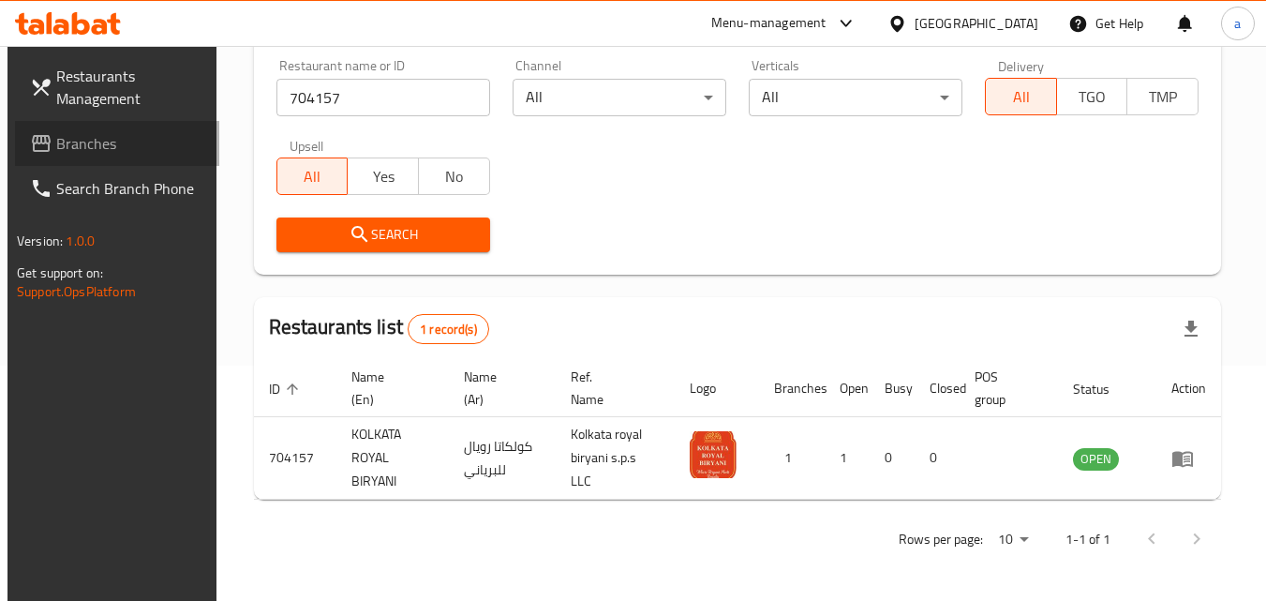
click at [117, 131] on link "Branches" at bounding box center [117, 143] width 204 height 45
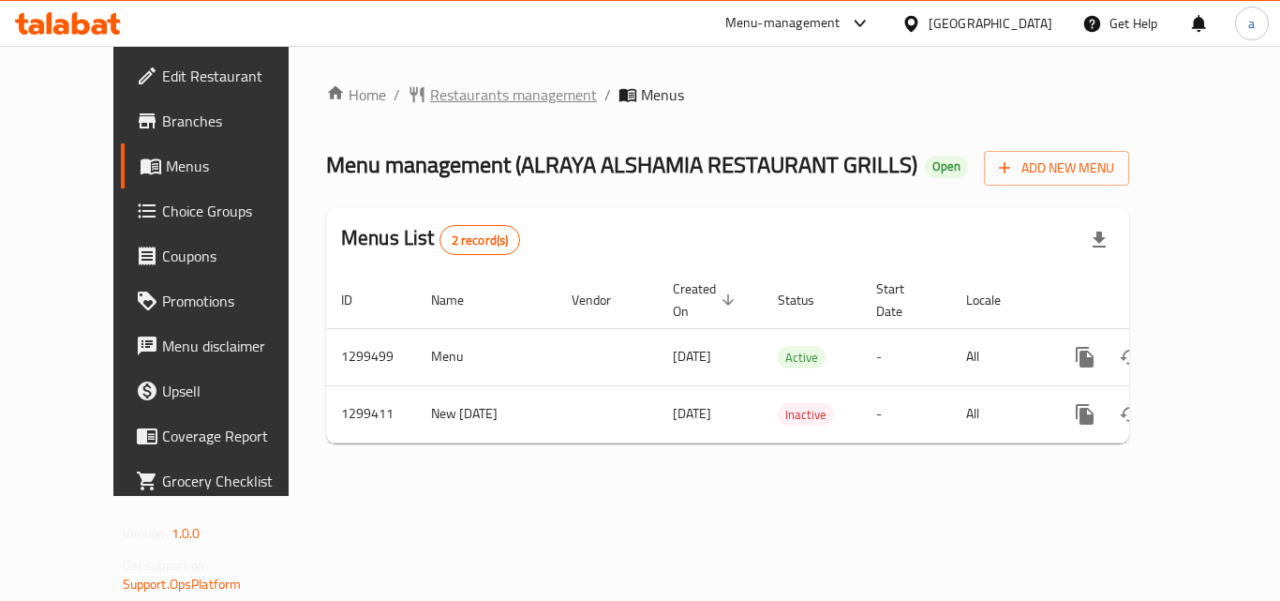
click at [478, 97] on span "Restaurants management" at bounding box center [513, 94] width 167 height 22
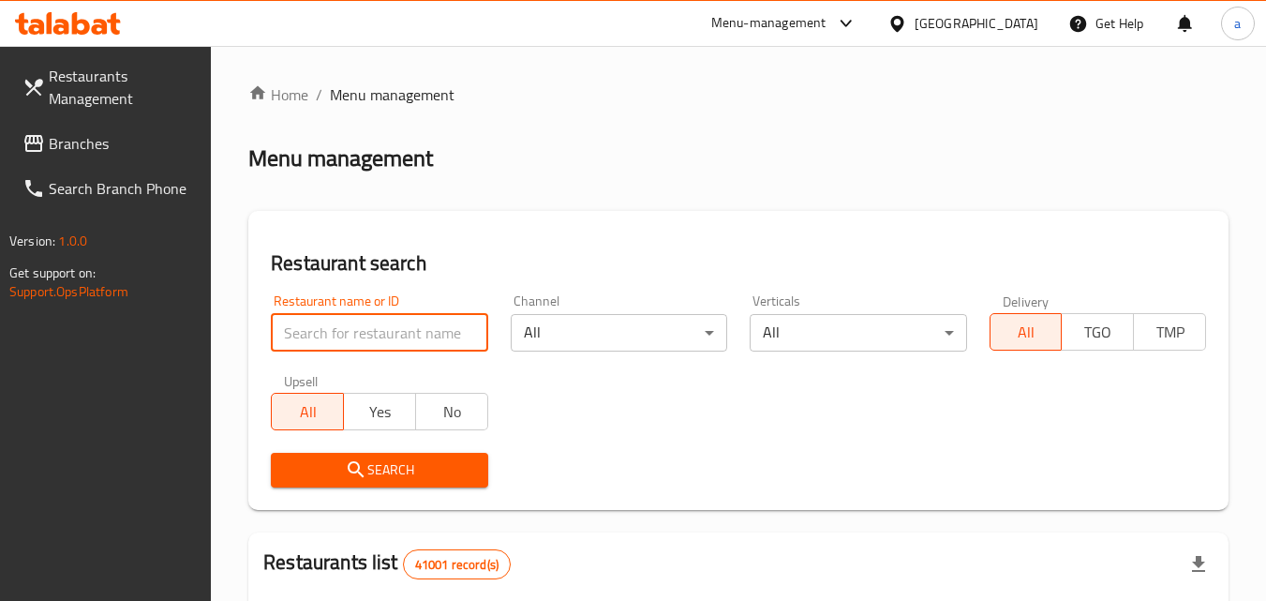
click at [394, 323] on input "search" at bounding box center [379, 332] width 216 height 37
paste input "701342"
type input "701342"
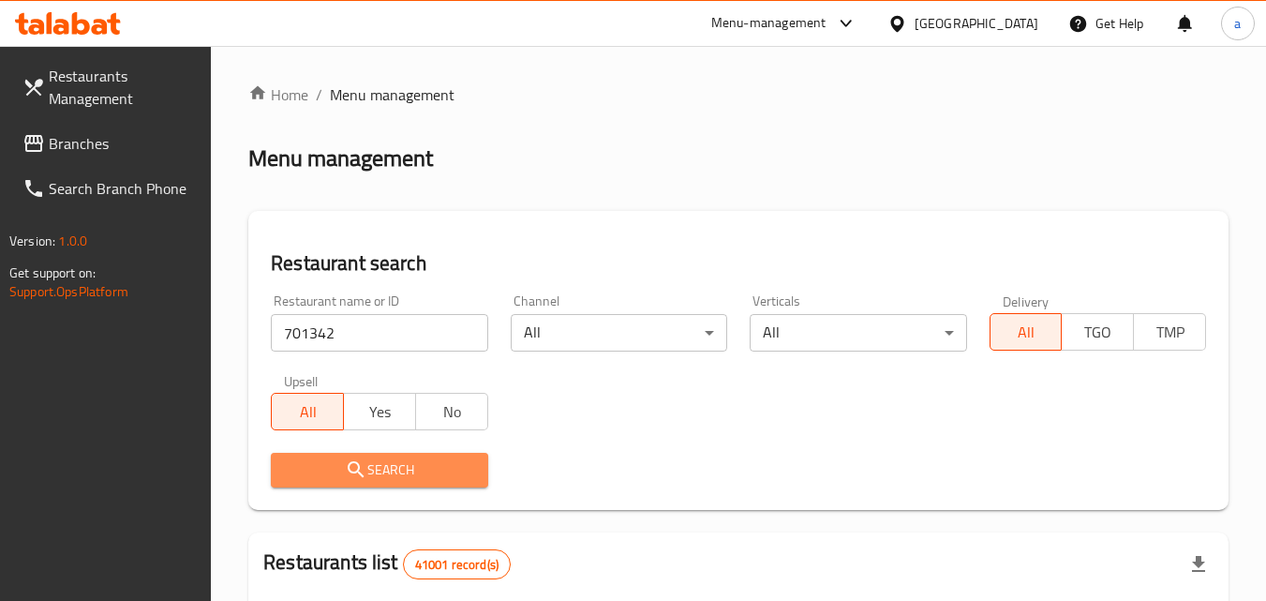
click at [415, 465] on span "Search" at bounding box center [379, 469] width 186 height 23
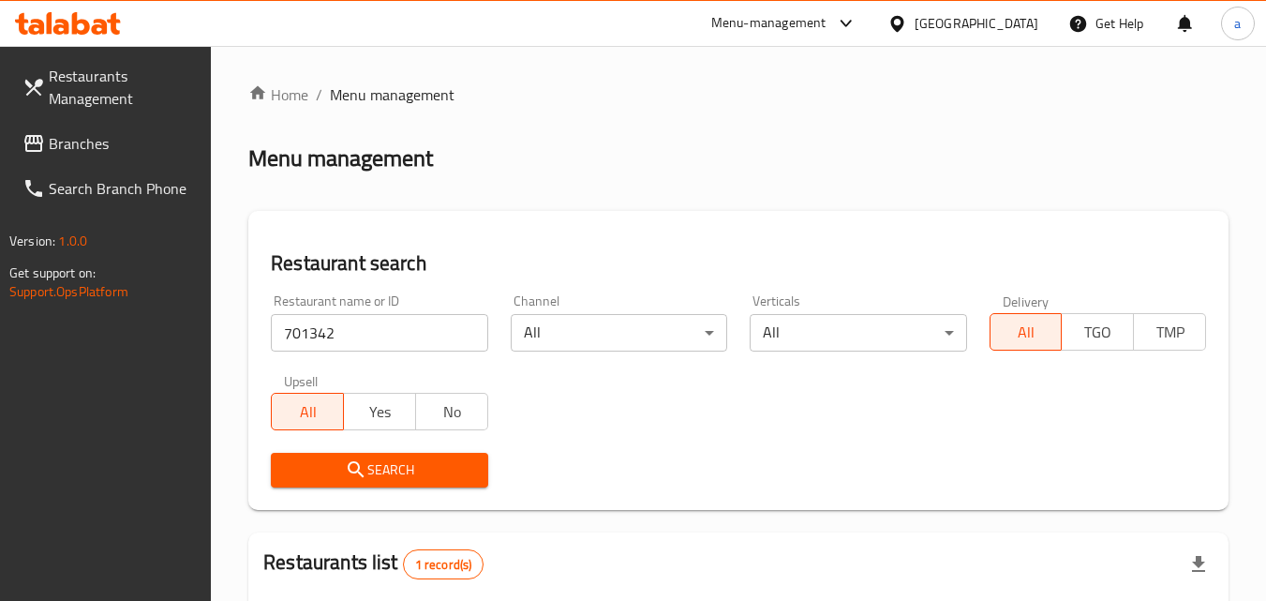
scroll to position [259, 0]
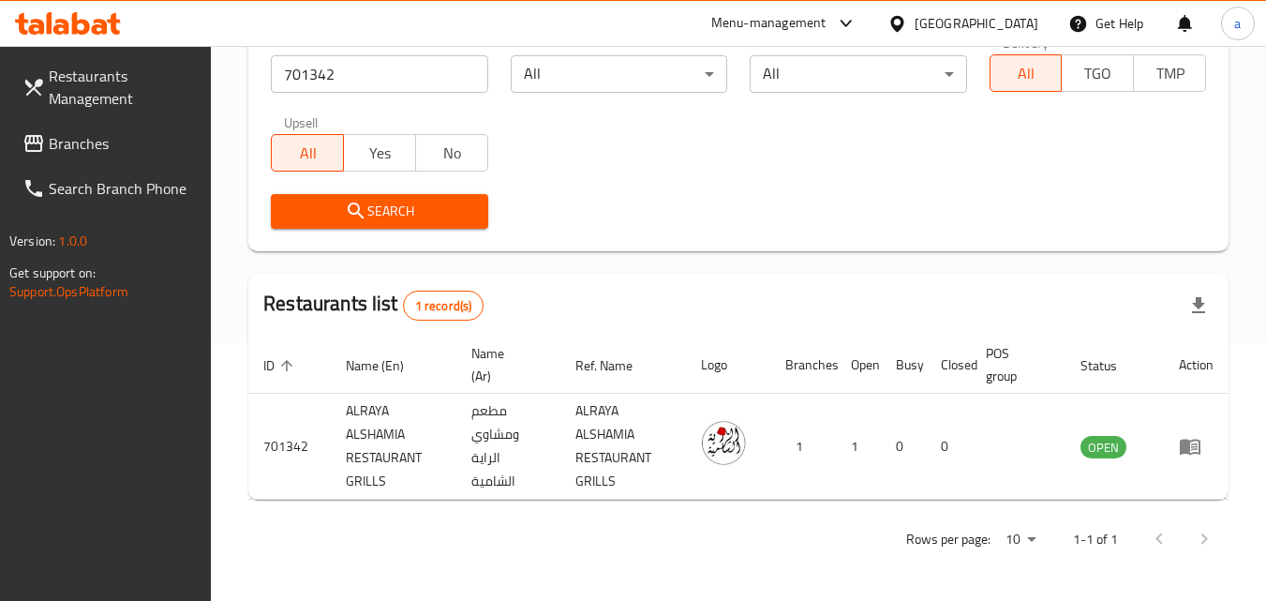
click at [35, 153] on icon at bounding box center [33, 143] width 22 height 22
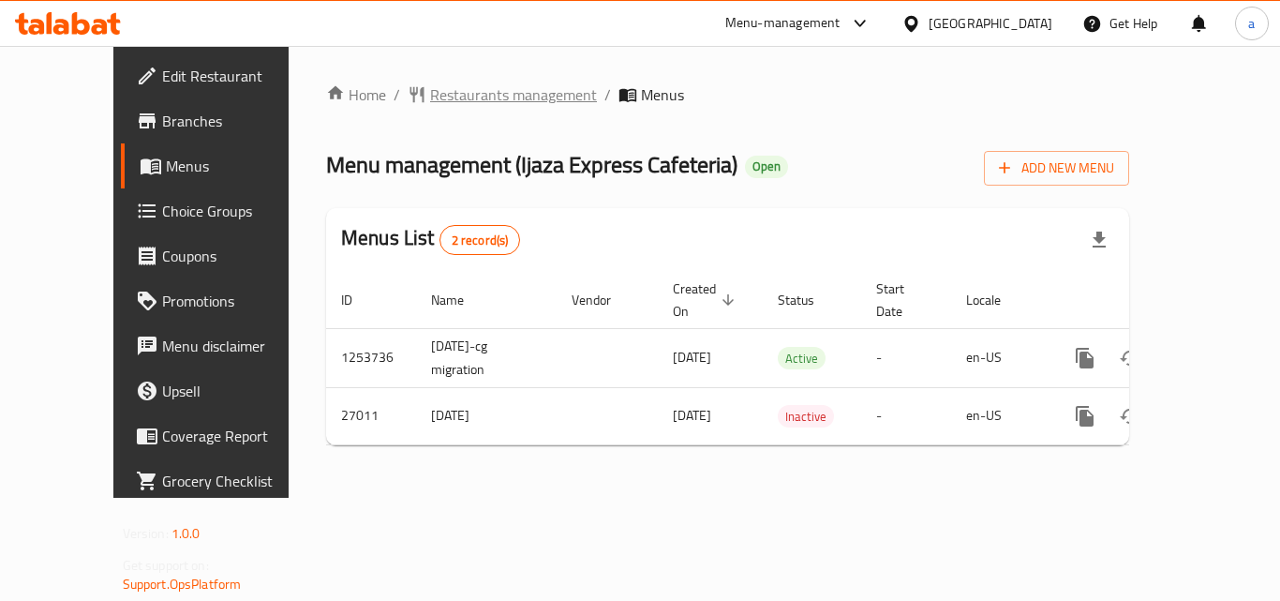
click at [430, 100] on span "Restaurants management" at bounding box center [513, 94] width 167 height 22
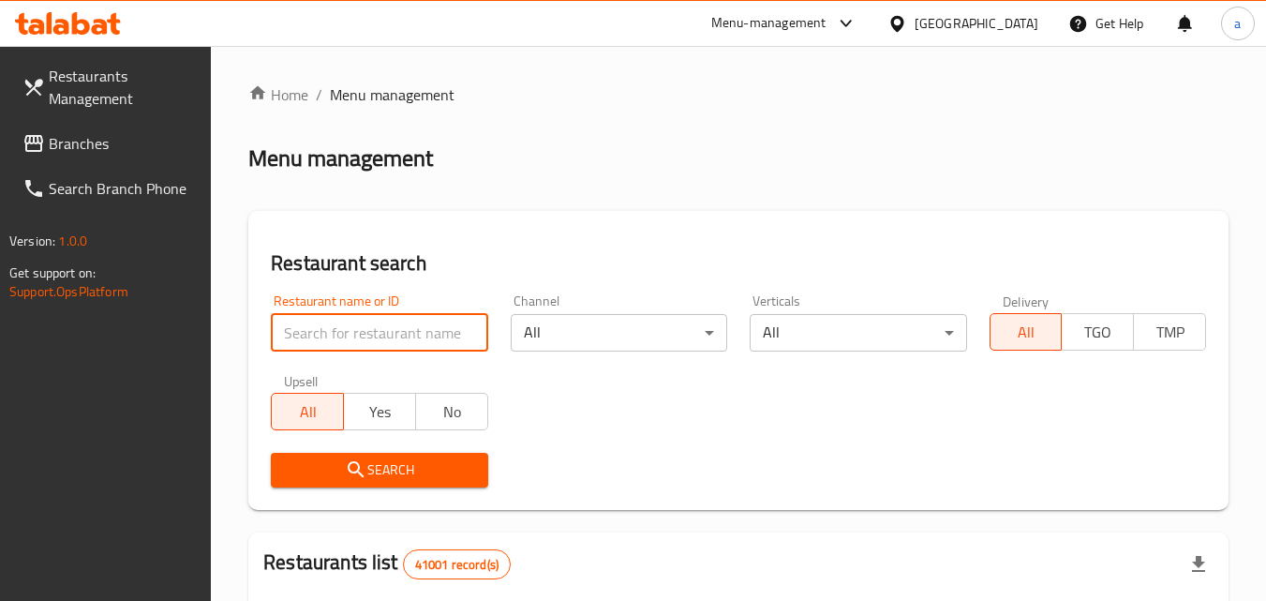
click at [383, 326] on input "search" at bounding box center [379, 332] width 216 height 37
paste input "14042"
type input "14042"
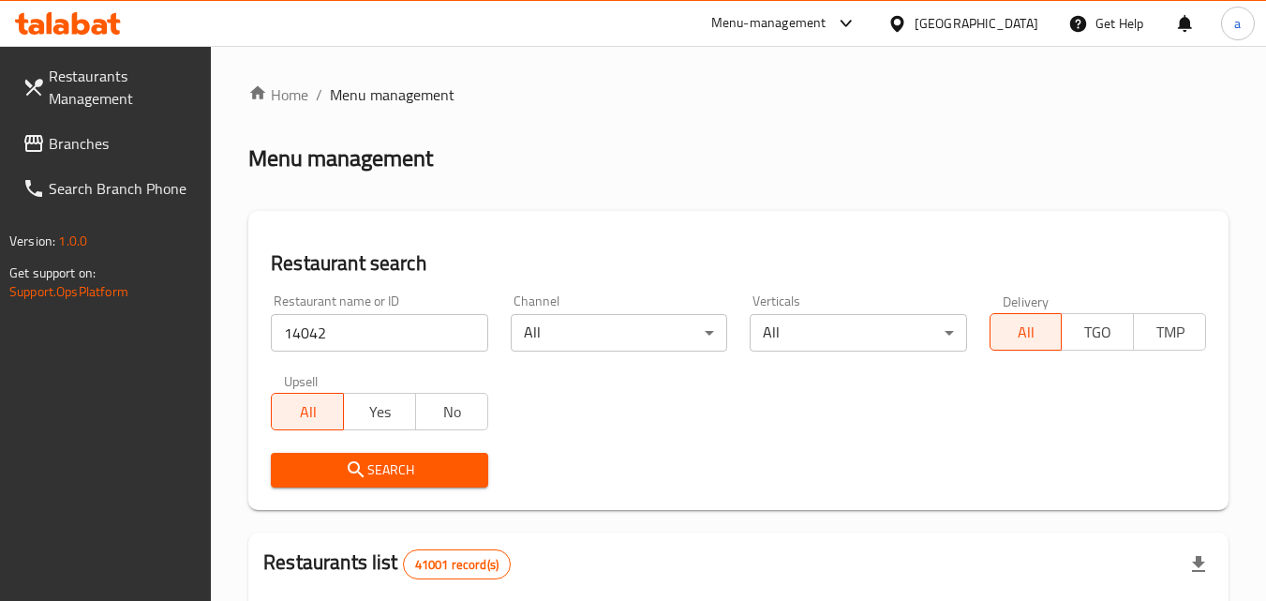
click at [419, 469] on span "Search" at bounding box center [379, 469] width 186 height 23
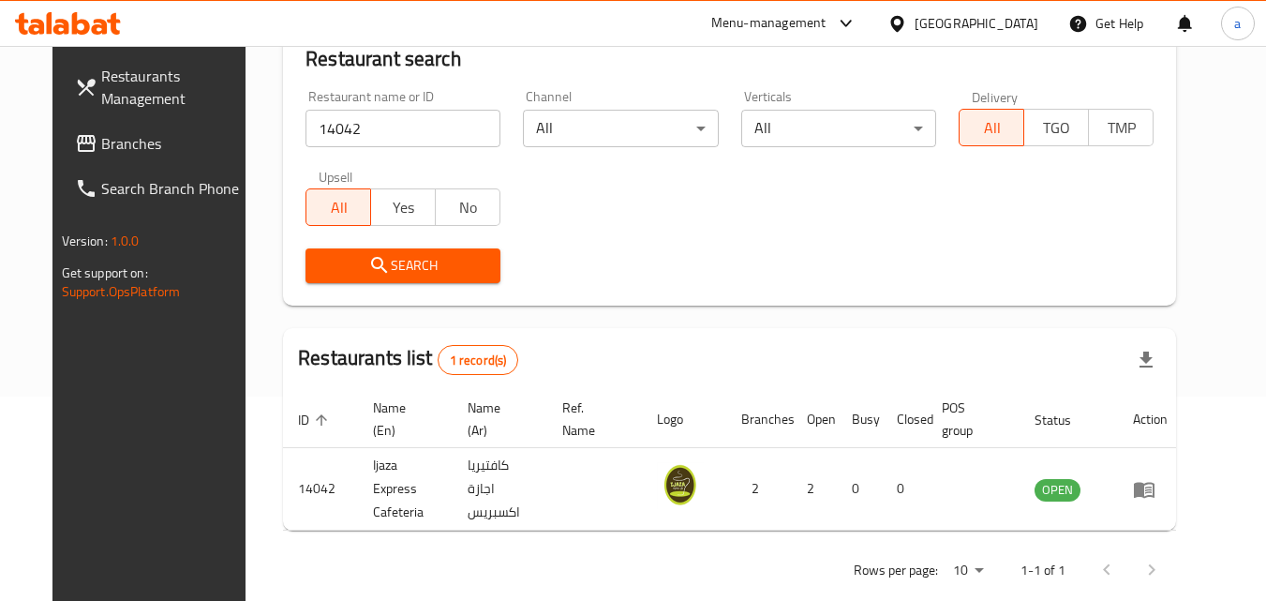
scroll to position [219, 0]
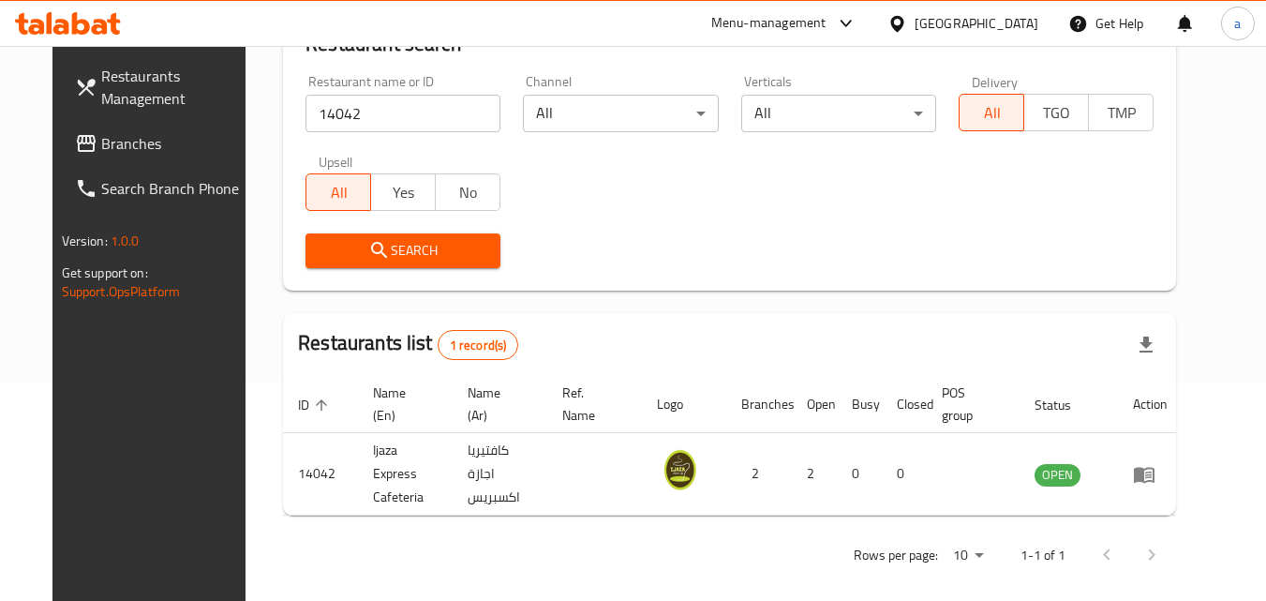
click at [949, 16] on div "[GEOGRAPHIC_DATA]" at bounding box center [976, 23] width 124 height 21
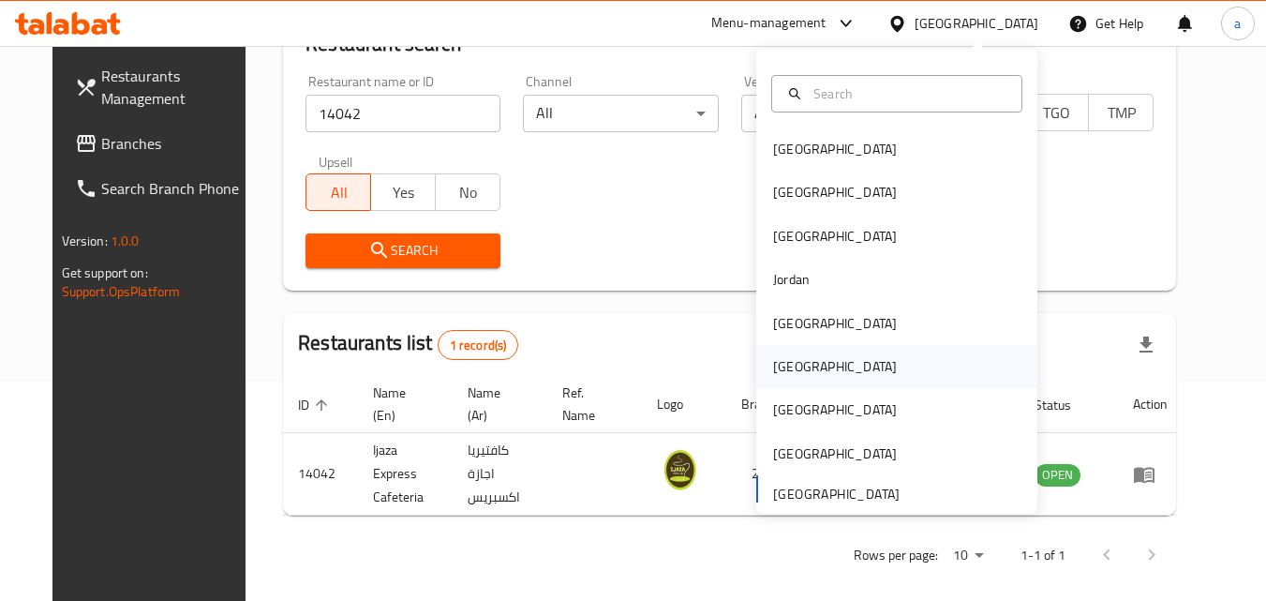
click at [912, 372] on div "[GEOGRAPHIC_DATA]" at bounding box center [896, 366] width 281 height 43
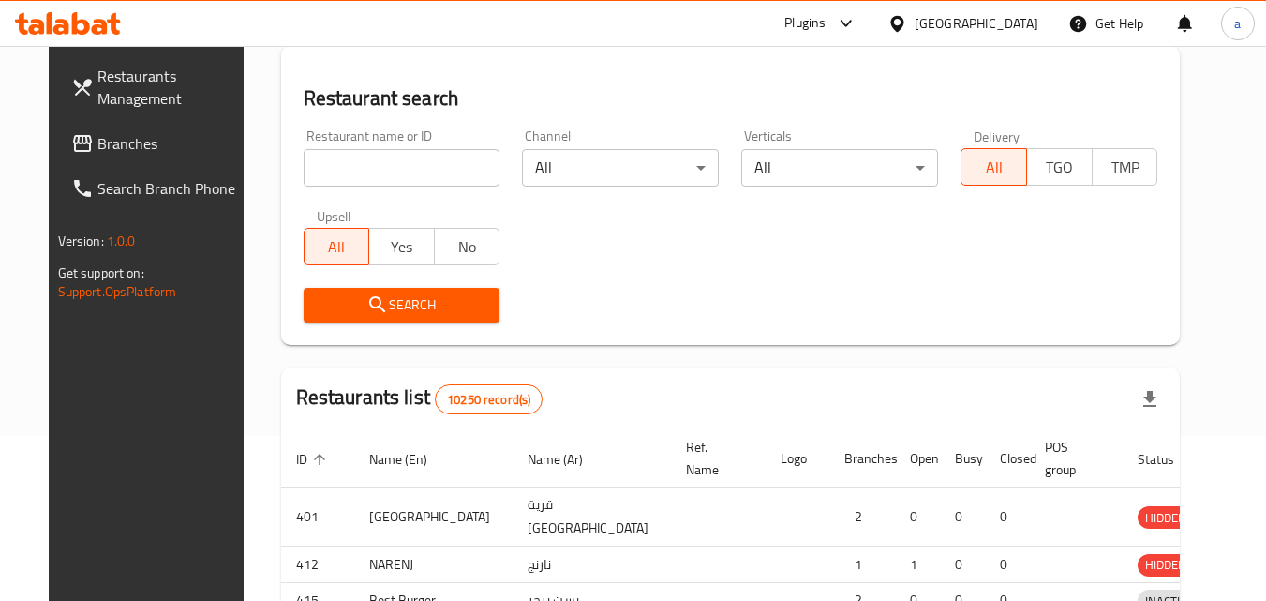
scroll to position [219, 0]
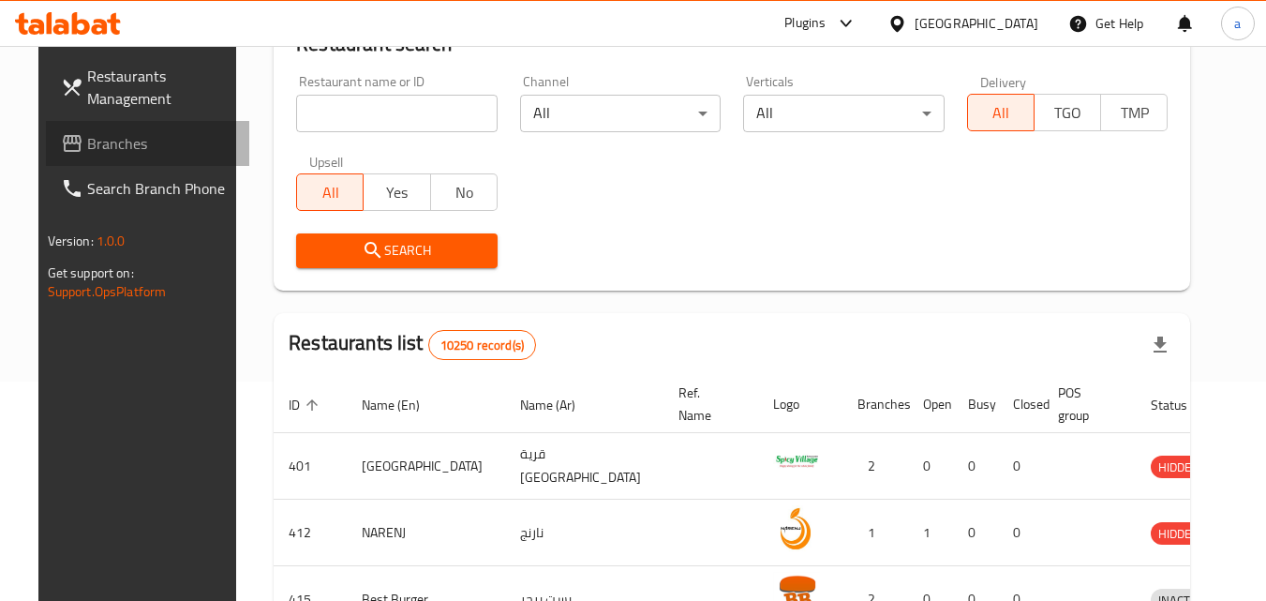
click at [101, 141] on span "Branches" at bounding box center [161, 143] width 148 height 22
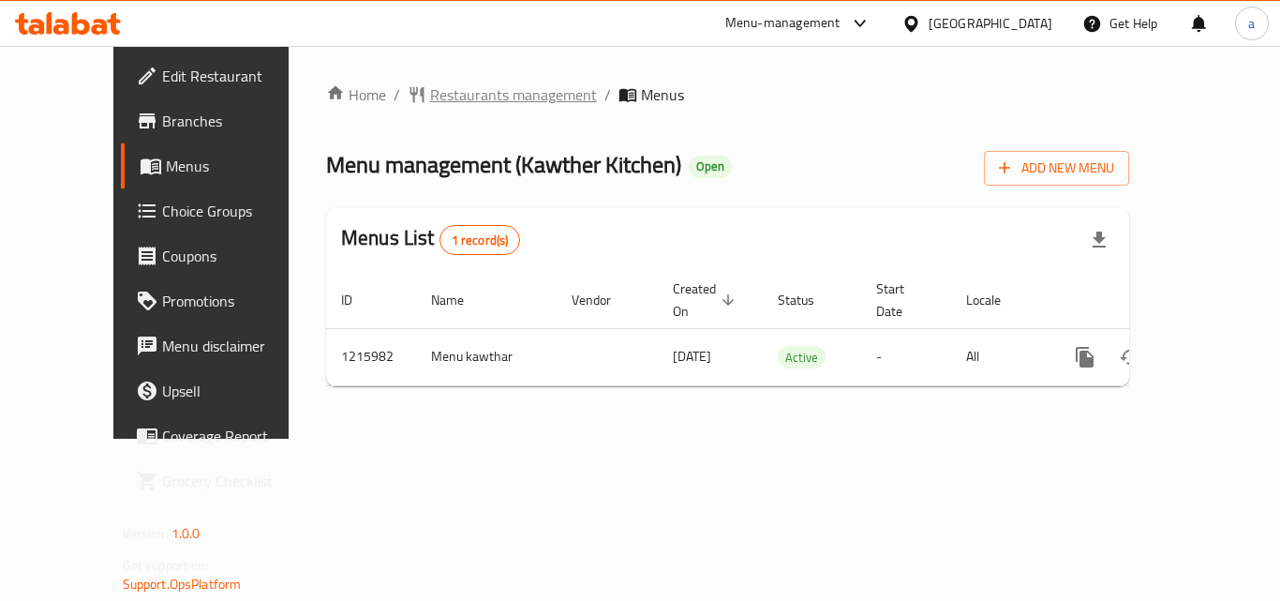
click at [448, 95] on span "Restaurants management" at bounding box center [513, 94] width 167 height 22
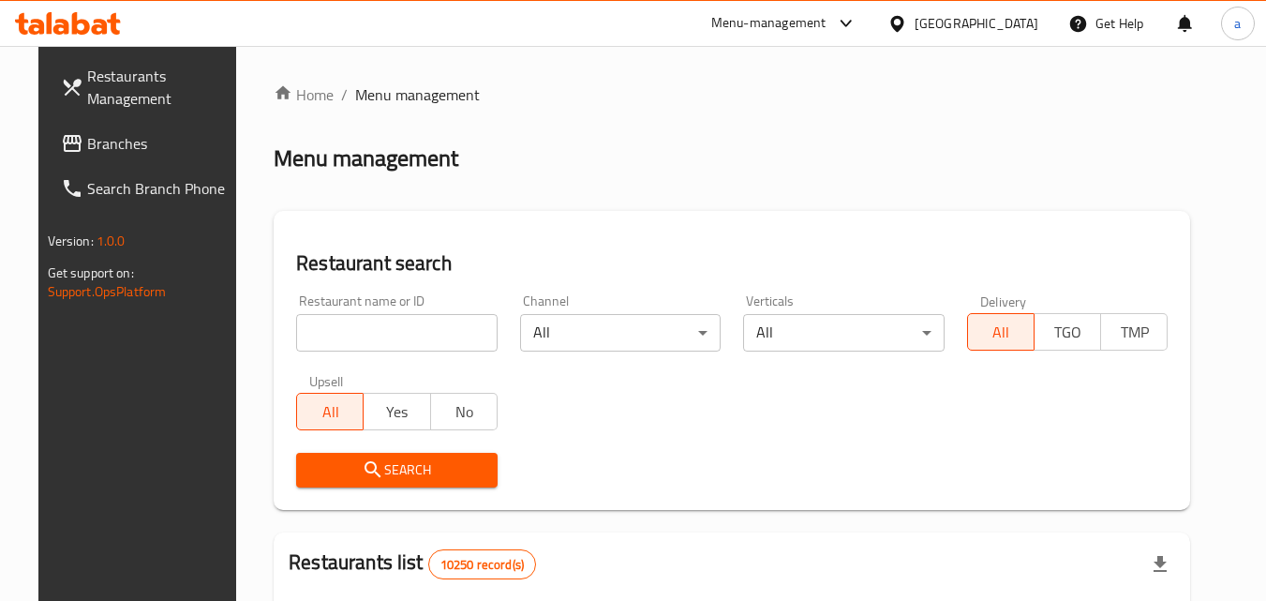
click at [421, 327] on input "search" at bounding box center [396, 332] width 201 height 37
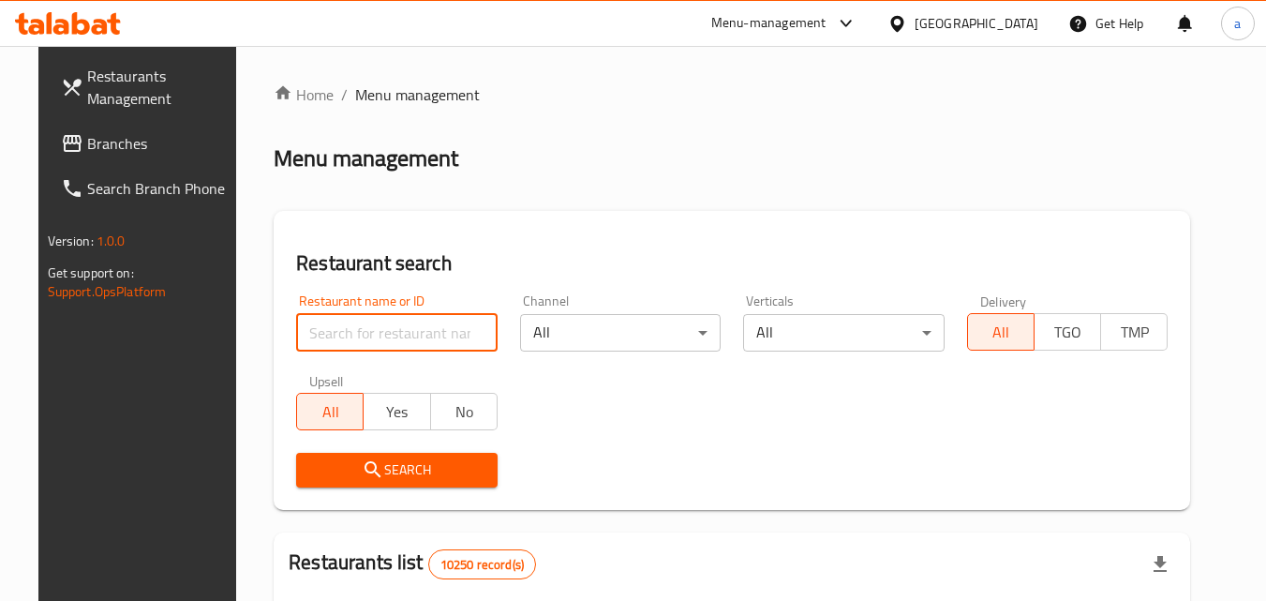
paste input "672449"
type input "672449"
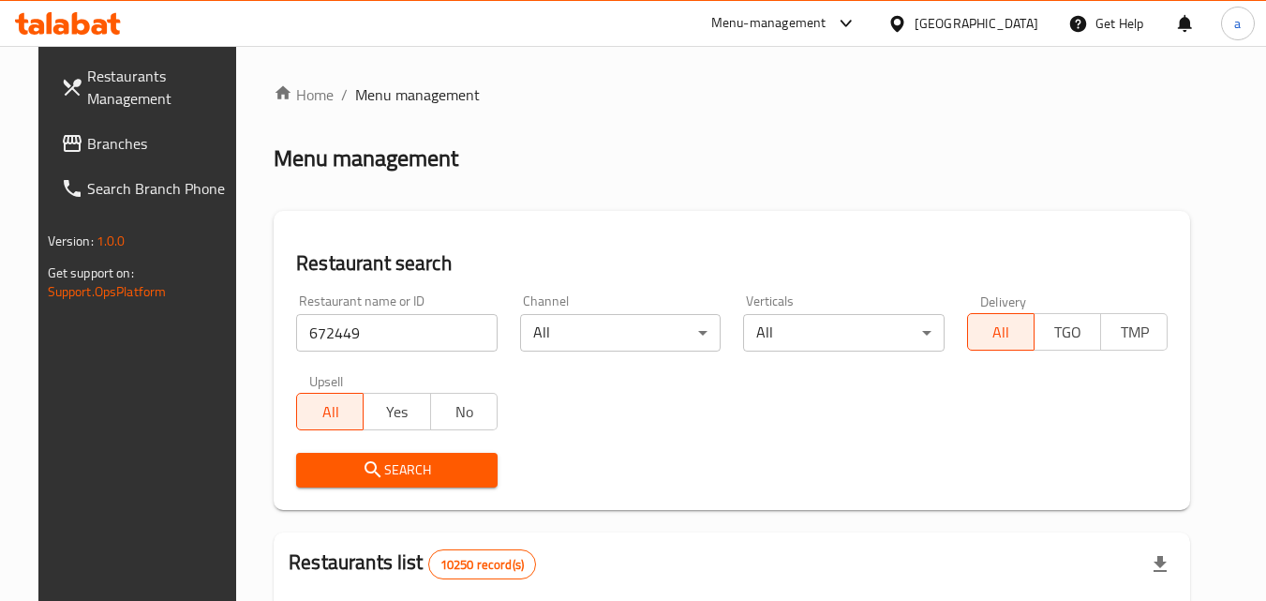
click at [416, 458] on span "Search" at bounding box center [396, 469] width 171 height 23
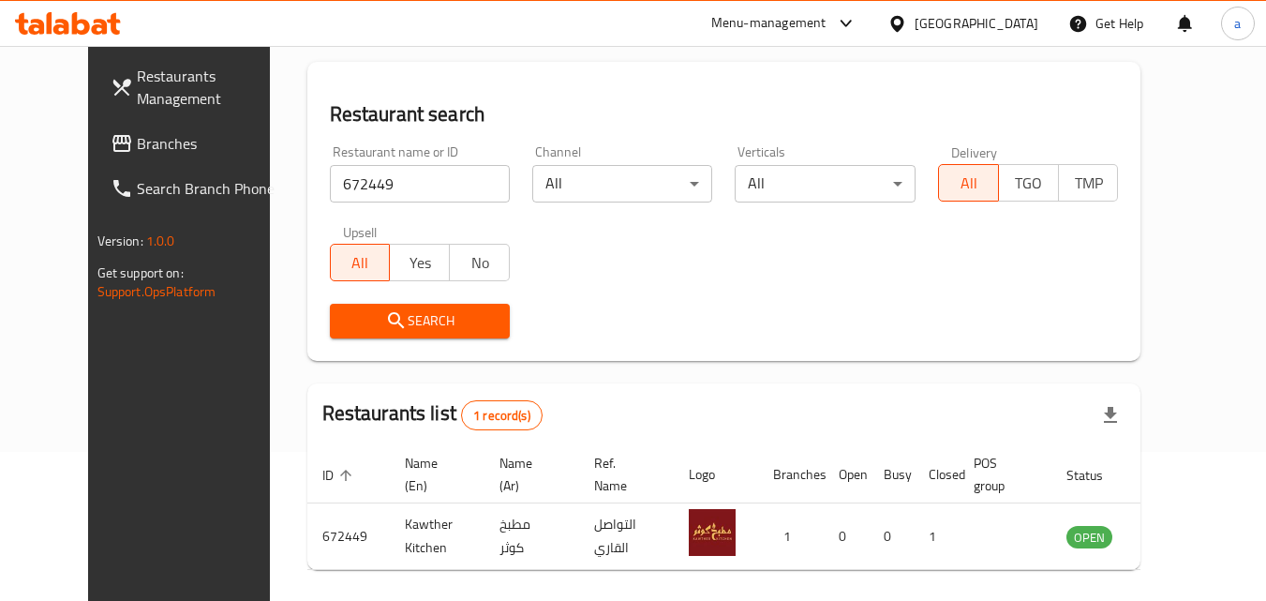
scroll to position [219, 0]
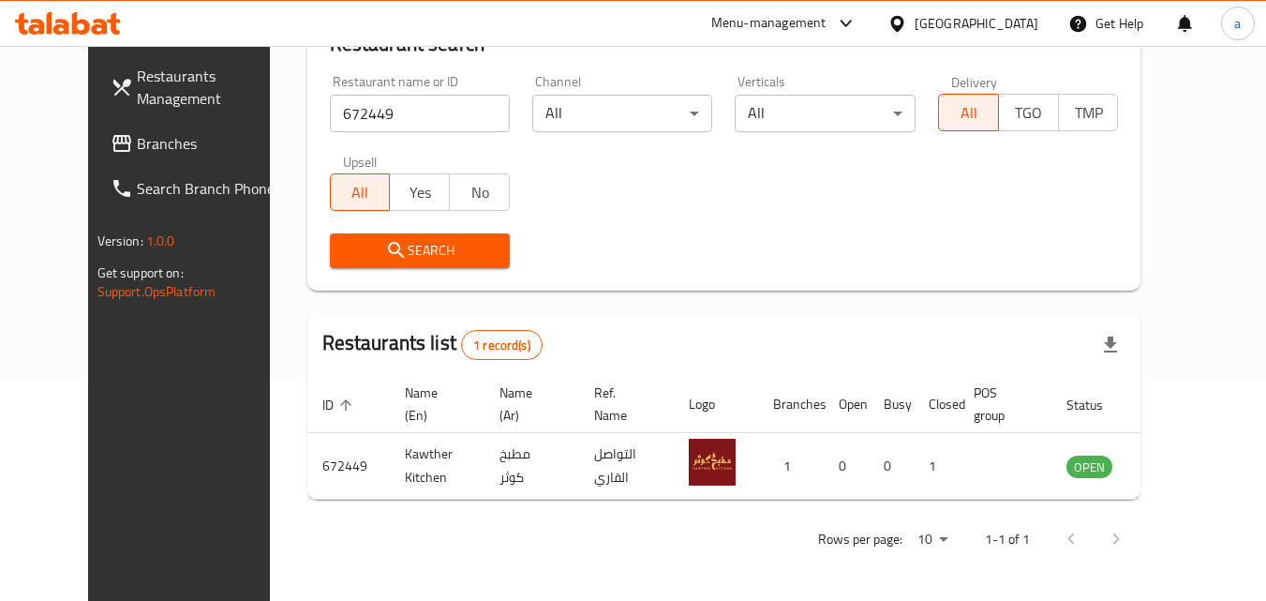
click at [914, 15] on div at bounding box center [900, 23] width 27 height 21
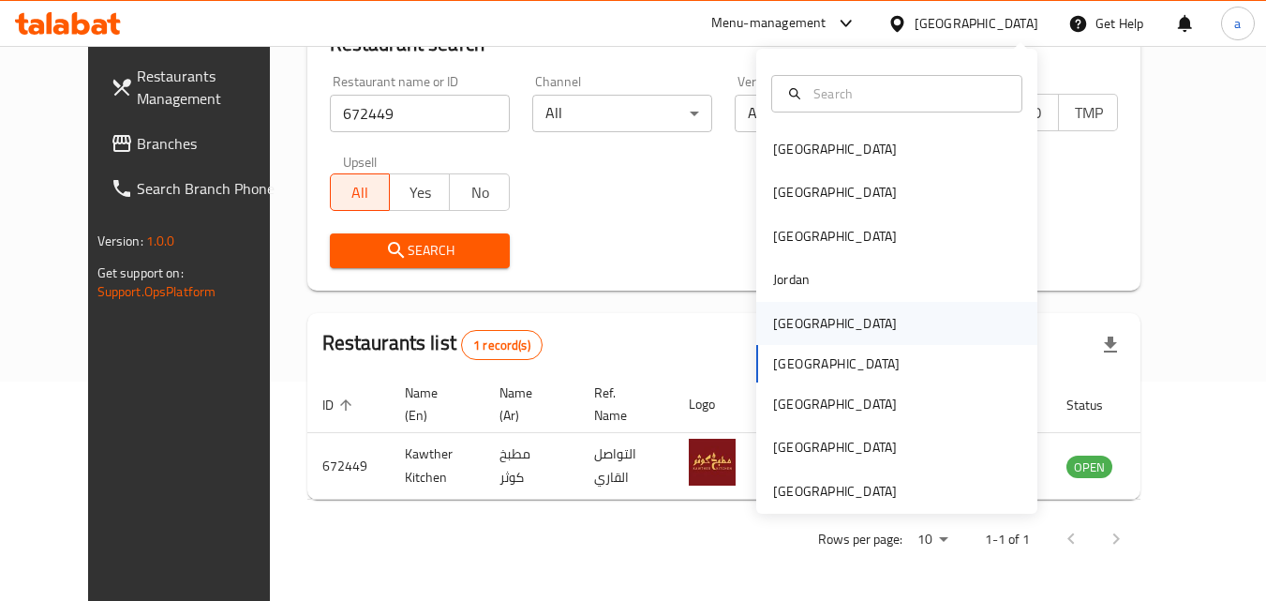
click at [871, 337] on div "[GEOGRAPHIC_DATA]" at bounding box center [896, 323] width 281 height 43
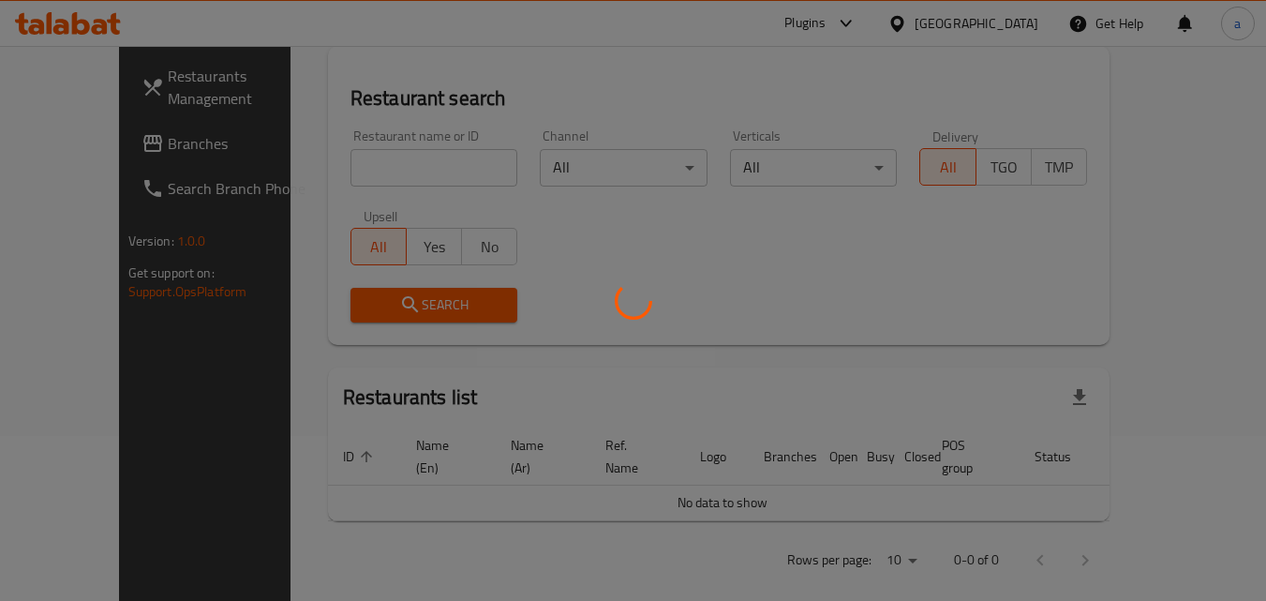
scroll to position [219, 0]
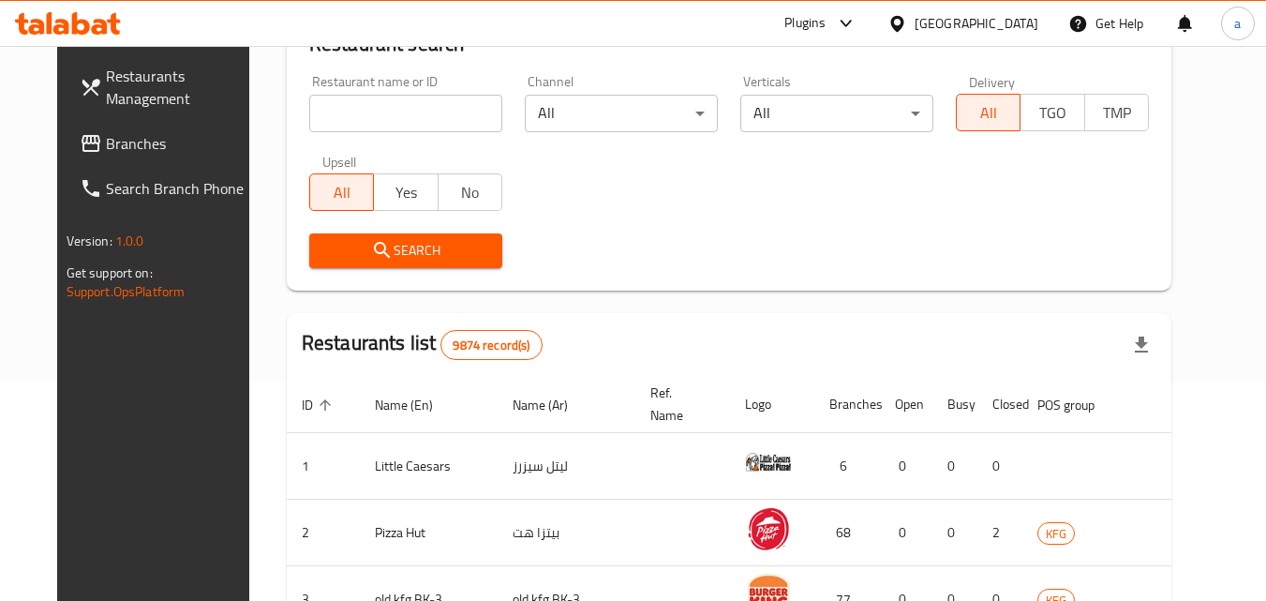
click at [106, 147] on span "Branches" at bounding box center [180, 143] width 148 height 22
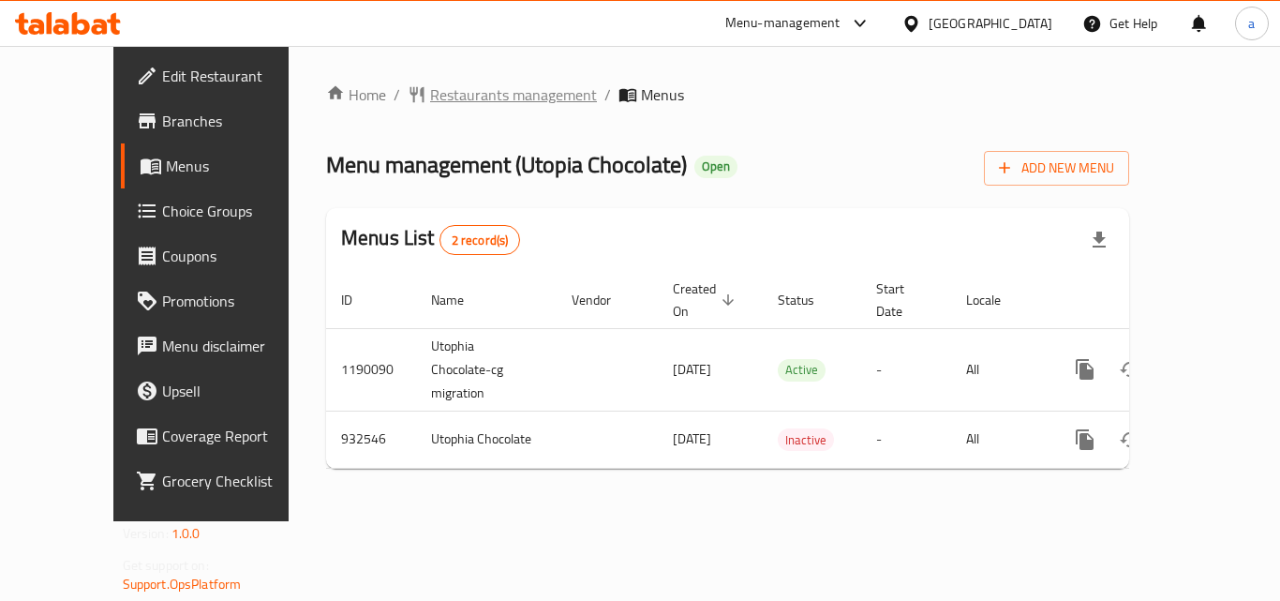
click at [470, 97] on span "Restaurants management" at bounding box center [513, 94] width 167 height 22
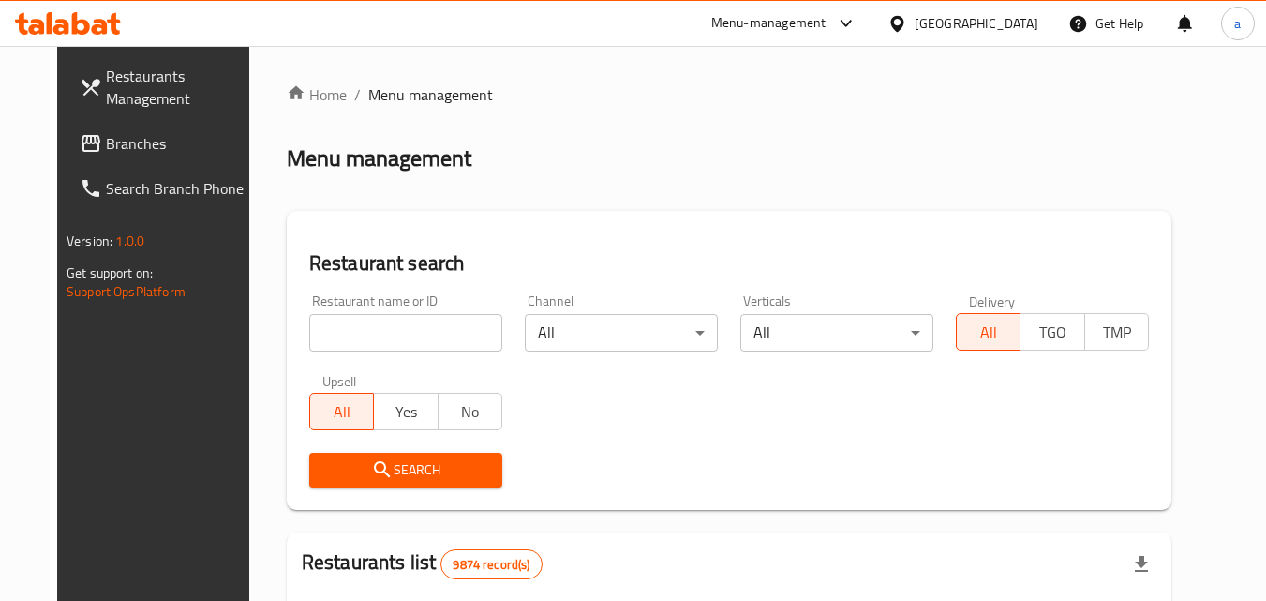
click at [338, 346] on input "search" at bounding box center [405, 332] width 193 height 37
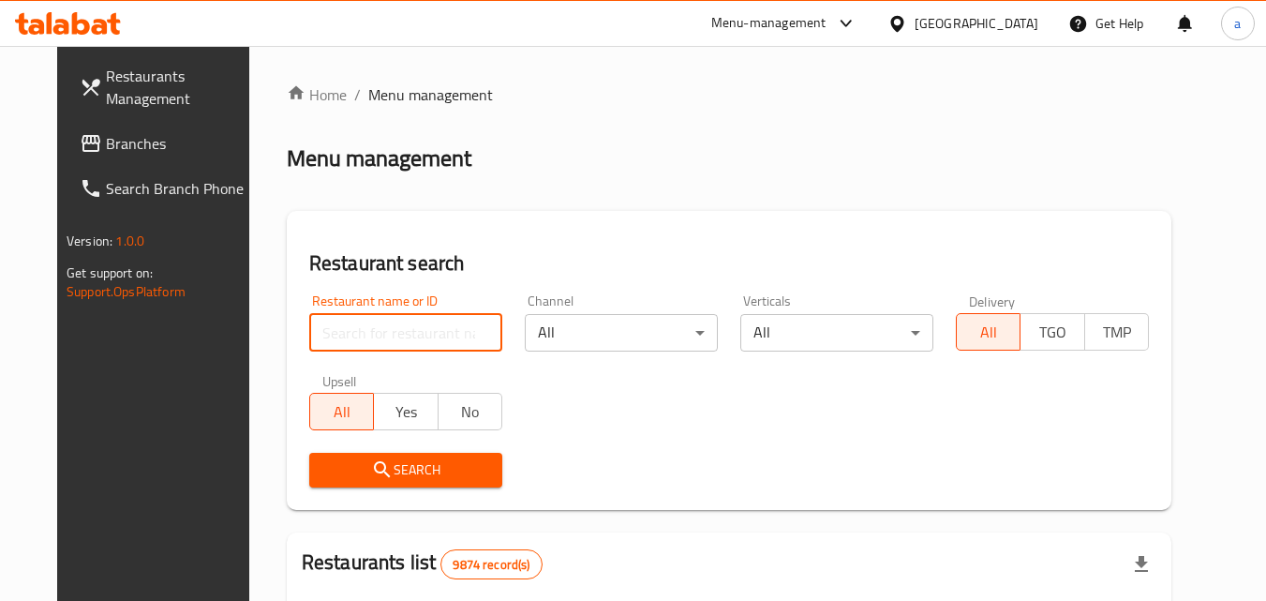
paste input "658936"
type input "658936"
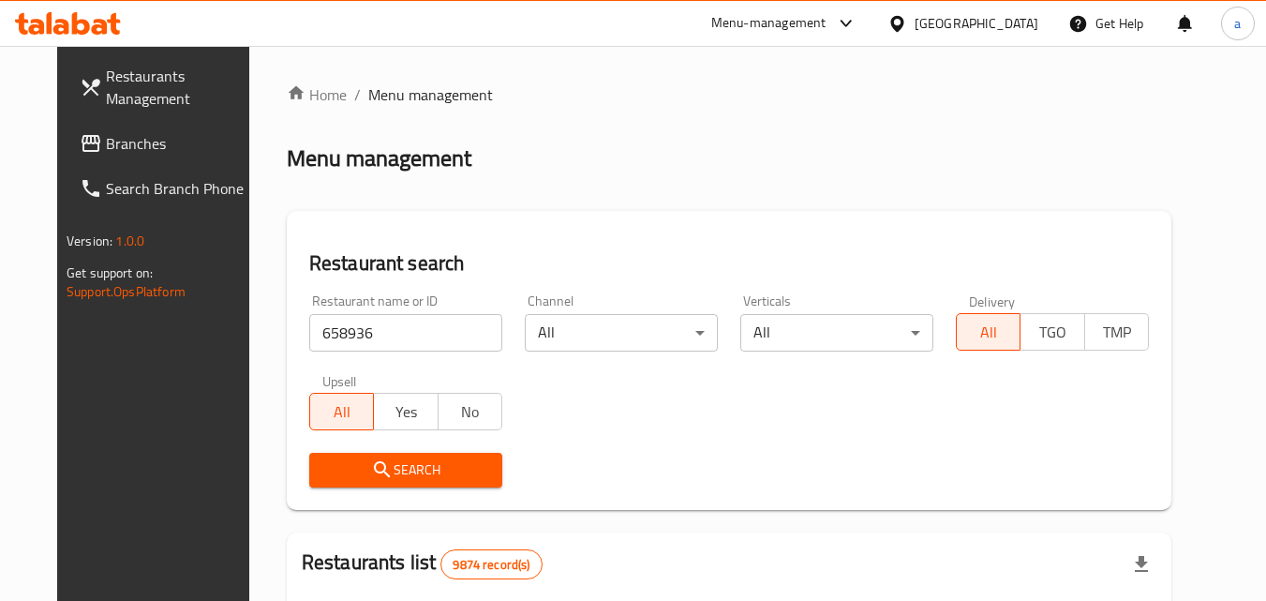
click at [371, 458] on icon "submit" at bounding box center [382, 469] width 22 height 22
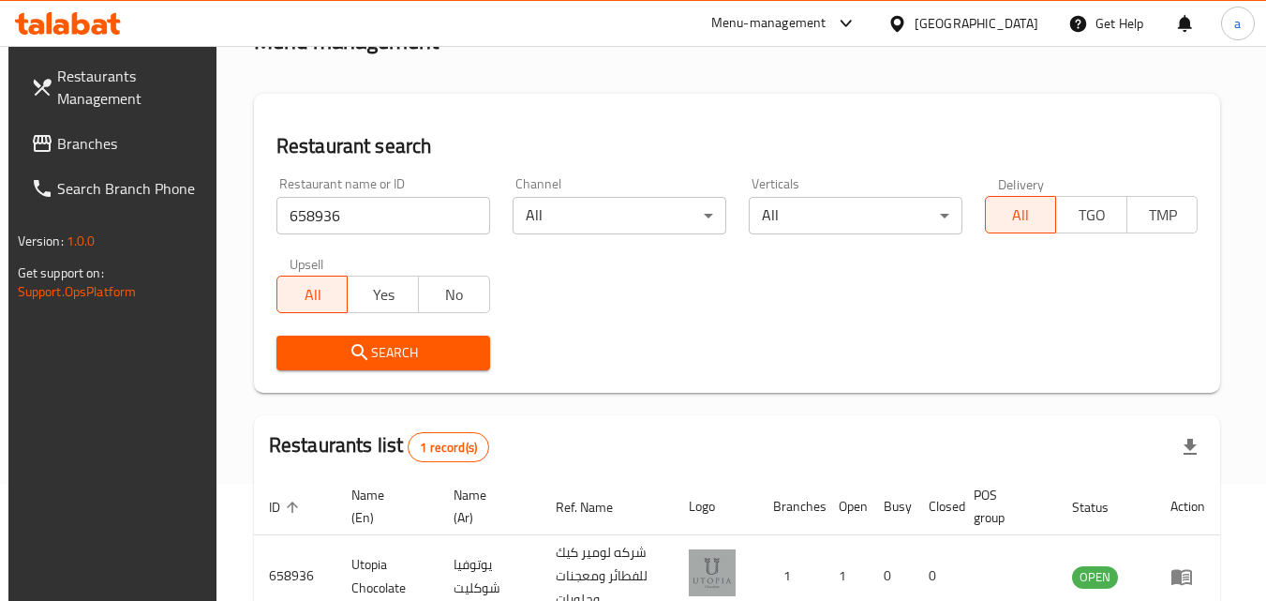
scroll to position [235, 0]
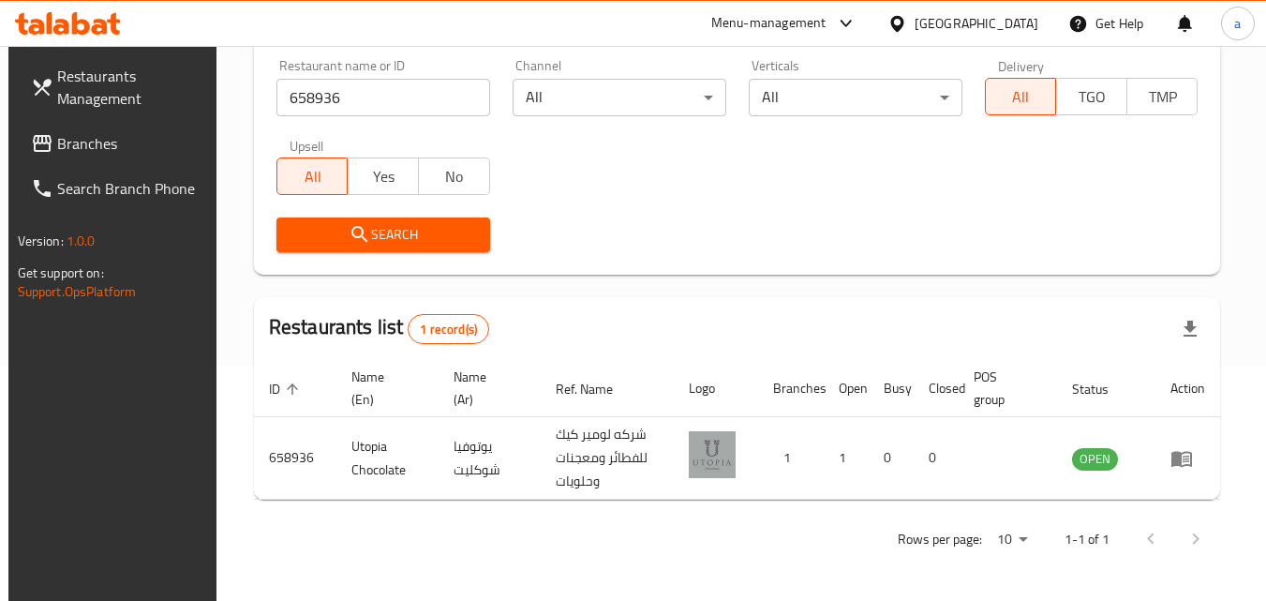
click at [914, 25] on div at bounding box center [900, 23] width 27 height 21
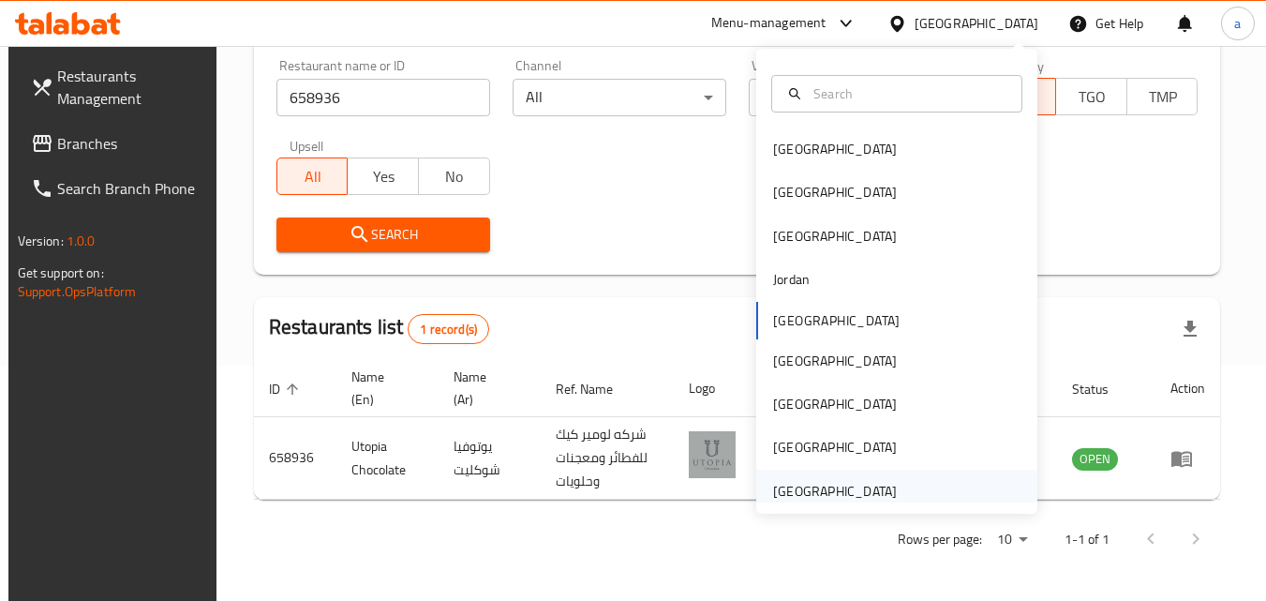
click at [987, 489] on div "[GEOGRAPHIC_DATA]" at bounding box center [896, 490] width 281 height 43
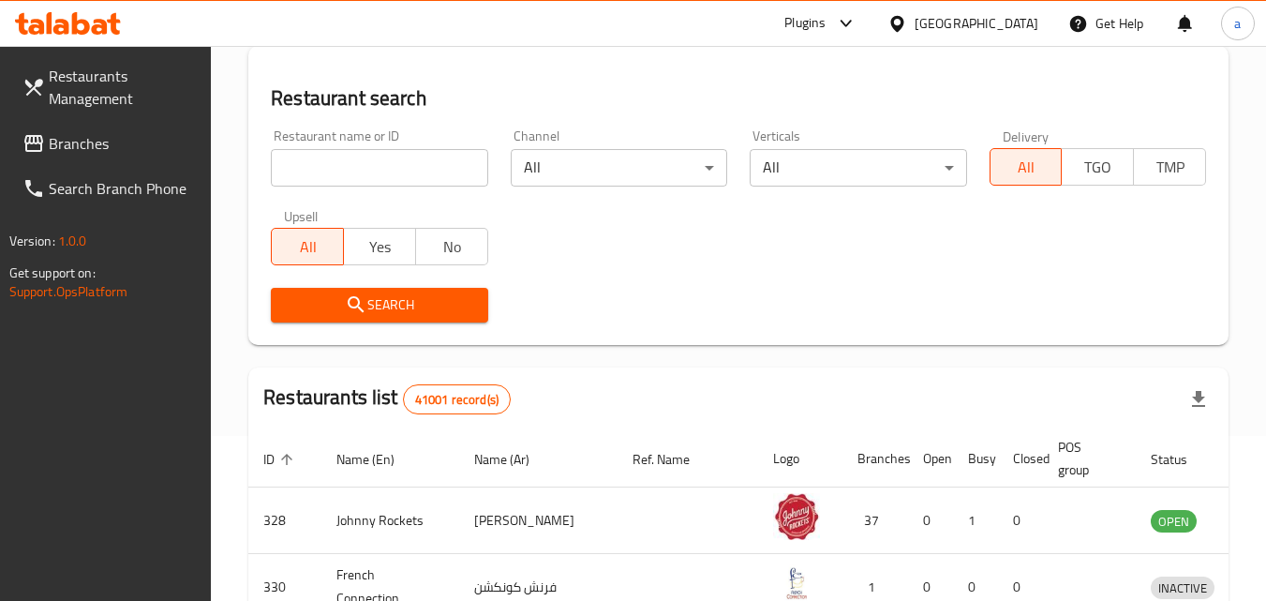
scroll to position [235, 0]
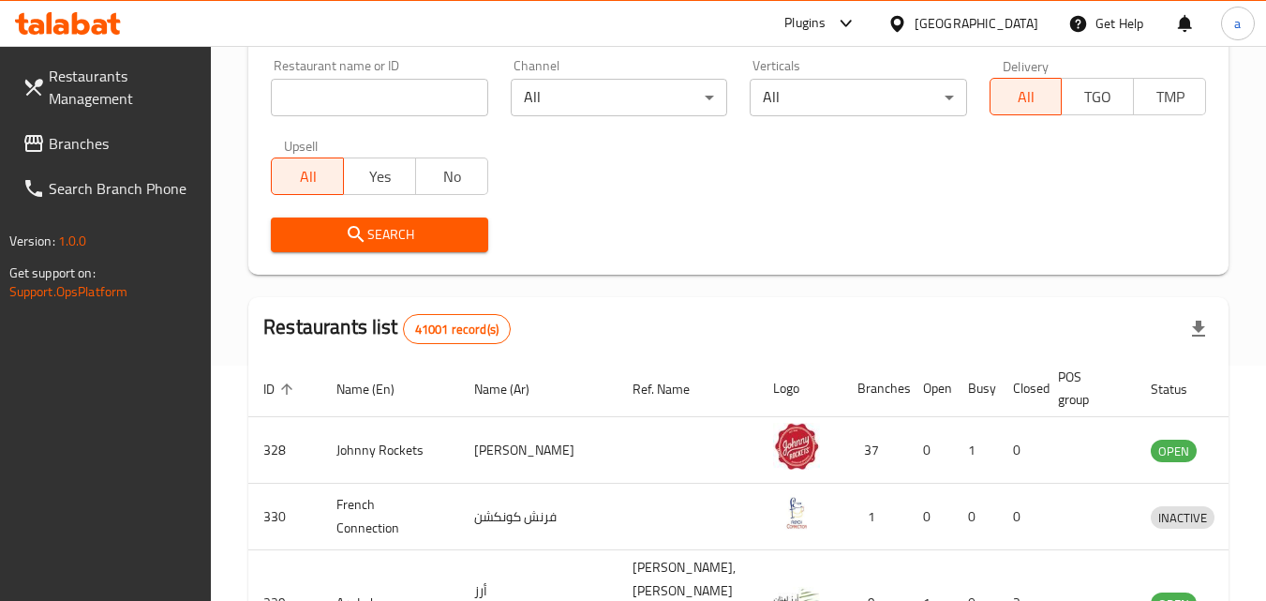
click at [116, 141] on span "Branches" at bounding box center [123, 143] width 148 height 22
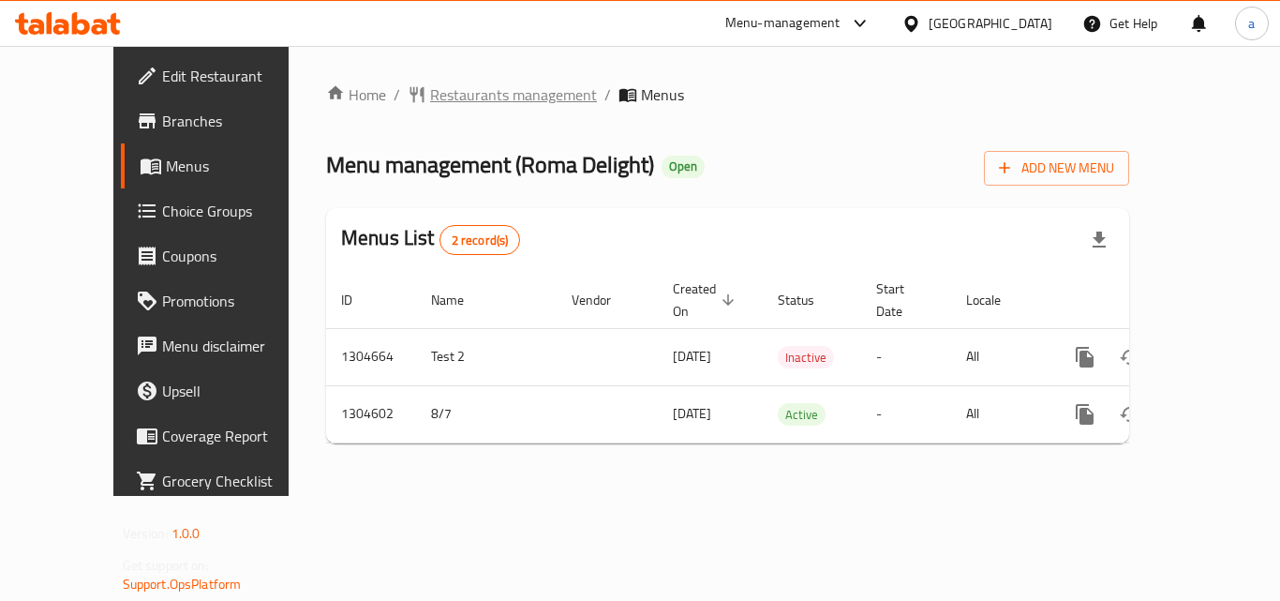
click at [471, 94] on span "Restaurants management" at bounding box center [513, 94] width 167 height 22
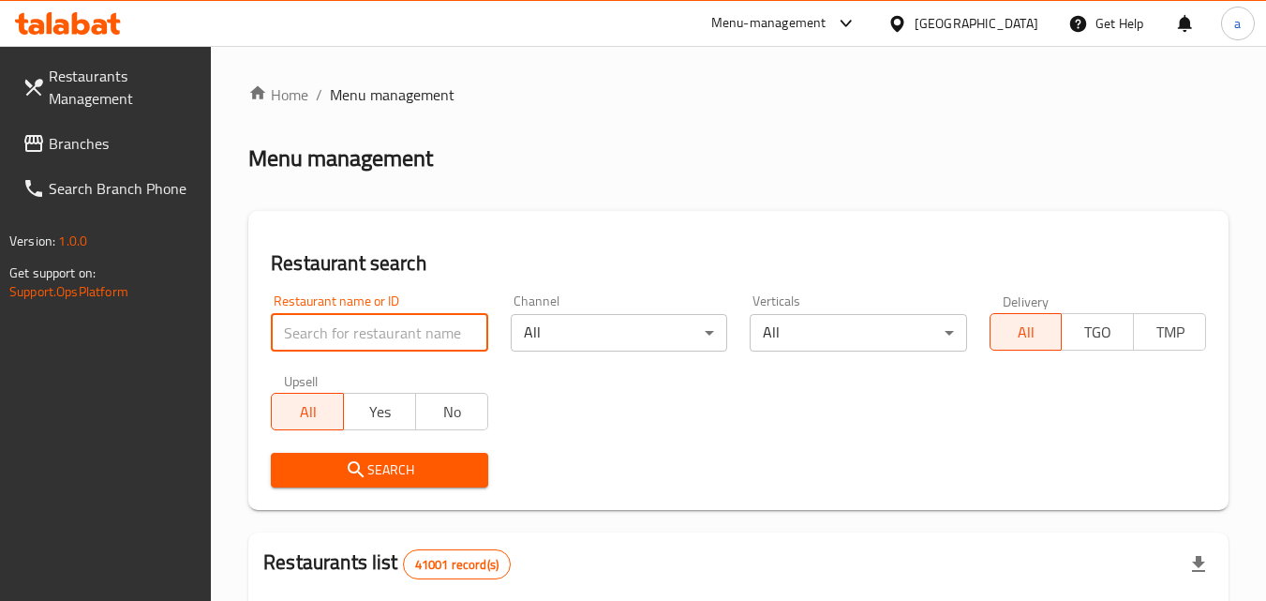
click at [435, 334] on input "search" at bounding box center [379, 332] width 216 height 37
paste input "703331"
type input "703331"
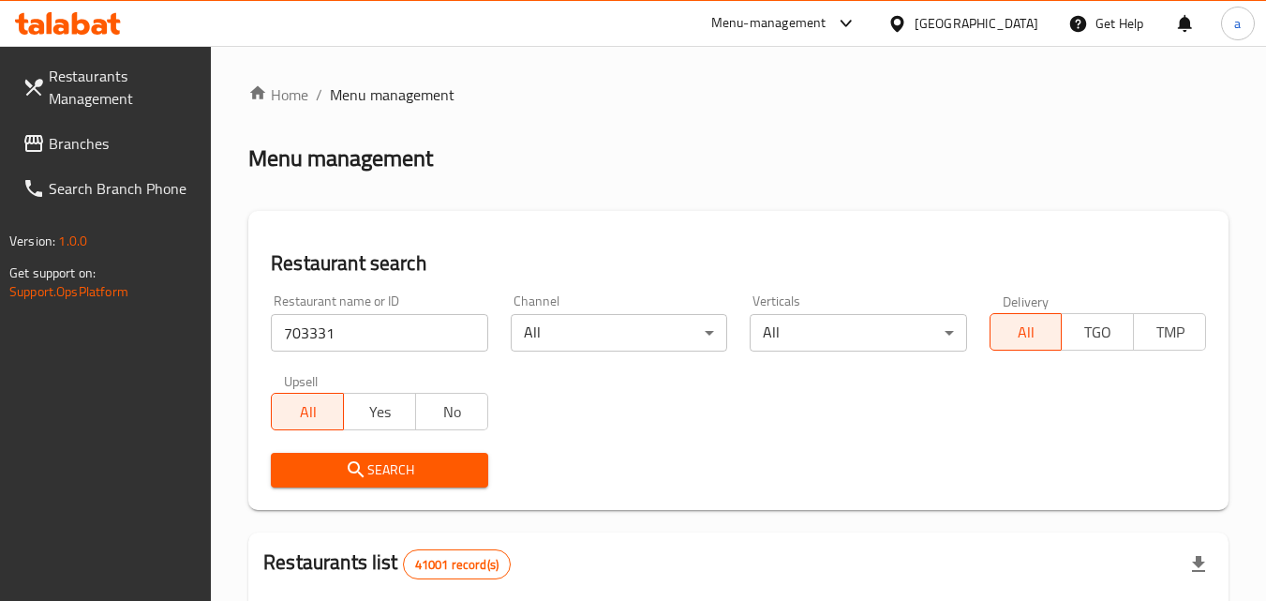
click at [428, 466] on span "Search" at bounding box center [379, 469] width 186 height 23
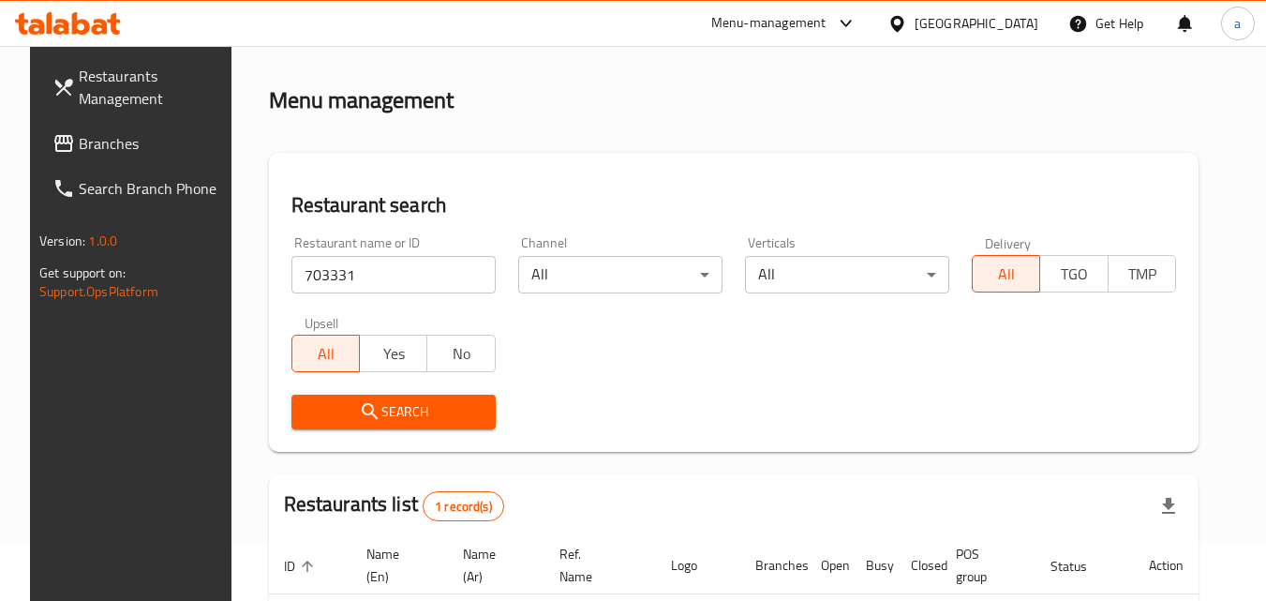
scroll to position [235, 0]
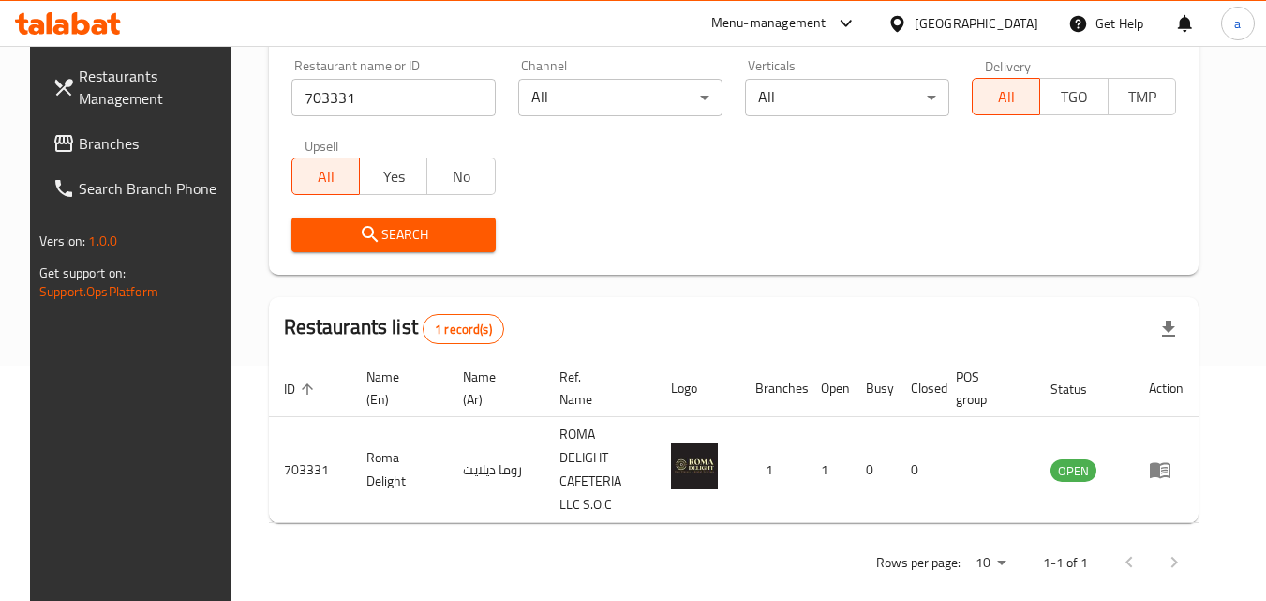
click at [997, 14] on div "[GEOGRAPHIC_DATA]" at bounding box center [976, 23] width 124 height 21
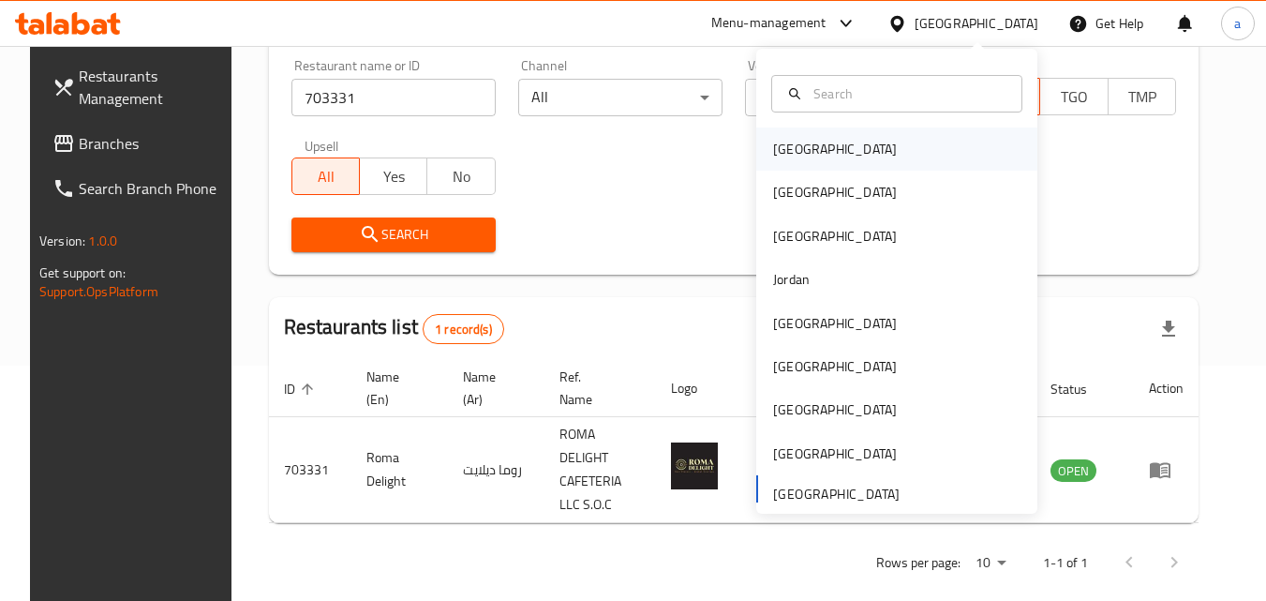
click at [928, 144] on div "[GEOGRAPHIC_DATA]" at bounding box center [896, 148] width 281 height 43
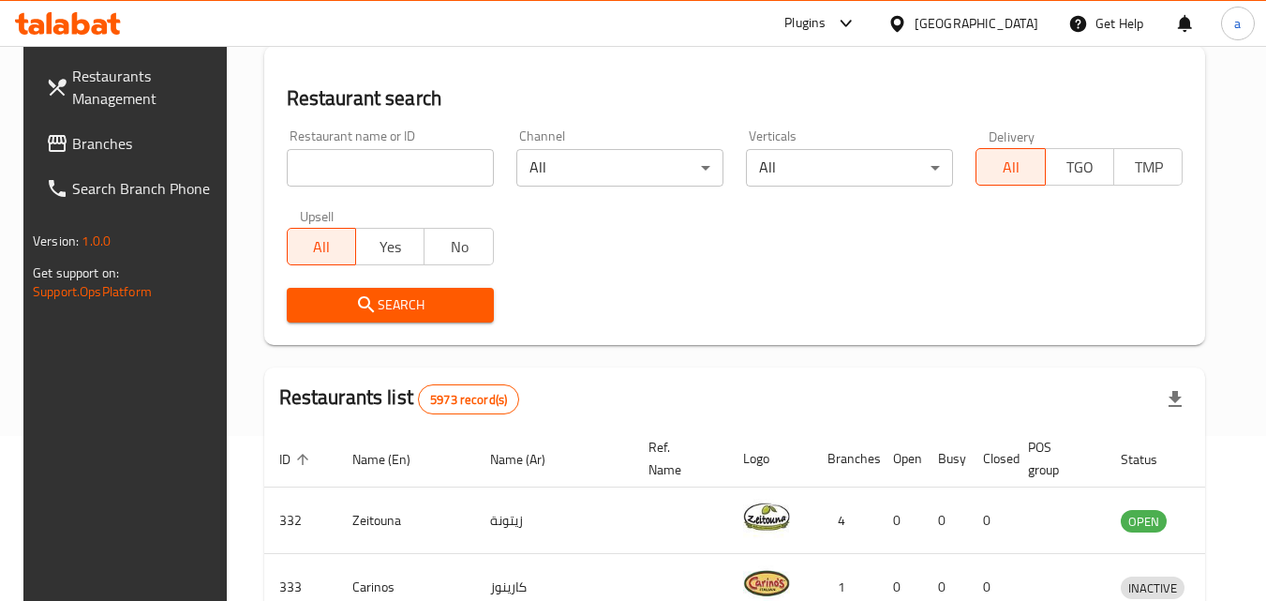
scroll to position [235, 0]
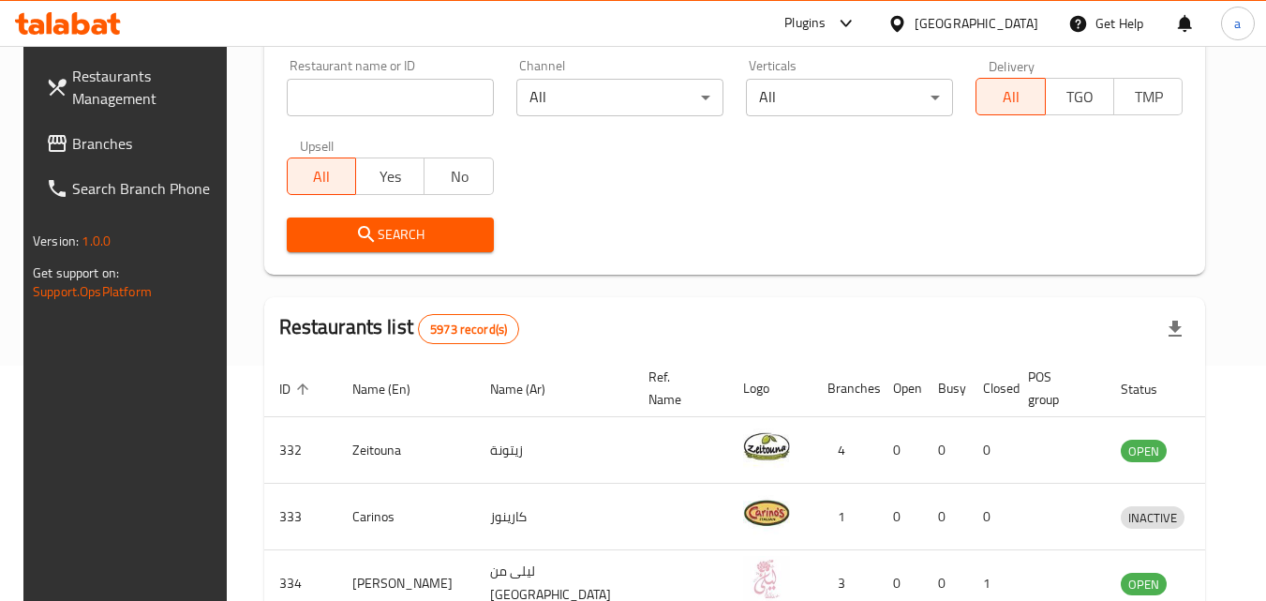
click at [159, 141] on span "Branches" at bounding box center [146, 143] width 148 height 22
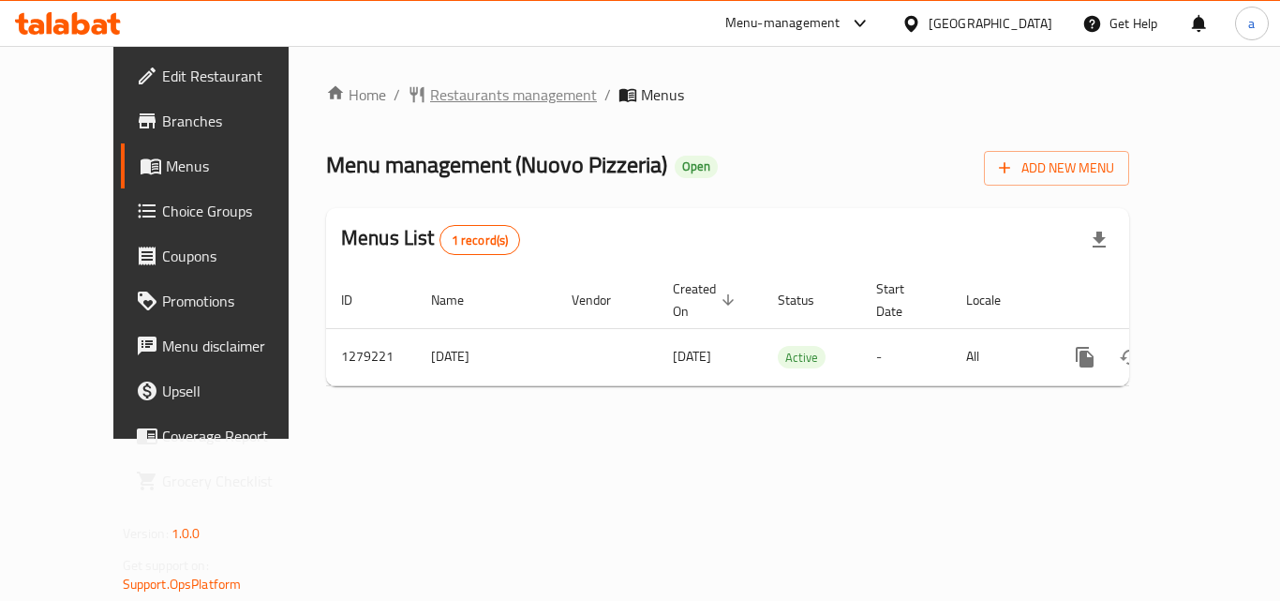
click at [492, 98] on span "Restaurants management" at bounding box center [513, 94] width 167 height 22
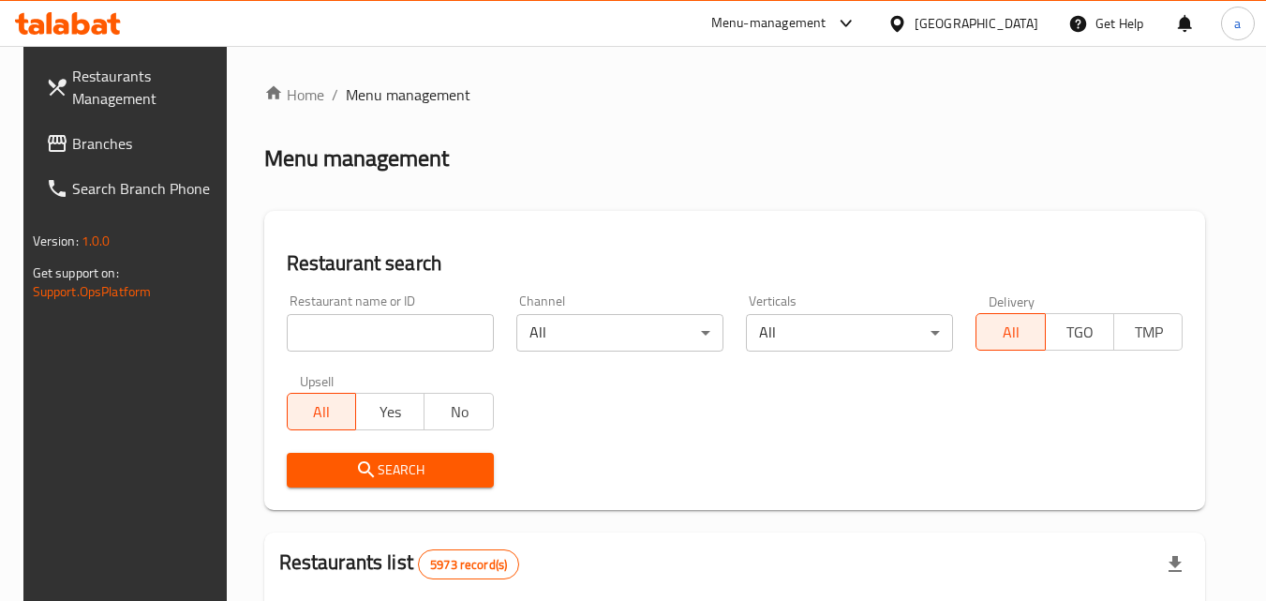
click at [402, 334] on input "search" at bounding box center [390, 332] width 207 height 37
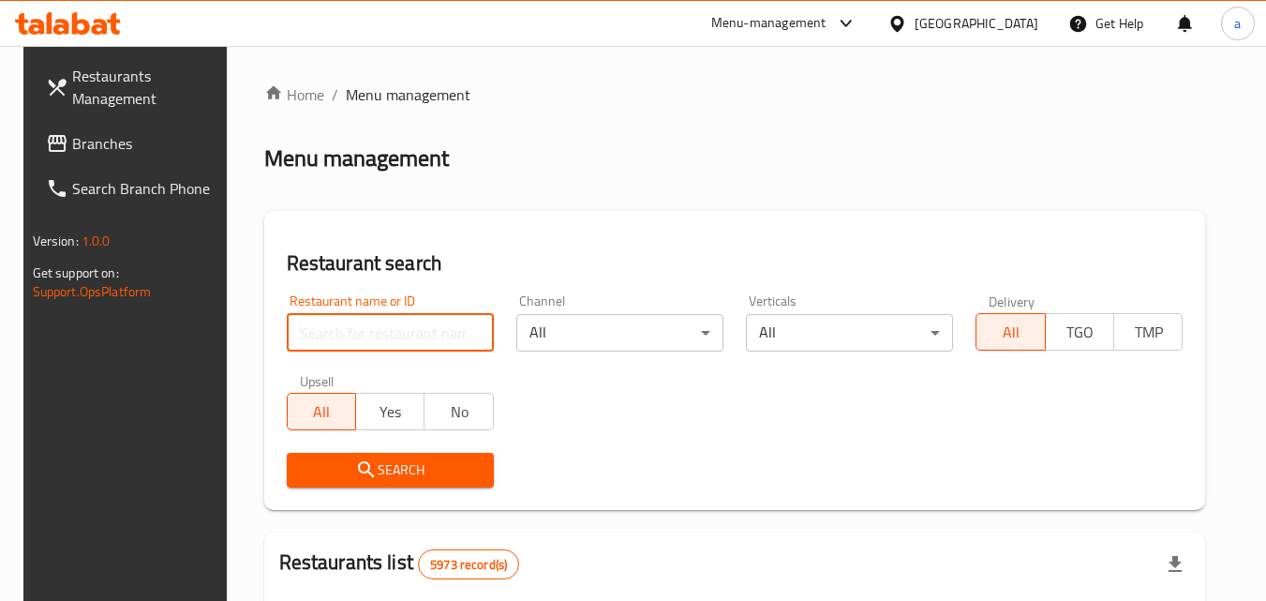
paste input "693194"
type input "693194"
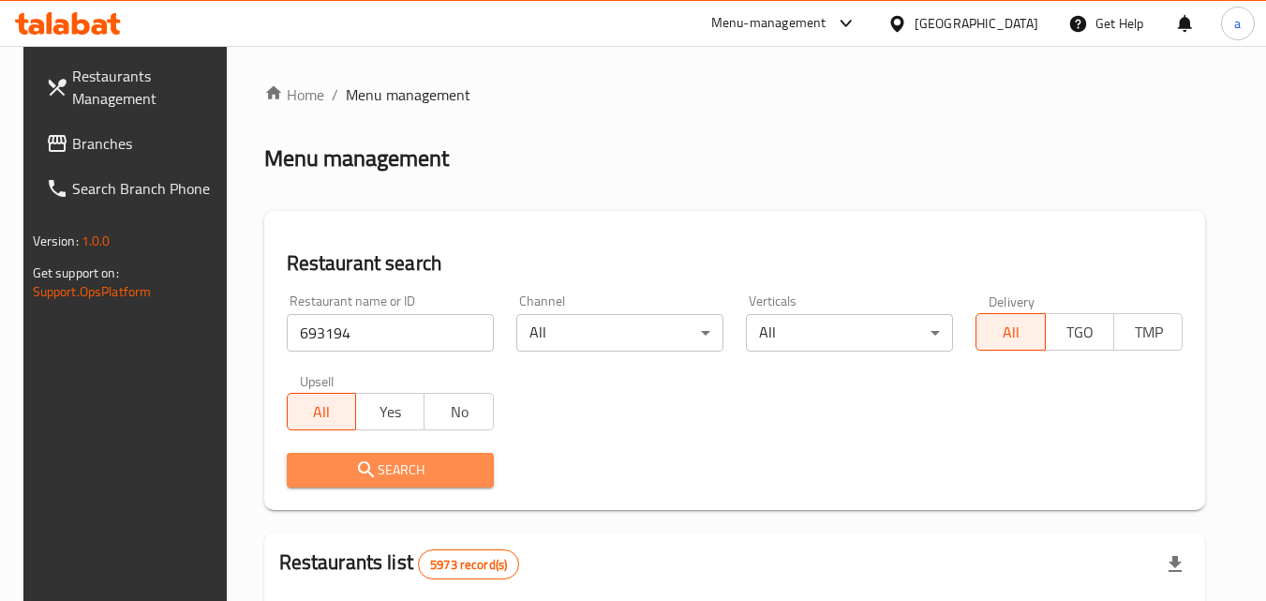
click at [406, 458] on span "Search" at bounding box center [390, 469] width 177 height 23
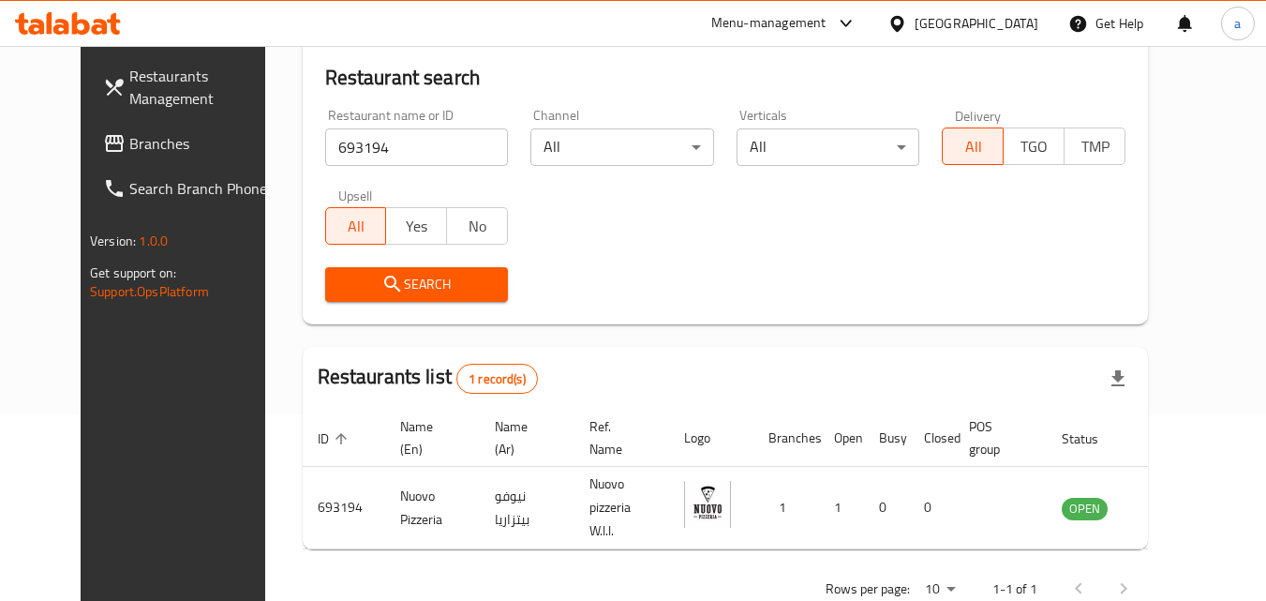
scroll to position [219, 0]
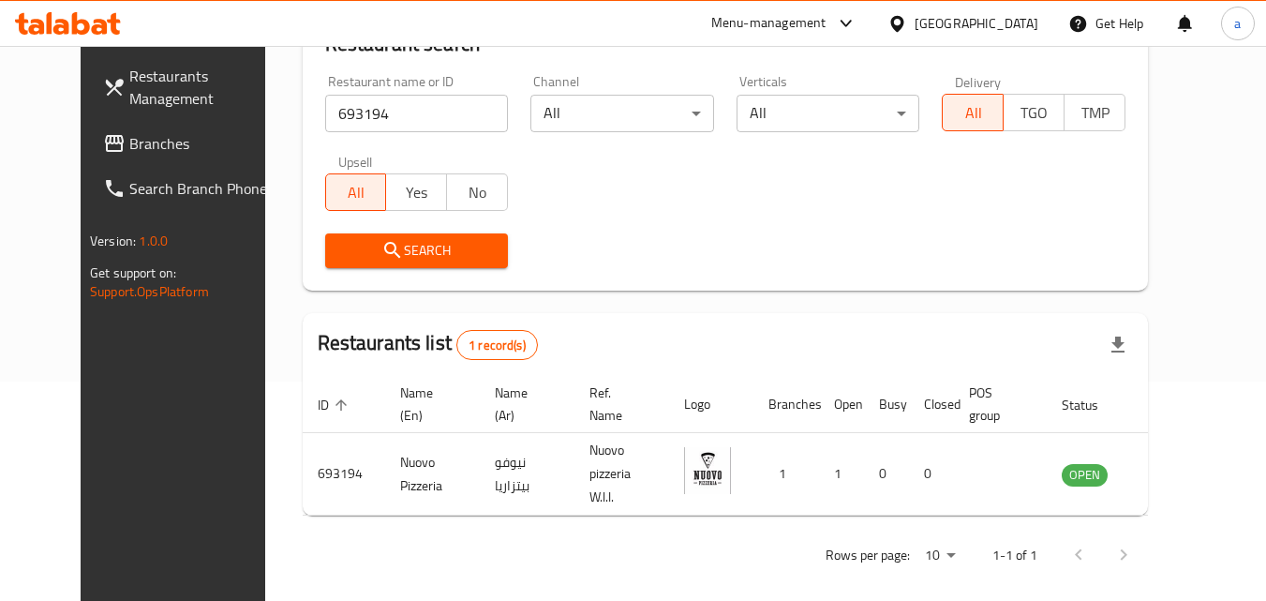
click at [1001, 29] on div "[GEOGRAPHIC_DATA]" at bounding box center [976, 23] width 124 height 21
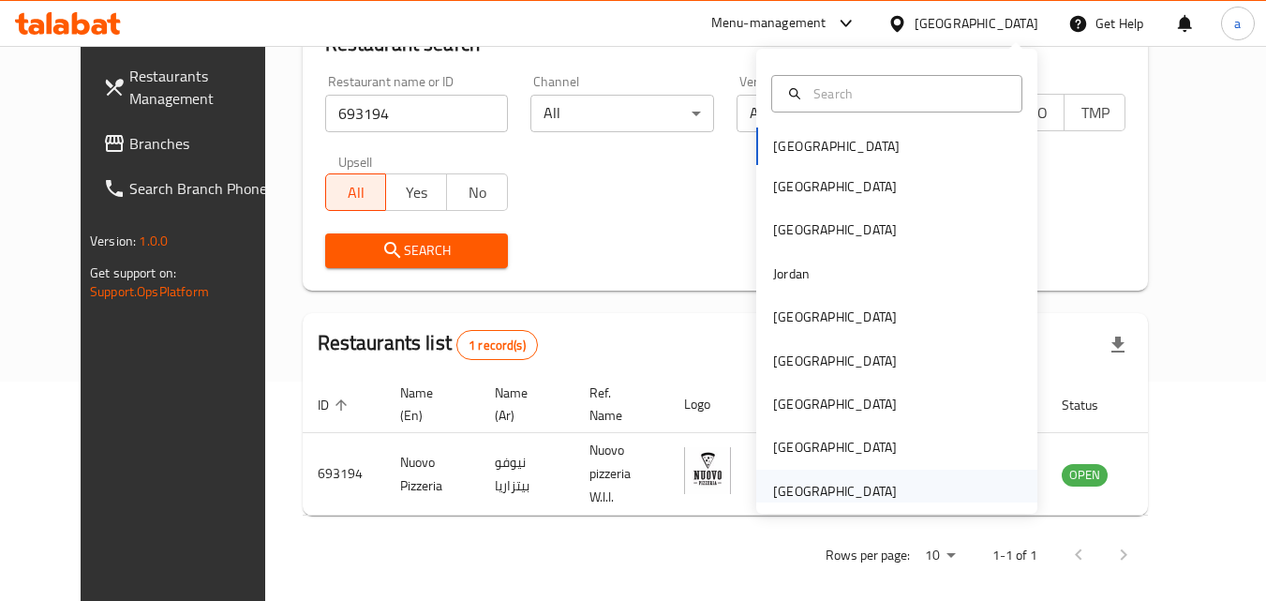
click at [865, 496] on div "[GEOGRAPHIC_DATA]" at bounding box center [835, 491] width 124 height 21
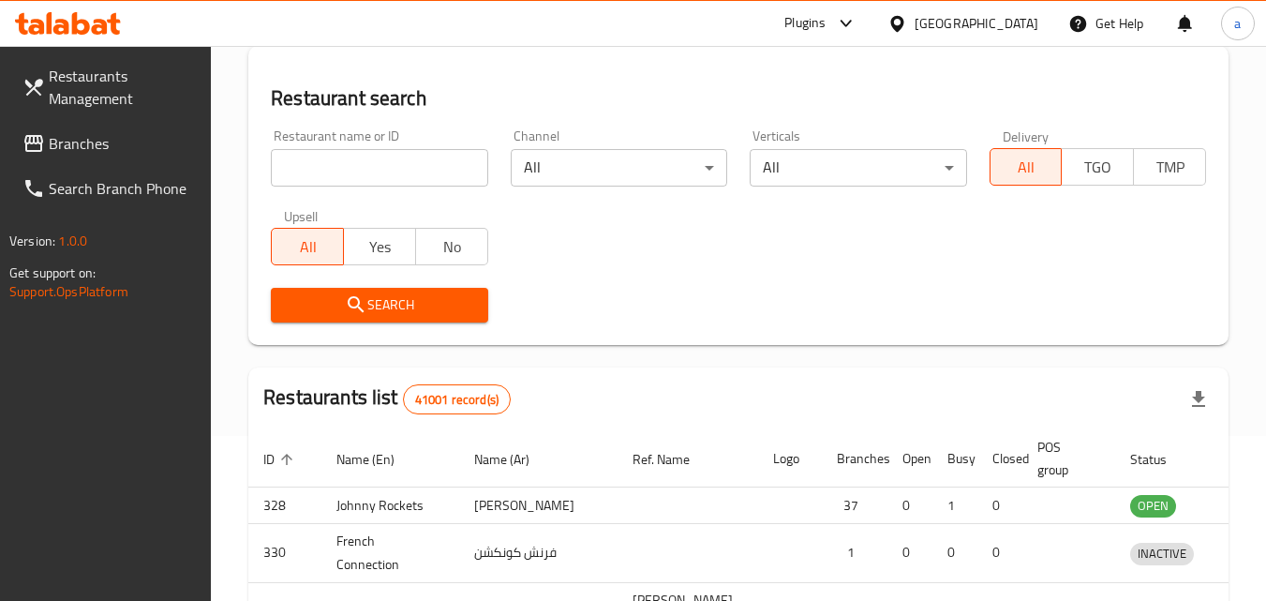
scroll to position [219, 0]
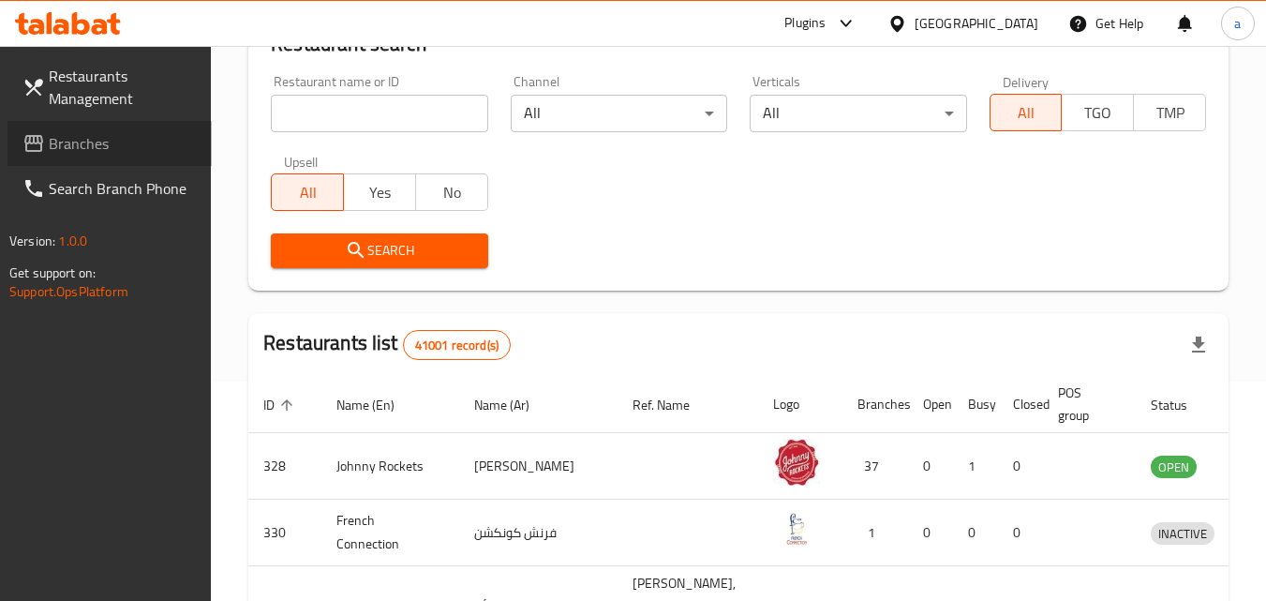
click at [93, 141] on span "Branches" at bounding box center [123, 143] width 148 height 22
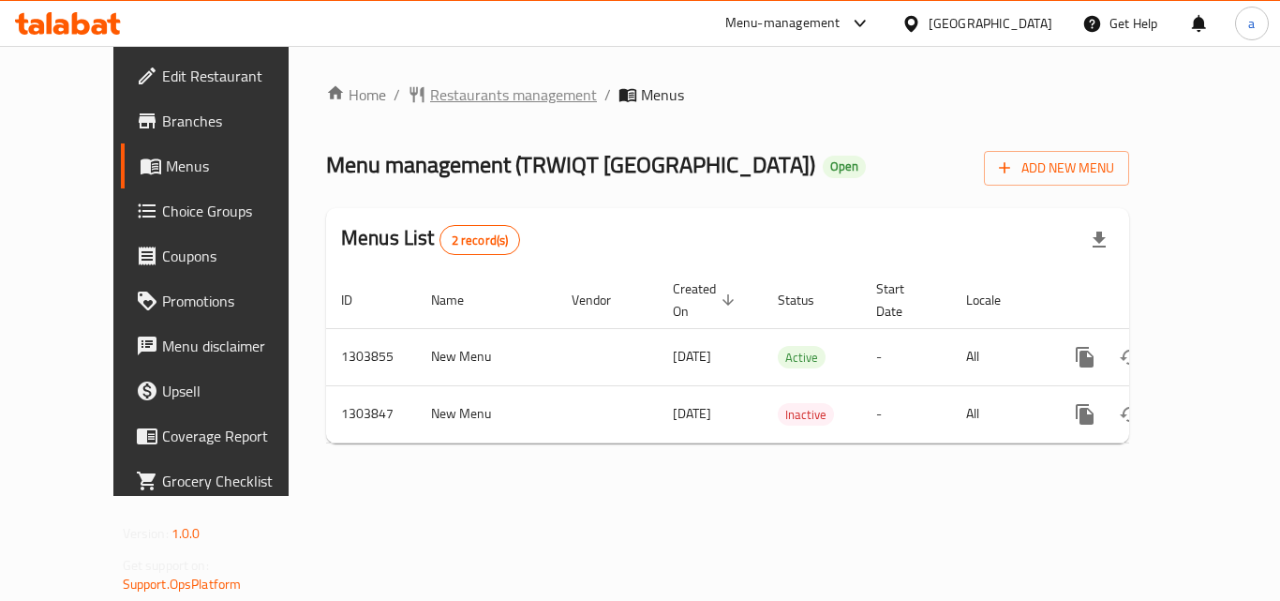
click at [447, 100] on span "Restaurants management" at bounding box center [513, 94] width 167 height 22
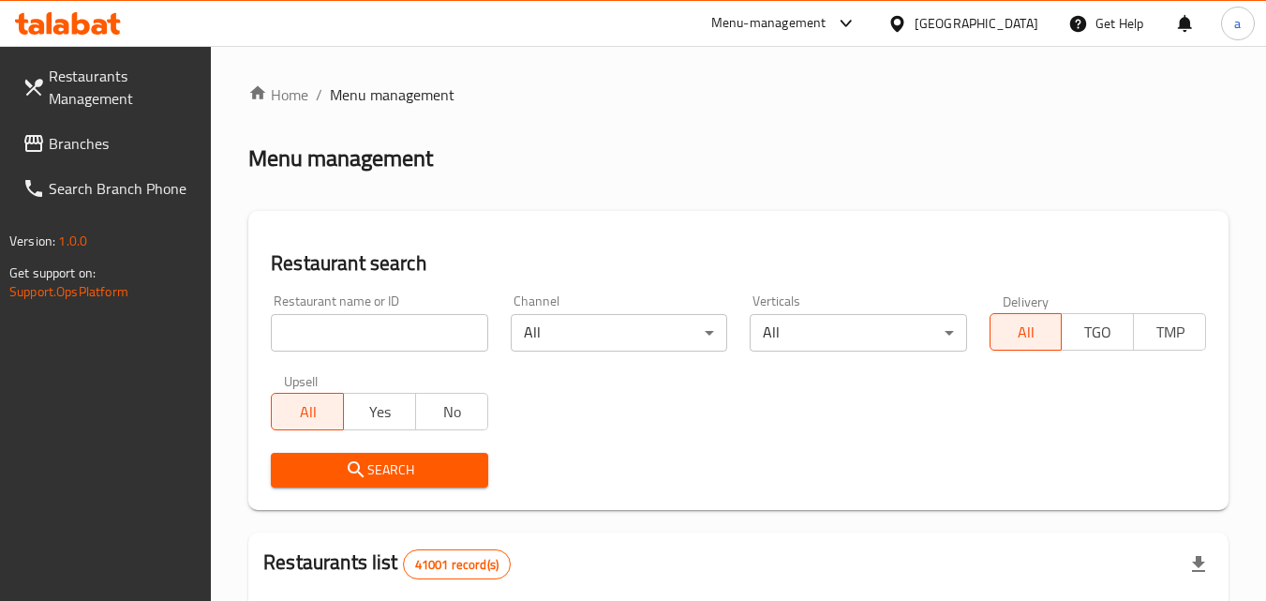
click at [401, 345] on input "search" at bounding box center [379, 332] width 216 height 37
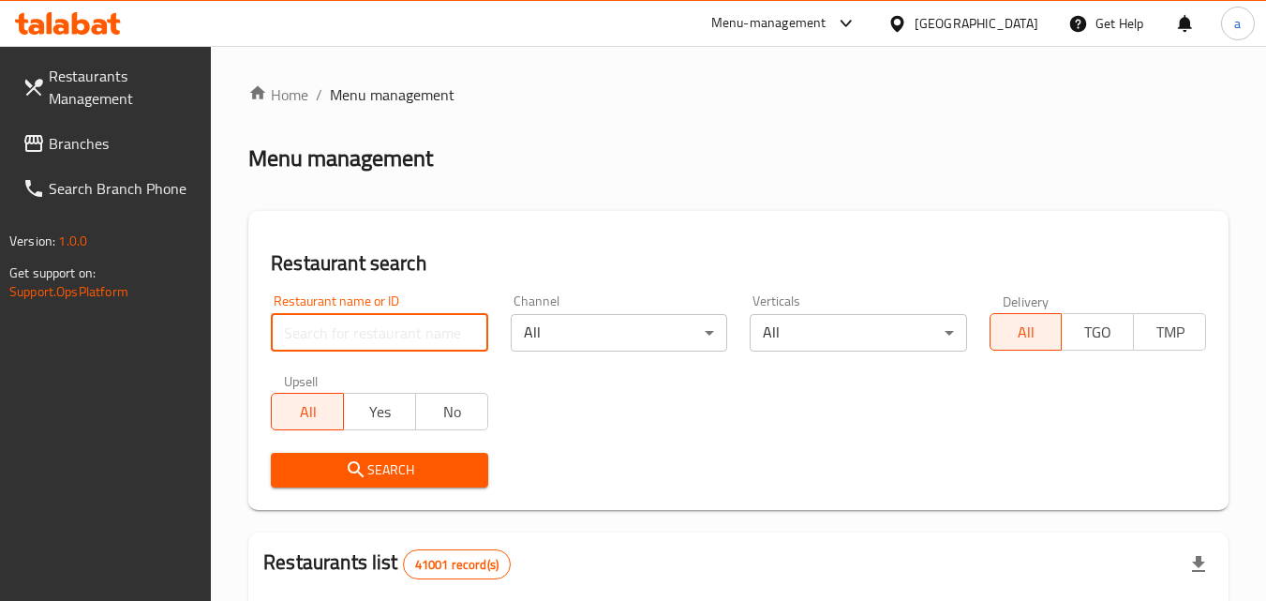
paste input "702991"
type input "702991"
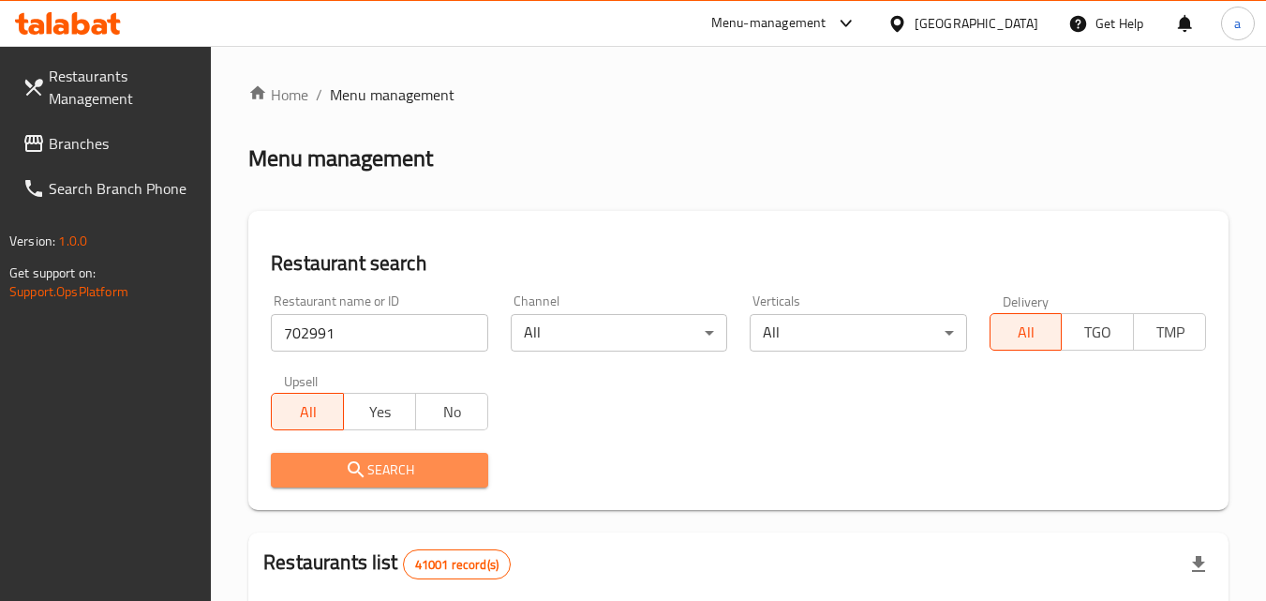
click at [393, 466] on span "Search" at bounding box center [379, 469] width 186 height 23
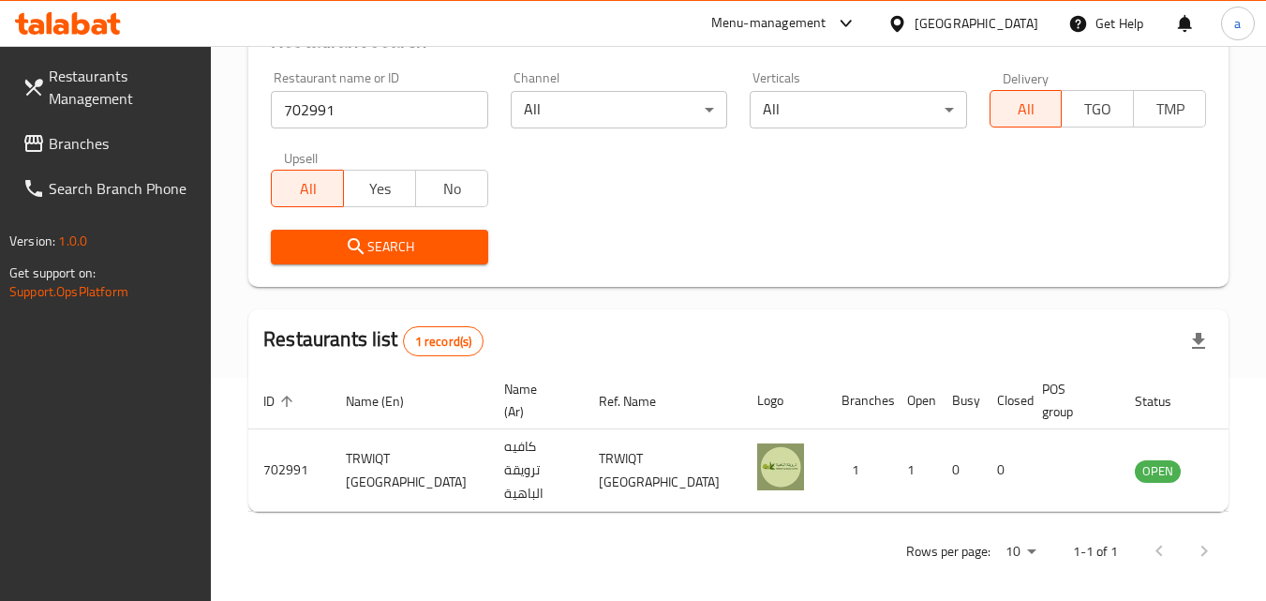
scroll to position [235, 0]
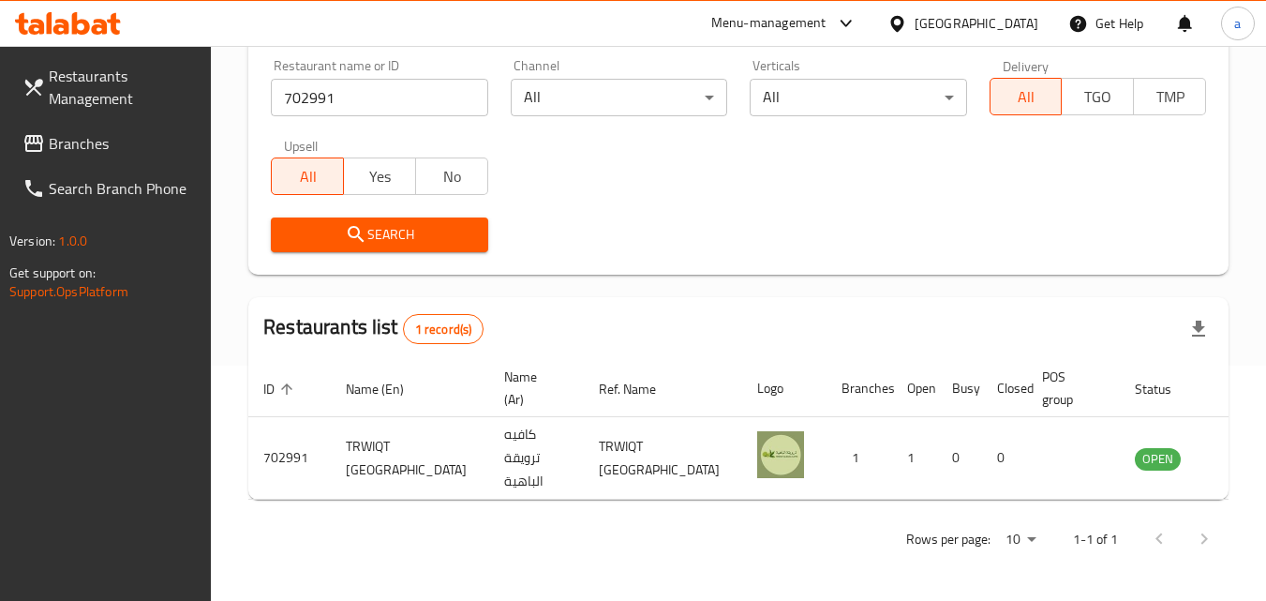
click at [158, 135] on span "Branches" at bounding box center [123, 143] width 148 height 22
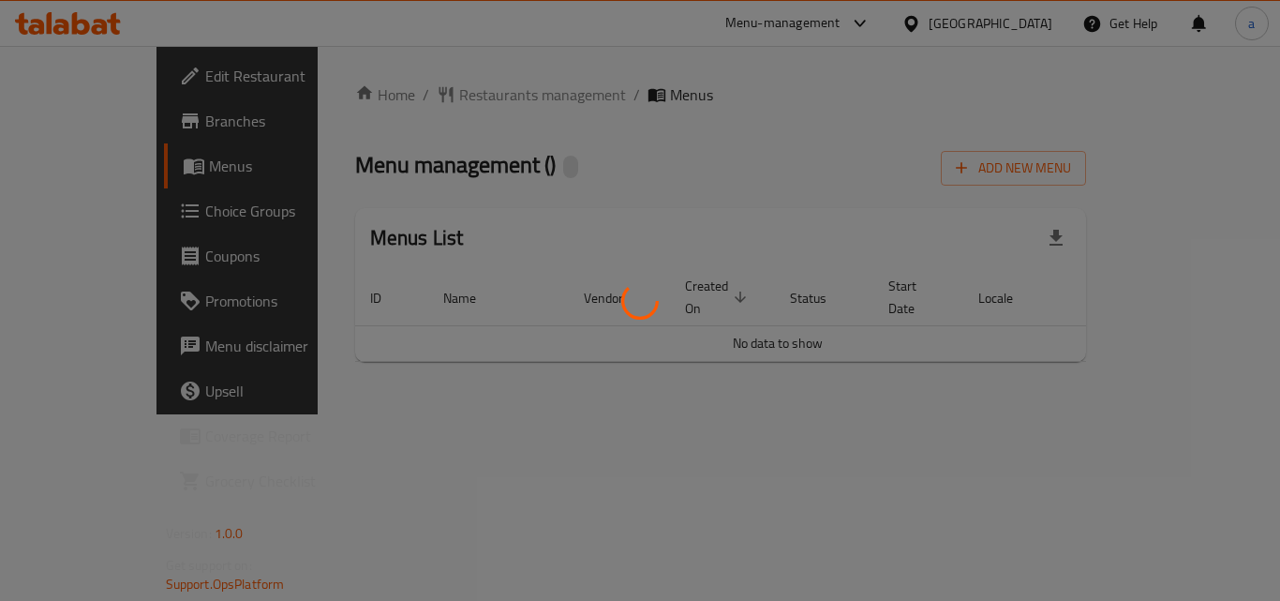
click at [403, 96] on div at bounding box center [640, 300] width 1280 height 601
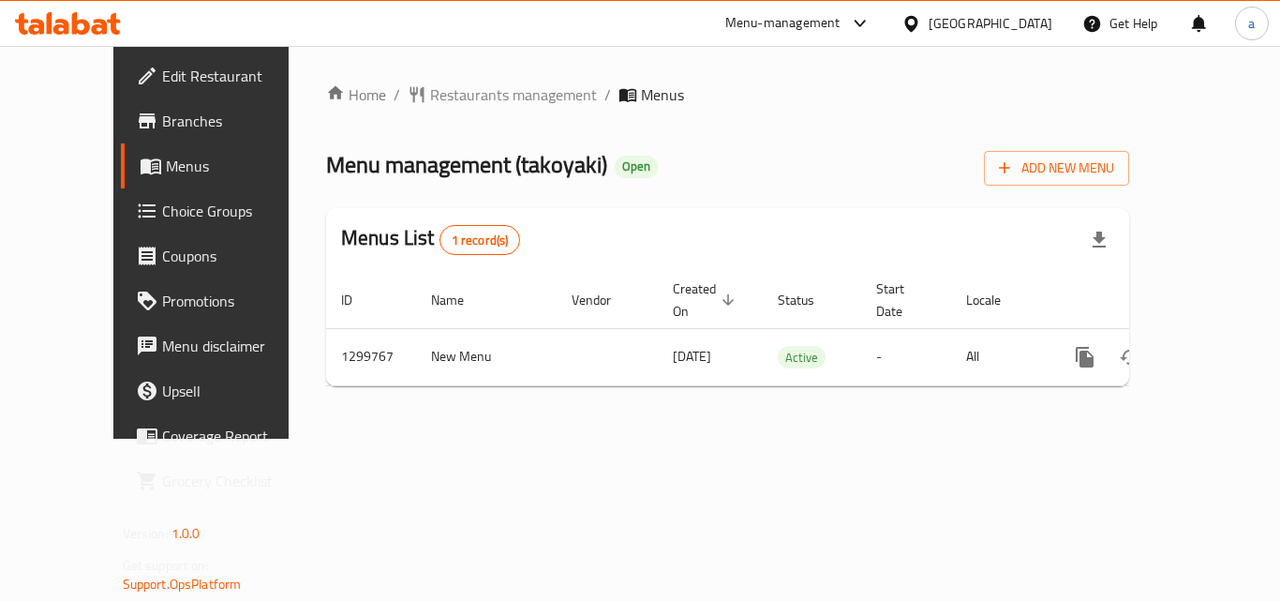
click at [430, 96] on span "Restaurants management" at bounding box center [513, 94] width 167 height 22
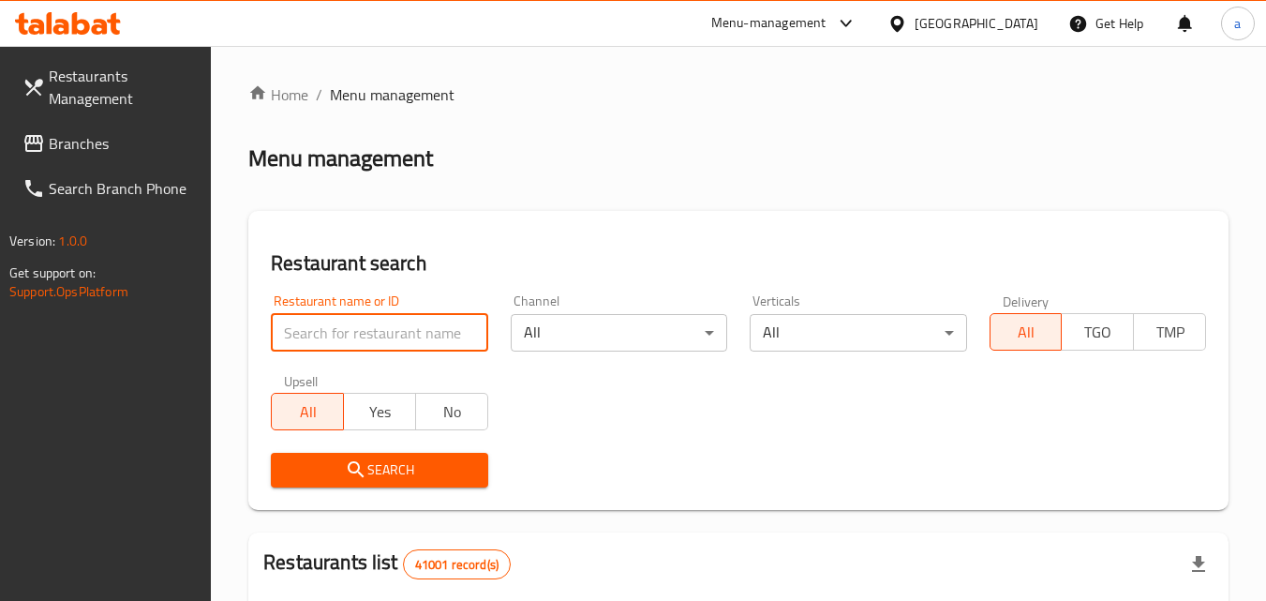
click at [420, 337] on input "search" at bounding box center [379, 332] width 216 height 37
paste input "701504"
type input "701504"
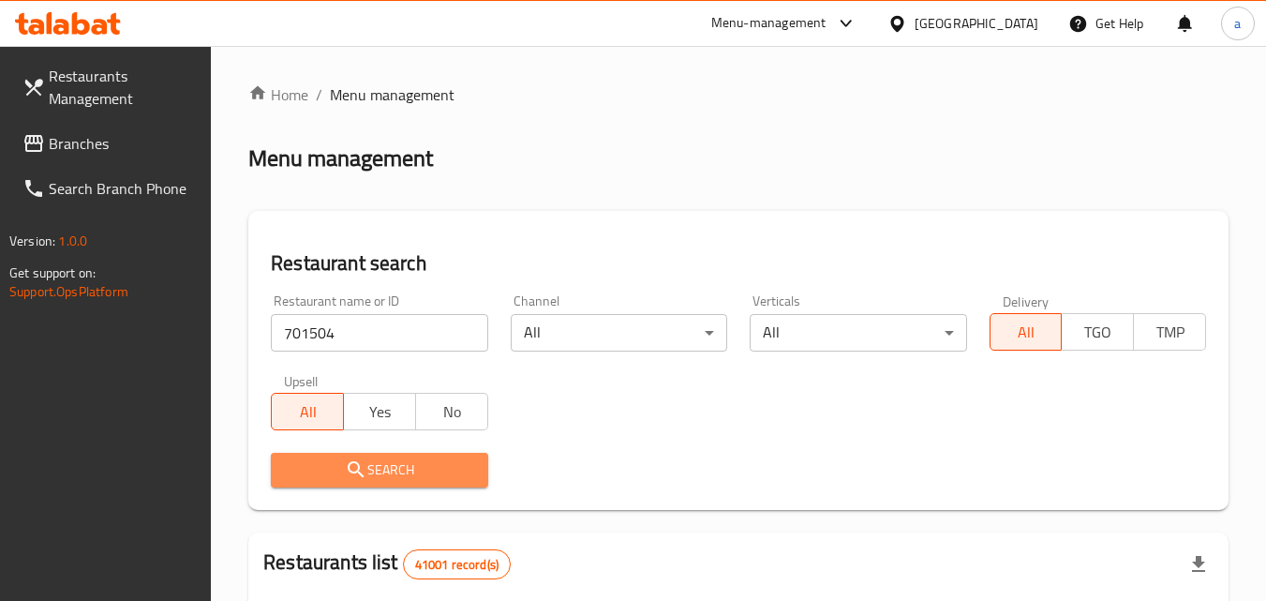
click at [372, 471] on span "Search" at bounding box center [379, 469] width 186 height 23
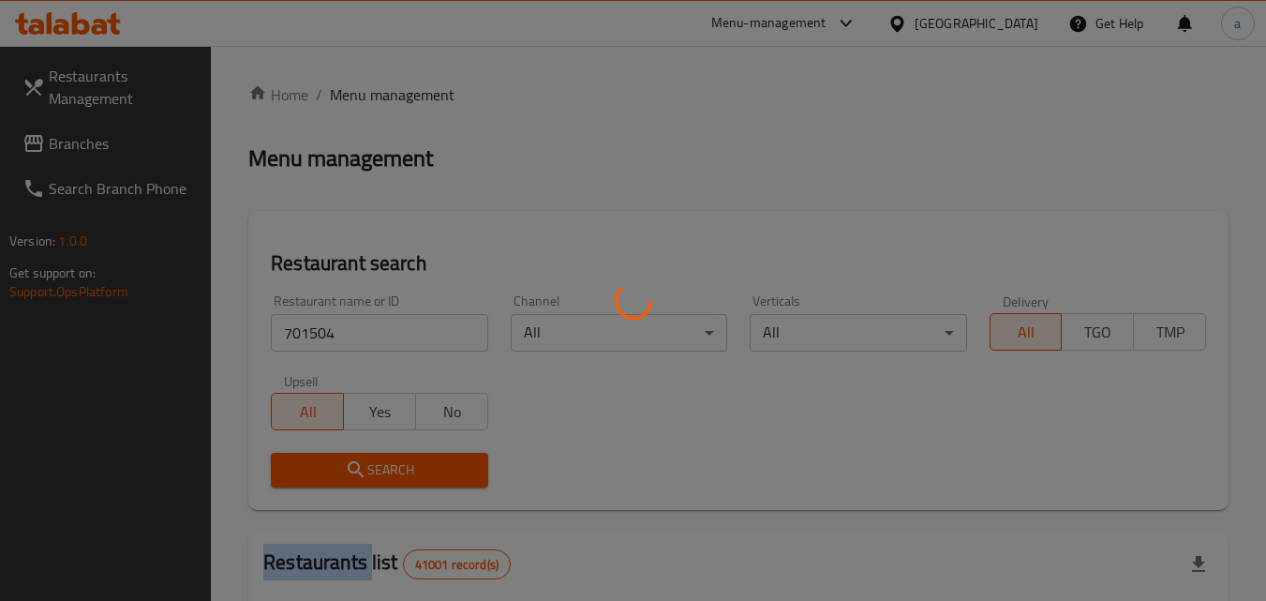
click at [372, 471] on div at bounding box center [633, 300] width 1266 height 601
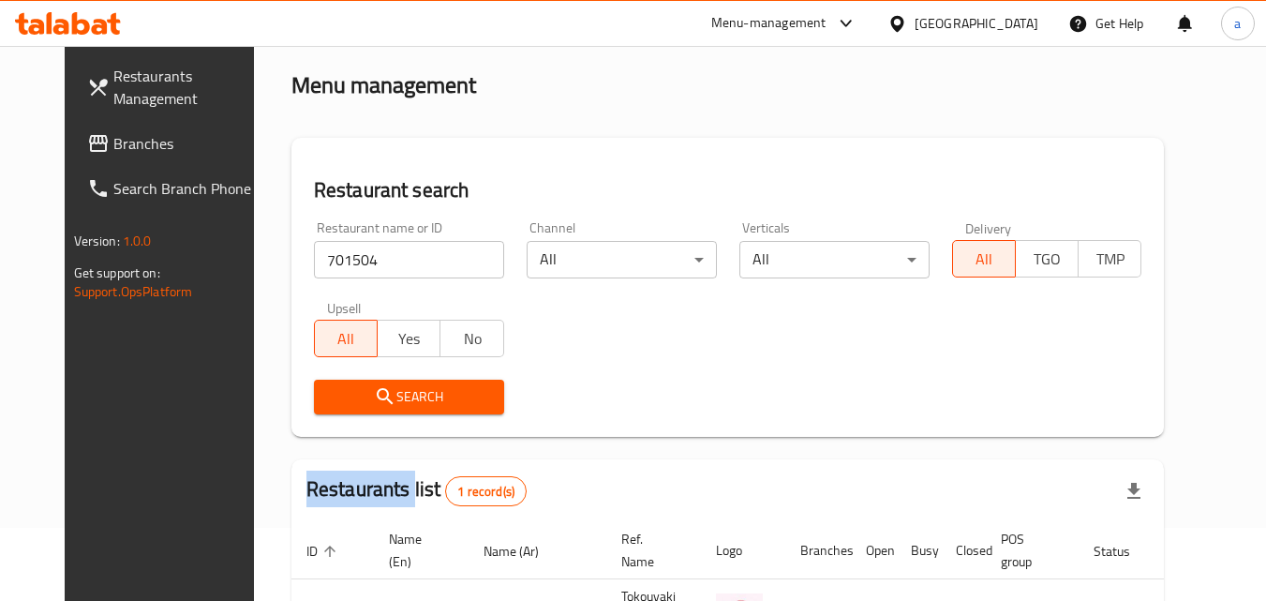
scroll to position [219, 0]
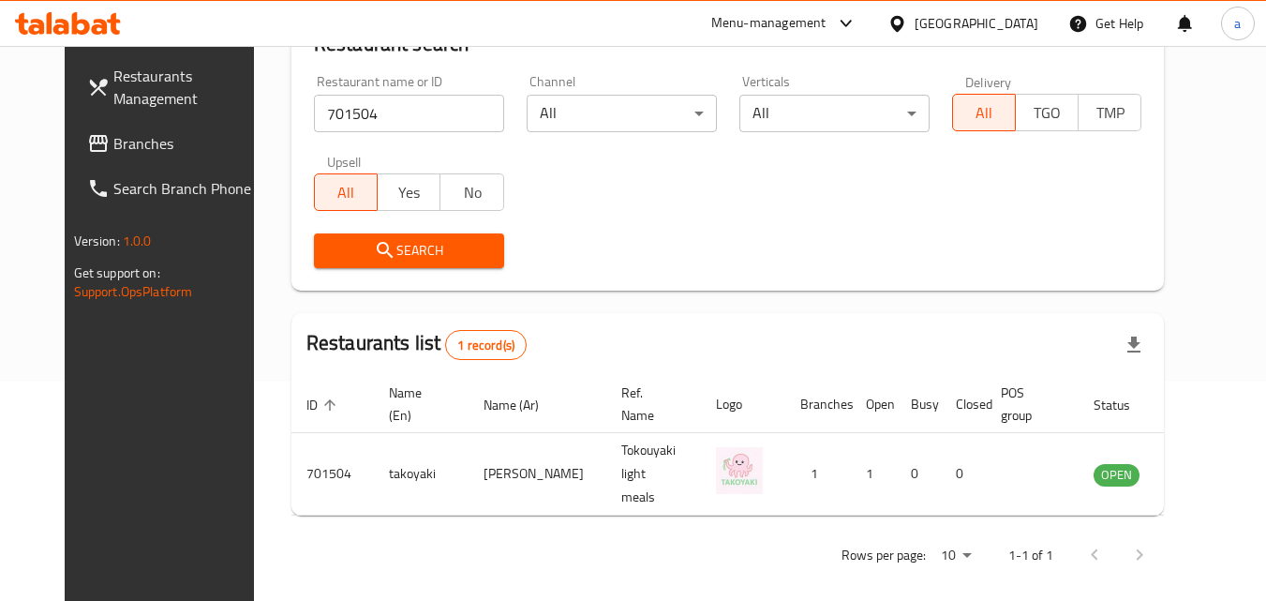
click at [942, 28] on div "[GEOGRAPHIC_DATA]" at bounding box center [976, 23] width 124 height 21
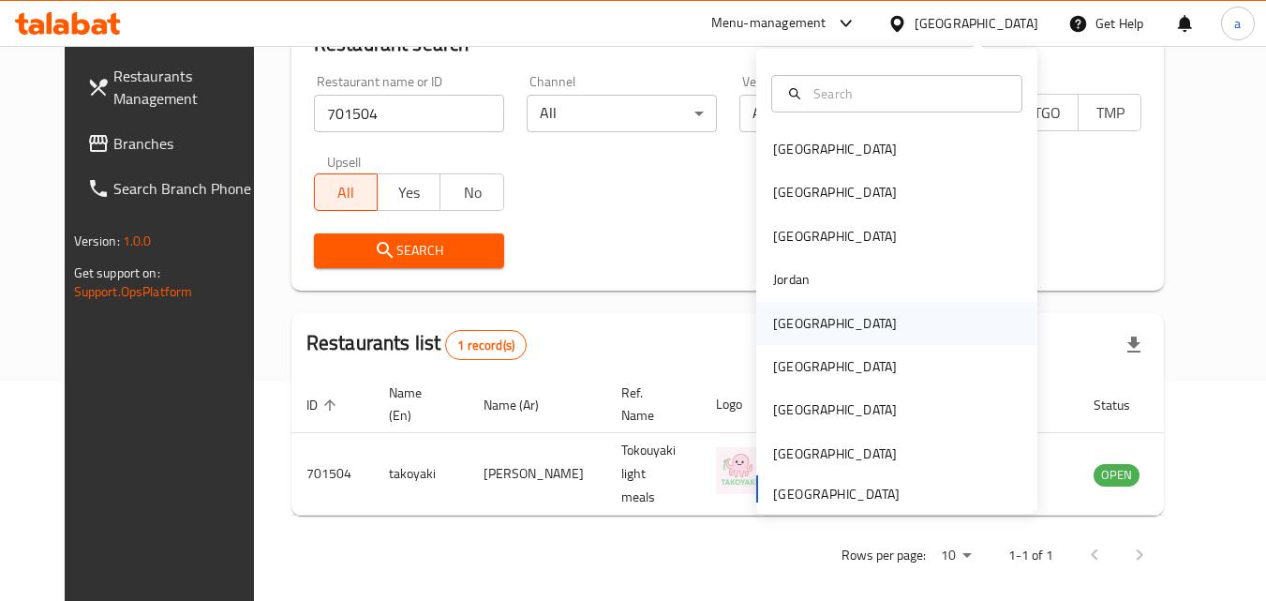
click at [814, 322] on div "[GEOGRAPHIC_DATA]" at bounding box center [896, 323] width 281 height 43
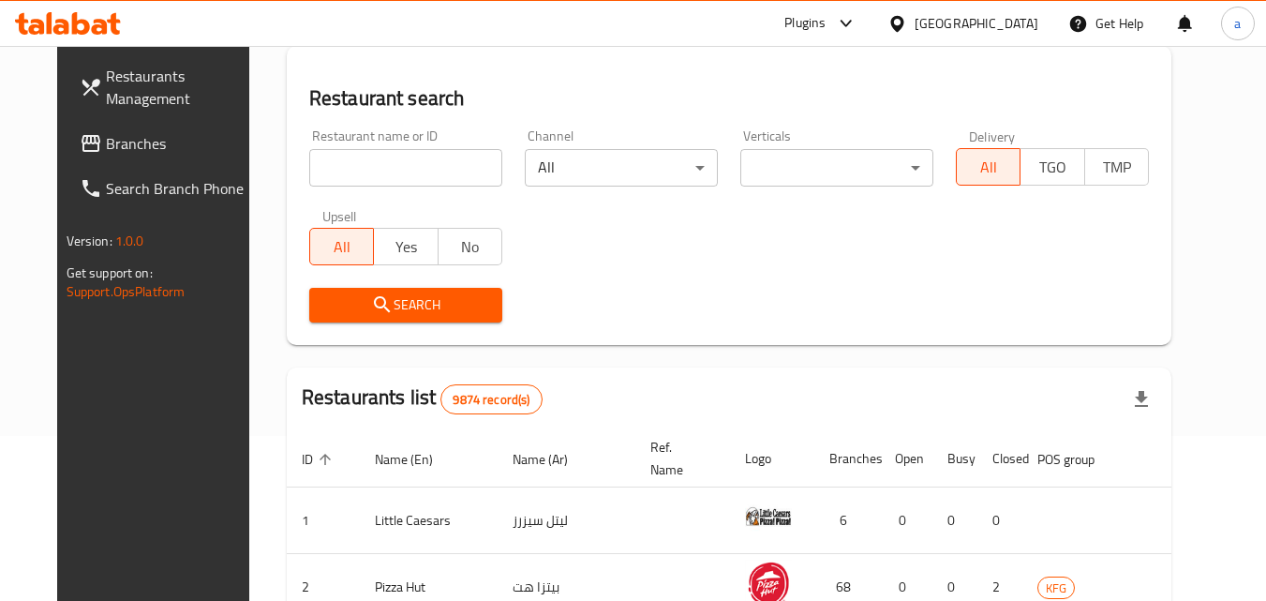
scroll to position [219, 0]
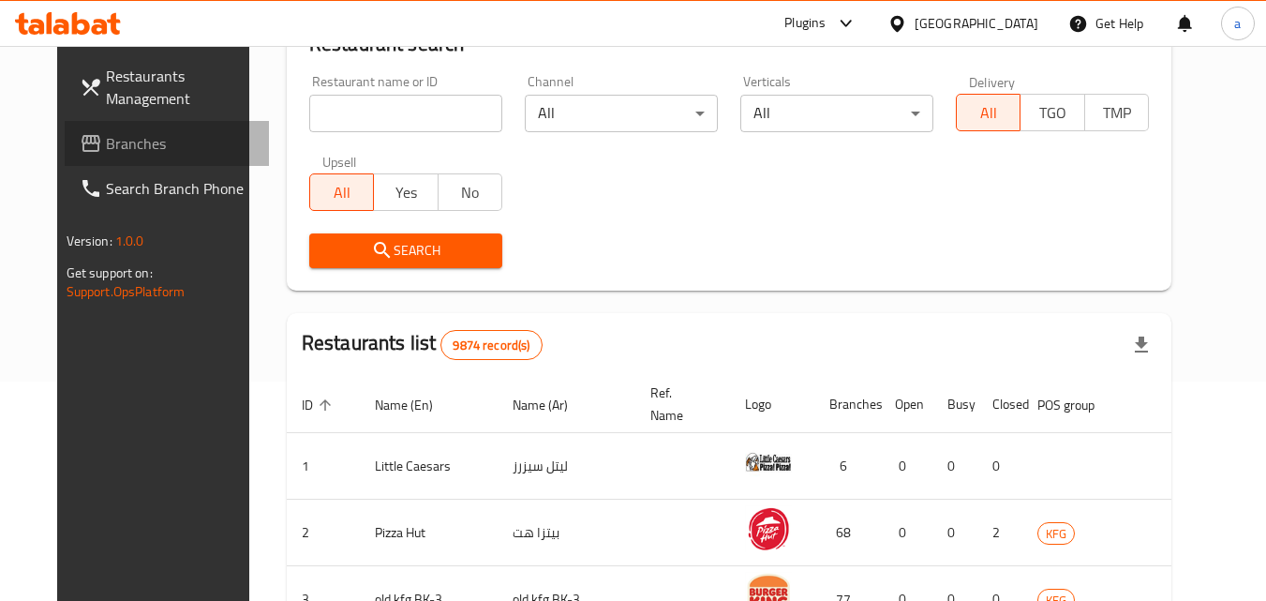
click at [113, 133] on span "Branches" at bounding box center [180, 143] width 148 height 22
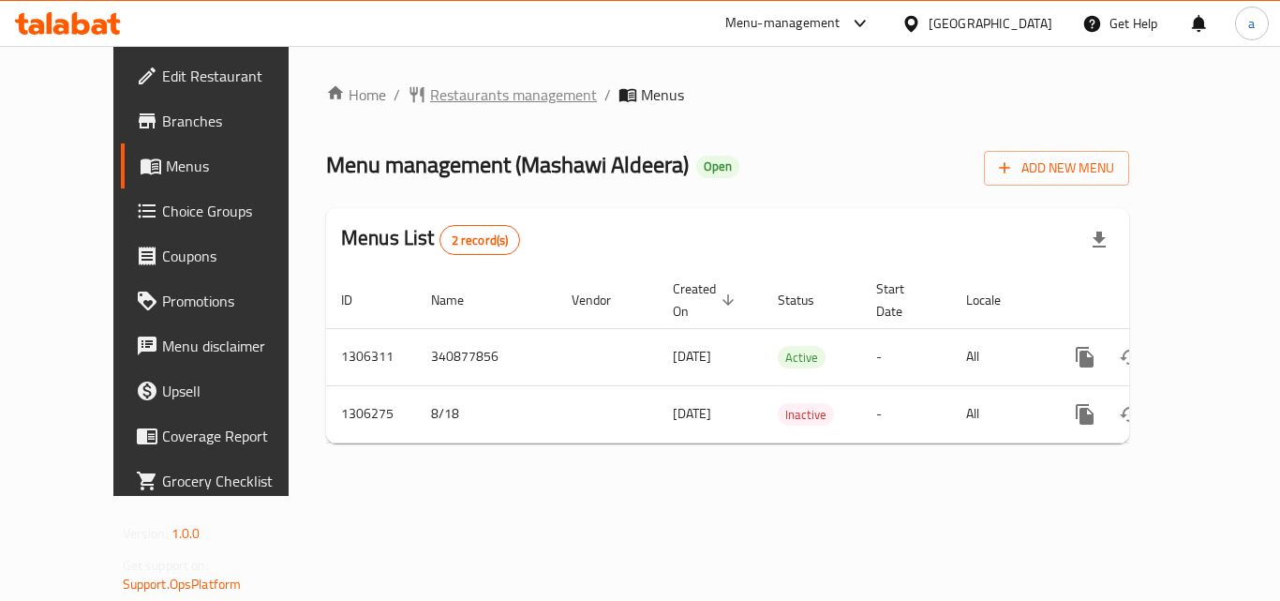
click at [488, 87] on span "Restaurants management" at bounding box center [513, 94] width 167 height 22
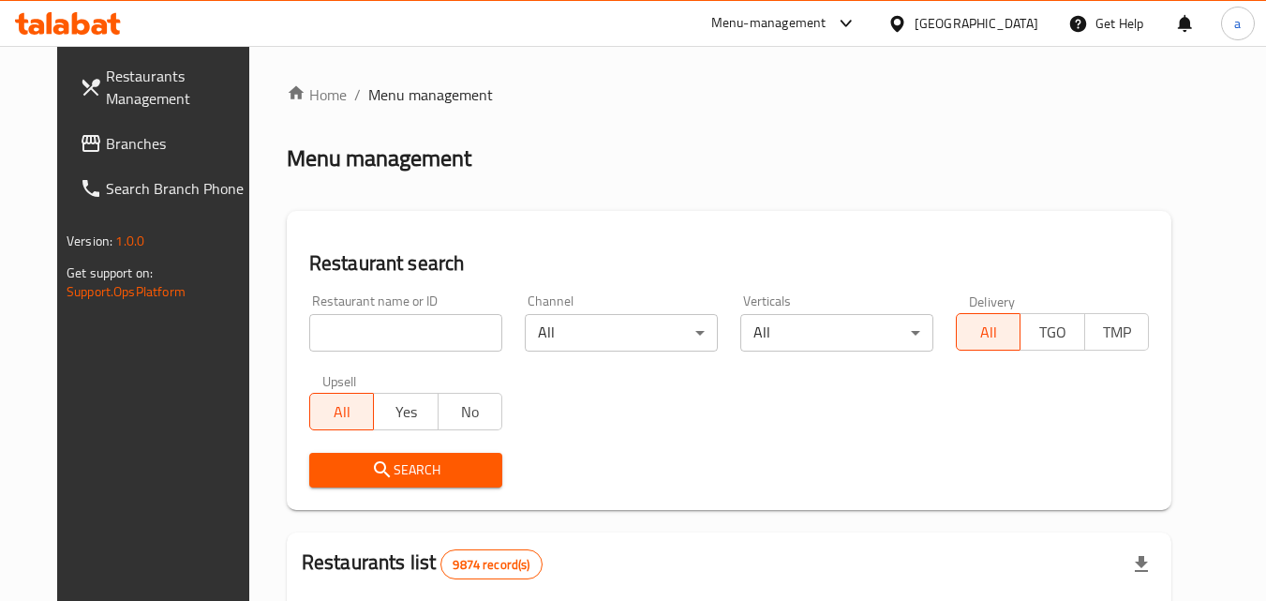
click at [376, 324] on input "search" at bounding box center [405, 332] width 193 height 37
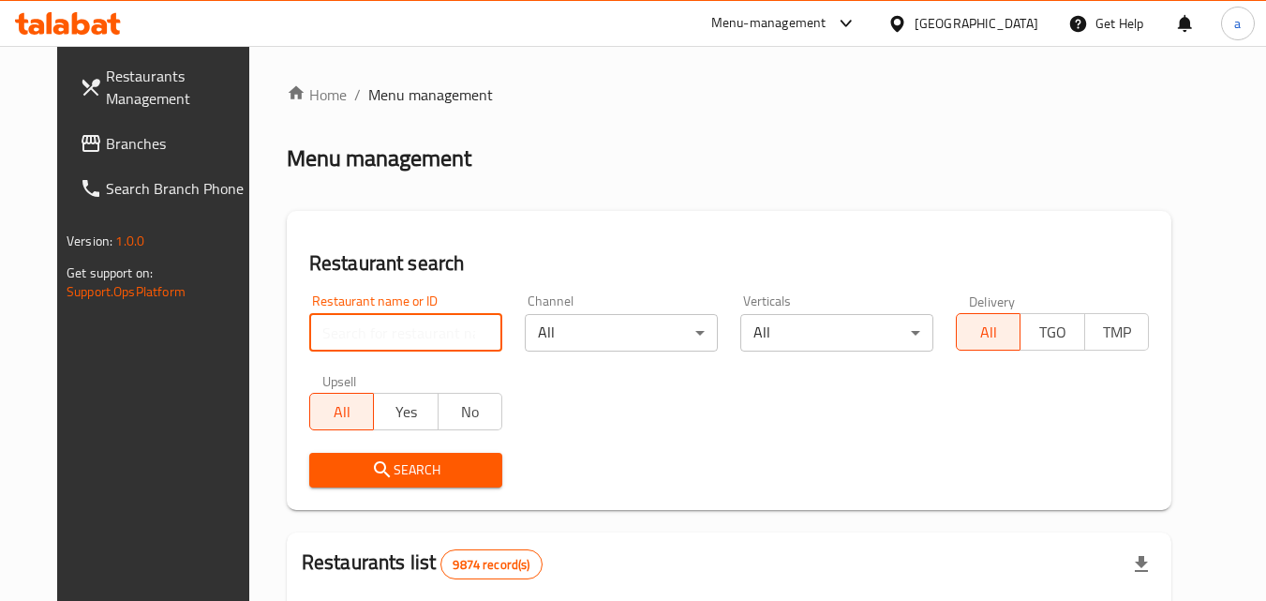
paste input "704031"
type input "704031"
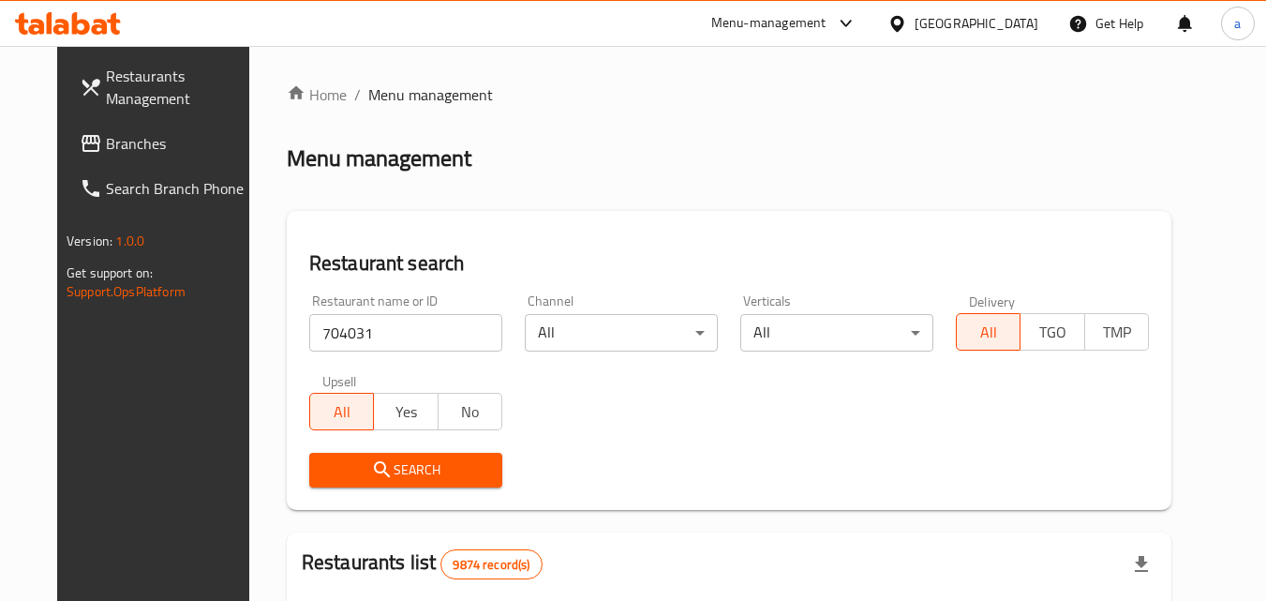
click at [393, 458] on span "Search" at bounding box center [405, 469] width 163 height 23
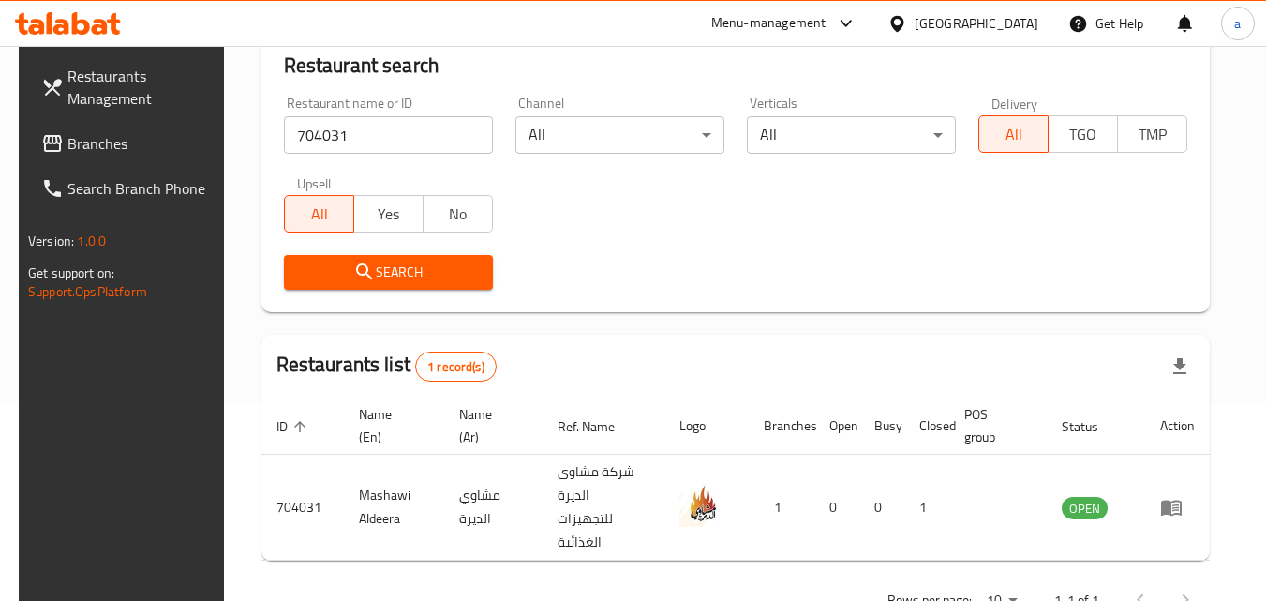
scroll to position [235, 0]
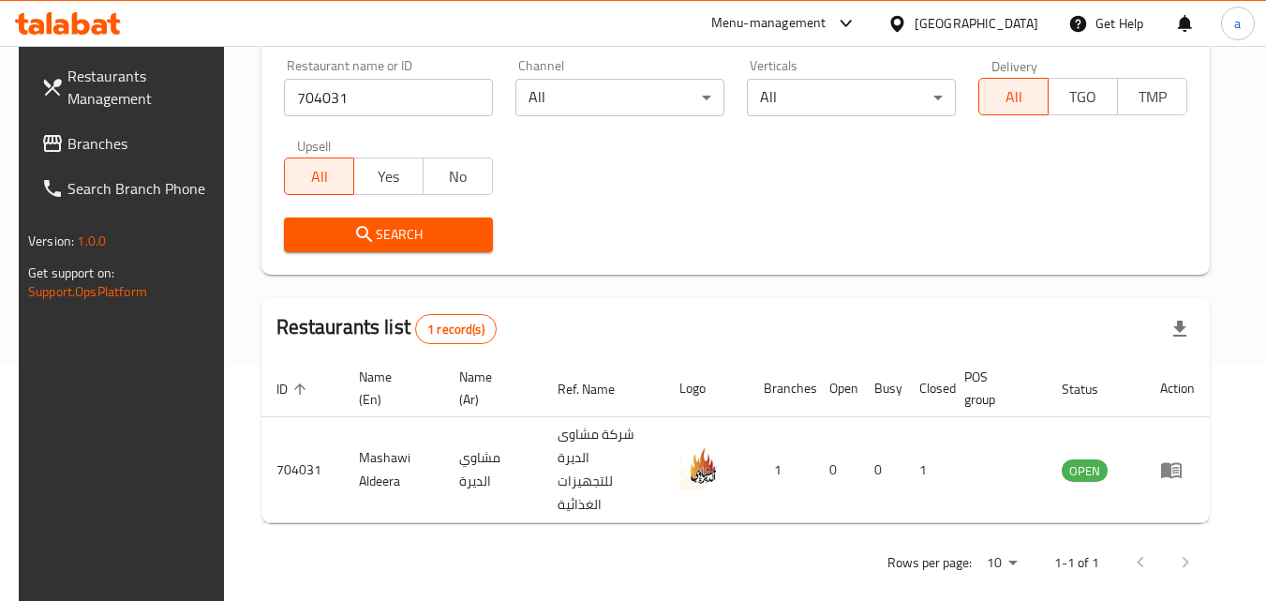
click at [1012, 30] on div "[GEOGRAPHIC_DATA]" at bounding box center [976, 23] width 124 height 21
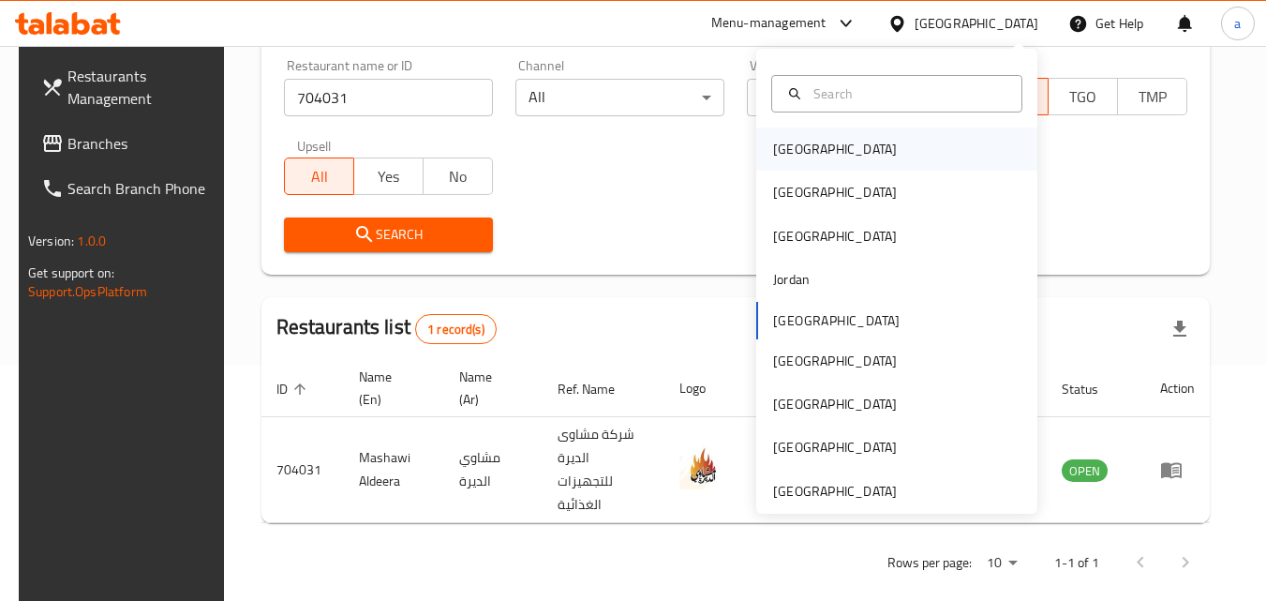
click at [941, 161] on div "[GEOGRAPHIC_DATA]" at bounding box center [896, 148] width 281 height 43
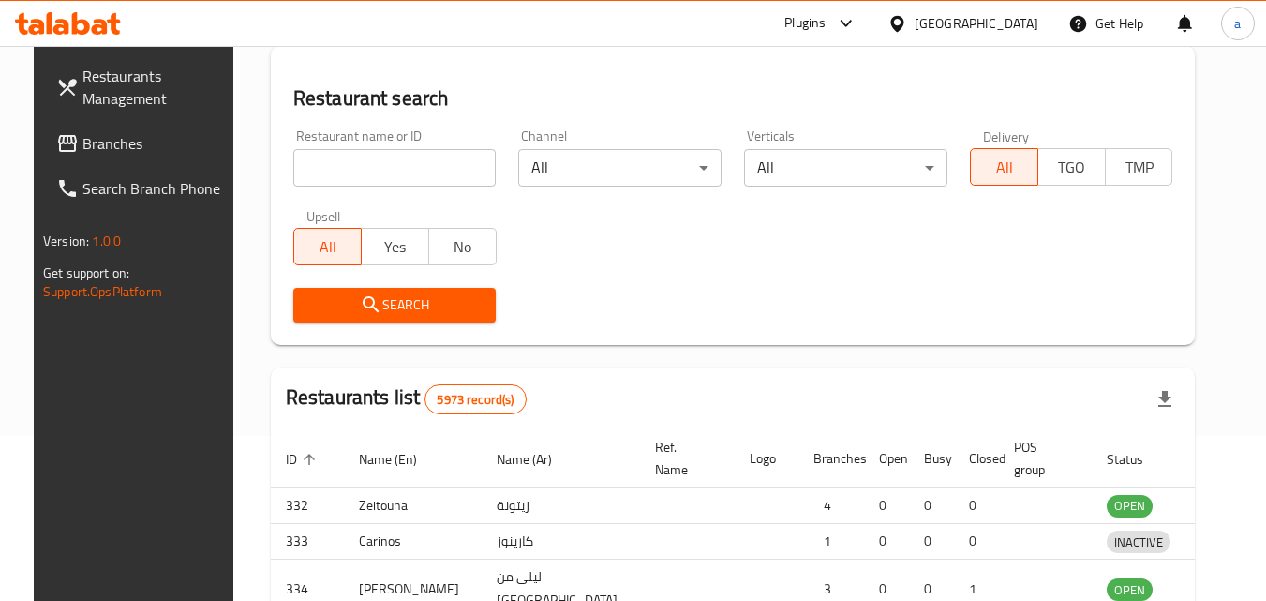
scroll to position [235, 0]
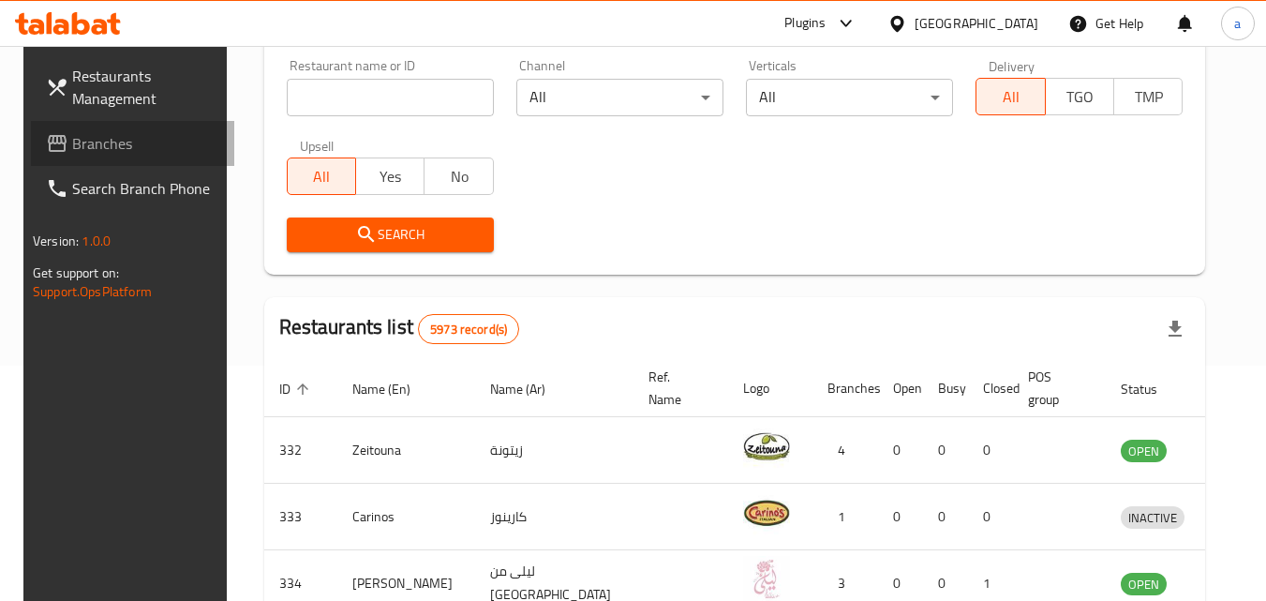
click at [103, 147] on span "Branches" at bounding box center [146, 143] width 148 height 22
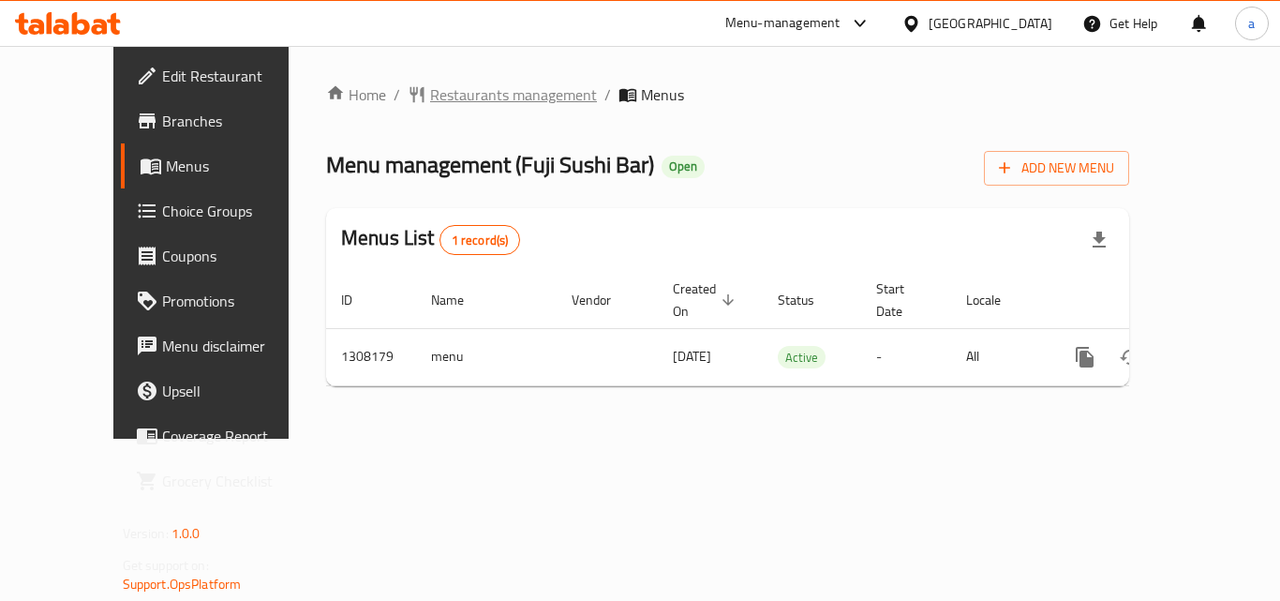
click at [454, 100] on span "Restaurants management" at bounding box center [513, 94] width 167 height 22
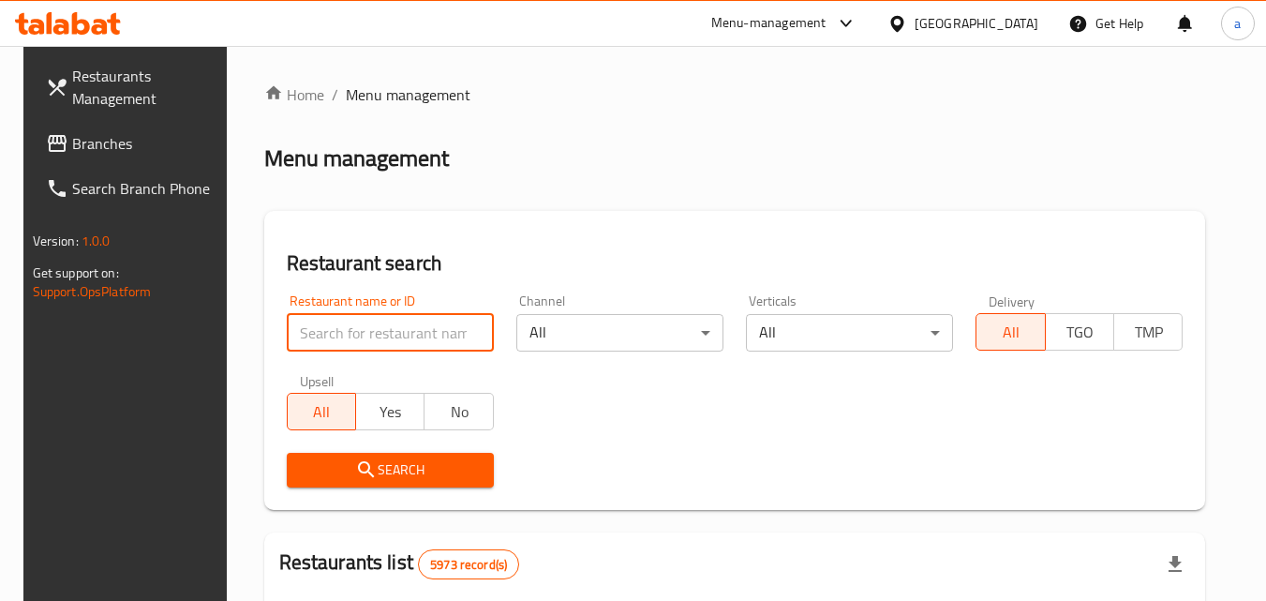
click at [428, 350] on input "search" at bounding box center [390, 332] width 207 height 37
paste input "704826"
type input "704826"
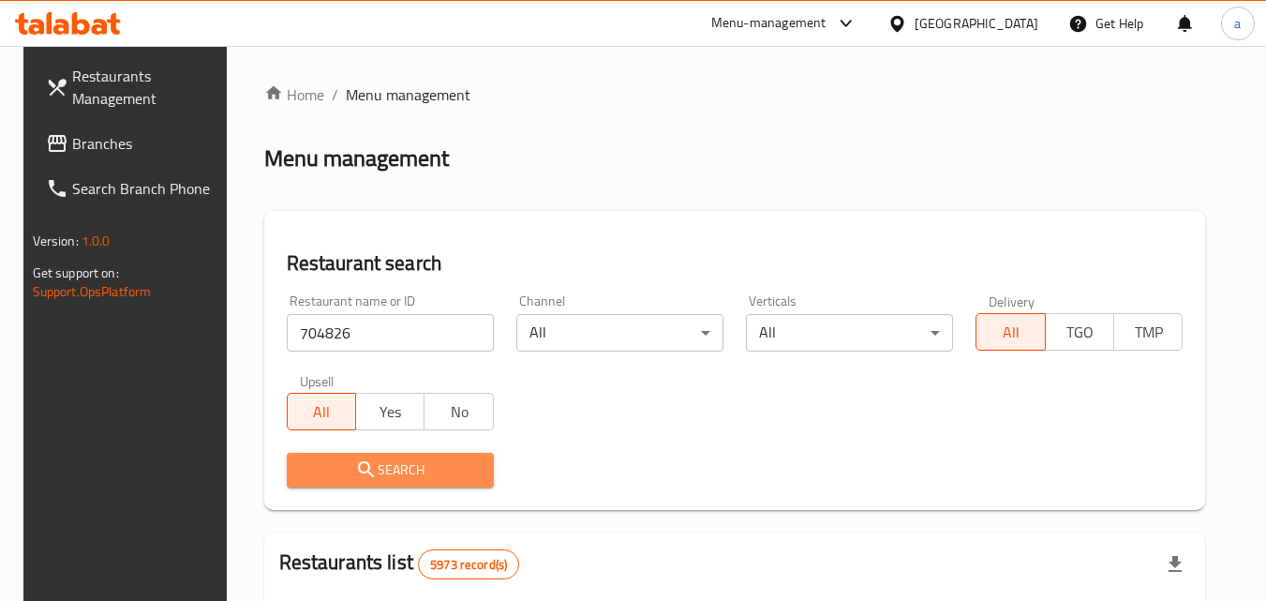
click at [443, 471] on span "Search" at bounding box center [390, 469] width 177 height 23
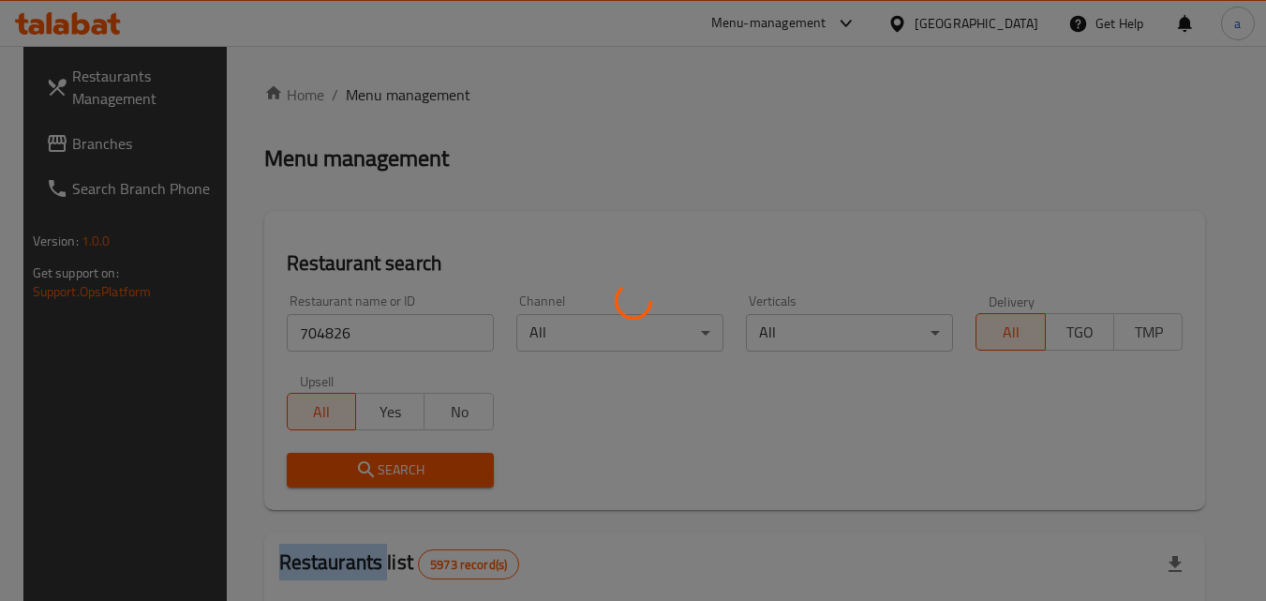
click at [443, 471] on div at bounding box center [633, 300] width 1266 height 601
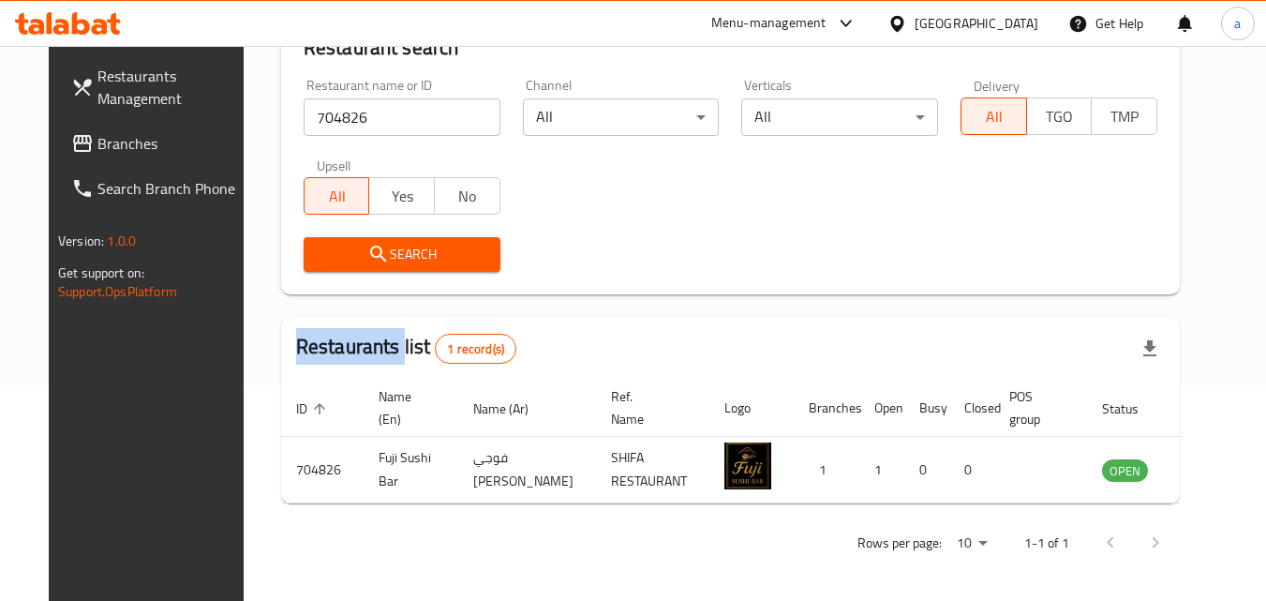
scroll to position [219, 0]
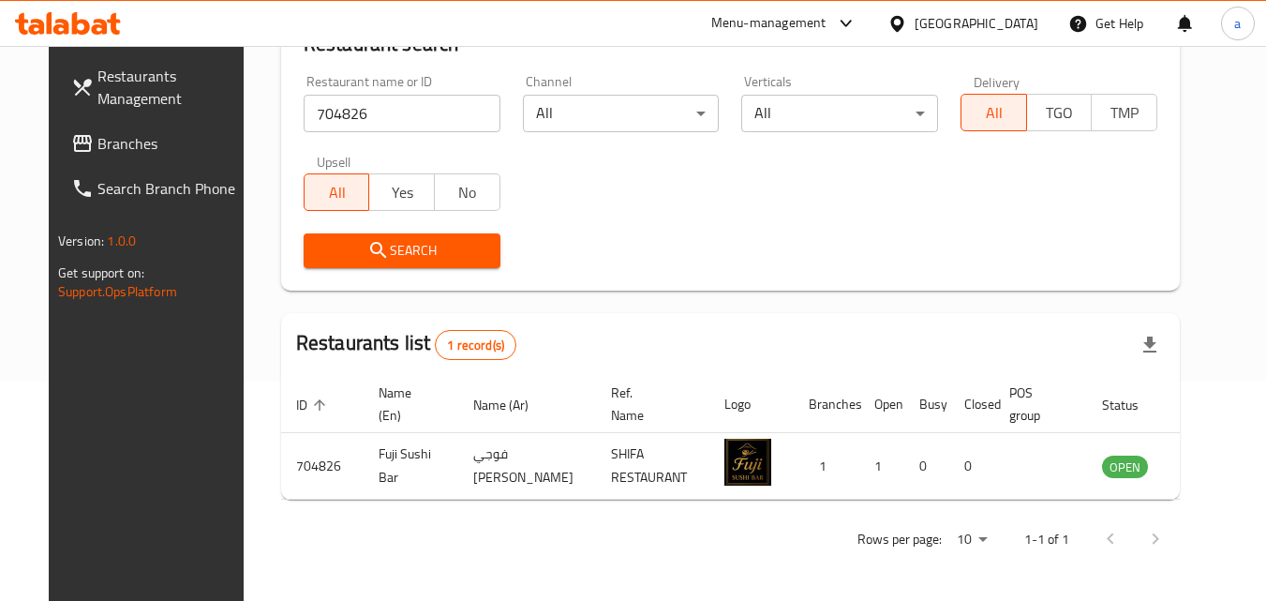
click at [1030, 32] on div "[GEOGRAPHIC_DATA]" at bounding box center [976, 23] width 124 height 21
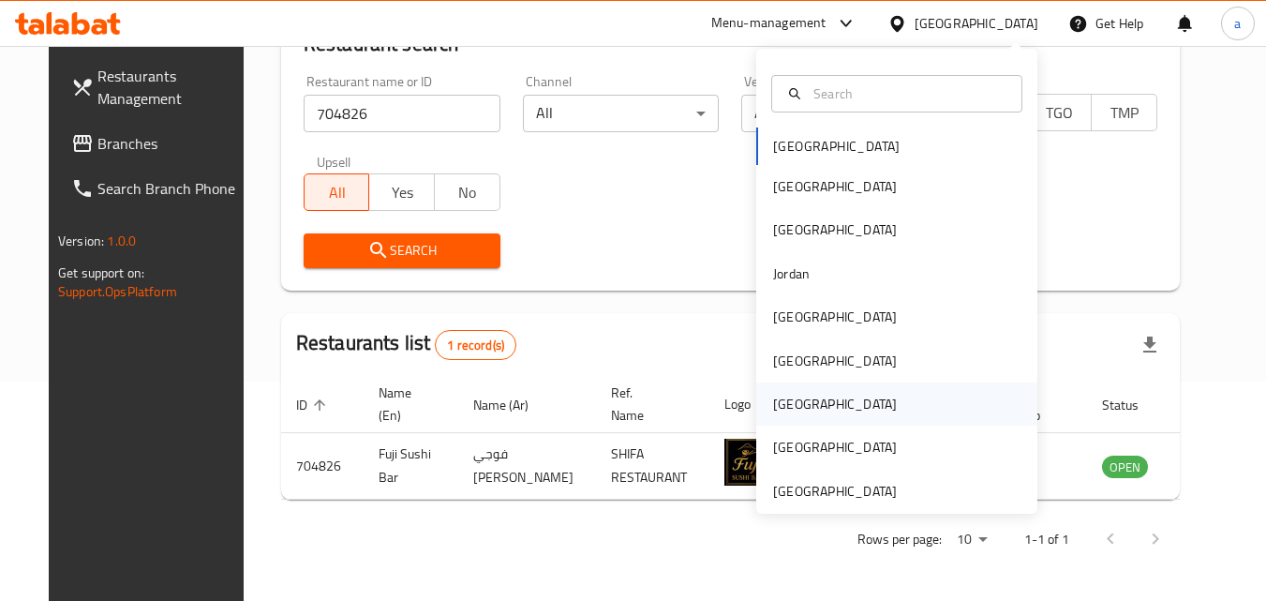
click at [878, 385] on div "[GEOGRAPHIC_DATA]" at bounding box center [896, 403] width 281 height 43
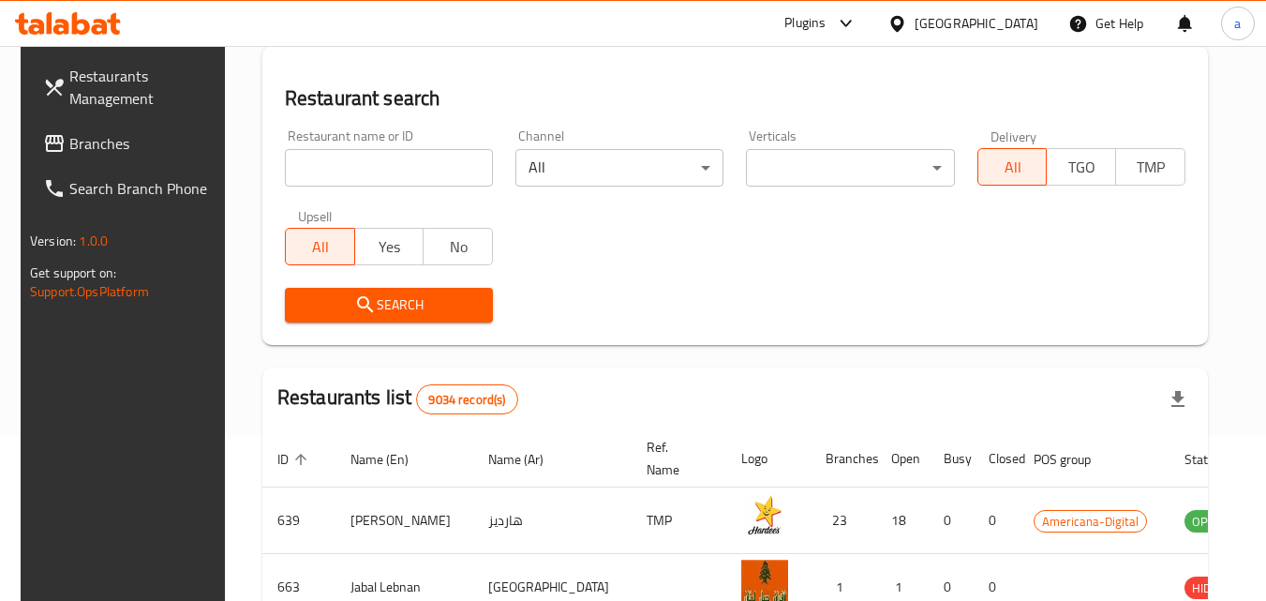
scroll to position [219, 0]
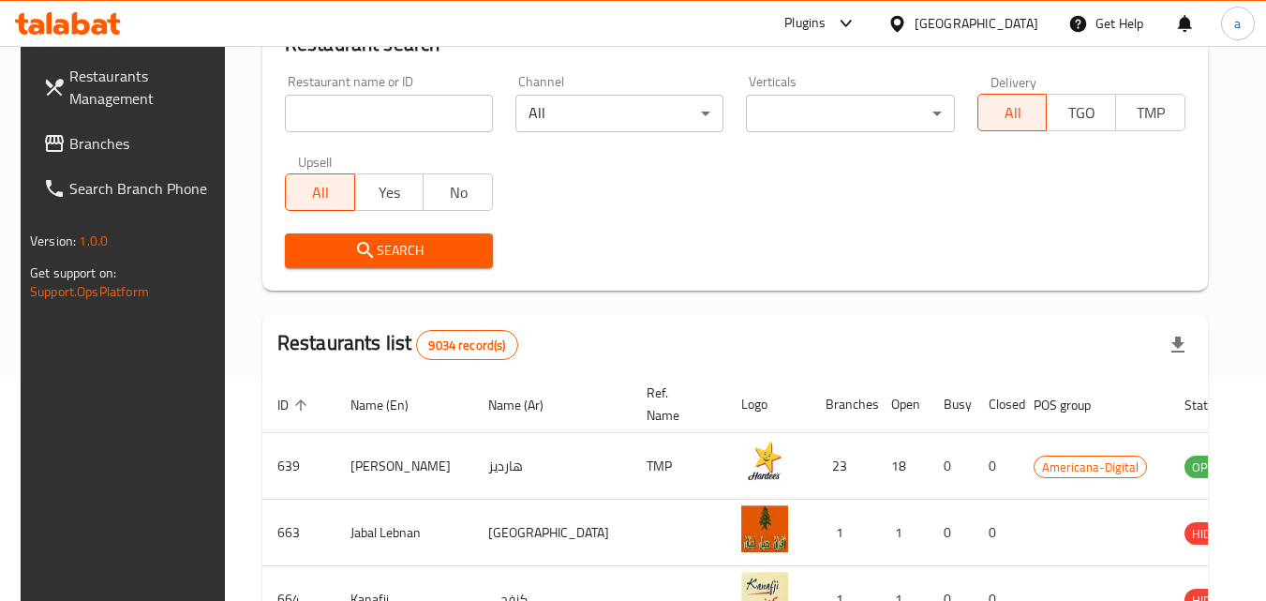
click at [87, 141] on span "Branches" at bounding box center [143, 143] width 148 height 22
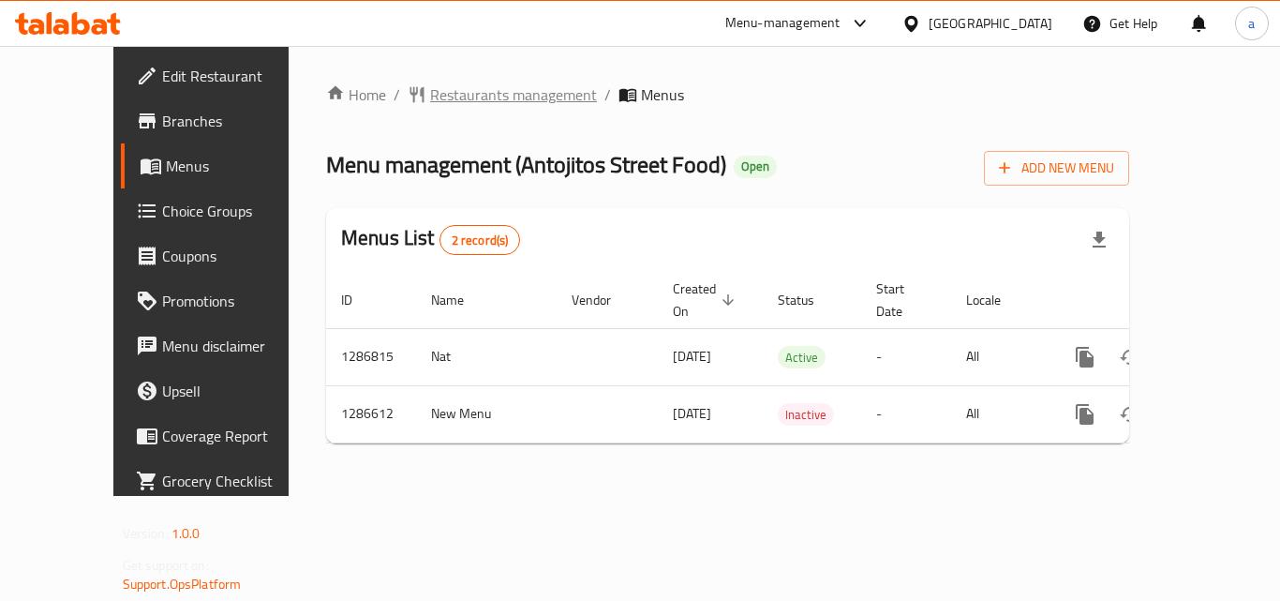
click at [458, 105] on span "Restaurants management" at bounding box center [513, 94] width 167 height 22
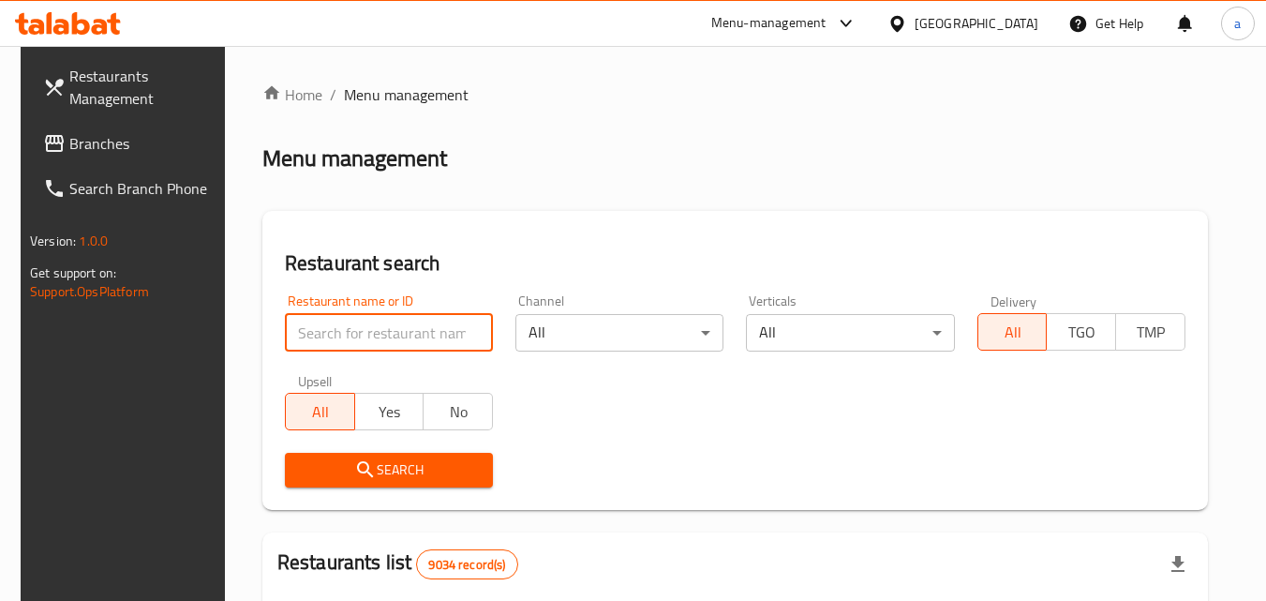
click at [386, 334] on input "search" at bounding box center [389, 332] width 208 height 37
paste input "696484"
type input "696484"
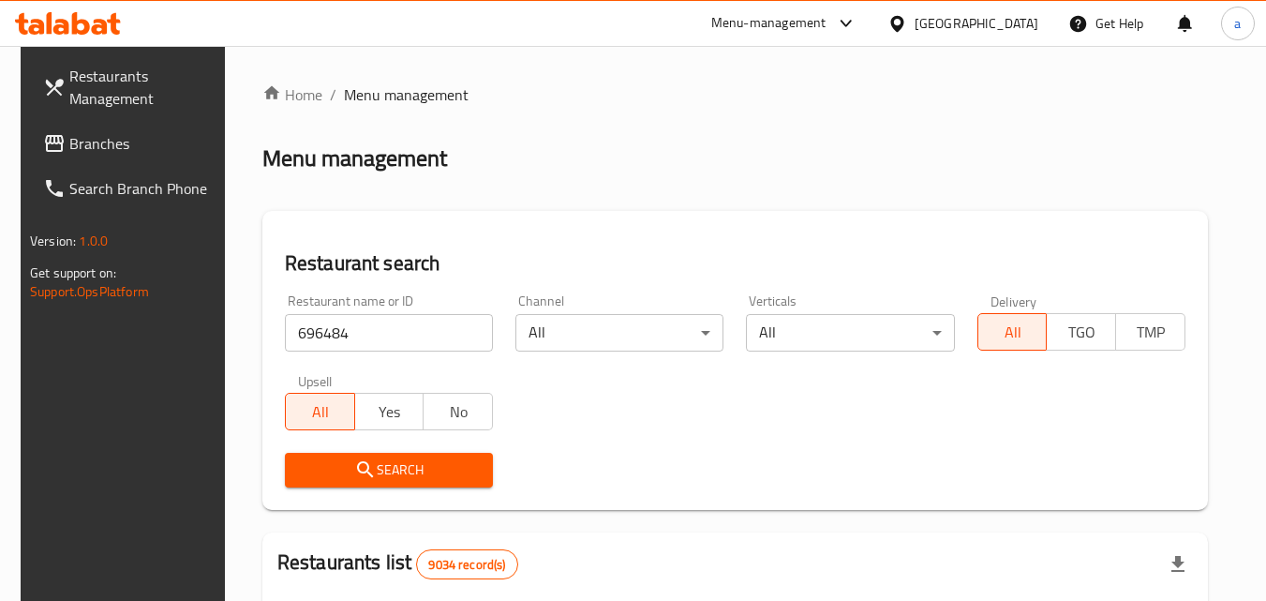
click at [388, 467] on span "Search" at bounding box center [389, 469] width 178 height 23
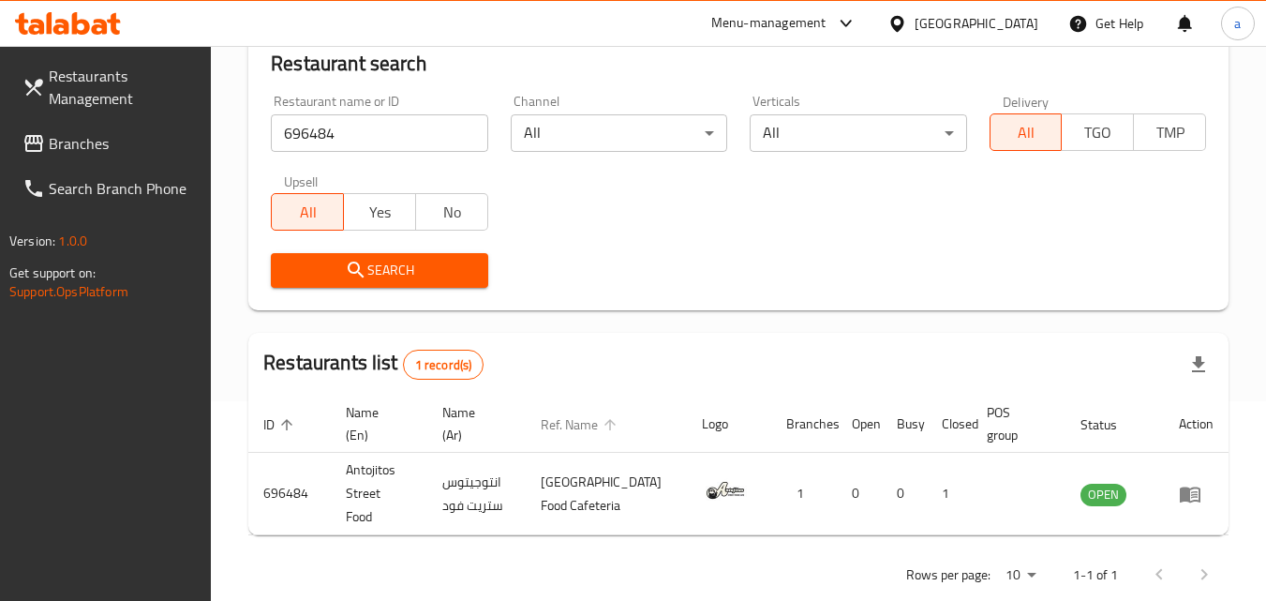
scroll to position [219, 0]
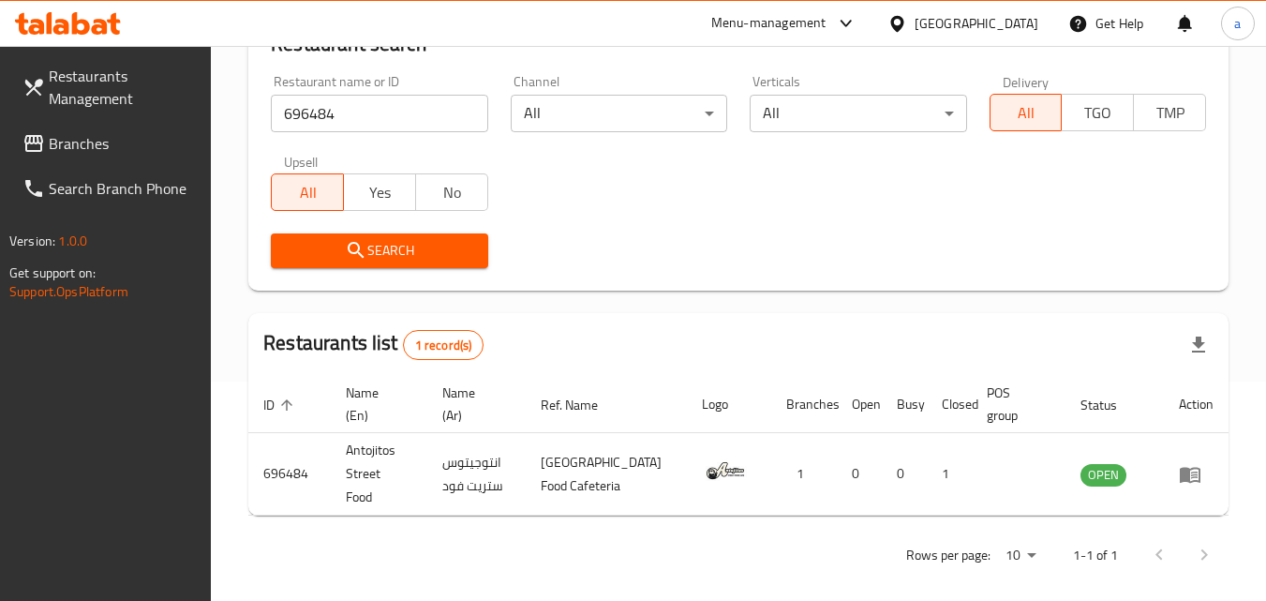
click at [1032, 39] on div "[GEOGRAPHIC_DATA]" at bounding box center [962, 23] width 181 height 45
click at [1017, 26] on div "[GEOGRAPHIC_DATA]" at bounding box center [976, 23] width 124 height 21
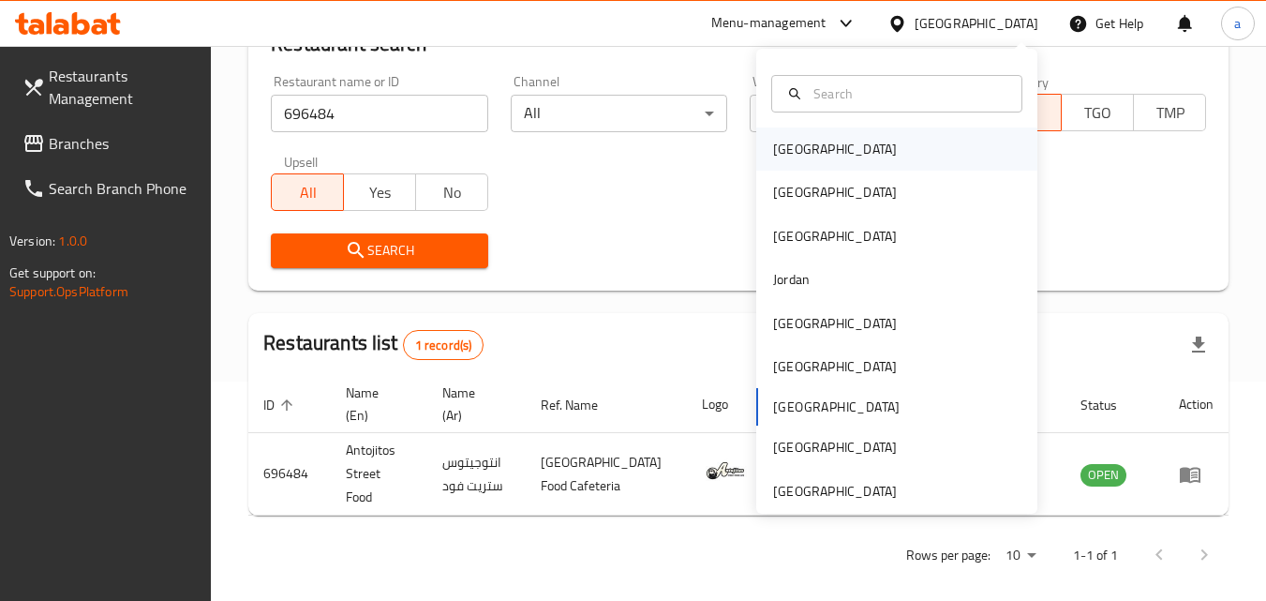
click at [960, 143] on div "[GEOGRAPHIC_DATA]" at bounding box center [896, 148] width 281 height 43
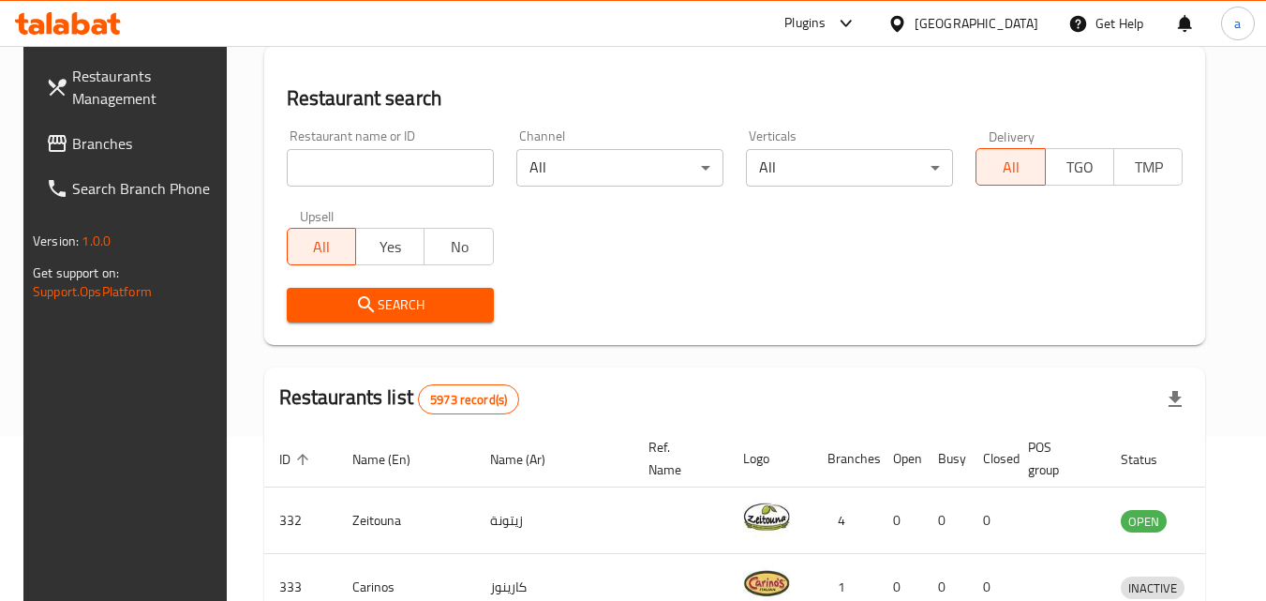
scroll to position [219, 0]
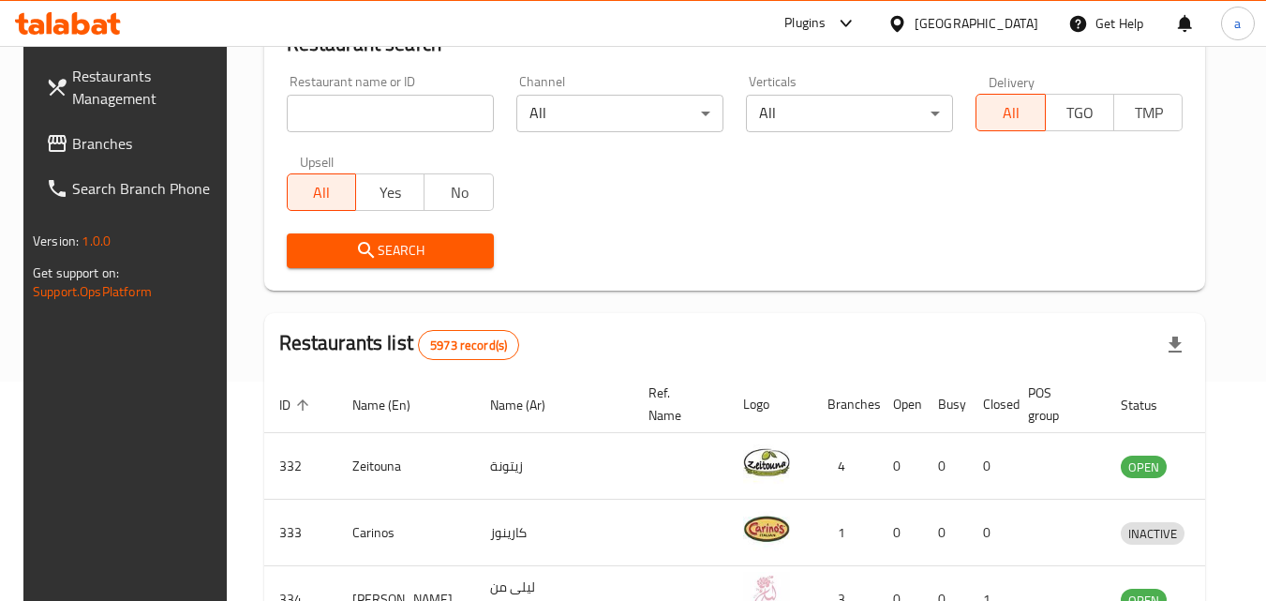
click at [126, 147] on span "Branches" at bounding box center [146, 143] width 148 height 22
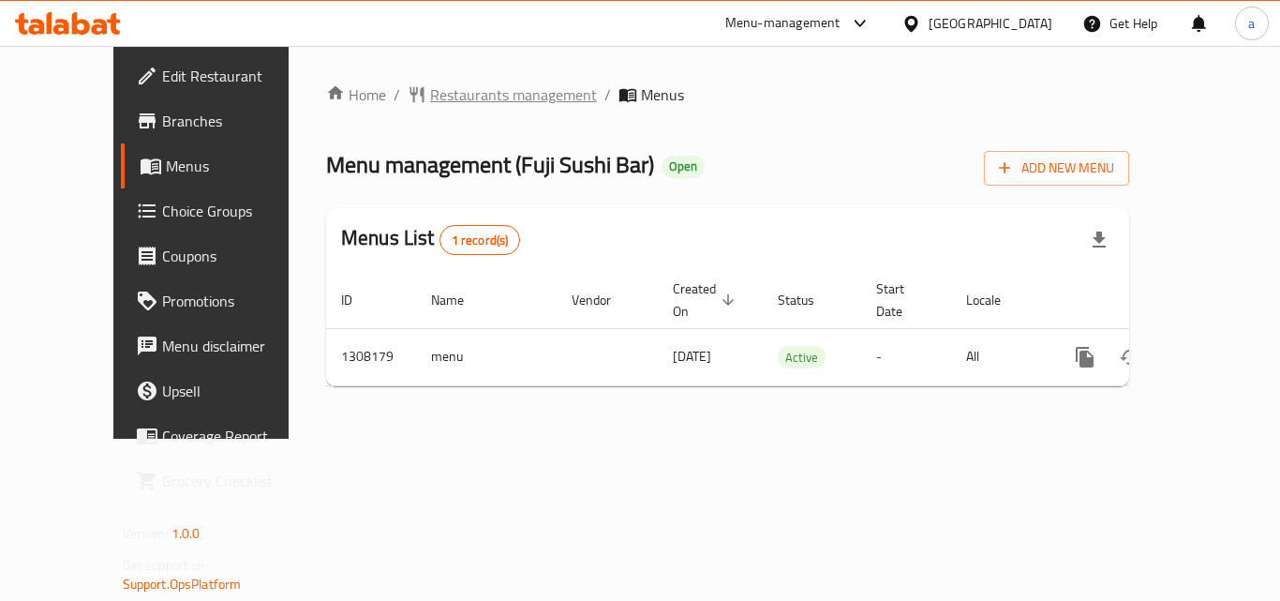
click at [473, 89] on span "Restaurants management" at bounding box center [513, 94] width 167 height 22
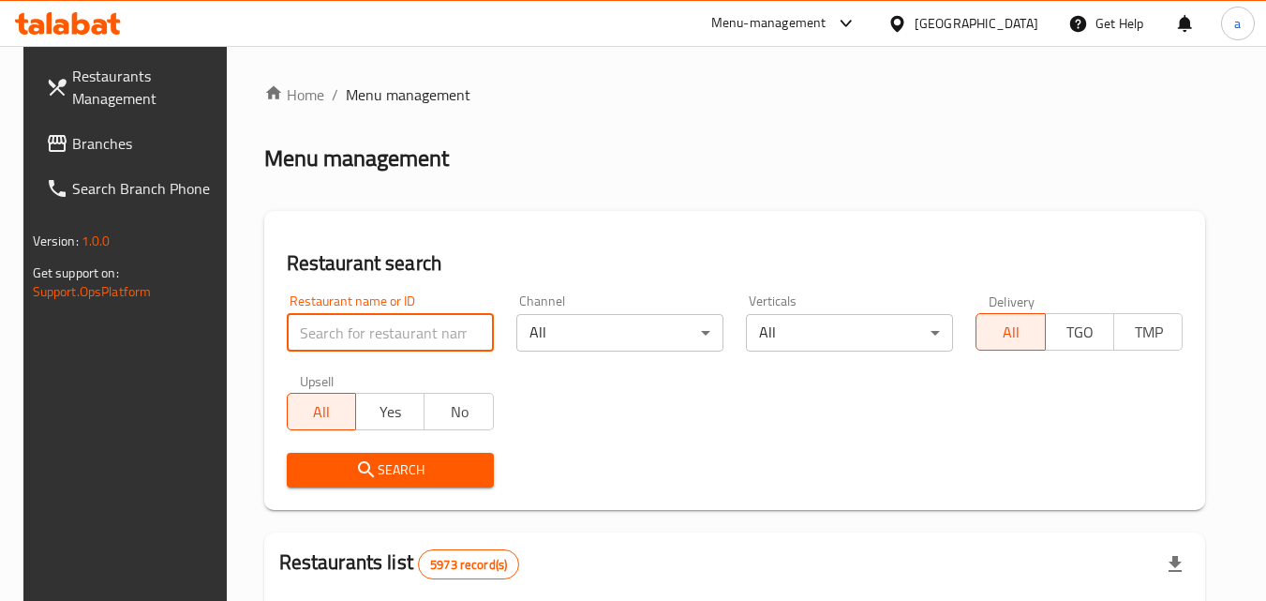
click at [411, 343] on input "search" at bounding box center [390, 332] width 207 height 37
paste input "704826"
type input "704826"
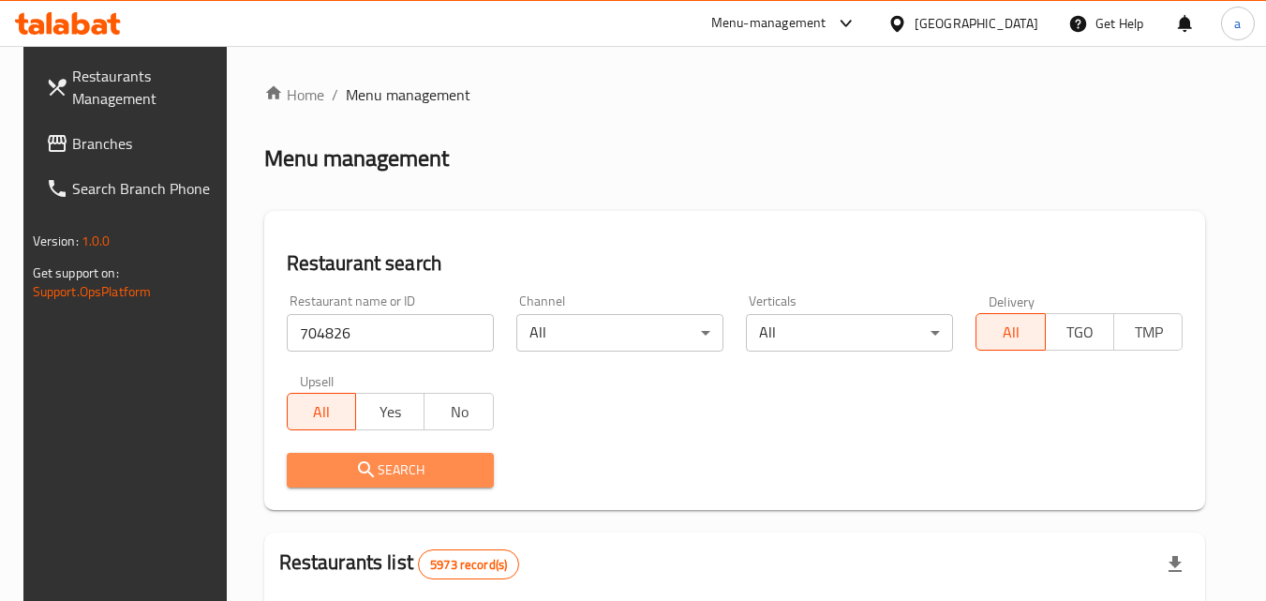
click at [380, 460] on span "Search" at bounding box center [390, 469] width 177 height 23
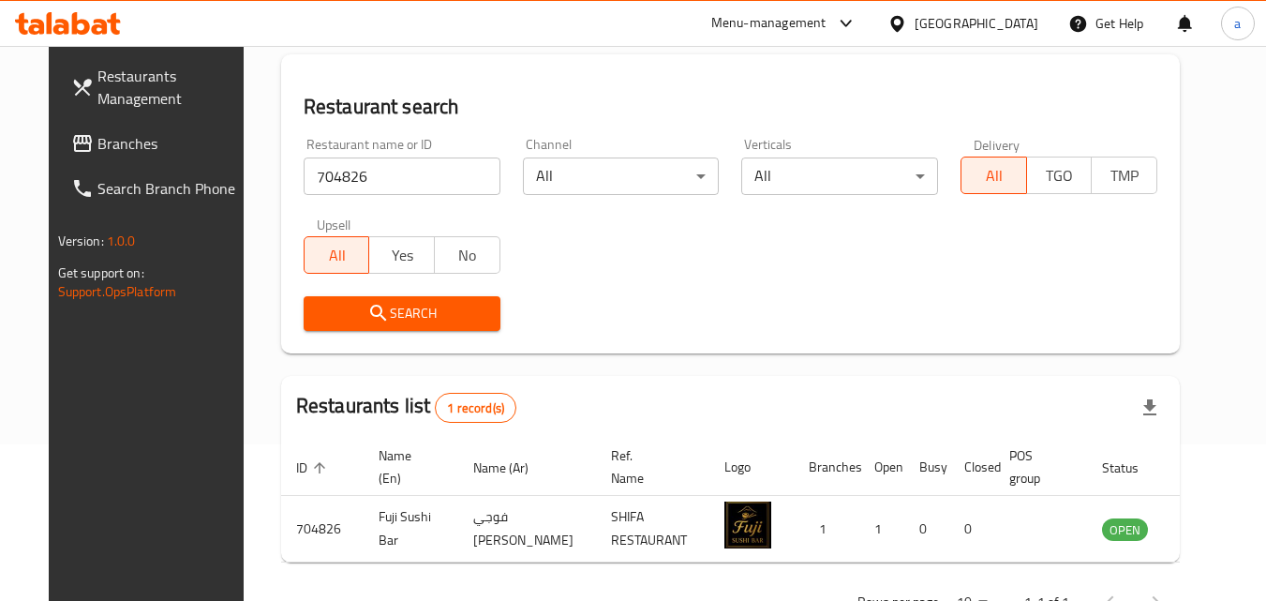
scroll to position [219, 0]
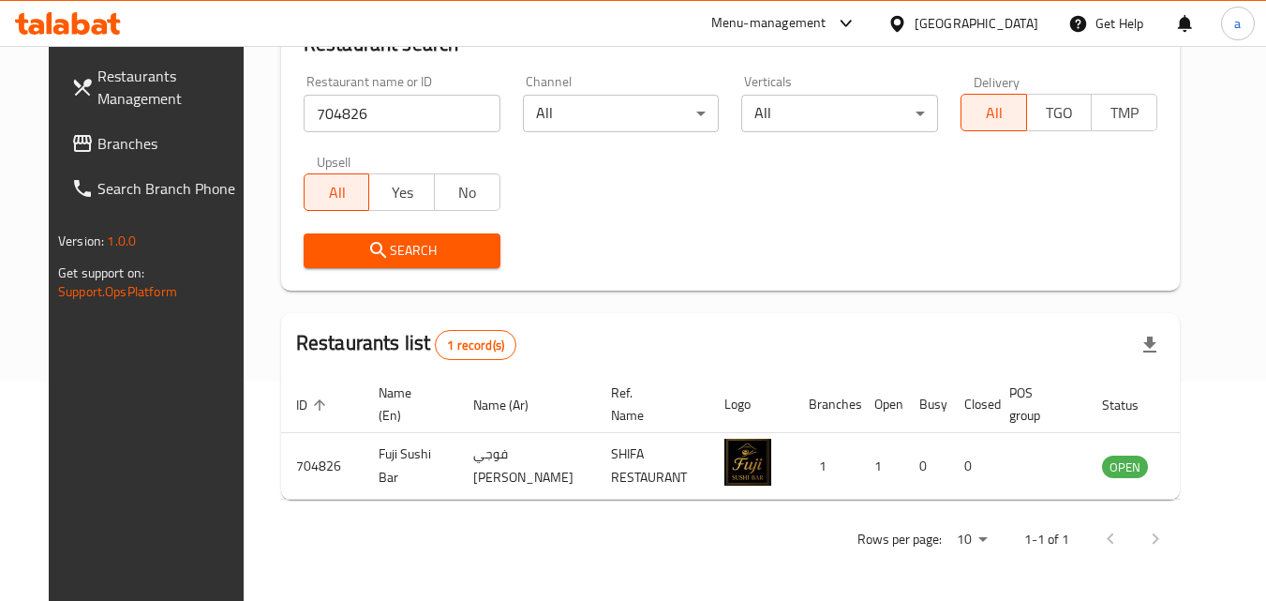
click at [999, 36] on div "[GEOGRAPHIC_DATA]" at bounding box center [962, 23] width 181 height 45
click at [1023, 22] on div "[GEOGRAPHIC_DATA]" at bounding box center [976, 23] width 124 height 21
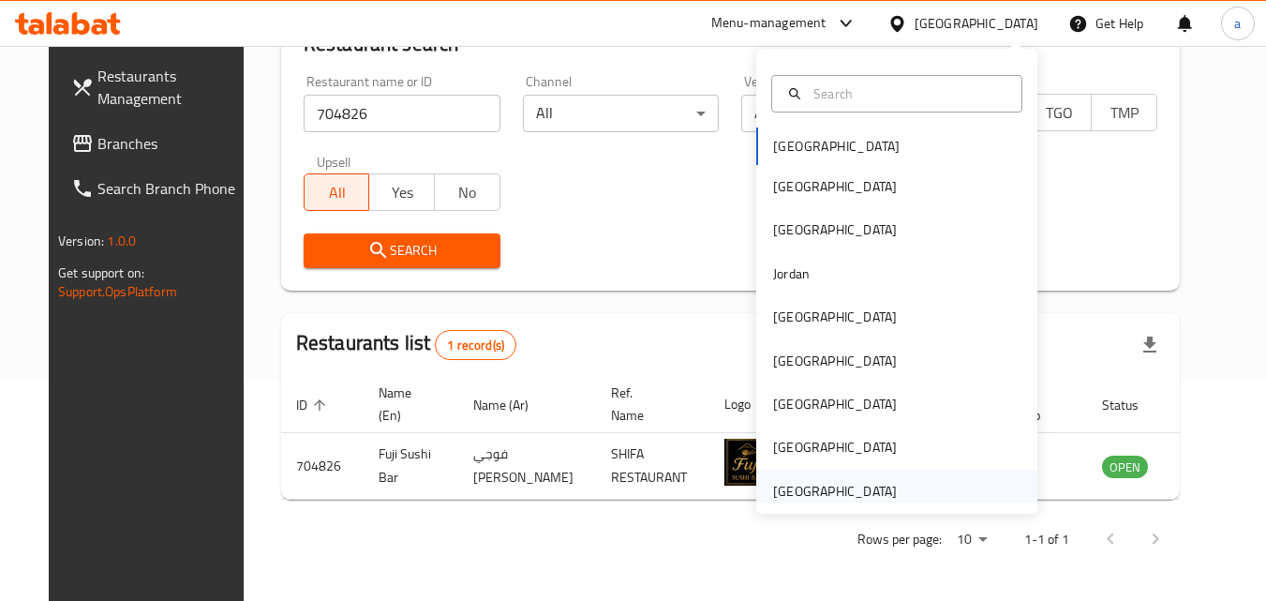
click at [913, 494] on div "[GEOGRAPHIC_DATA]" at bounding box center [896, 490] width 281 height 43
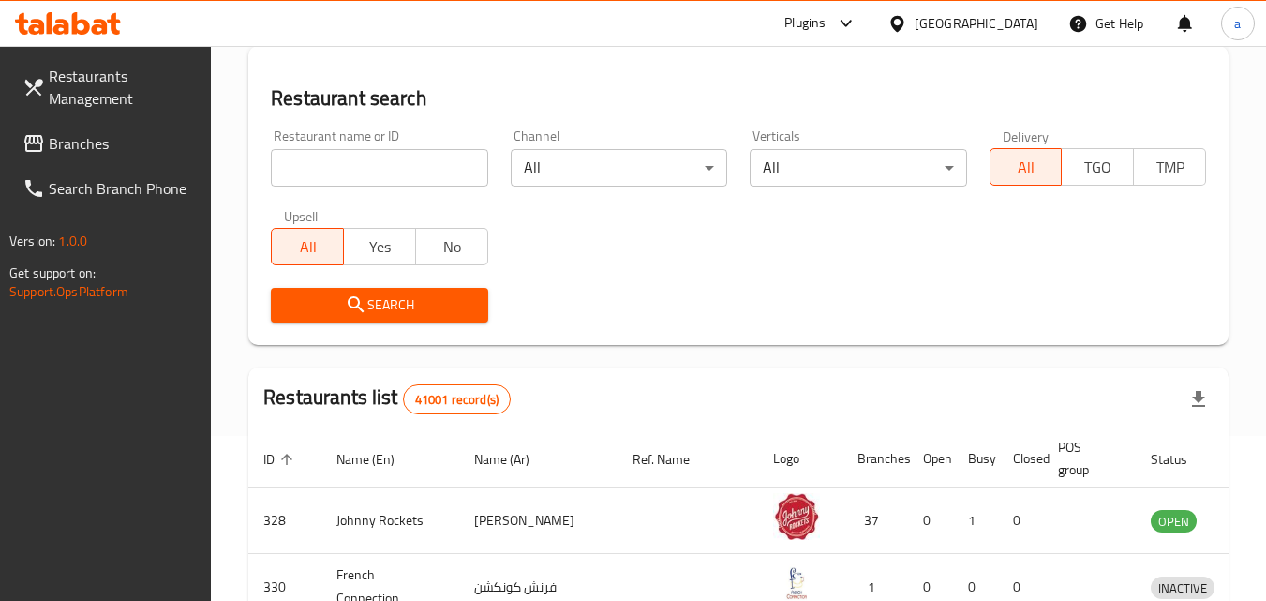
scroll to position [219, 0]
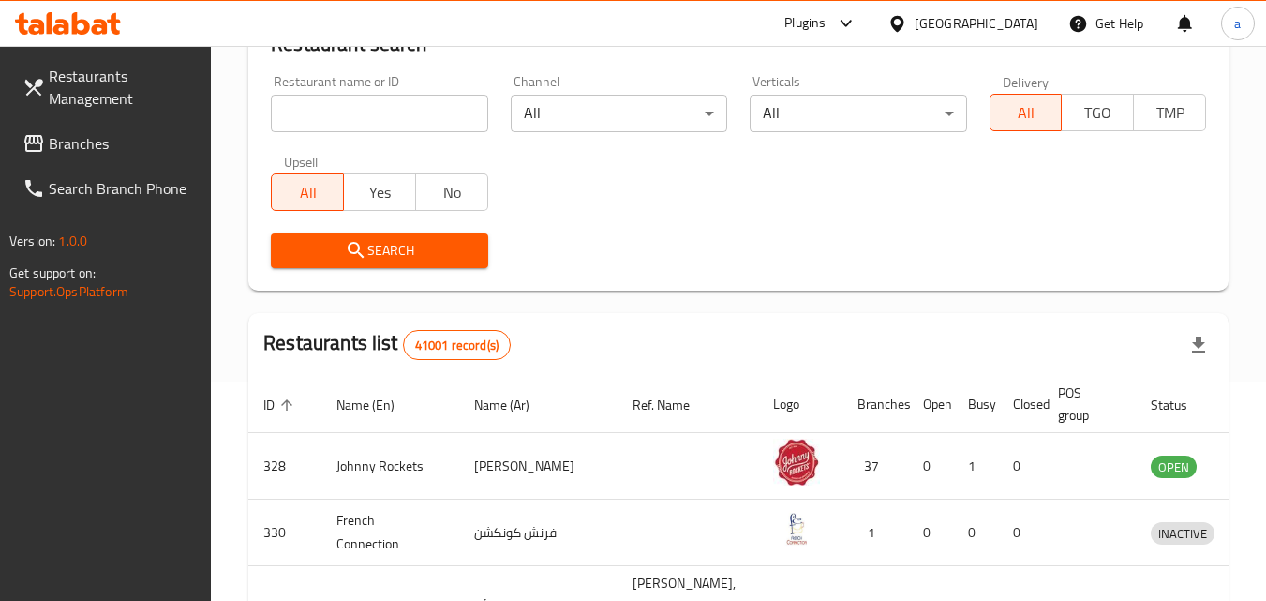
click at [80, 153] on span "Branches" at bounding box center [123, 143] width 148 height 22
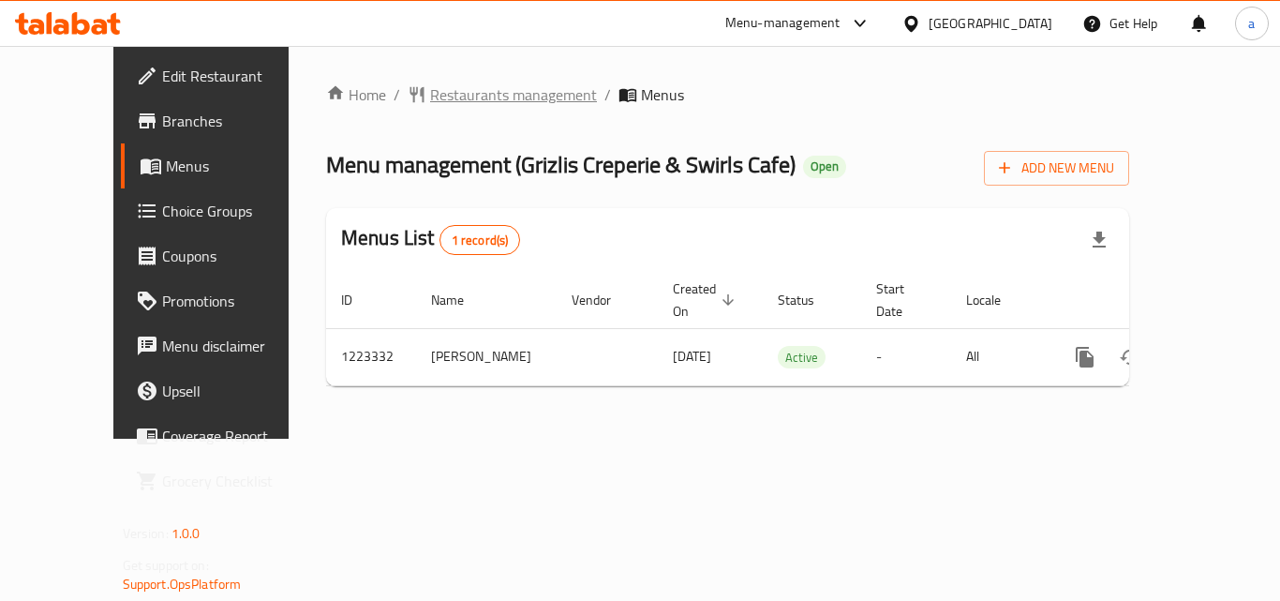
click at [435, 86] on span "Restaurants management" at bounding box center [513, 94] width 167 height 22
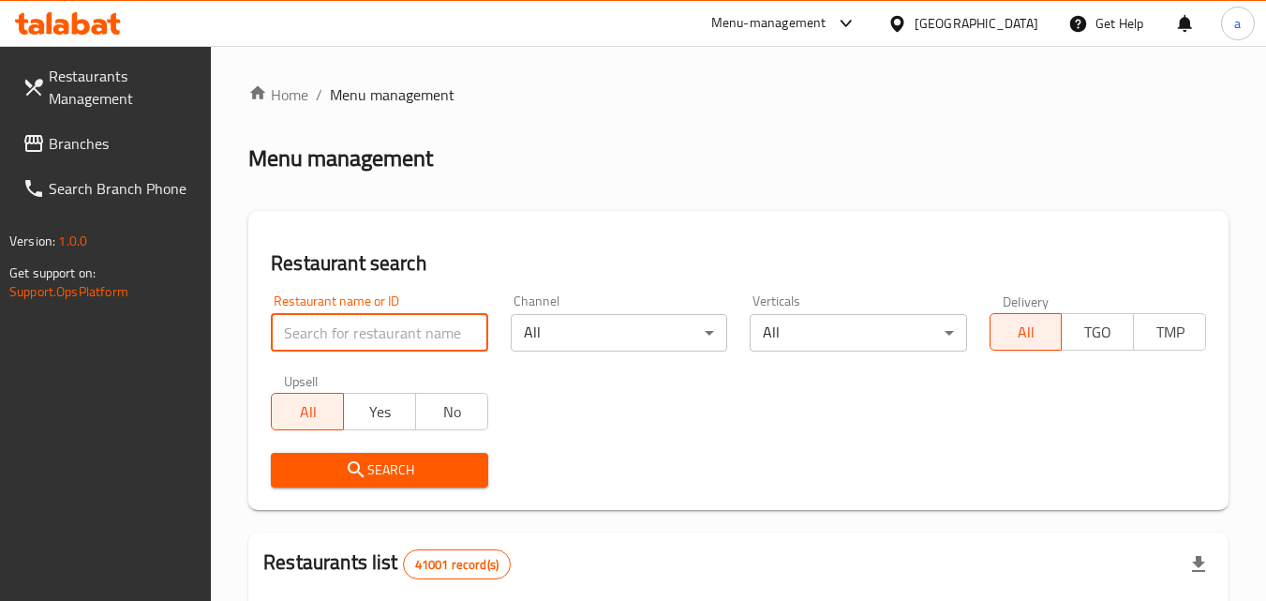
click at [384, 334] on input "search" at bounding box center [379, 332] width 216 height 37
paste input "673985"
type input "673985"
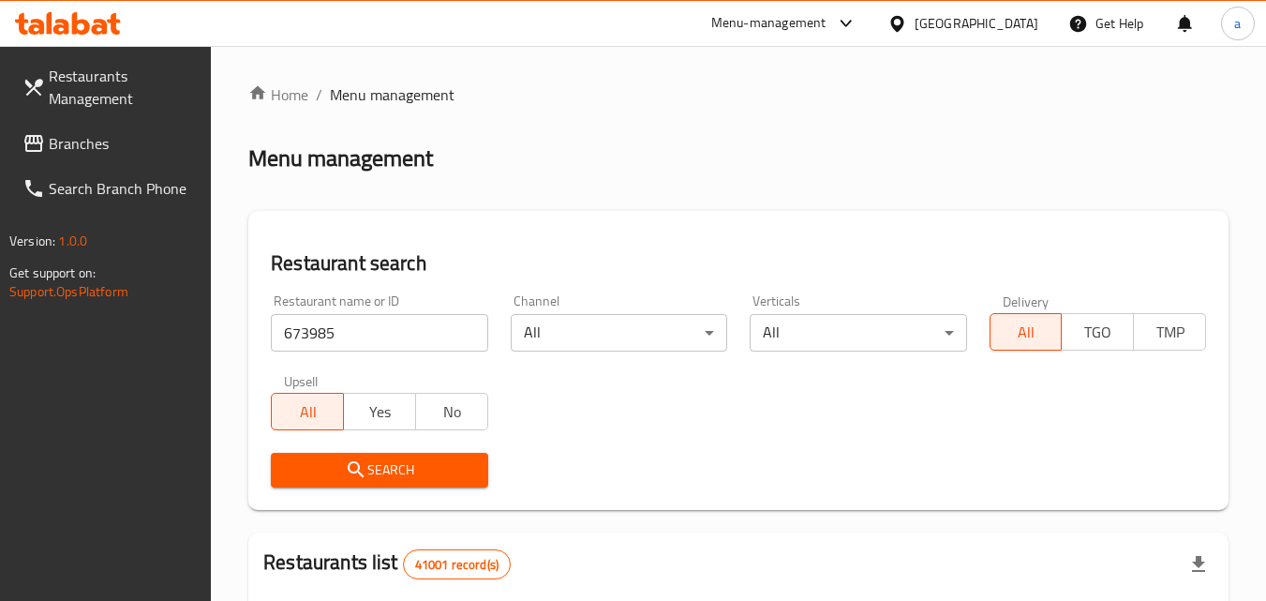
click at [364, 462] on icon "submit" at bounding box center [356, 469] width 22 height 22
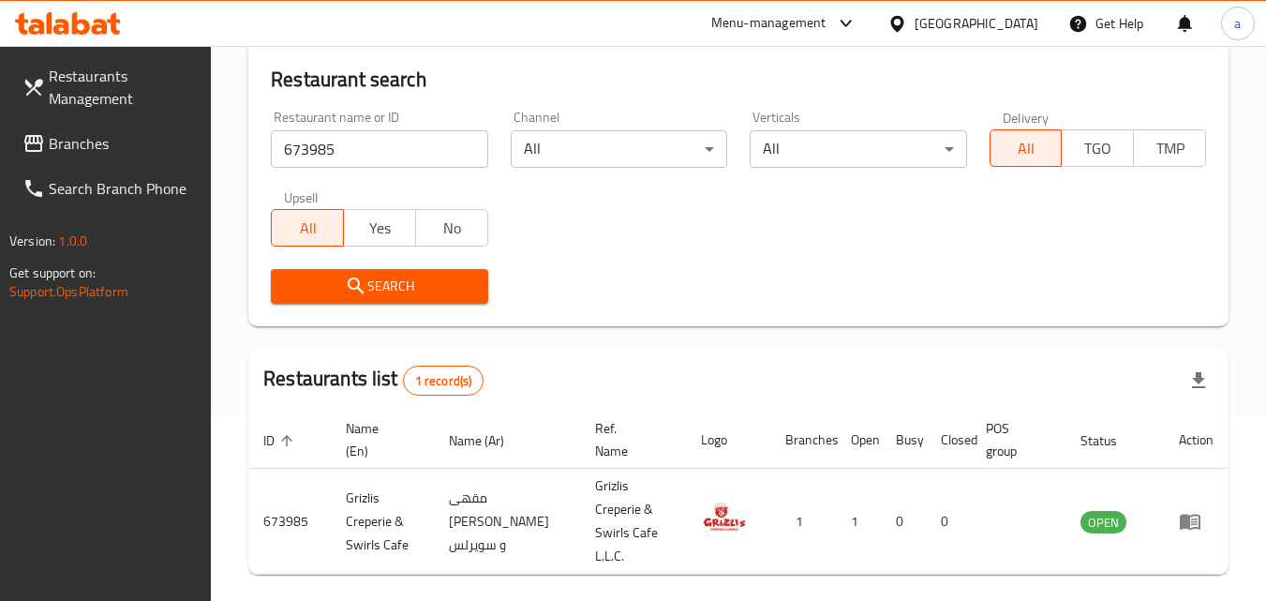
scroll to position [259, 0]
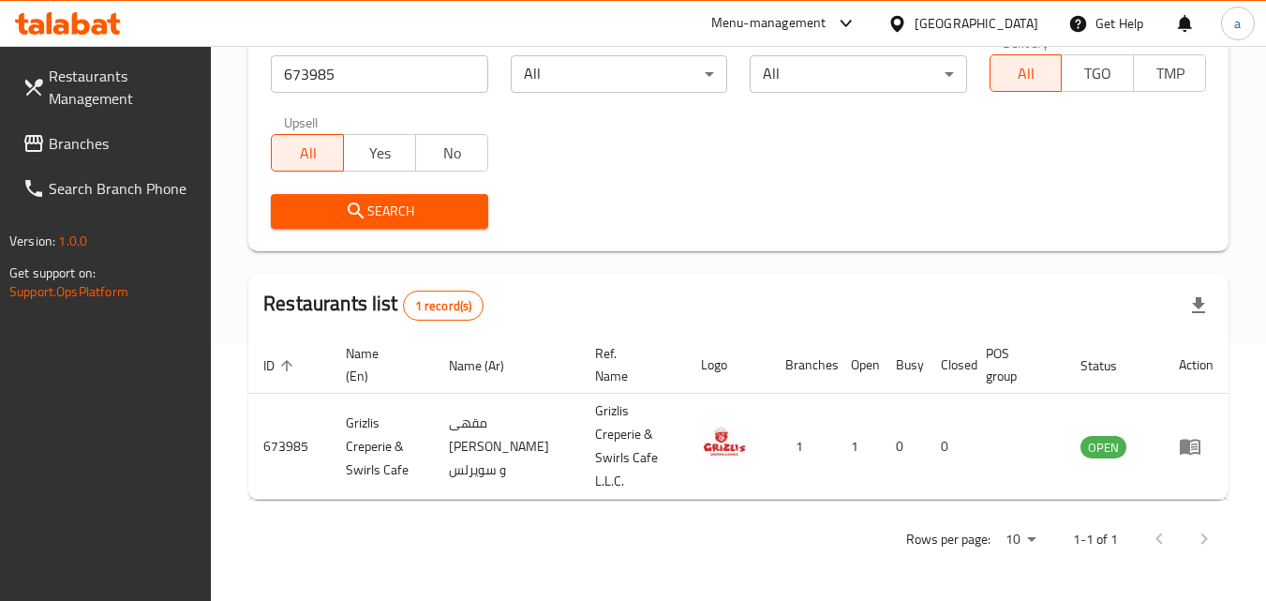
click at [1017, 17] on div "[GEOGRAPHIC_DATA]" at bounding box center [976, 23] width 124 height 21
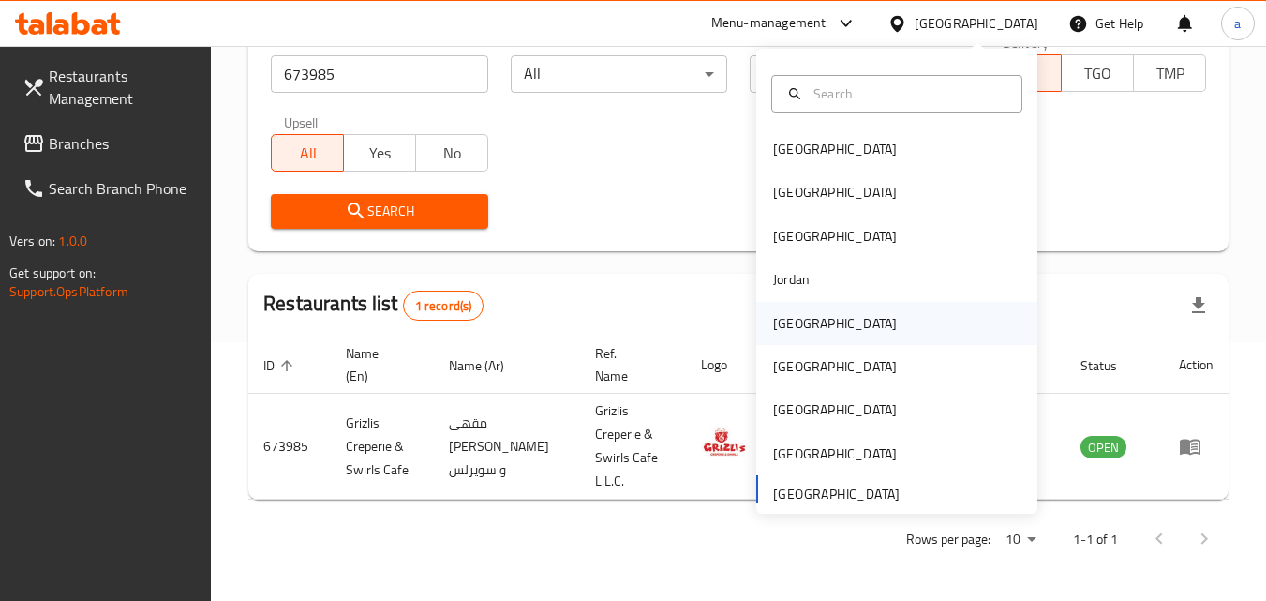
click at [856, 335] on div "[GEOGRAPHIC_DATA]" at bounding box center [896, 323] width 281 height 43
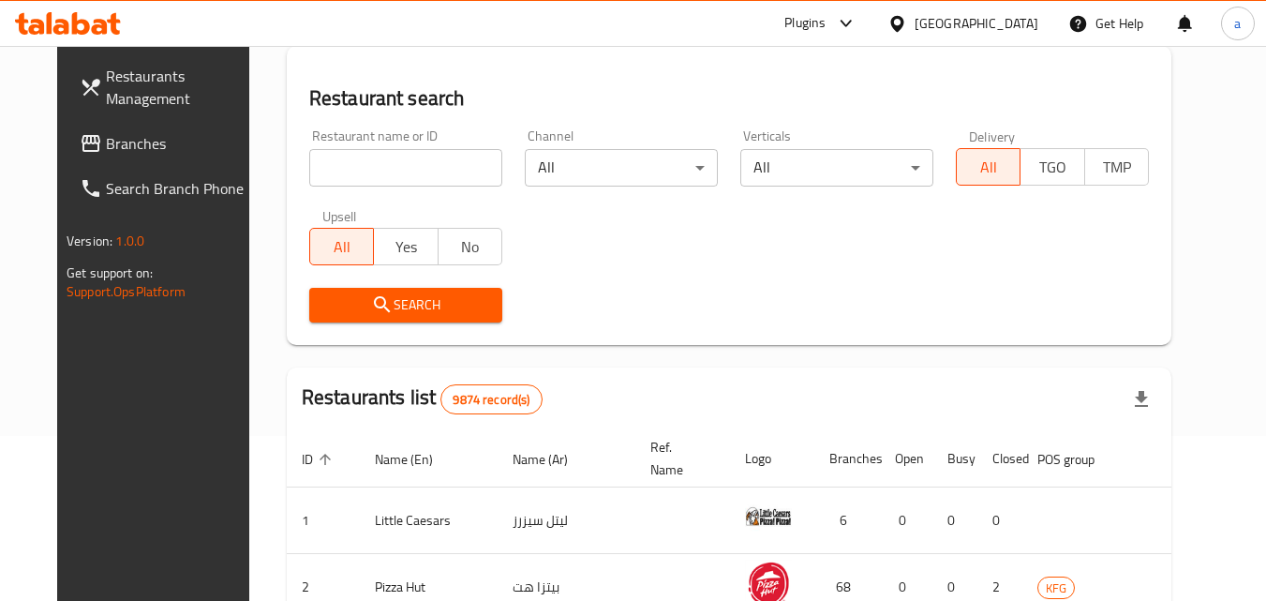
scroll to position [259, 0]
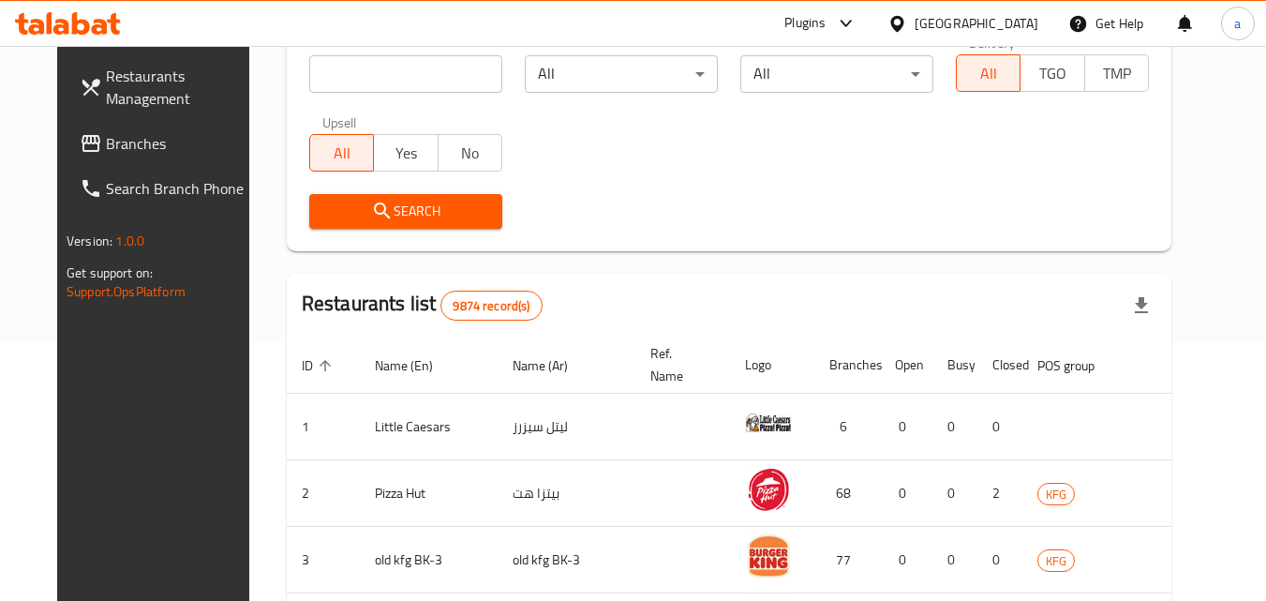
click at [106, 148] on span "Branches" at bounding box center [180, 143] width 148 height 22
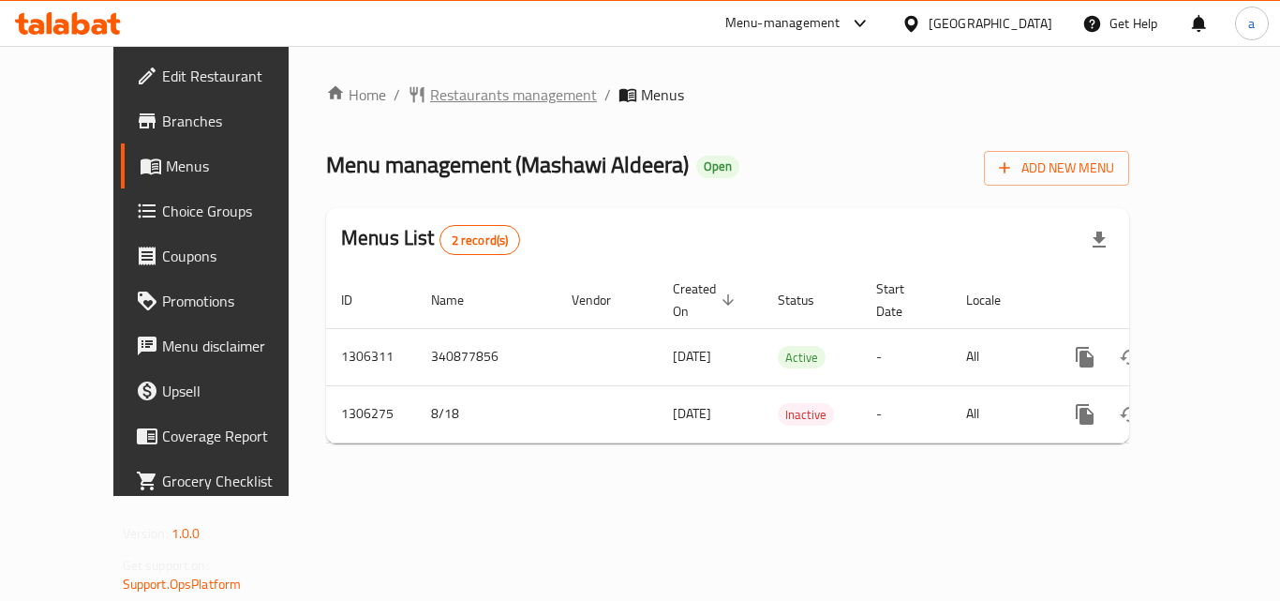
click at [430, 91] on span "Restaurants management" at bounding box center [513, 94] width 167 height 22
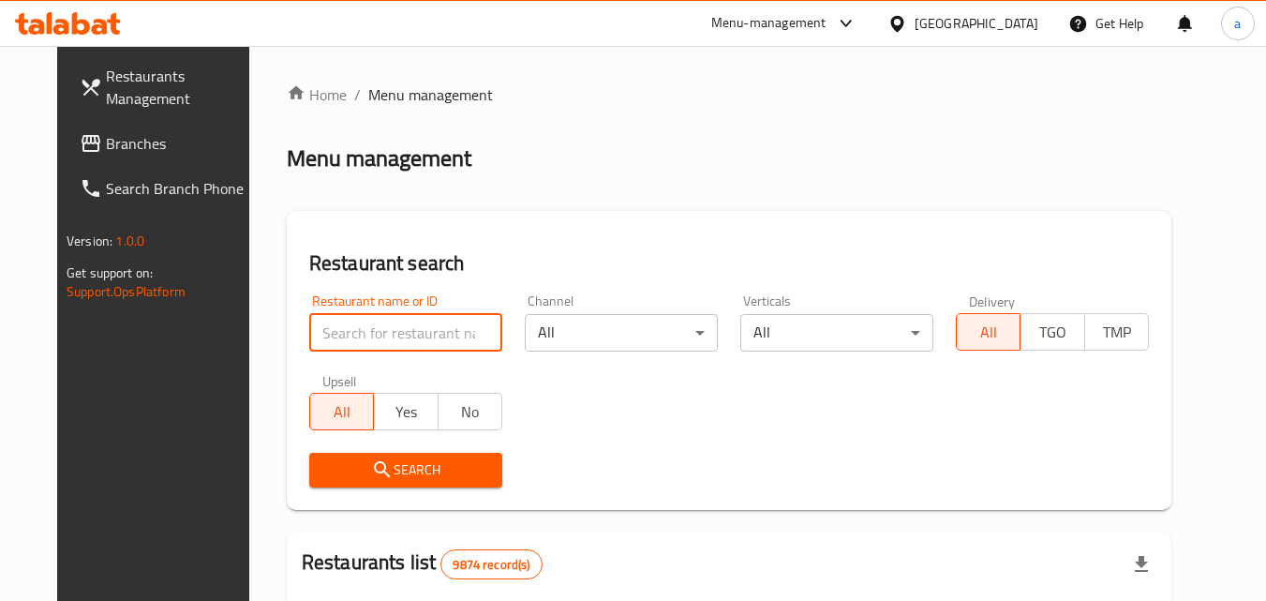
click at [365, 334] on input "search" at bounding box center [405, 332] width 193 height 37
paste input "704031"
type input "704031"
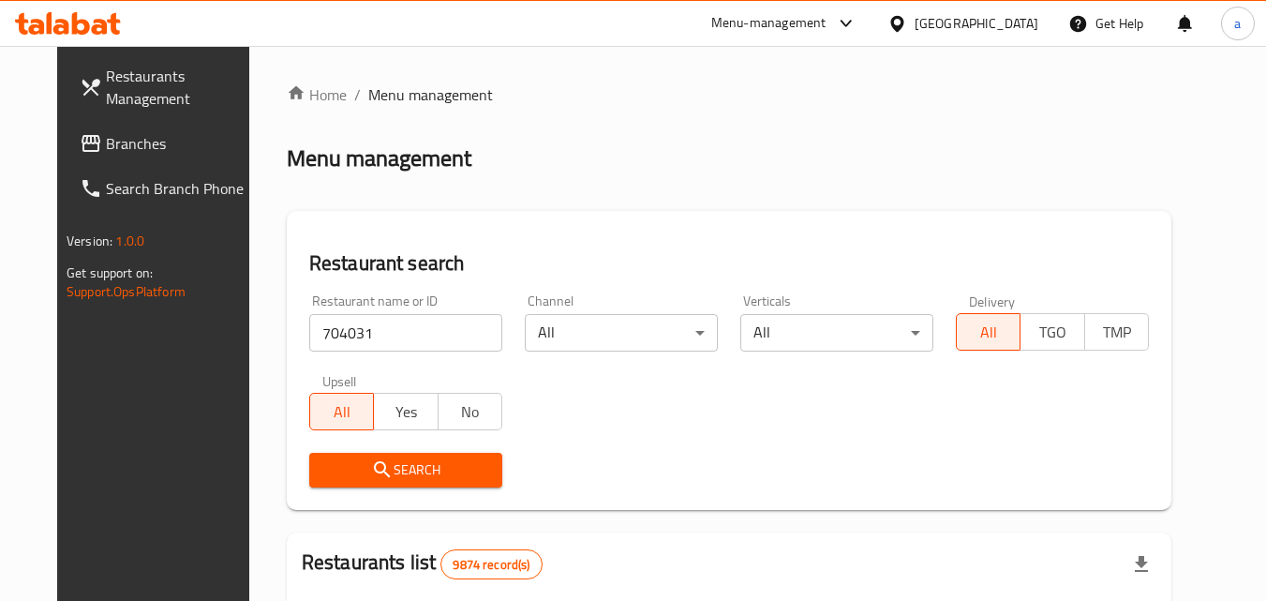
click at [331, 466] on span "Search" at bounding box center [405, 469] width 163 height 23
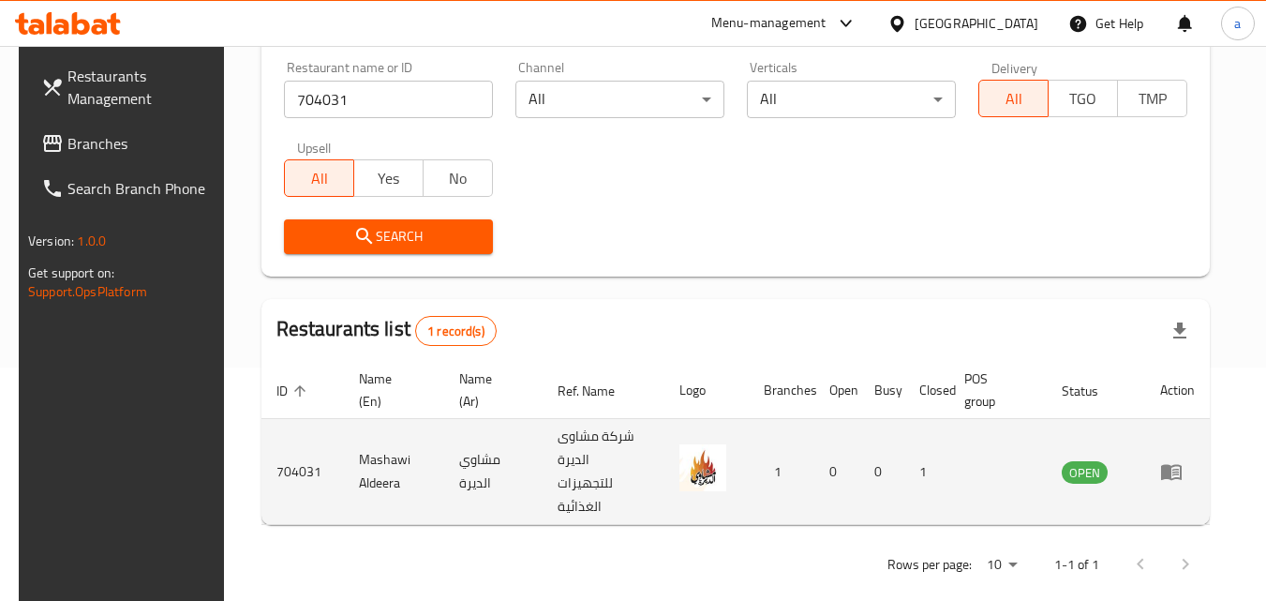
scroll to position [235, 0]
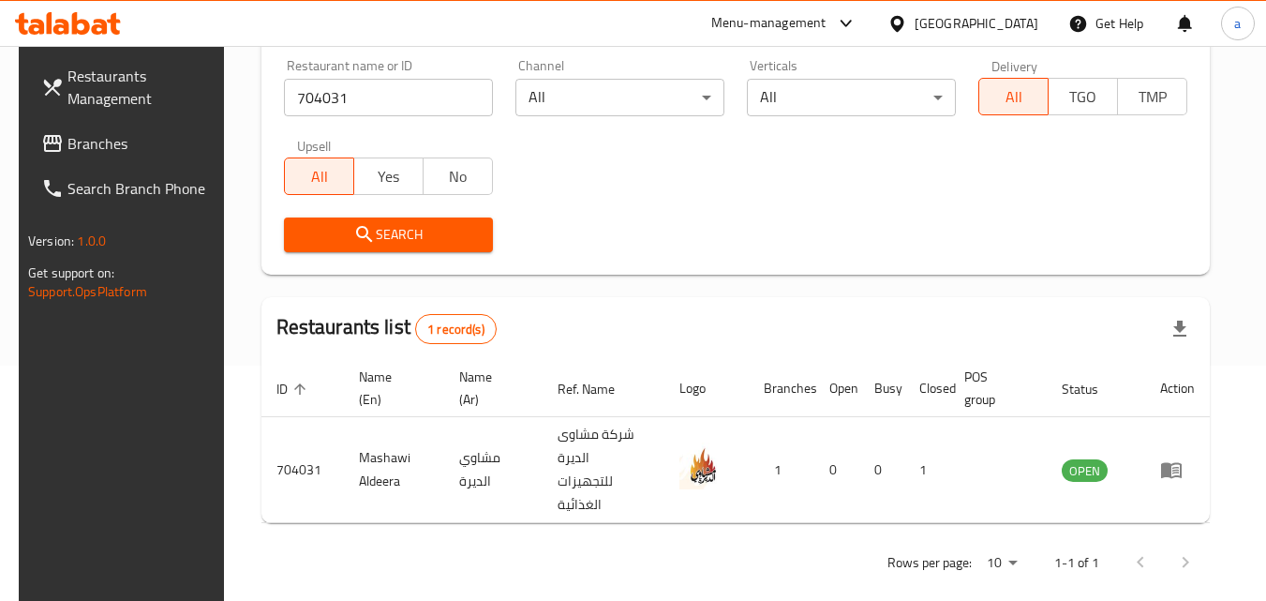
click at [907, 18] on icon at bounding box center [897, 24] width 20 height 20
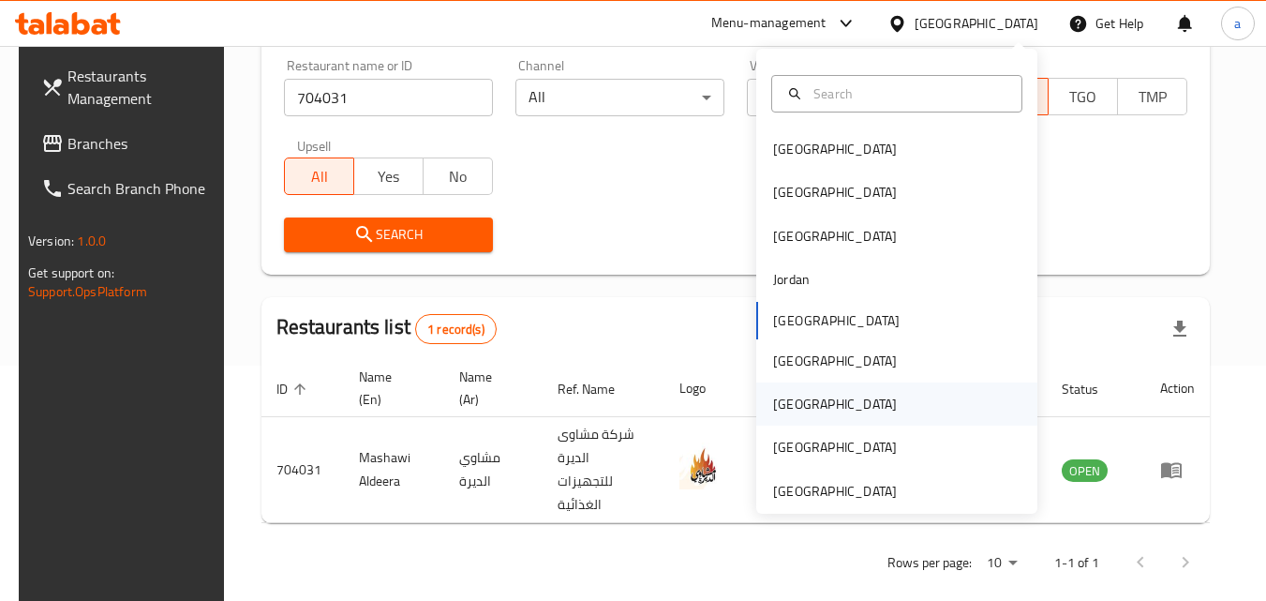
click at [864, 393] on div "[GEOGRAPHIC_DATA]" at bounding box center [896, 403] width 281 height 43
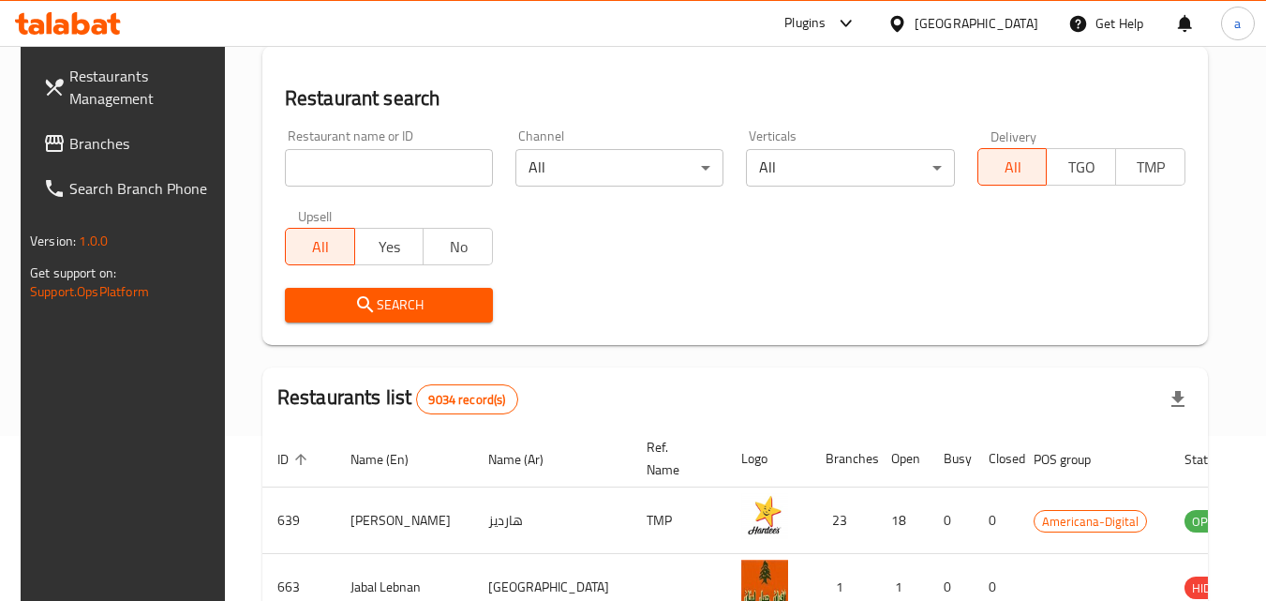
scroll to position [235, 0]
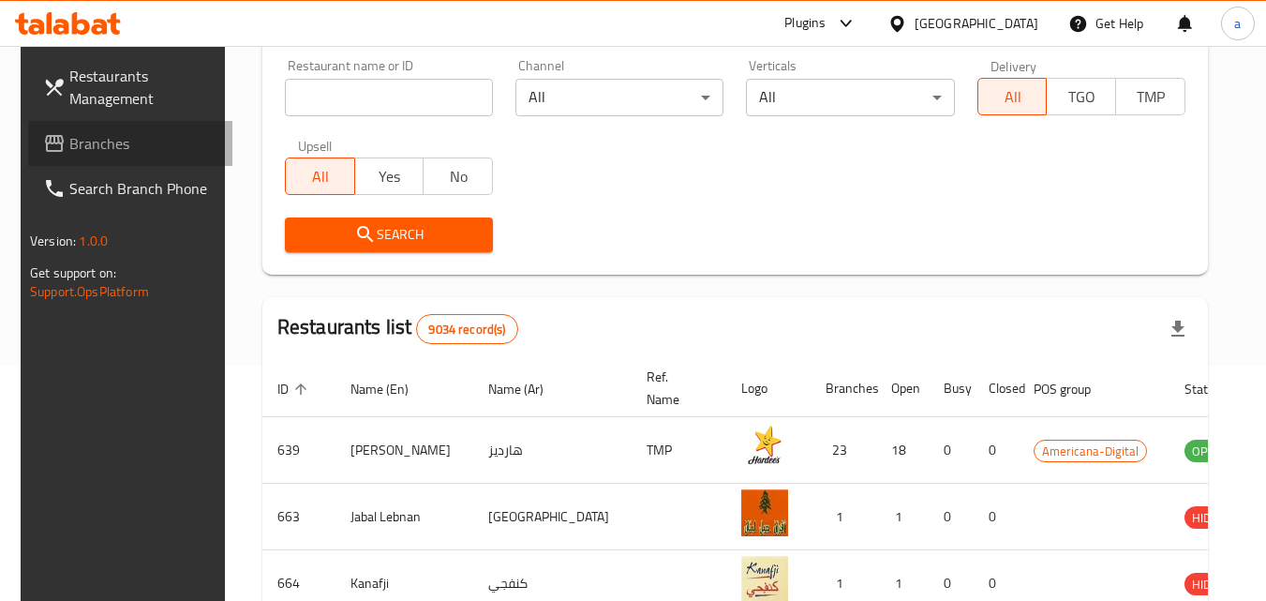
click at [139, 138] on span "Branches" at bounding box center [143, 143] width 148 height 22
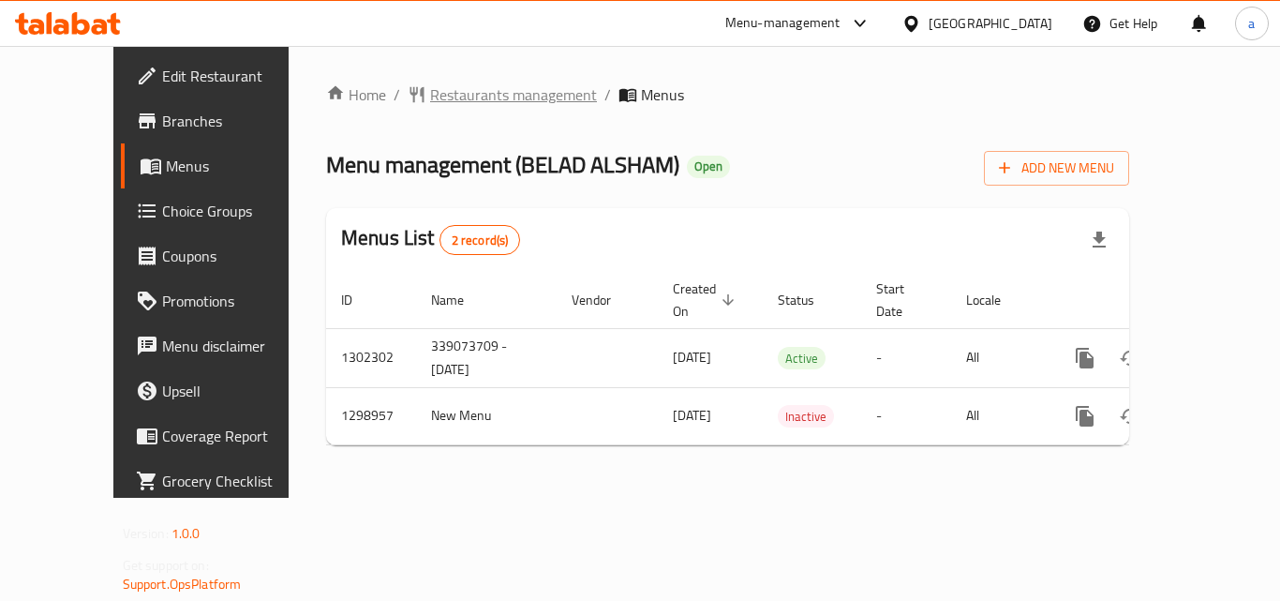
click at [445, 100] on span "Restaurants management" at bounding box center [513, 94] width 167 height 22
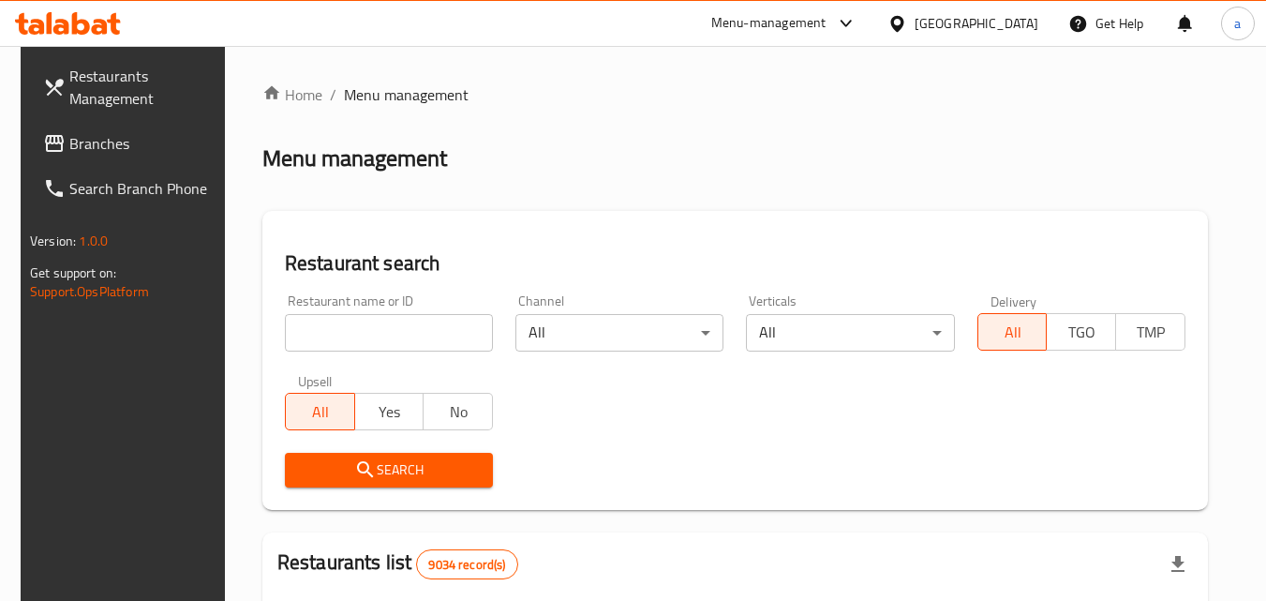
click at [381, 333] on input "search" at bounding box center [389, 332] width 208 height 37
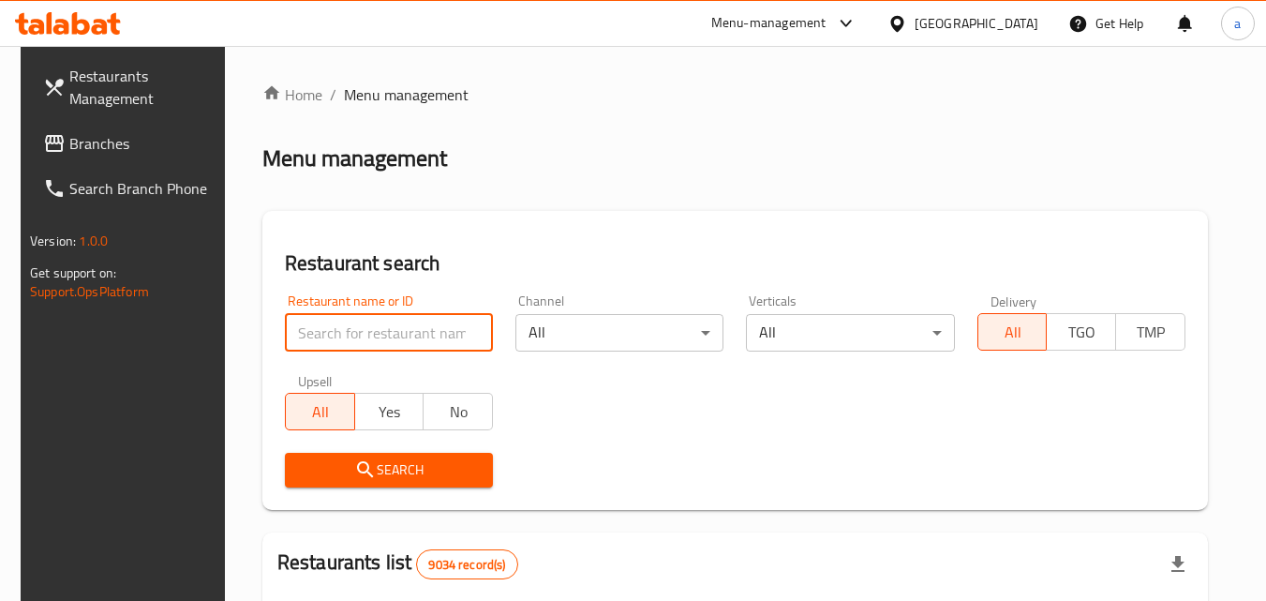
paste input "701041"
type input "701041"
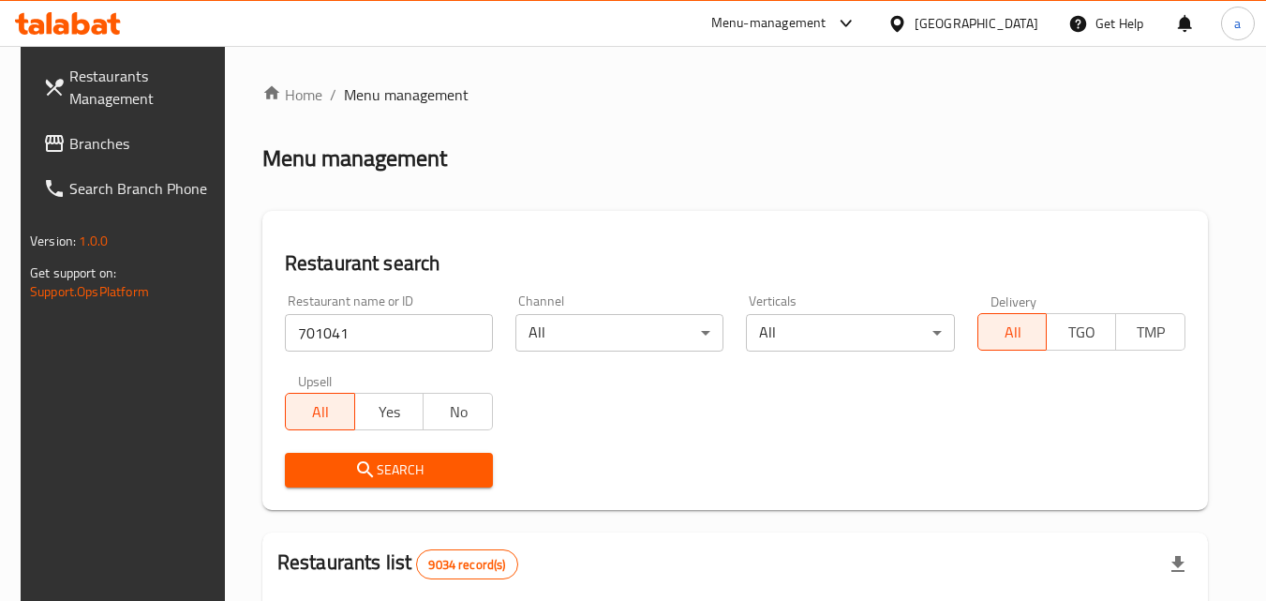
click at [394, 460] on span "Search" at bounding box center [389, 469] width 178 height 23
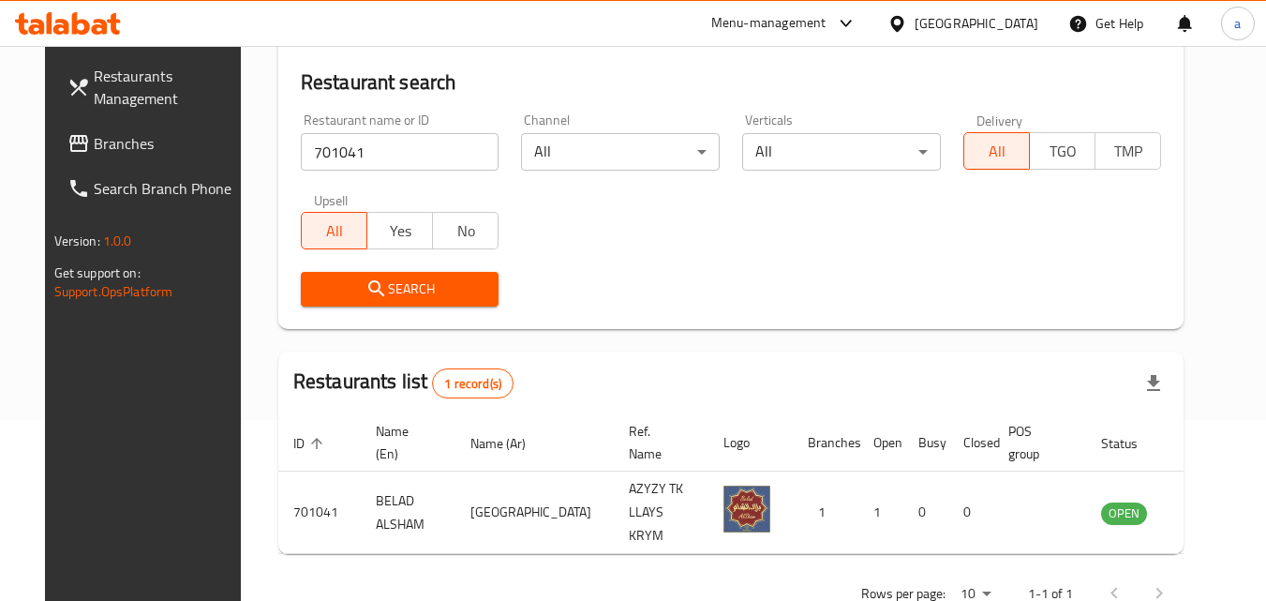
scroll to position [219, 0]
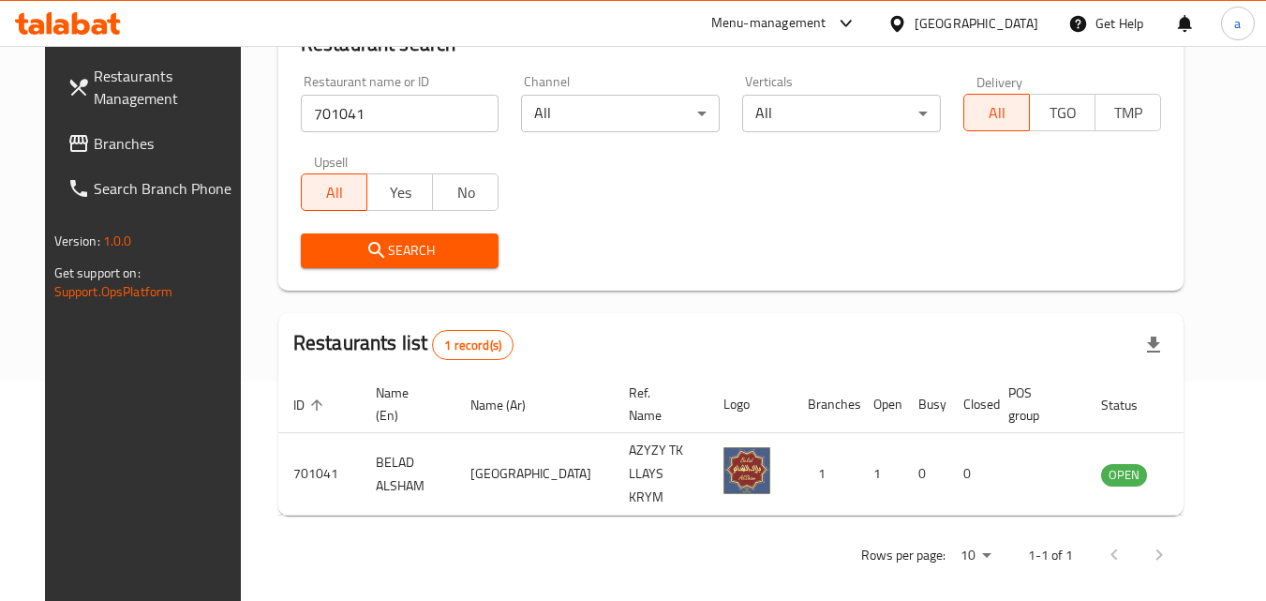
click at [976, 18] on div "[GEOGRAPHIC_DATA]" at bounding box center [962, 23] width 181 height 45
drag, startPoint x: 1016, startPoint y: 16, endPoint x: 1015, endPoint y: 34, distance: 17.8
click at [1016, 18] on div "[GEOGRAPHIC_DATA]" at bounding box center [976, 23] width 124 height 21
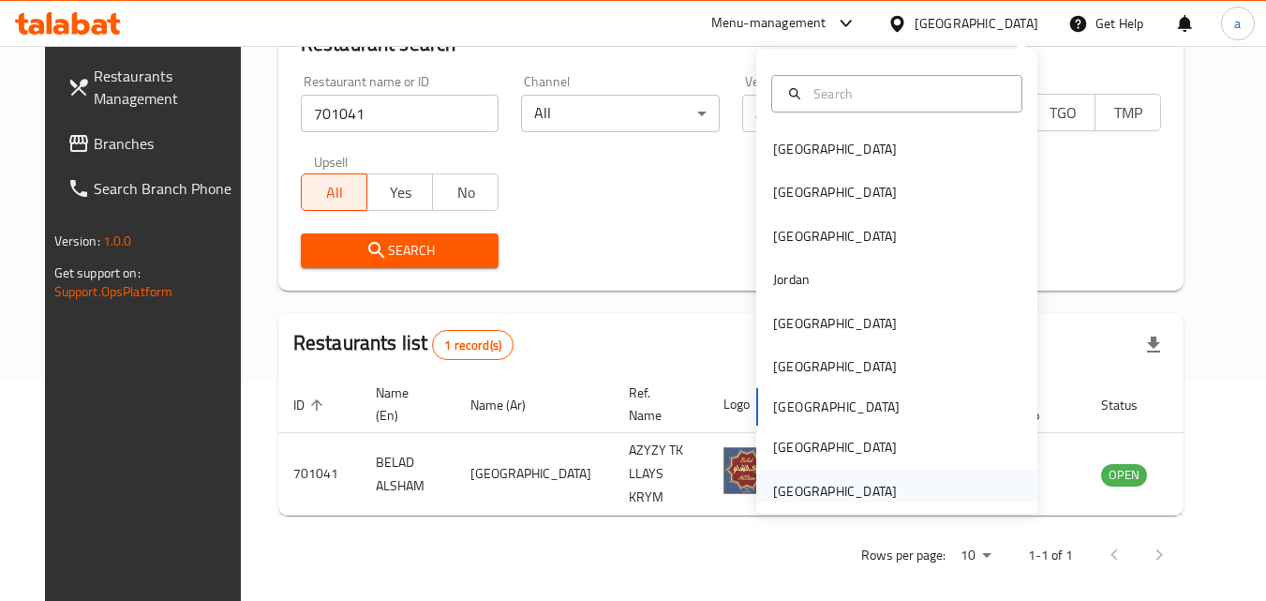
click at [898, 495] on div "[GEOGRAPHIC_DATA]" at bounding box center [896, 490] width 281 height 43
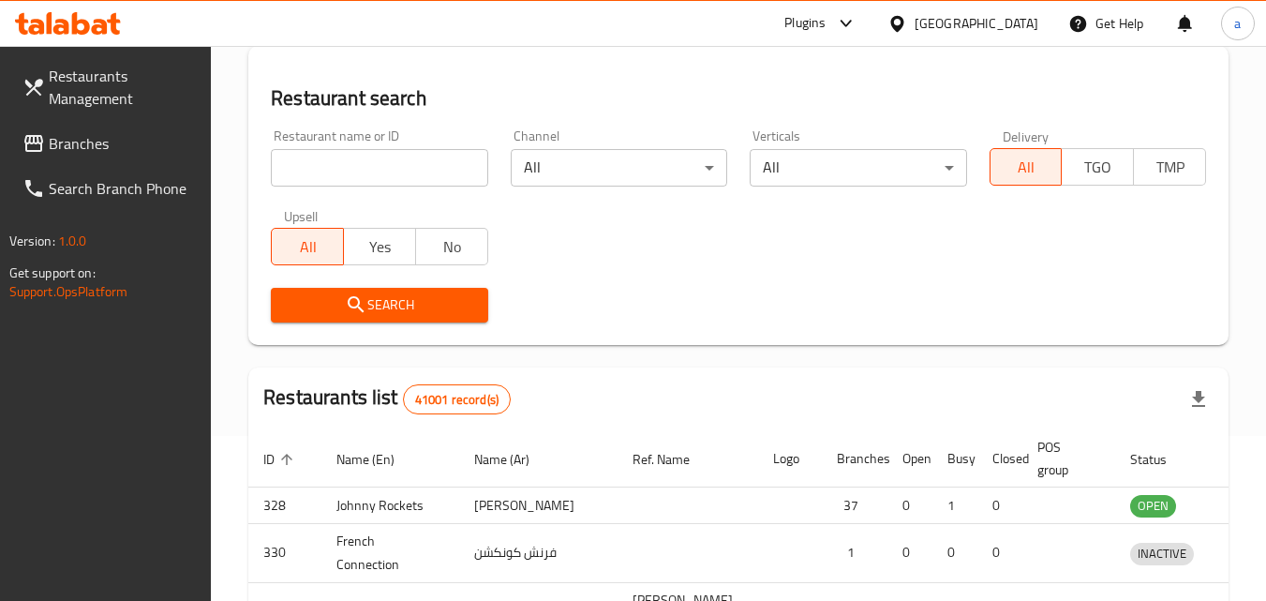
scroll to position [219, 0]
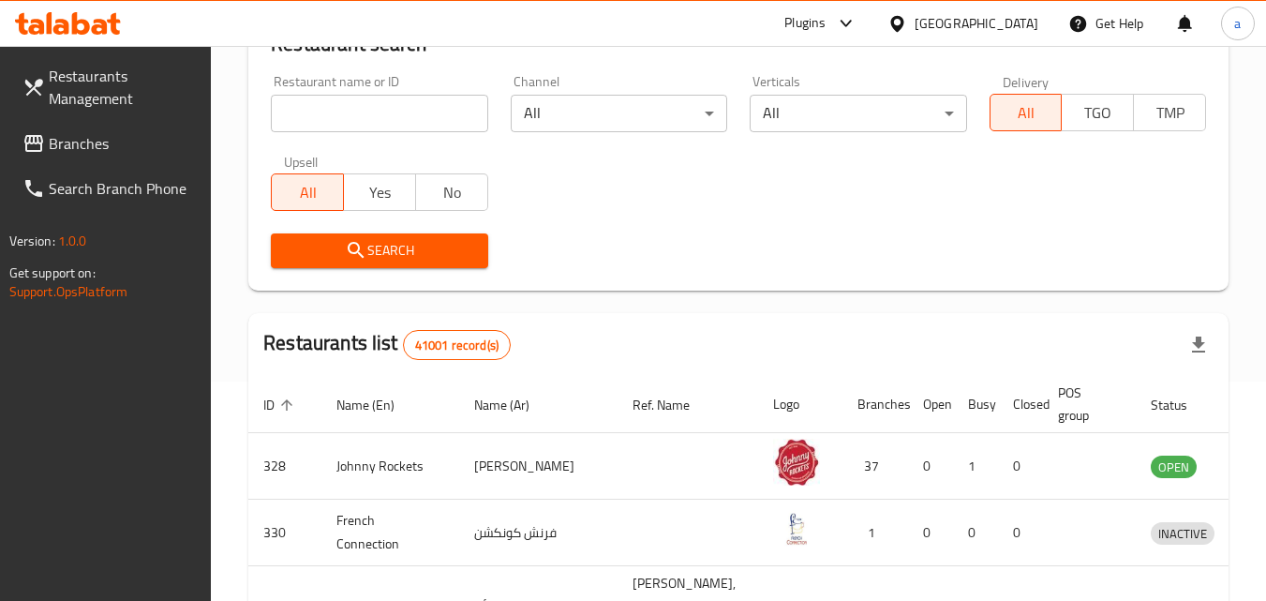
click at [47, 134] on span at bounding box center [35, 143] width 26 height 22
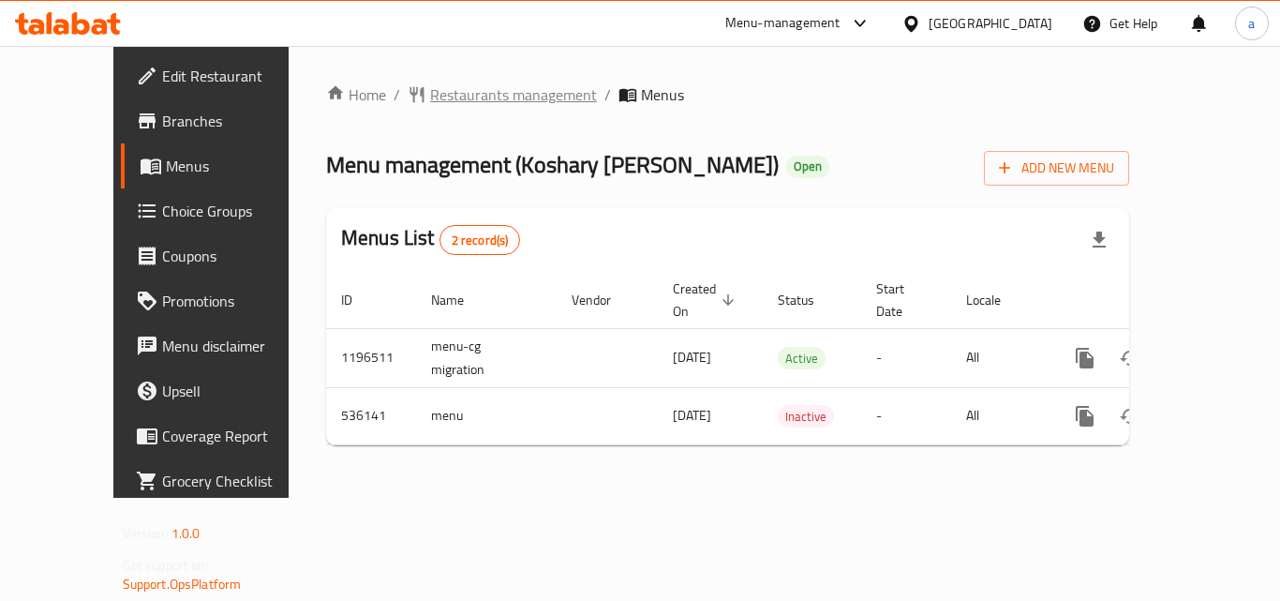
click at [430, 95] on span "Restaurants management" at bounding box center [513, 94] width 167 height 22
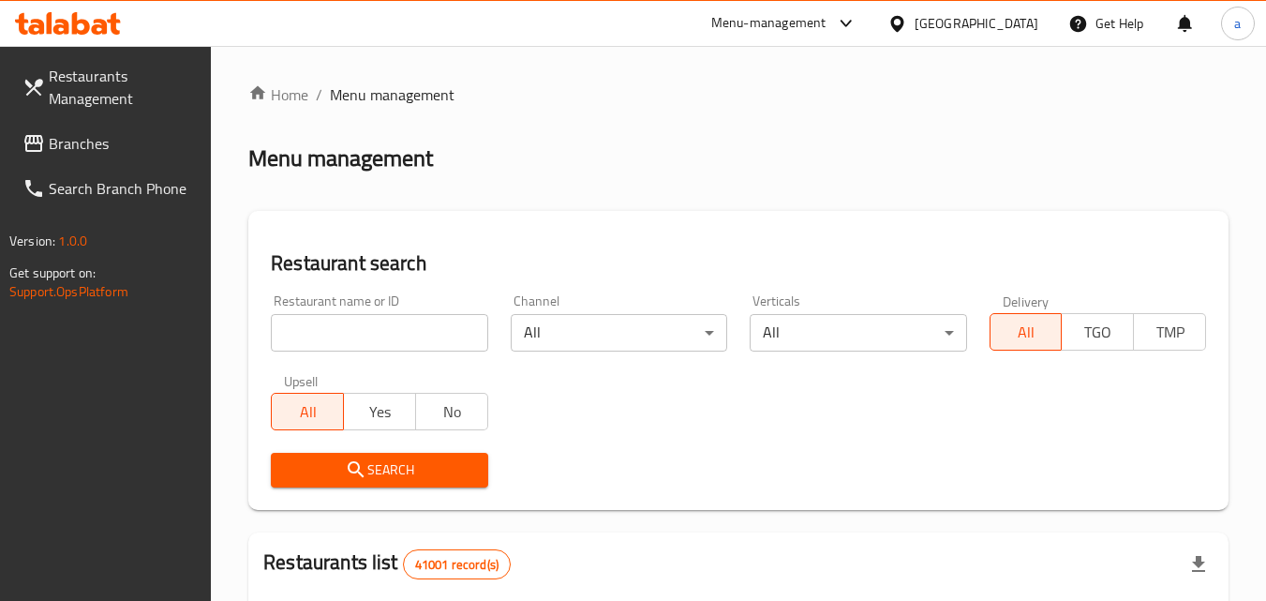
click at [341, 324] on input "search" at bounding box center [379, 332] width 216 height 37
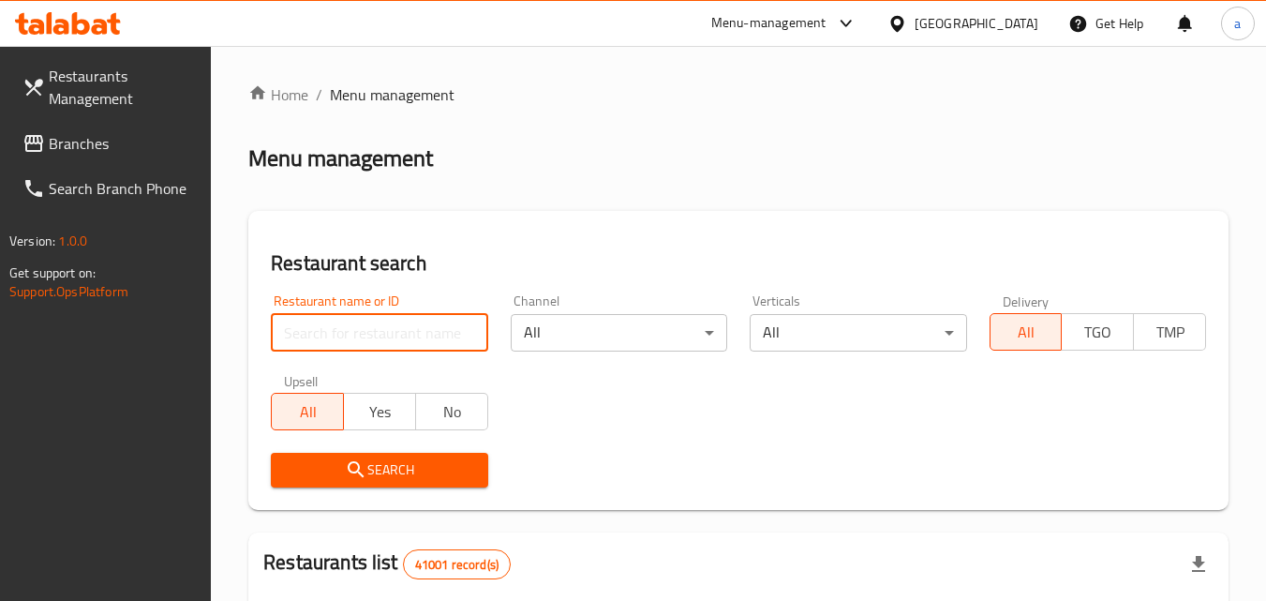
paste input "635527"
type input "635527"
click button "Search" at bounding box center [379, 470] width 216 height 35
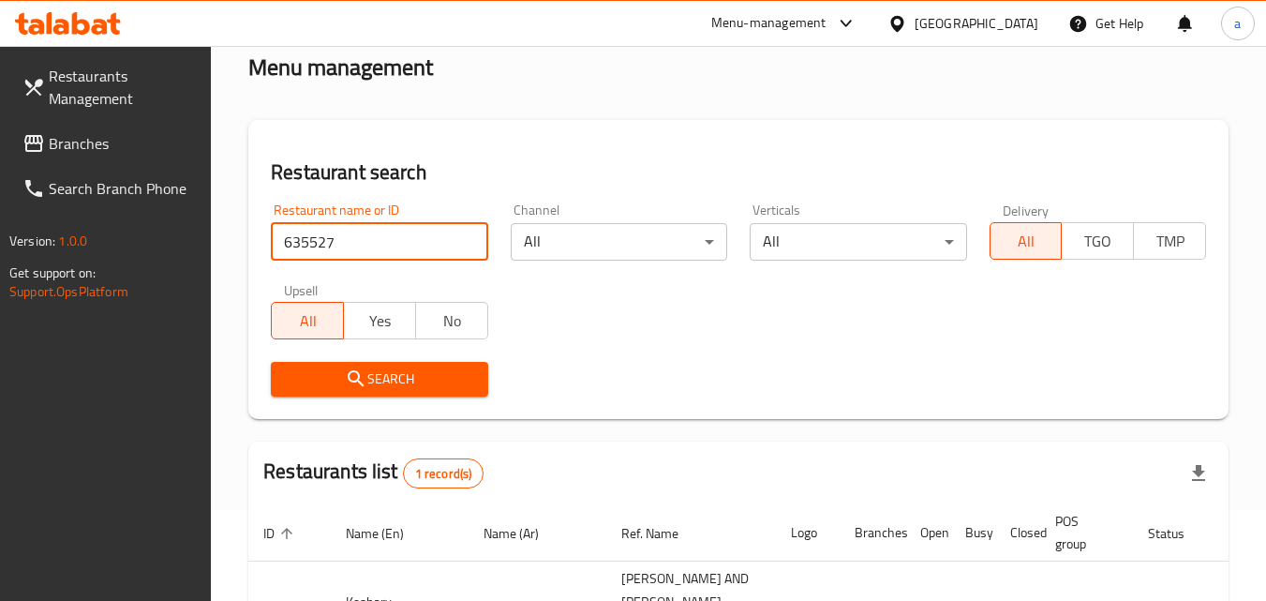
scroll to position [235, 0]
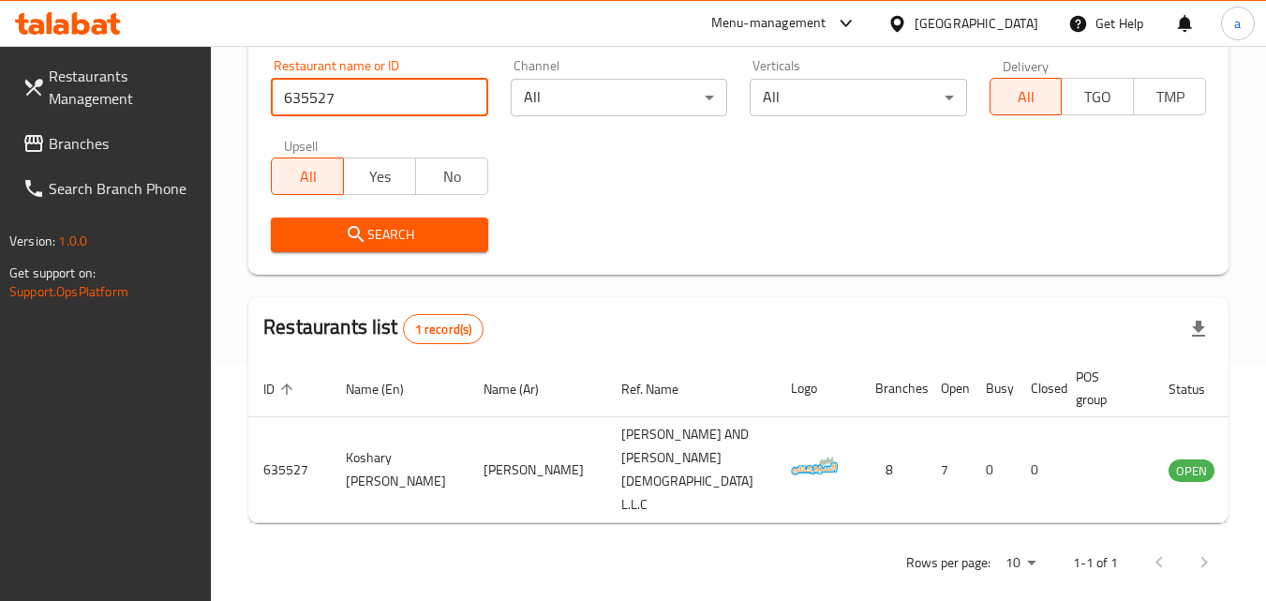
click at [940, 13] on div "[GEOGRAPHIC_DATA]" at bounding box center [976, 23] width 124 height 21
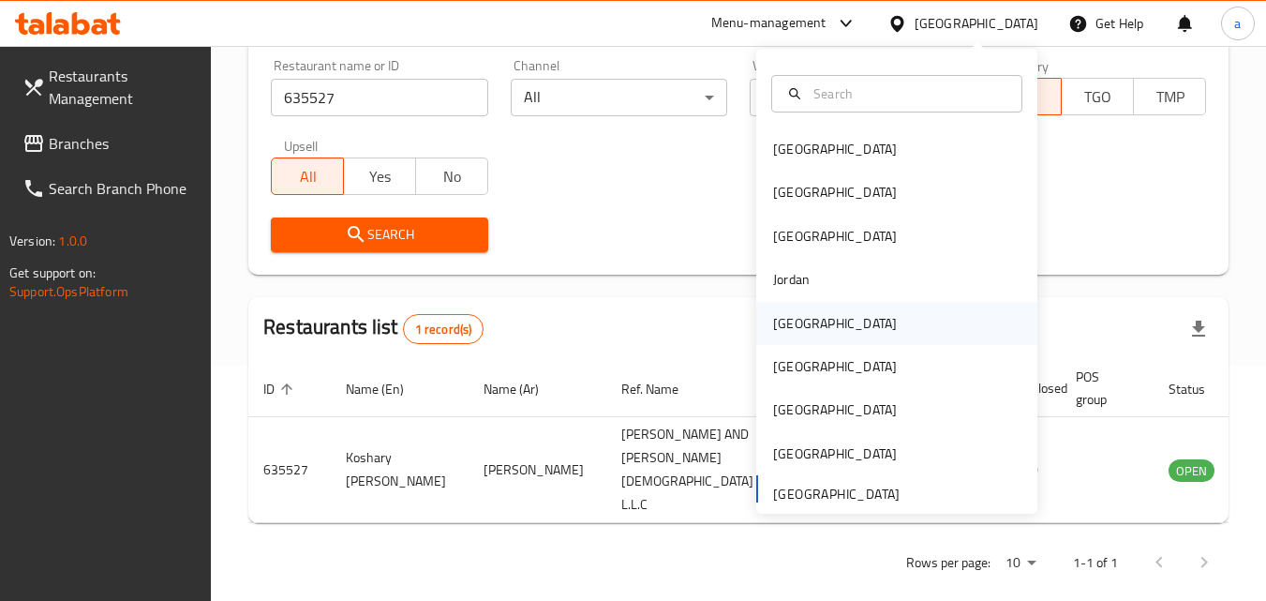
click at [835, 330] on div "[GEOGRAPHIC_DATA]" at bounding box center [896, 323] width 281 height 43
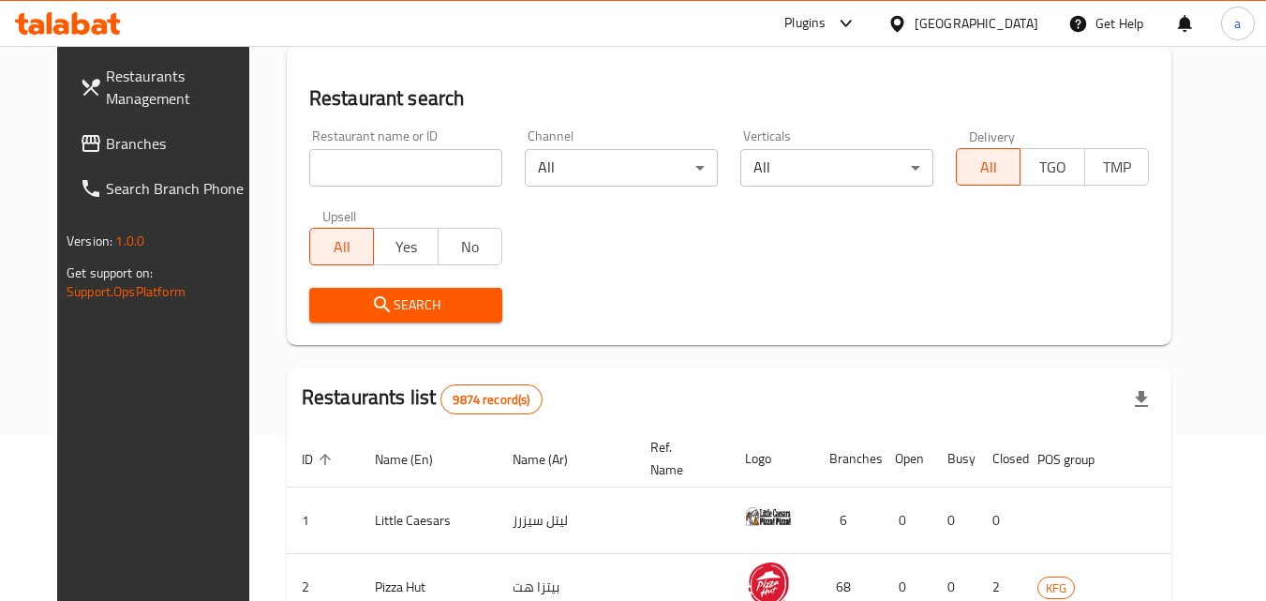
scroll to position [235, 0]
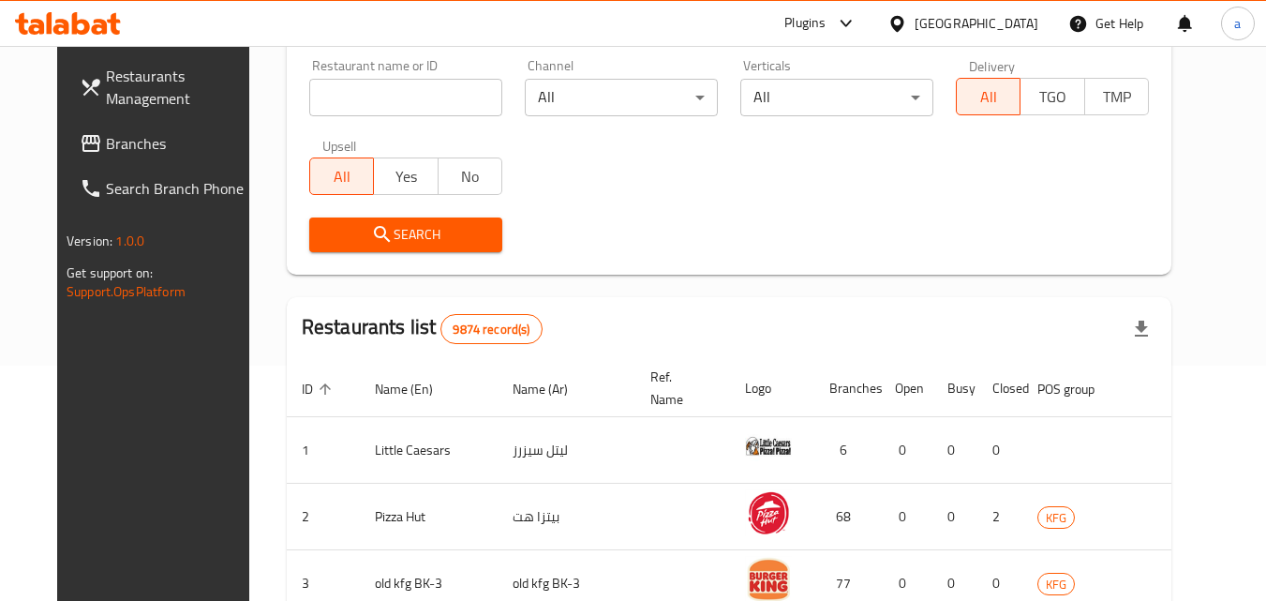
click at [106, 141] on span "Branches" at bounding box center [180, 143] width 148 height 22
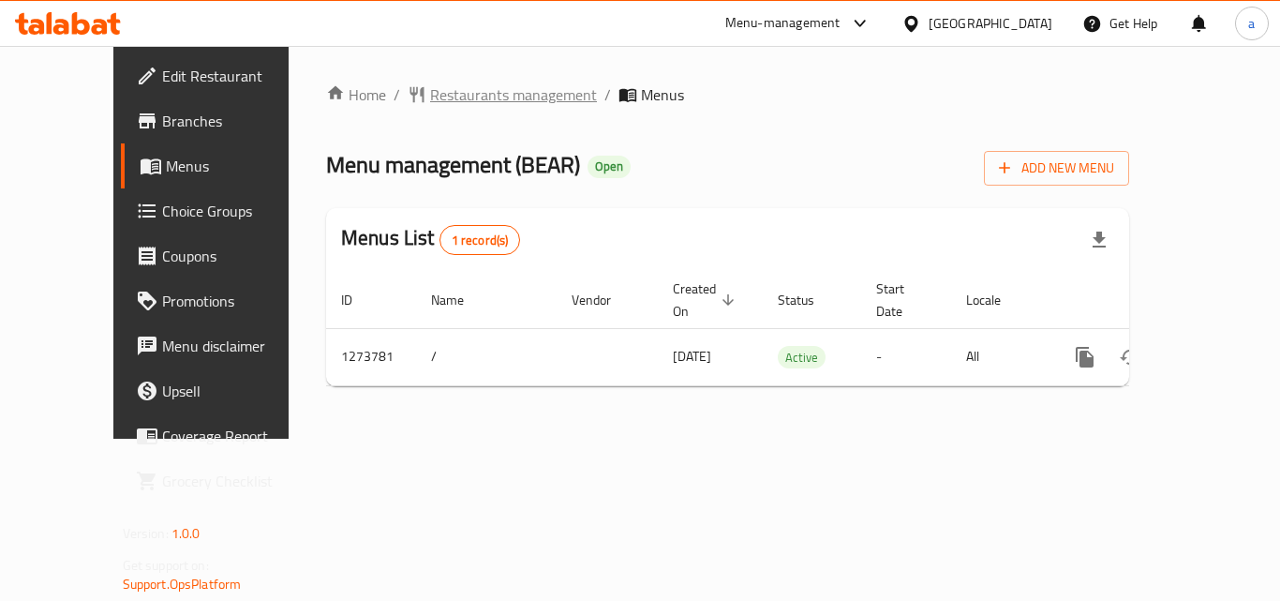
click at [437, 92] on span "Restaurants management" at bounding box center [513, 94] width 167 height 22
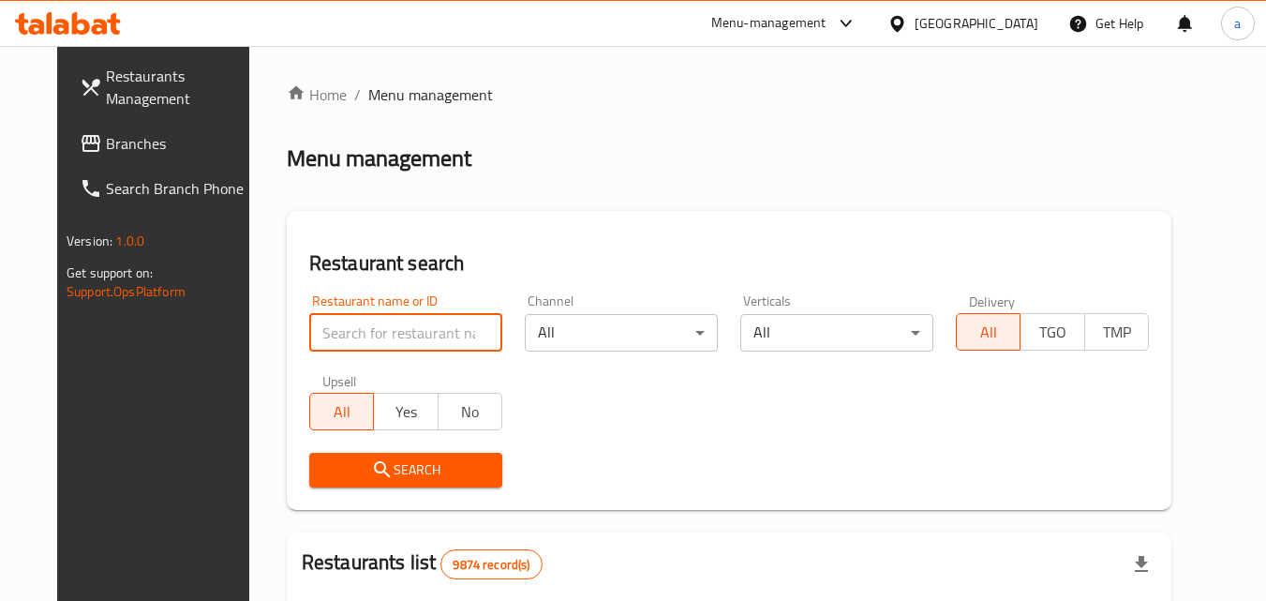
click at [382, 324] on input "search" at bounding box center [405, 332] width 193 height 37
paste input "690982"
type input "690982"
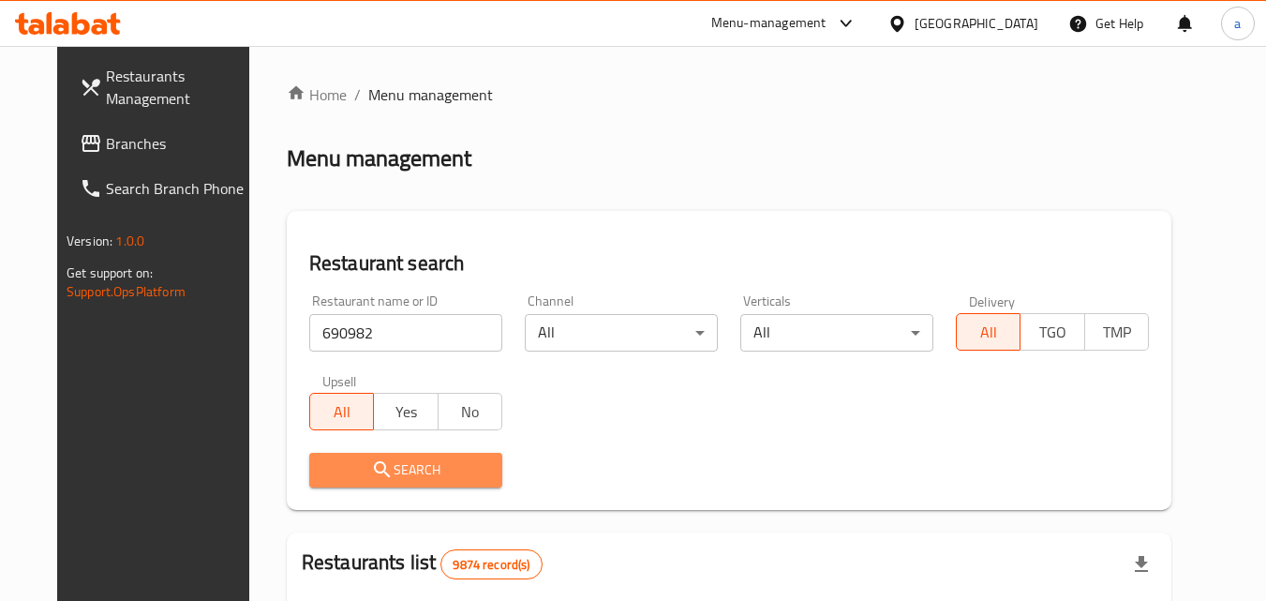
click at [386, 481] on span "Search" at bounding box center [405, 469] width 163 height 23
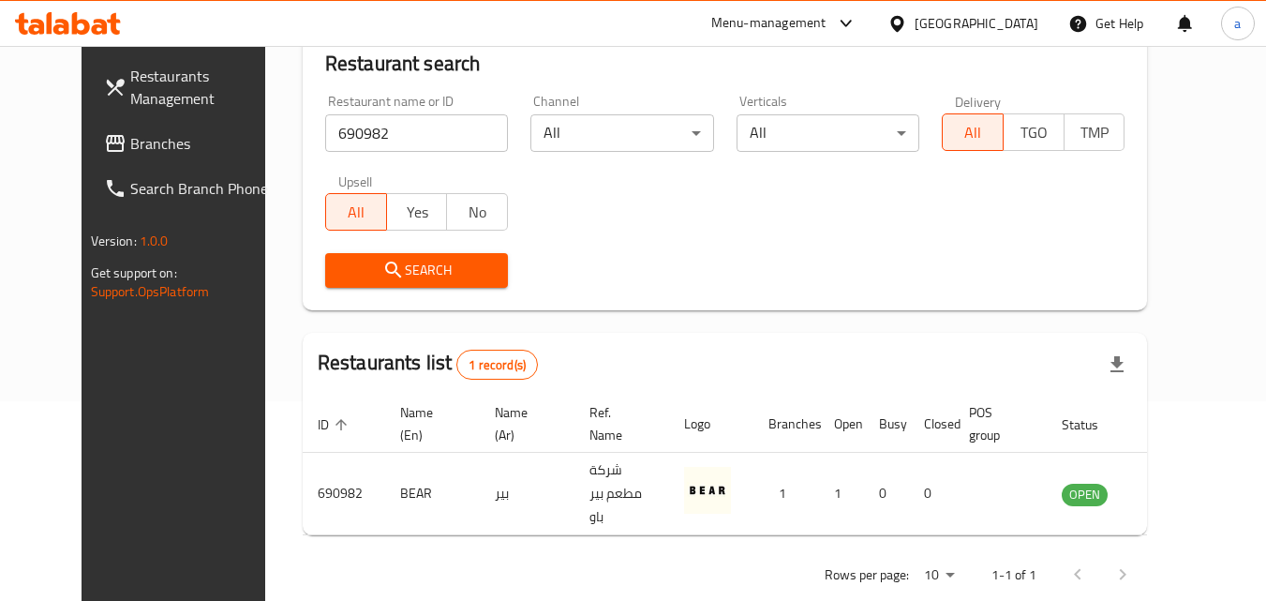
scroll to position [219, 0]
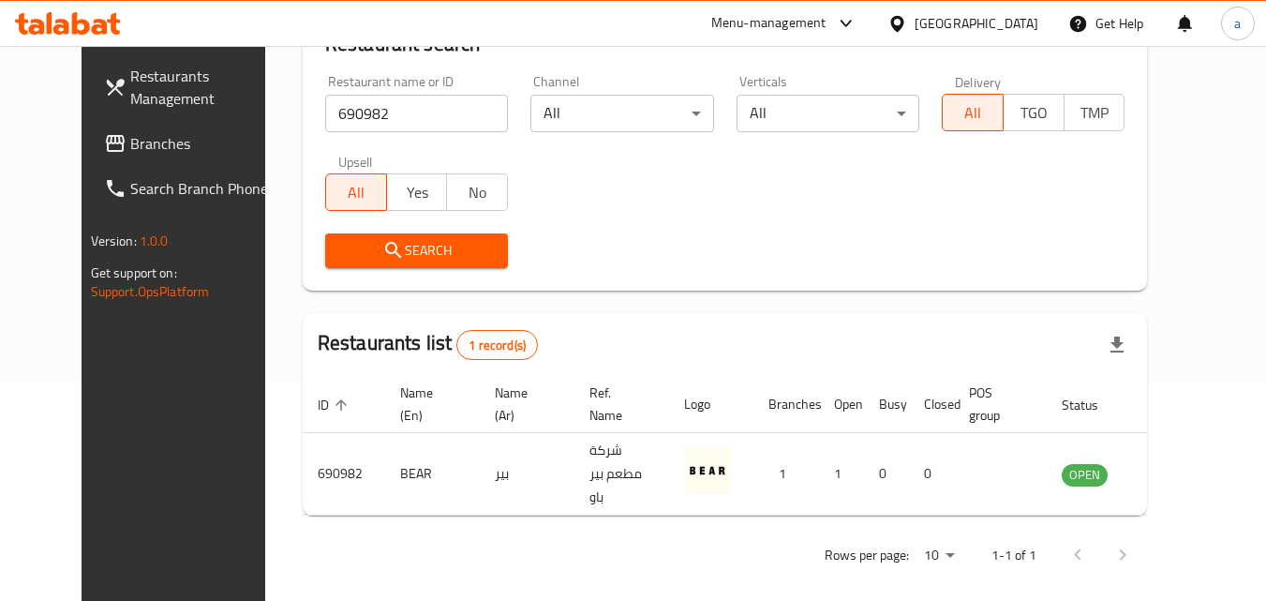
click at [1007, 17] on div "Kuwait" at bounding box center [976, 23] width 124 height 21
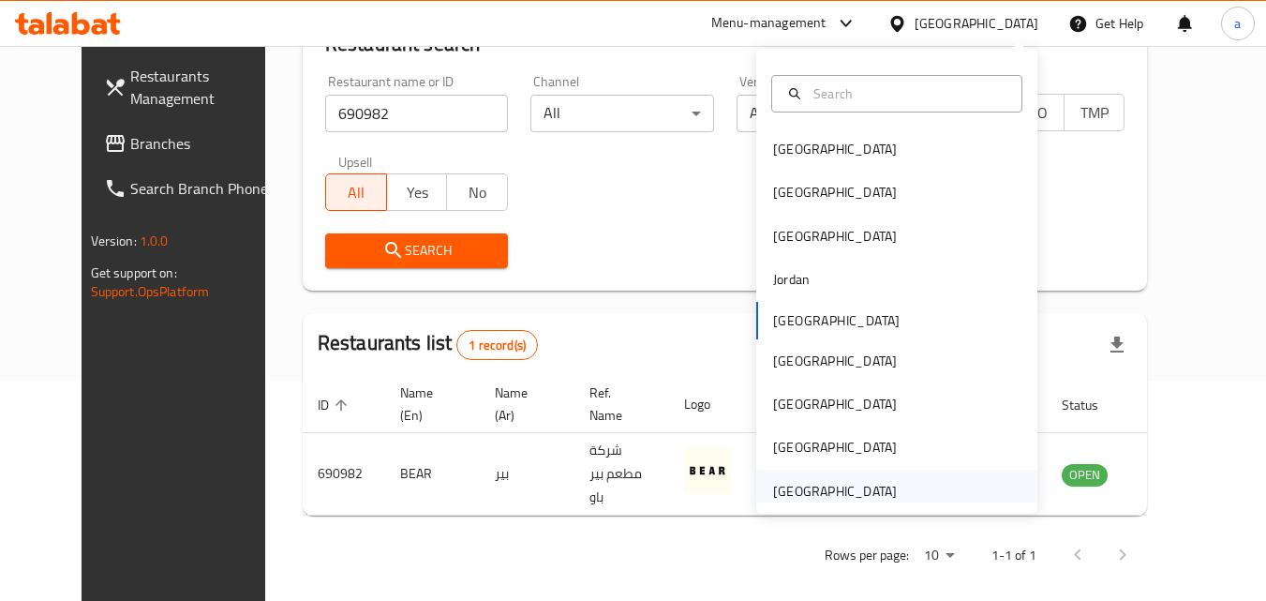
click at [820, 482] on div "[GEOGRAPHIC_DATA]" at bounding box center [835, 491] width 124 height 21
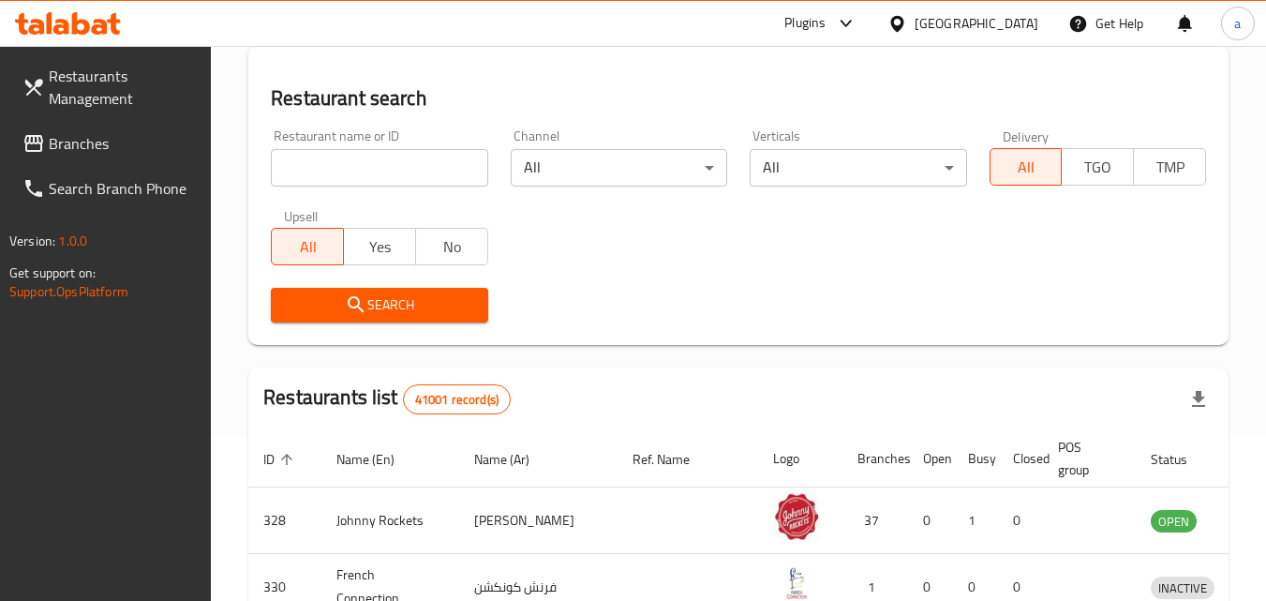
scroll to position [219, 0]
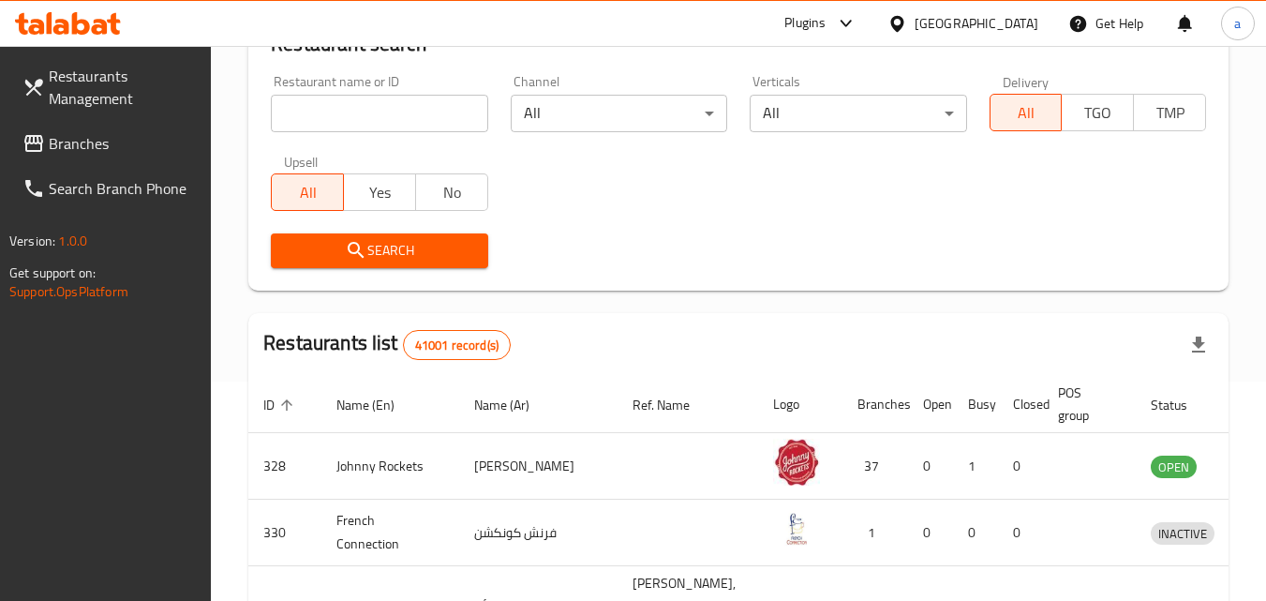
click at [116, 147] on span "Branches" at bounding box center [123, 143] width 148 height 22
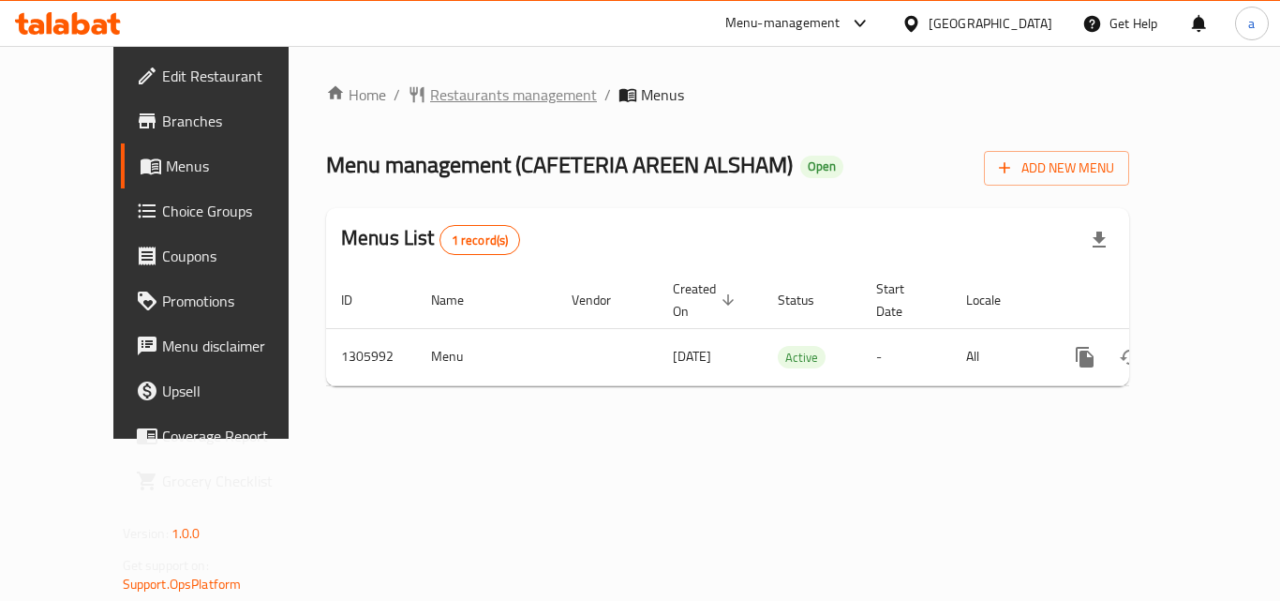
click at [430, 94] on span "Restaurants management" at bounding box center [513, 94] width 167 height 22
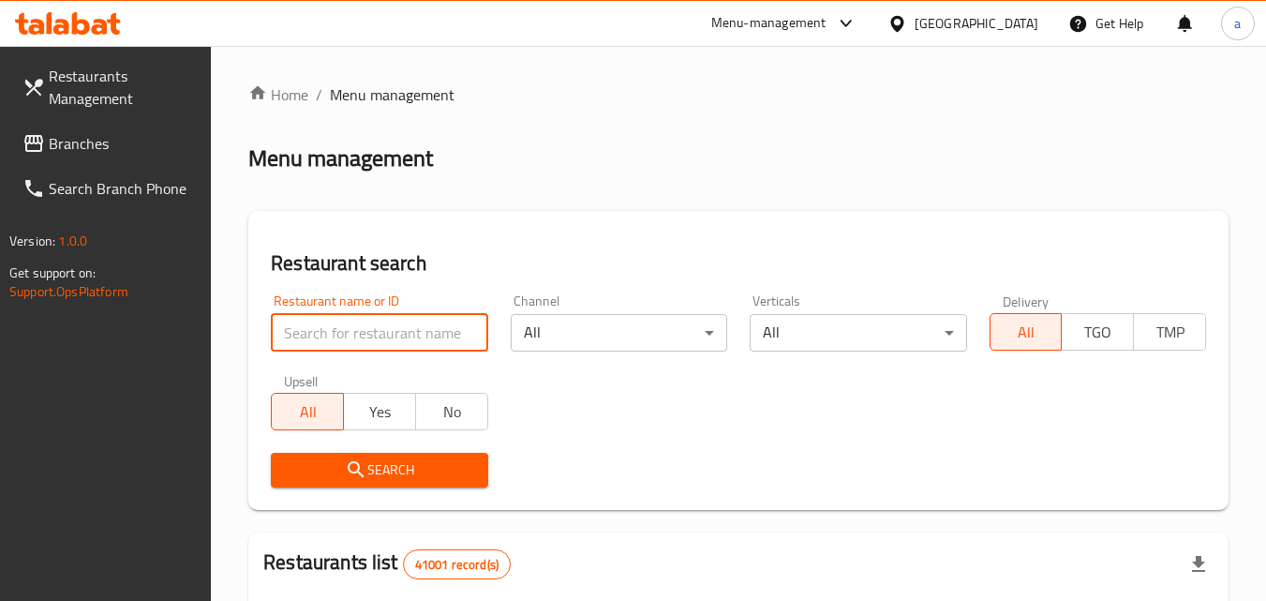
click at [389, 321] on input "search" at bounding box center [379, 332] width 216 height 37
paste input "703899"
type input "703899"
click button "Search" at bounding box center [379, 470] width 216 height 35
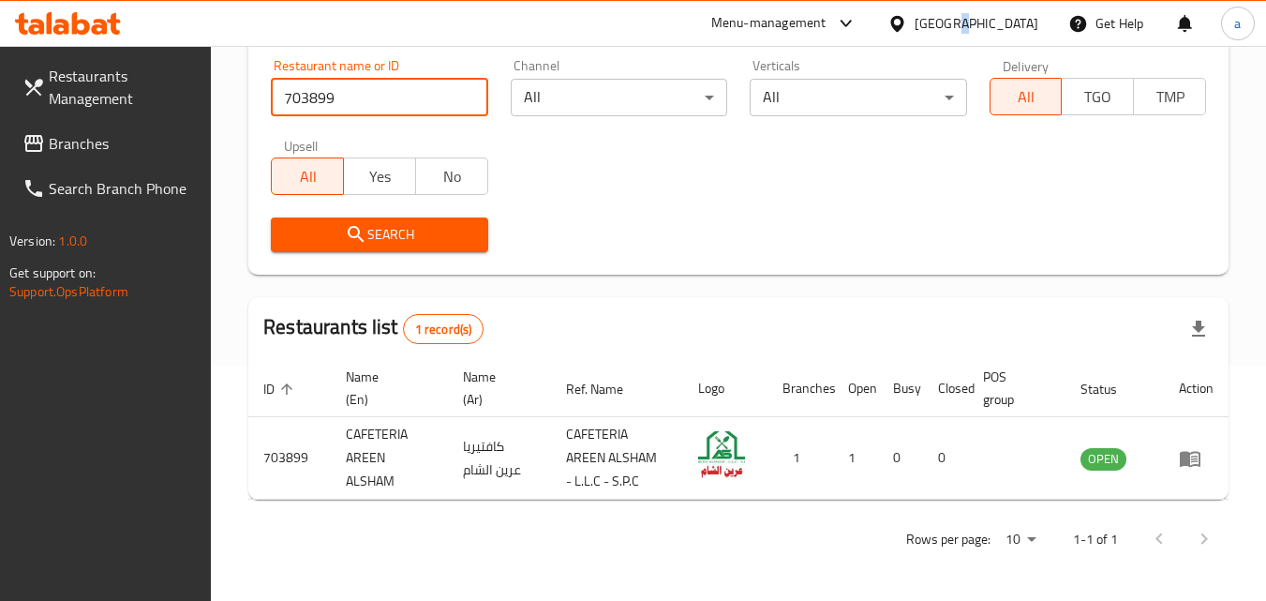
click at [956, 22] on div "[GEOGRAPHIC_DATA]" at bounding box center [976, 23] width 124 height 21
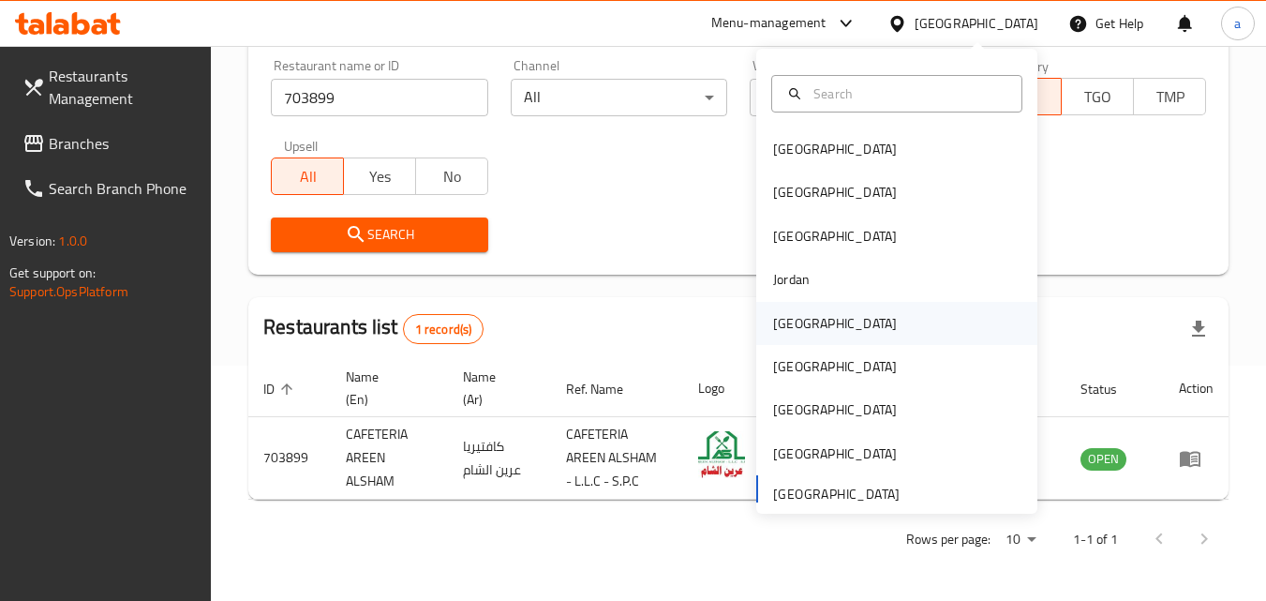
click at [848, 332] on div "[GEOGRAPHIC_DATA]" at bounding box center [896, 323] width 281 height 43
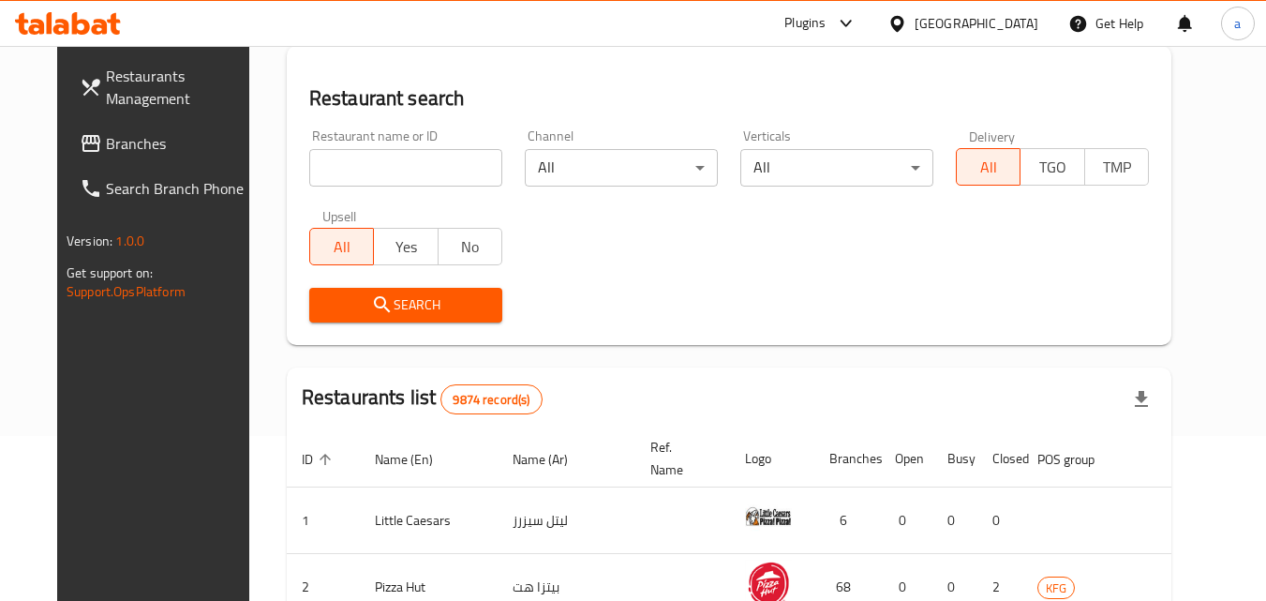
scroll to position [235, 0]
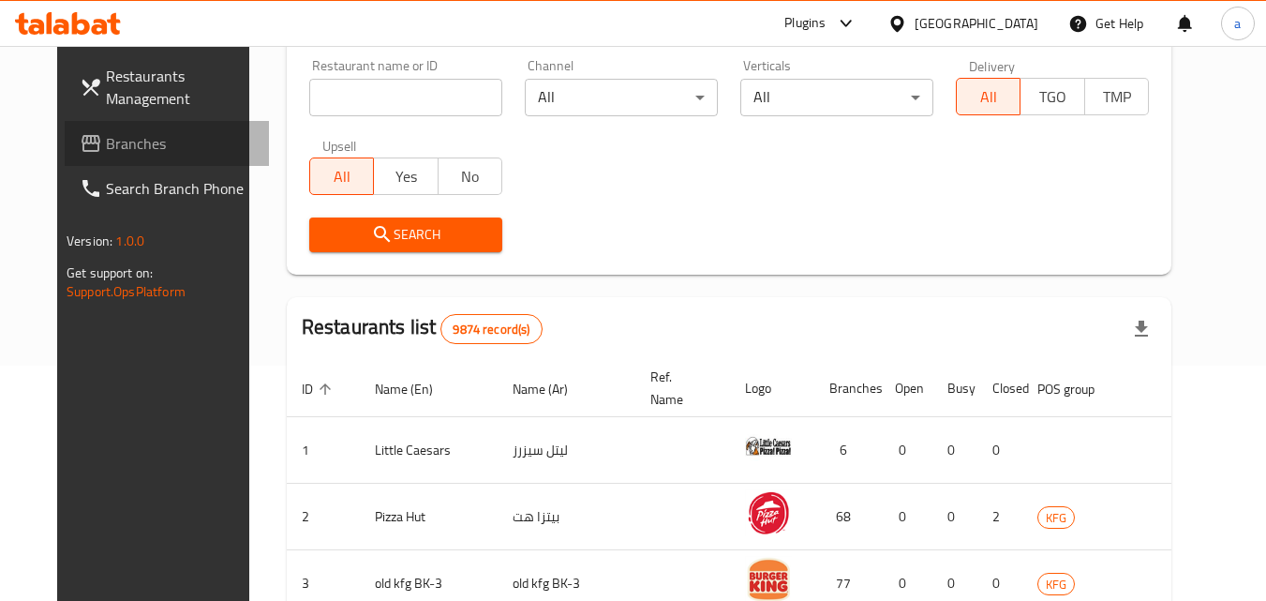
click at [106, 134] on span "Branches" at bounding box center [180, 143] width 148 height 22
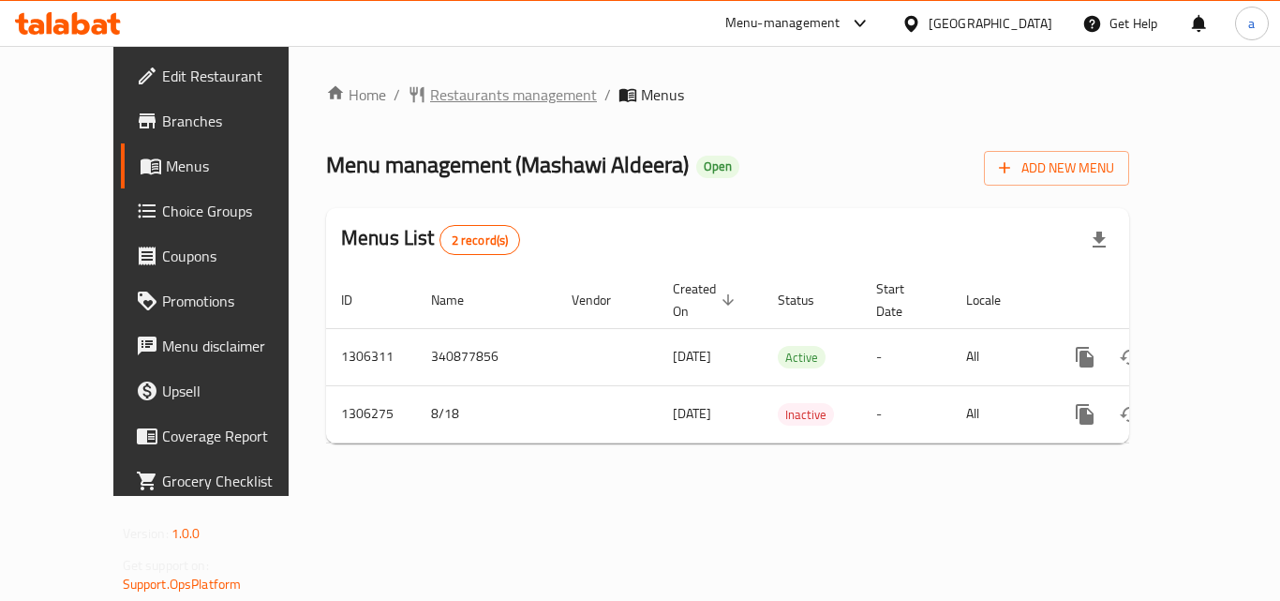
click at [456, 96] on span "Restaurants management" at bounding box center [513, 94] width 167 height 22
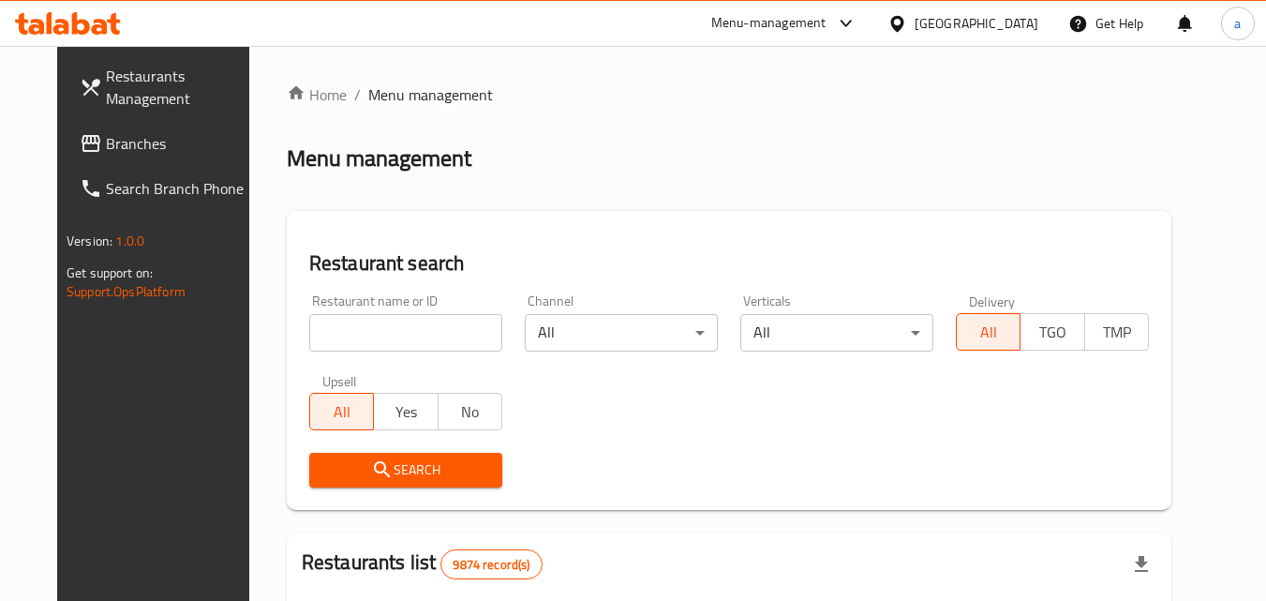
click at [380, 334] on input "search" at bounding box center [405, 332] width 193 height 37
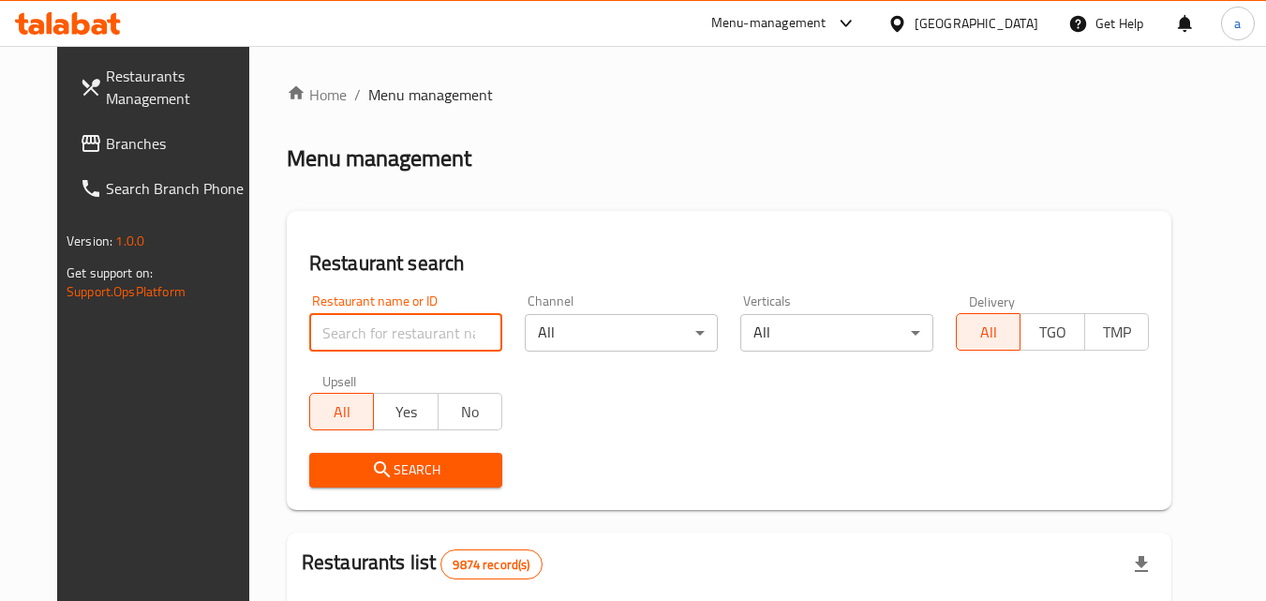
paste input "704031"
type input "704031"
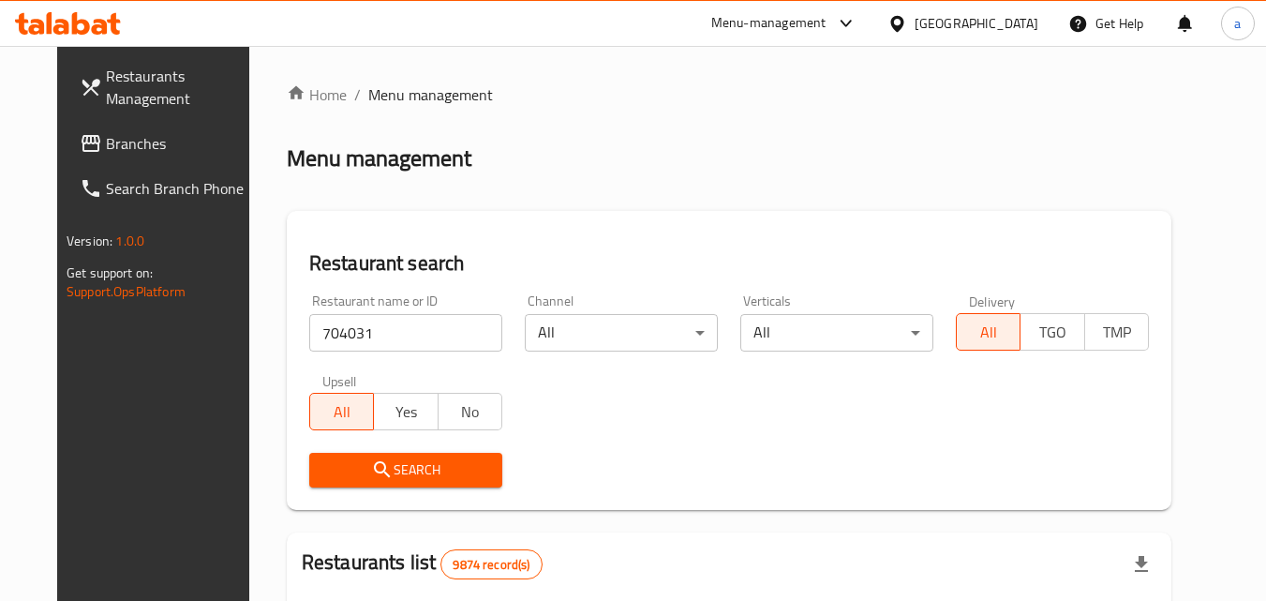
click at [381, 461] on span "Search" at bounding box center [405, 469] width 163 height 23
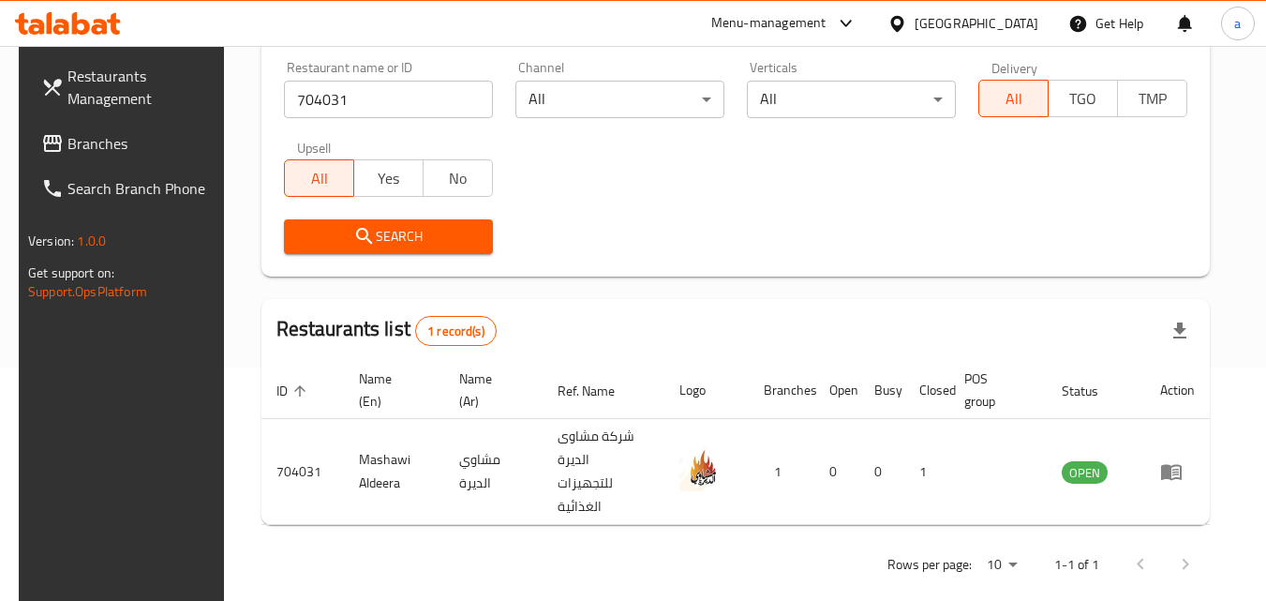
scroll to position [235, 0]
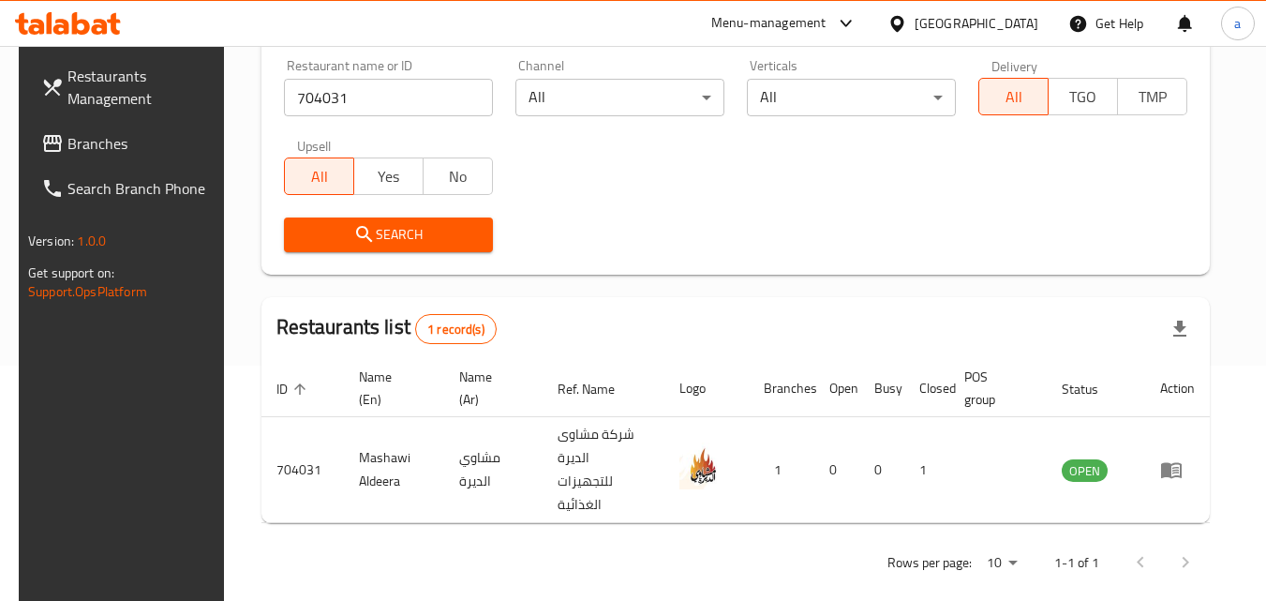
click at [1030, 19] on div "Kuwait" at bounding box center [976, 23] width 124 height 21
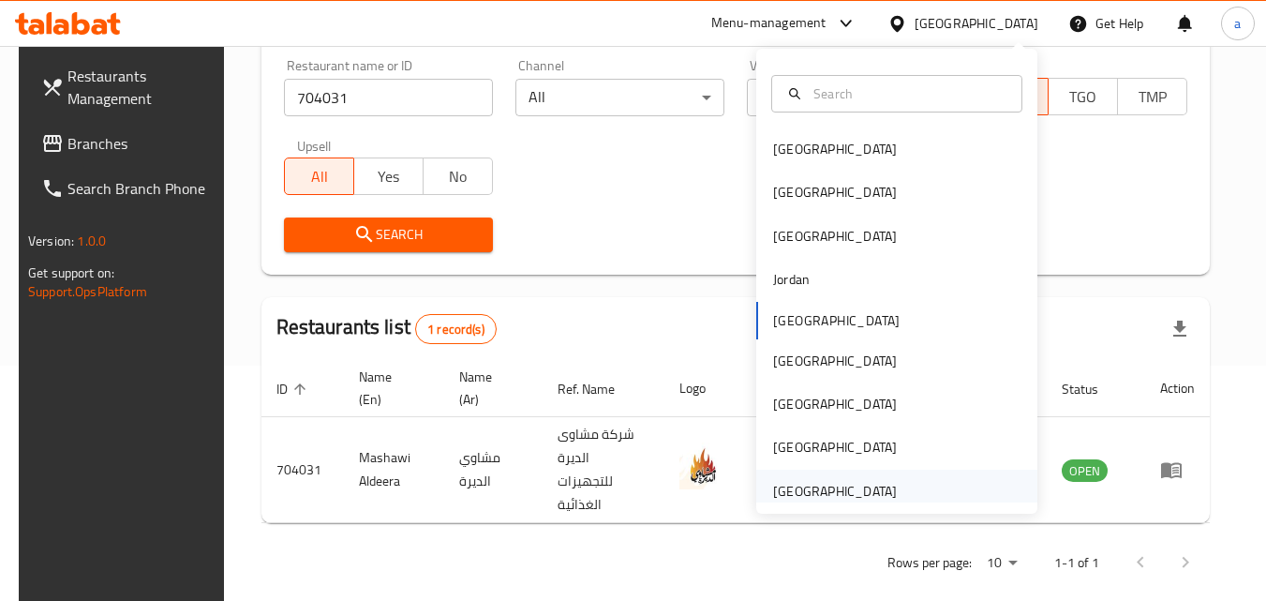
click at [961, 497] on div "[GEOGRAPHIC_DATA]" at bounding box center [896, 490] width 281 height 43
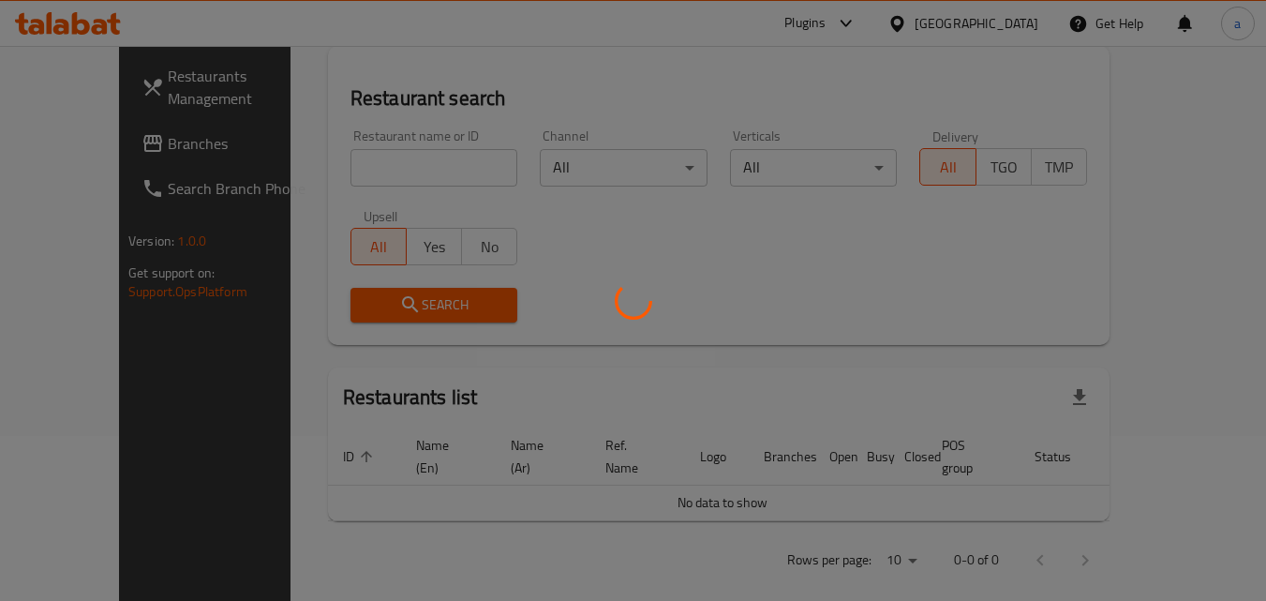
scroll to position [235, 0]
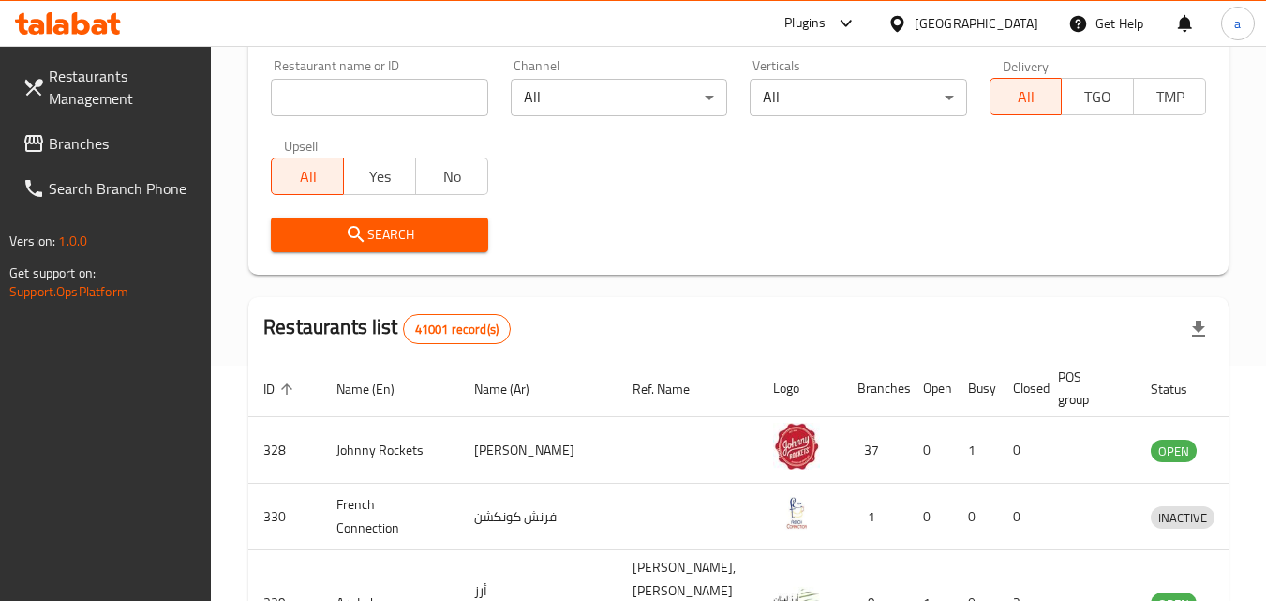
click at [62, 141] on span "Branches" at bounding box center [123, 143] width 148 height 22
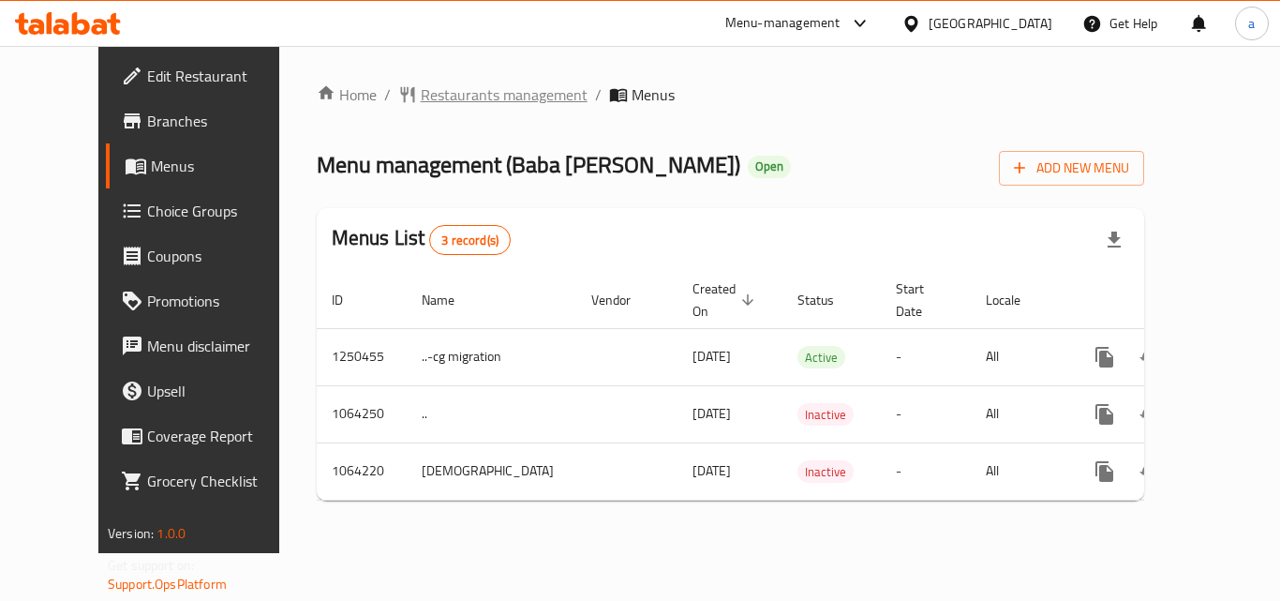
click at [421, 93] on span "Restaurants management" at bounding box center [504, 94] width 167 height 22
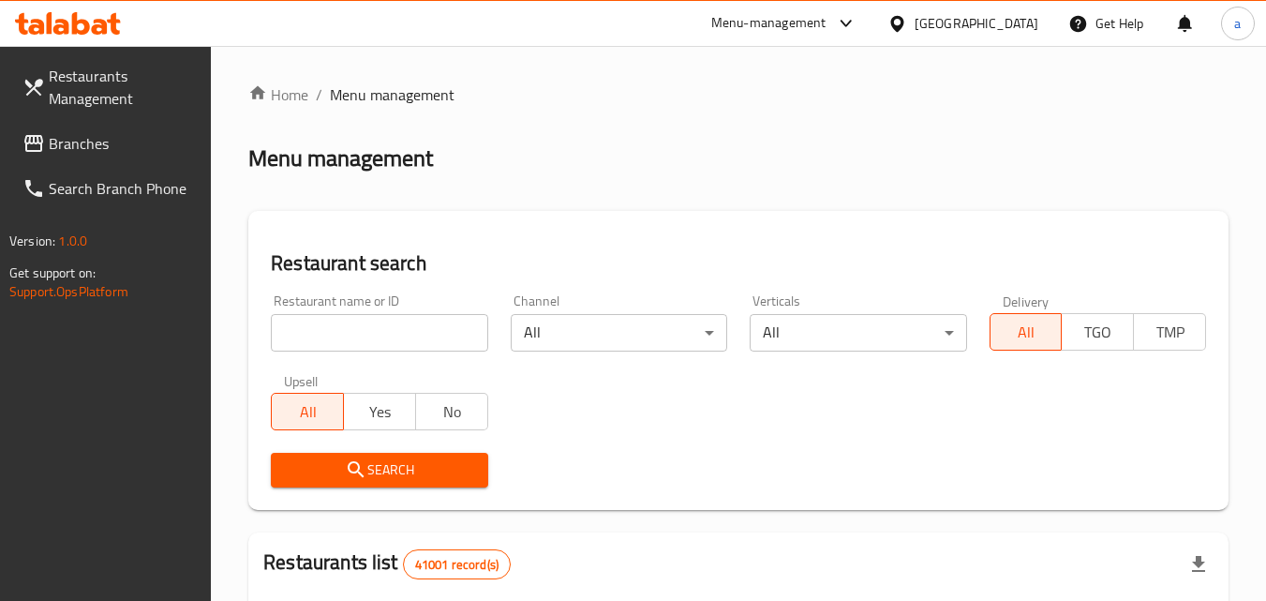
click at [321, 331] on input "search" at bounding box center [379, 332] width 216 height 37
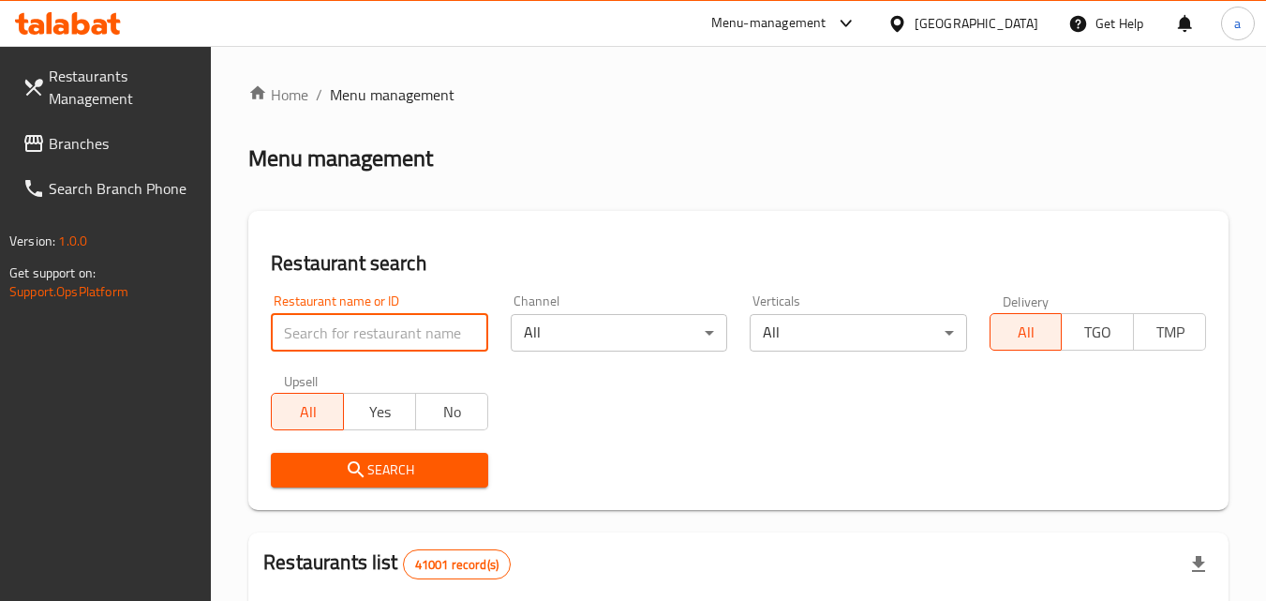
paste input "663244"
type input "663244"
click button "Search" at bounding box center [379, 470] width 216 height 35
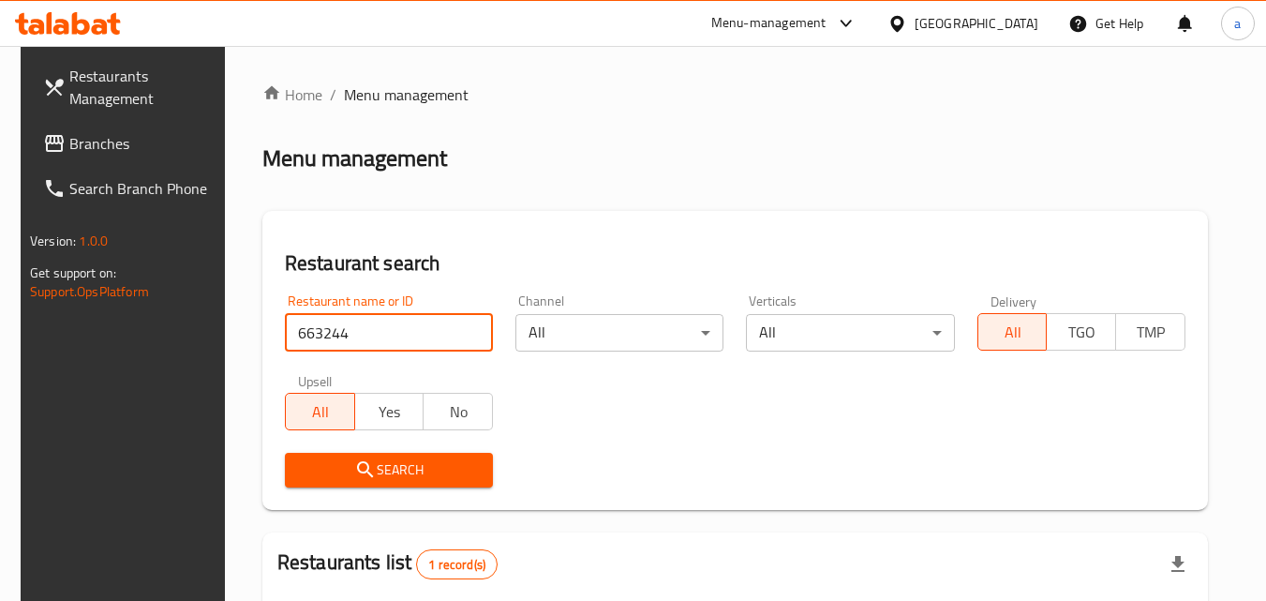
click at [393, 484] on button "Search" at bounding box center [389, 470] width 208 height 35
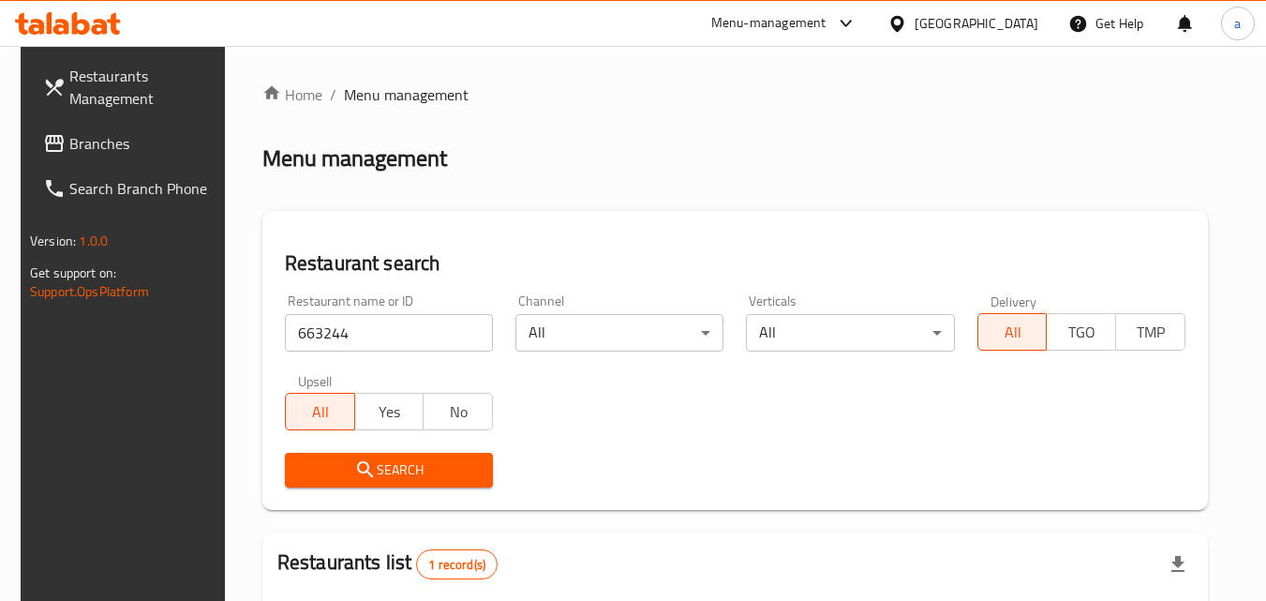
click at [437, 458] on span "Search" at bounding box center [389, 469] width 178 height 23
click at [454, 467] on span "Search" at bounding box center [389, 469] width 178 height 23
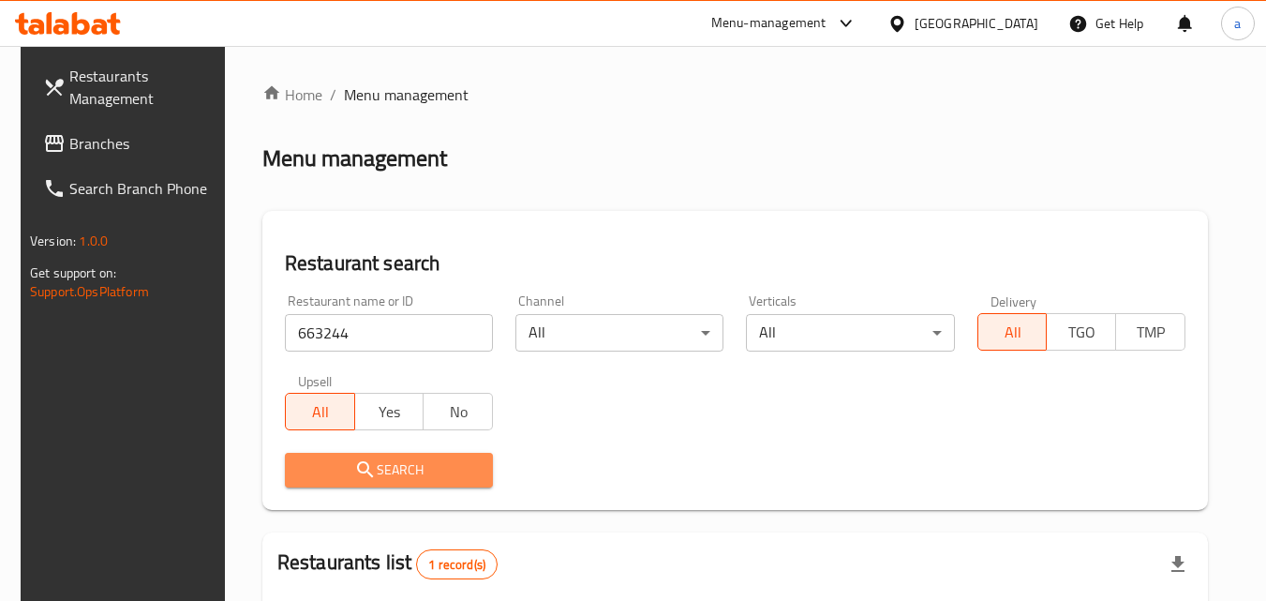
click at [454, 467] on span "Search" at bounding box center [389, 469] width 178 height 23
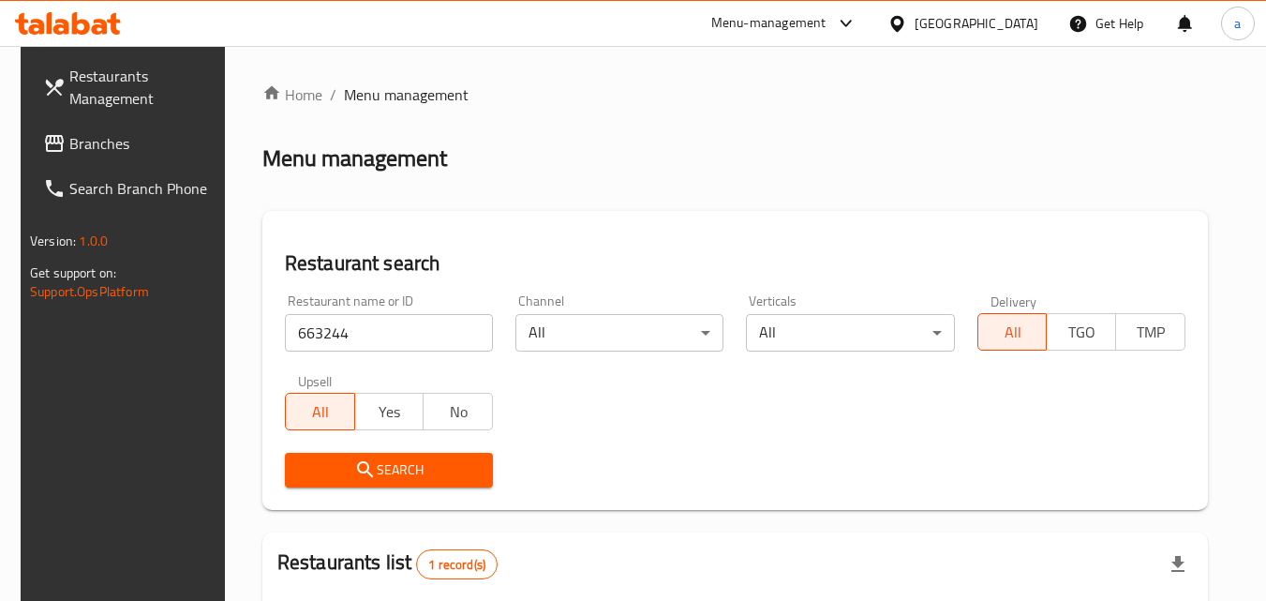
click at [454, 467] on span "Search" at bounding box center [389, 469] width 178 height 23
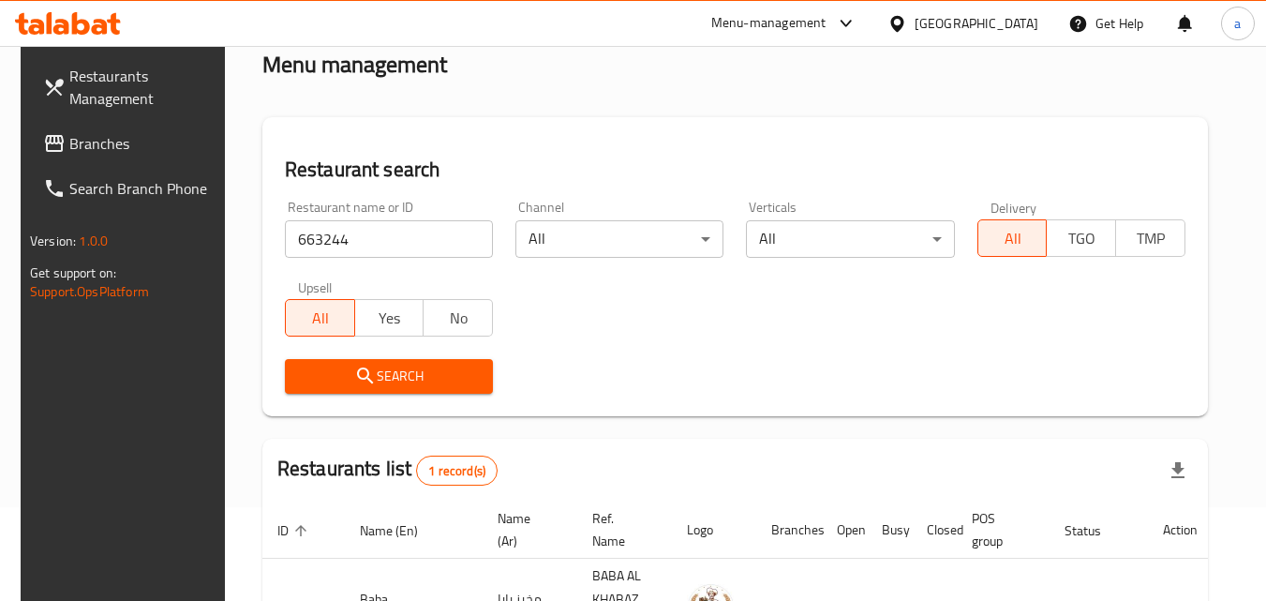
scroll to position [187, 0]
